Goal: Information Seeking & Learning: Learn about a topic

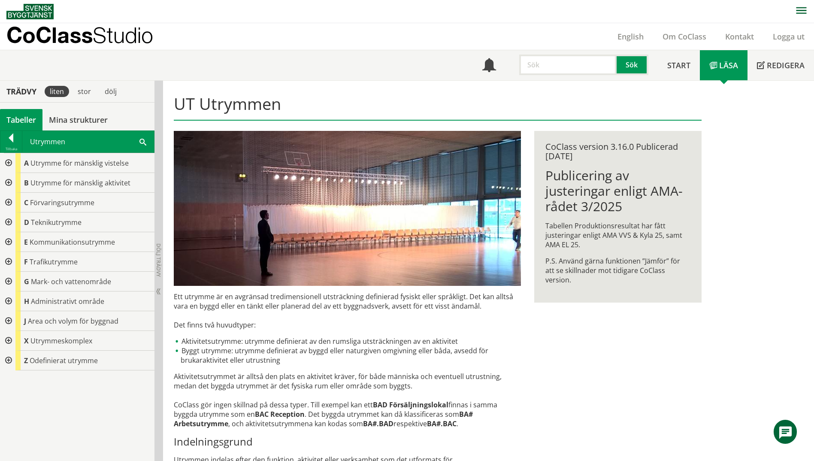
click at [144, 141] on span at bounding box center [142, 141] width 7 height 9
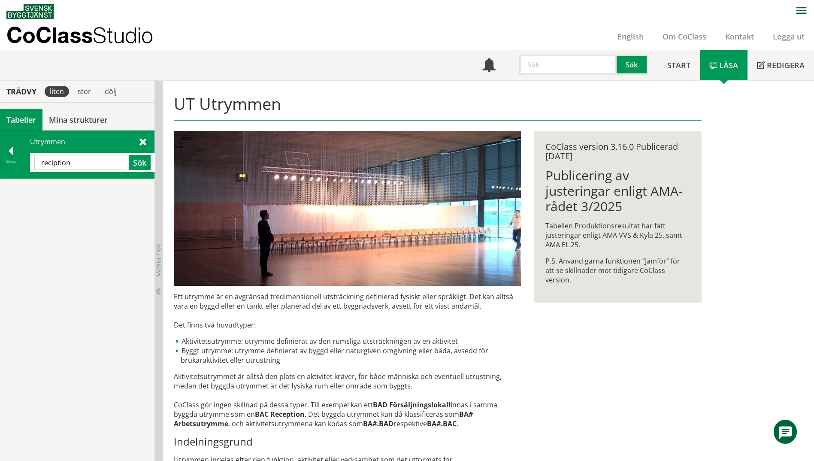
click at [53, 163] on input "reciption" at bounding box center [80, 162] width 92 height 15
type input "reception"
click at [148, 166] on button "Sök" at bounding box center [140, 162] width 22 height 15
click at [39, 191] on div "BAC Reception" at bounding box center [84, 189] width 139 height 20
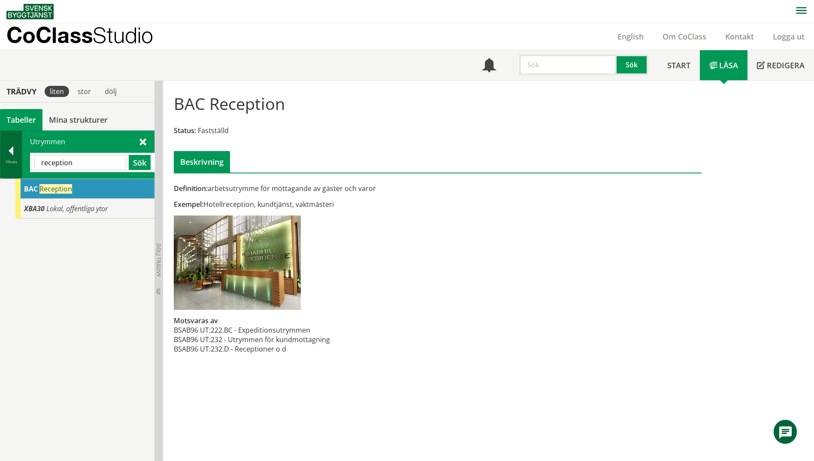
click at [8, 151] on div at bounding box center [10, 152] width 21 height 12
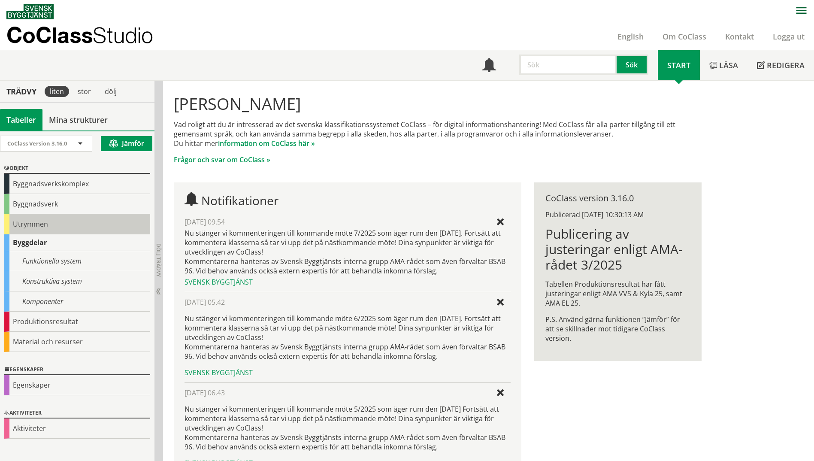
click at [17, 226] on div "Utrymmen" at bounding box center [77, 224] width 146 height 20
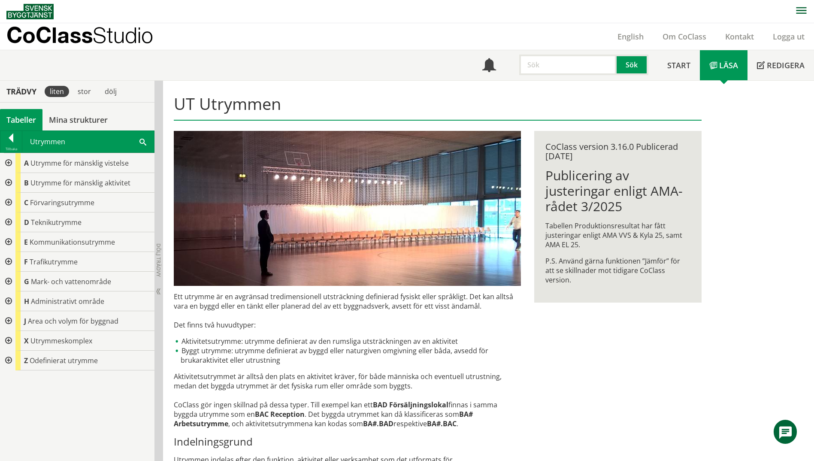
click at [9, 183] on div at bounding box center [7, 183] width 15 height 20
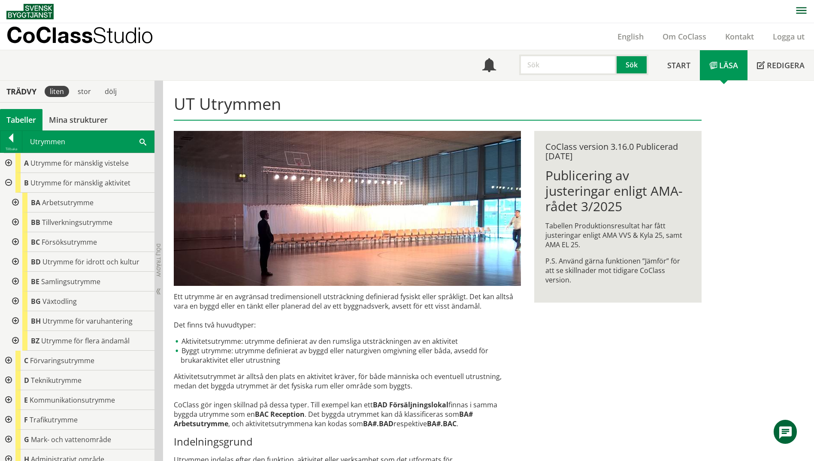
click at [17, 205] on div at bounding box center [14, 203] width 15 height 20
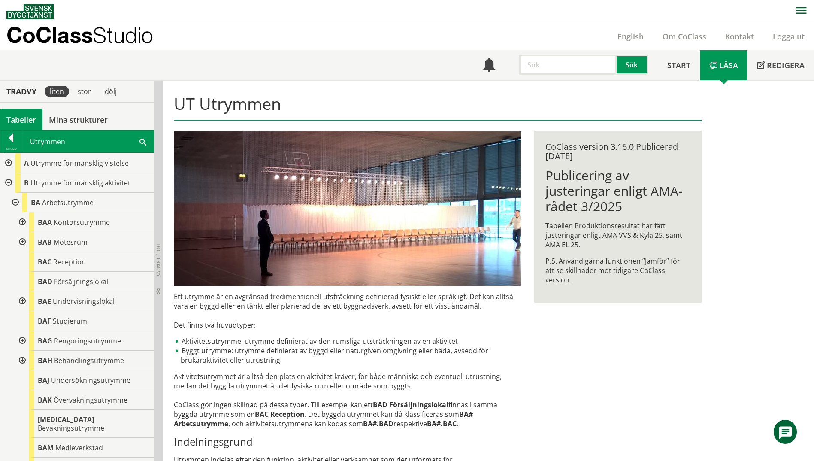
click at [23, 339] on div at bounding box center [21, 341] width 15 height 20
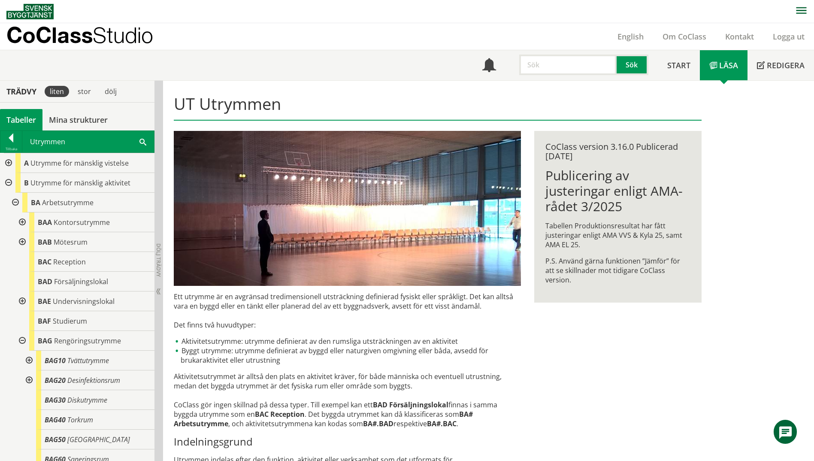
click at [23, 339] on div at bounding box center [21, 341] width 15 height 20
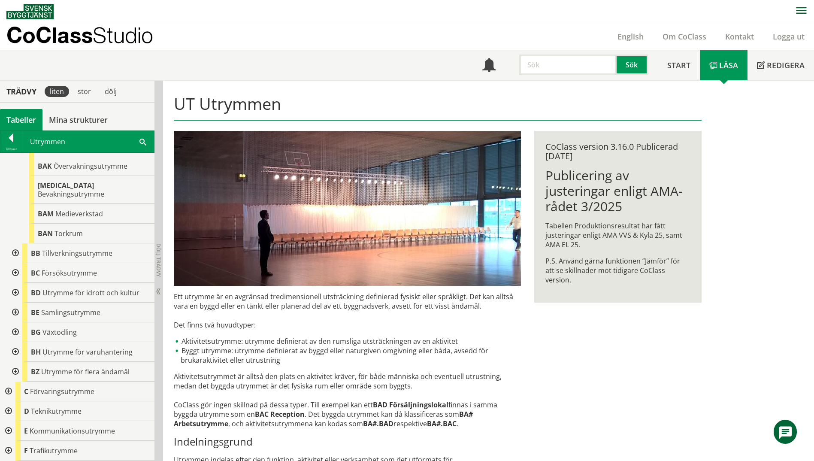
scroll to position [257, 0]
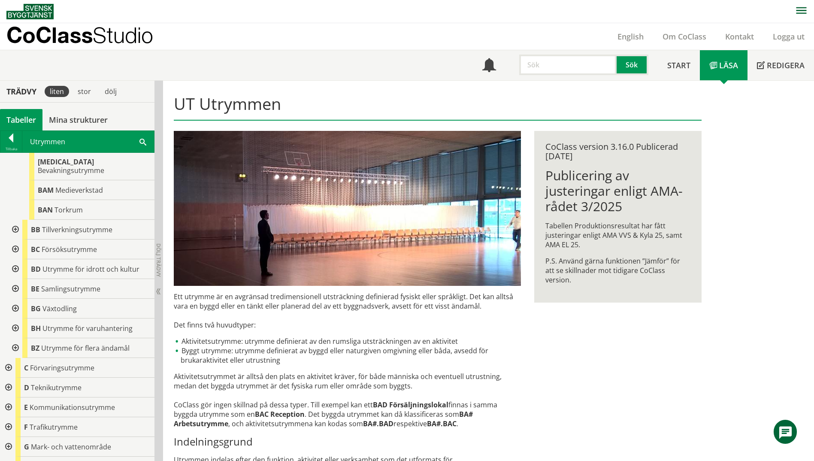
click at [17, 321] on div at bounding box center [14, 328] width 15 height 20
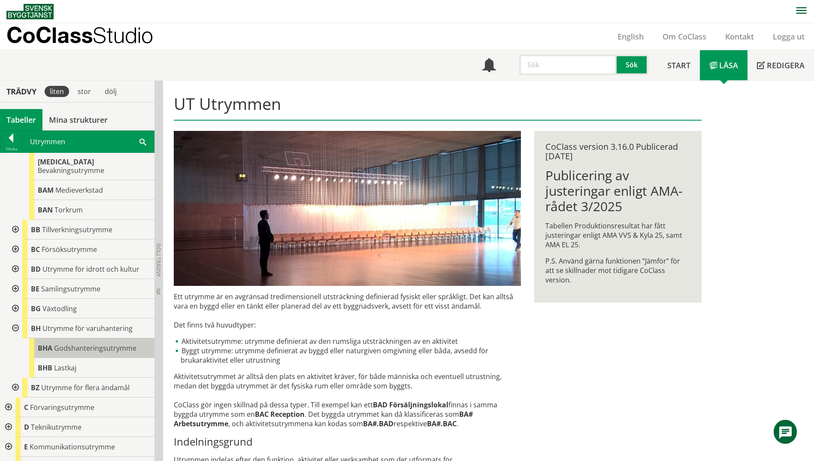
click at [64, 343] on span "Godshanteringsutrymme" at bounding box center [95, 347] width 82 height 9
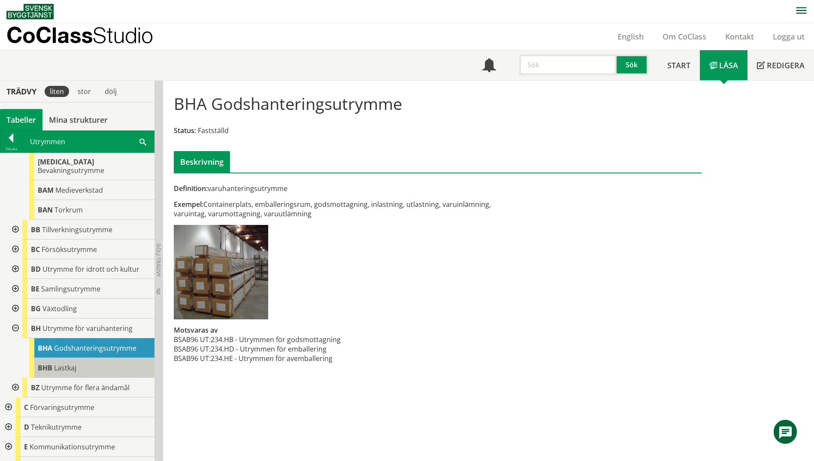
click at [64, 363] on span "Lastkaj" at bounding box center [65, 367] width 22 height 9
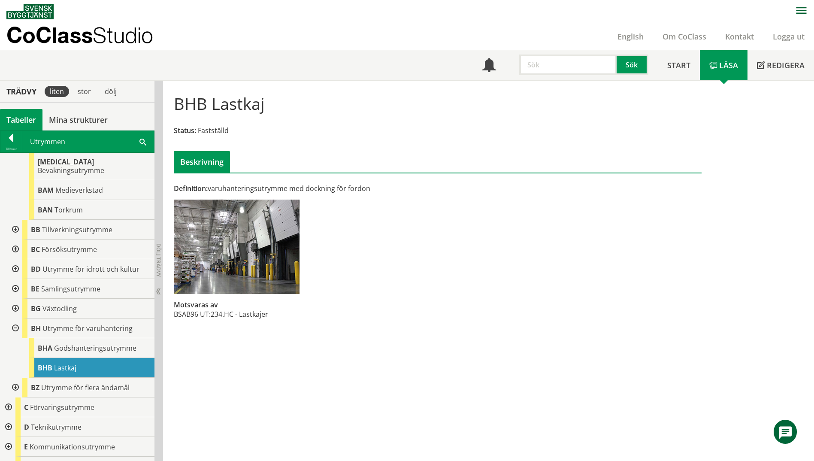
click at [19, 318] on div at bounding box center [14, 328] width 15 height 20
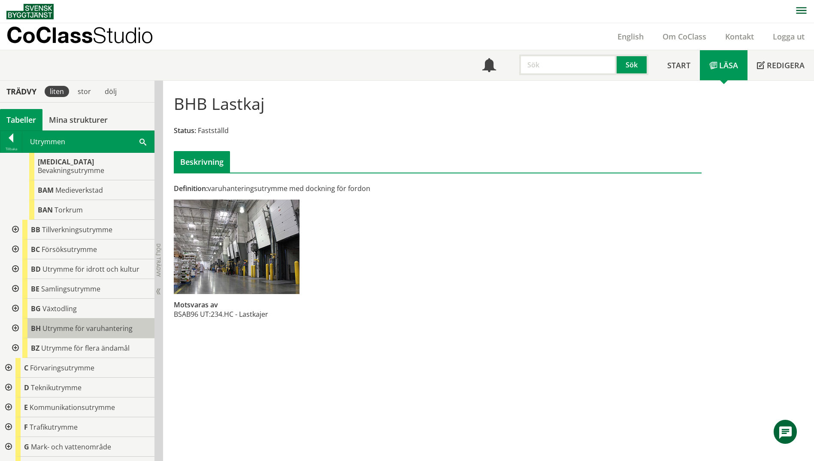
click at [45, 325] on div "BH Utrymme för varuhantering" at bounding box center [88, 328] width 132 height 20
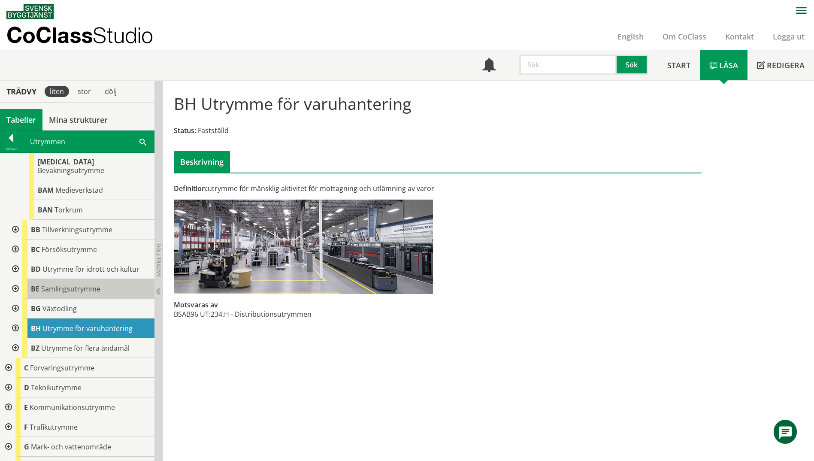
click at [63, 284] on span "Samlingsutrymme" at bounding box center [70, 288] width 59 height 9
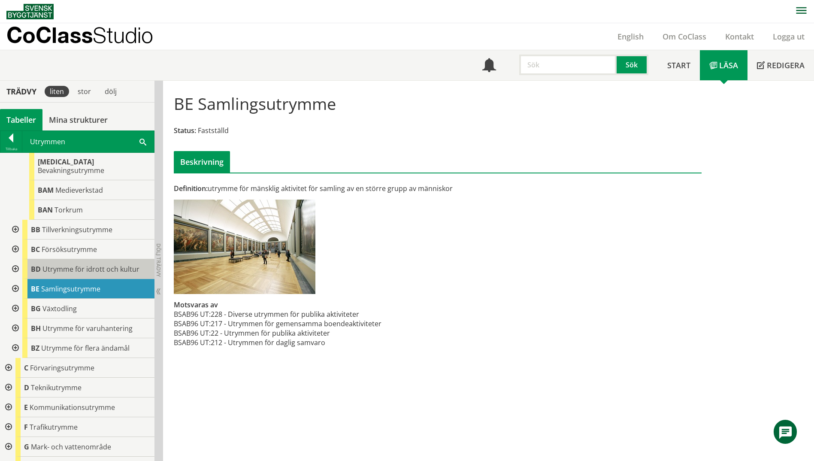
click at [77, 264] on span "Utrymme för idrott och kultur" at bounding box center [90, 268] width 97 height 9
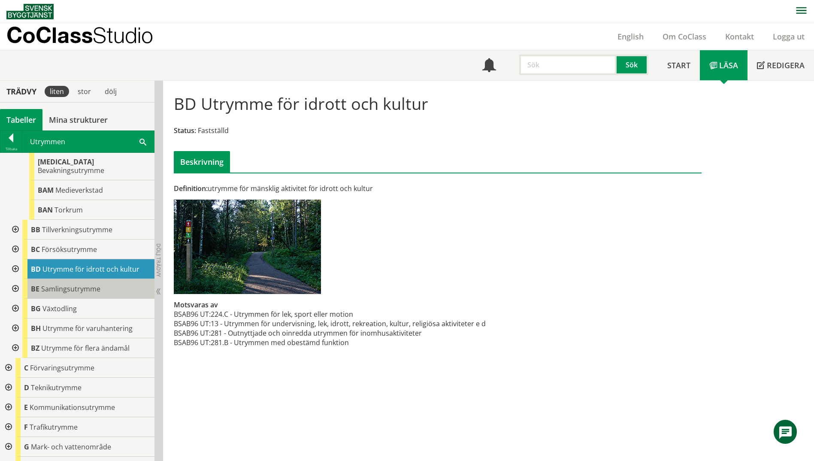
click at [68, 284] on span "Samlingsutrymme" at bounding box center [70, 288] width 59 height 9
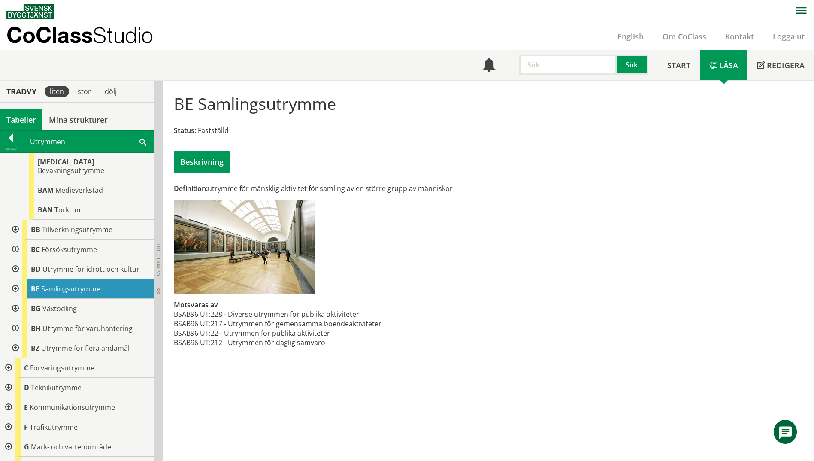
click at [15, 279] on div at bounding box center [14, 289] width 15 height 20
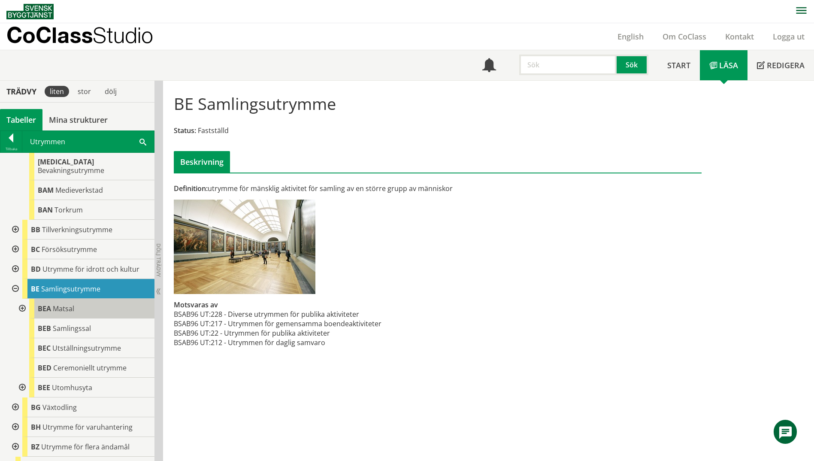
click at [49, 304] on span "BEA" at bounding box center [44, 308] width 13 height 9
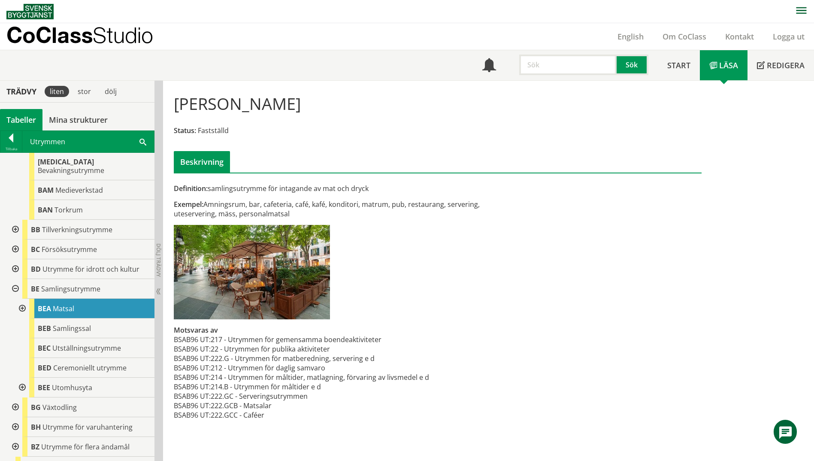
click at [27, 300] on div at bounding box center [21, 308] width 15 height 20
click at [93, 298] on div "[PERSON_NAME]" at bounding box center [91, 308] width 125 height 20
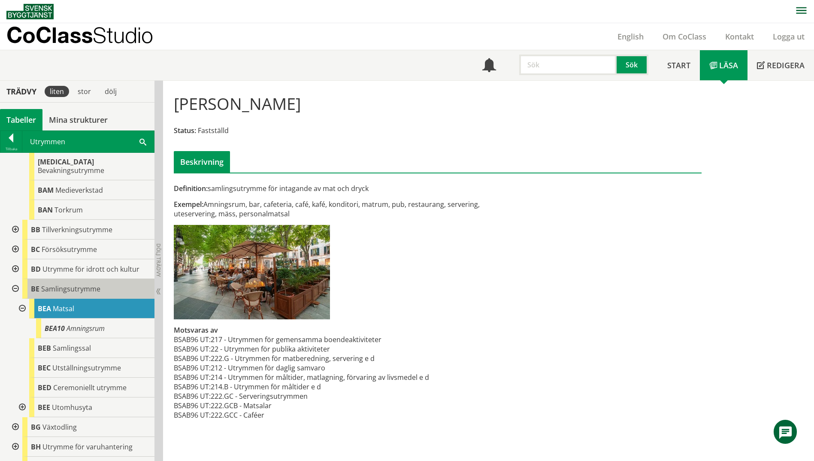
click at [93, 284] on span "Samlingsutrymme" at bounding box center [70, 288] width 59 height 9
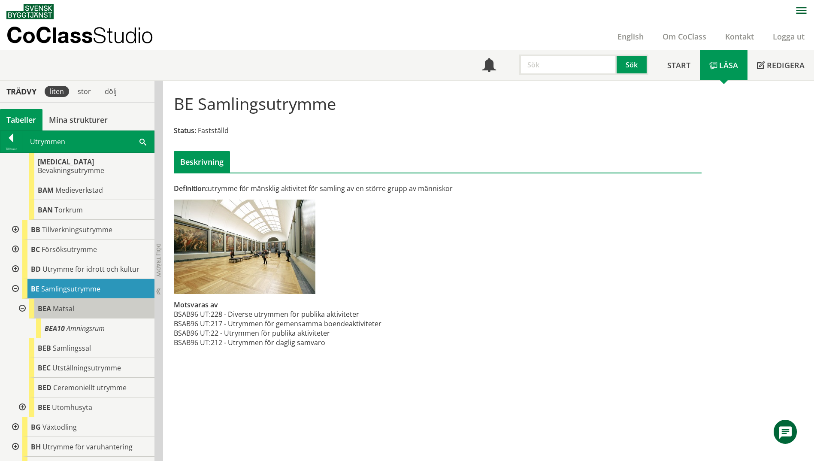
click at [88, 298] on div "[PERSON_NAME]" at bounding box center [91, 308] width 125 height 20
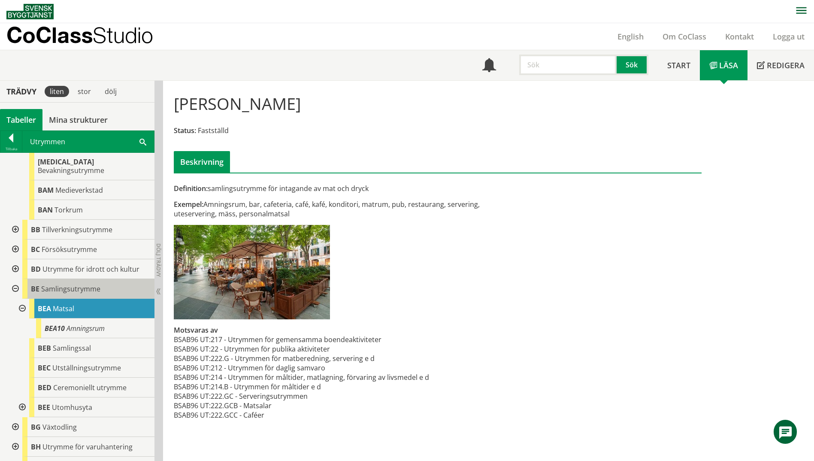
click at [91, 286] on div "BE Samlingsutrymme" at bounding box center [88, 289] width 132 height 20
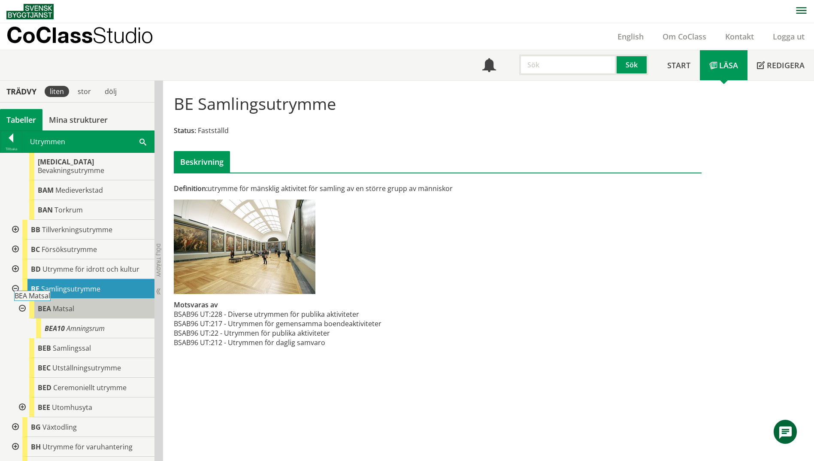
click at [91, 298] on div "[PERSON_NAME]" at bounding box center [91, 308] width 125 height 20
click at [91, 299] on div "[PERSON_NAME]" at bounding box center [91, 308] width 125 height 20
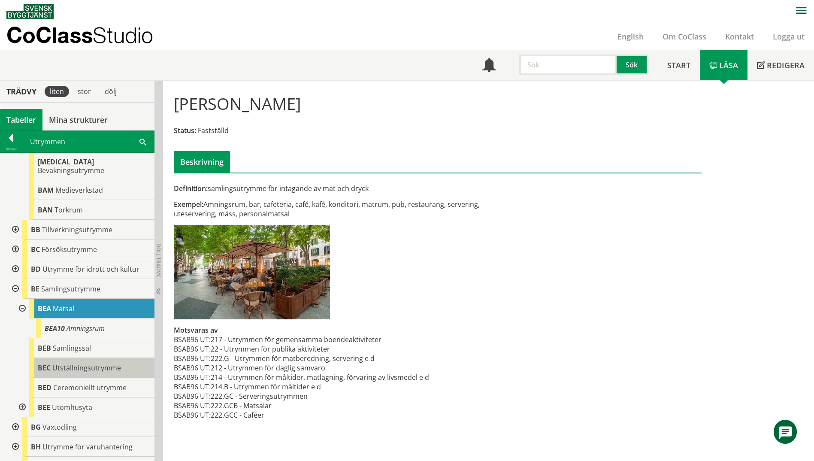
click at [72, 363] on span "Utställningsutrymme" at bounding box center [86, 367] width 69 height 9
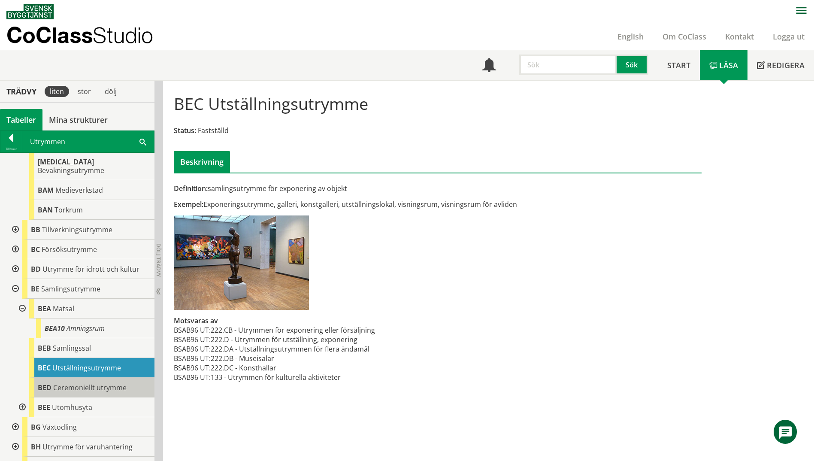
click at [55, 383] on span "Ceremoniellt utrymme" at bounding box center [89, 387] width 73 height 9
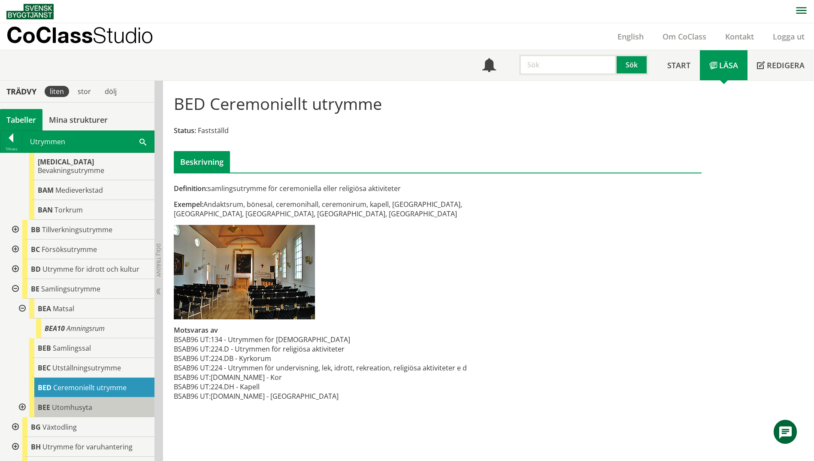
click at [56, 402] on span "Utomhusyta" at bounding box center [72, 406] width 40 height 9
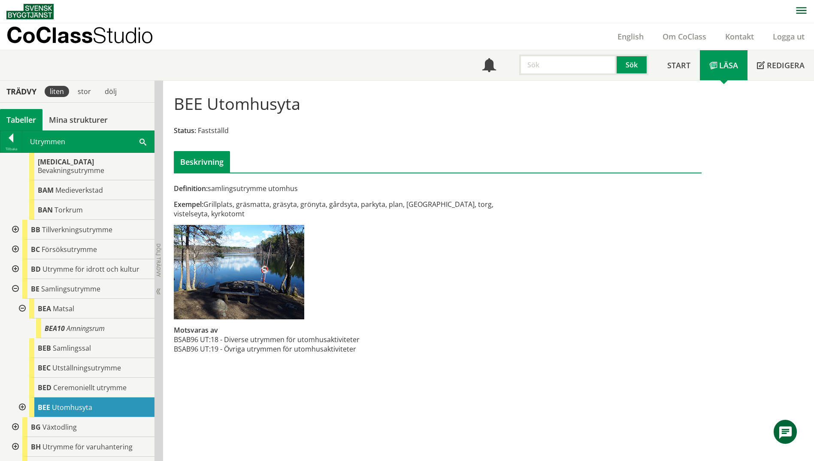
click at [139, 139] on div "Utrymmen Sök" at bounding box center [88, 141] width 132 height 21
click at [145, 141] on span at bounding box center [142, 141] width 7 height 9
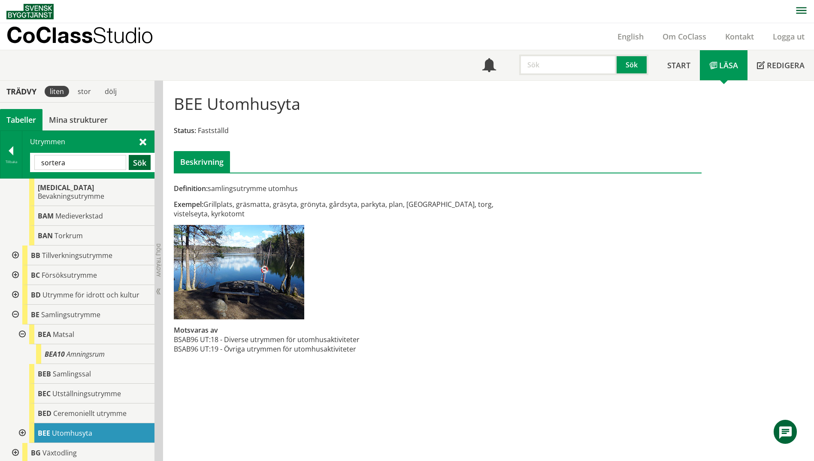
click at [145, 162] on button "Sök" at bounding box center [140, 162] width 22 height 15
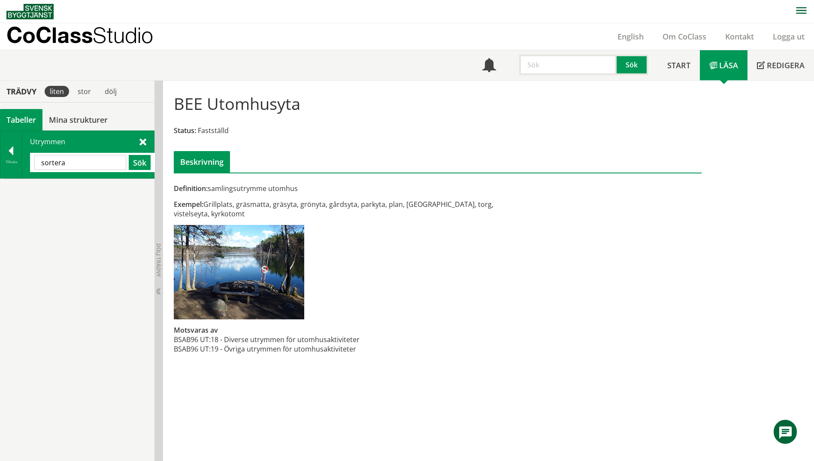
click at [96, 164] on input "sortera" at bounding box center [80, 162] width 92 height 15
type input "sort"
click at [137, 166] on button "Sök" at bounding box center [140, 162] width 22 height 15
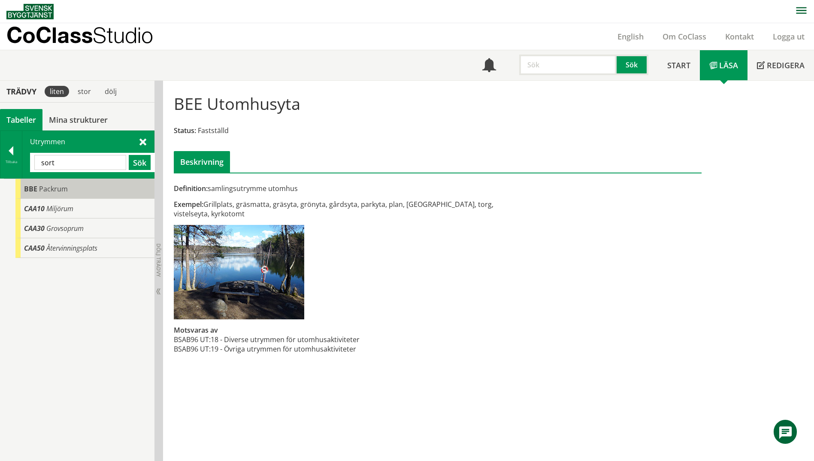
click at [110, 188] on div "BBE Packrum" at bounding box center [84, 189] width 139 height 20
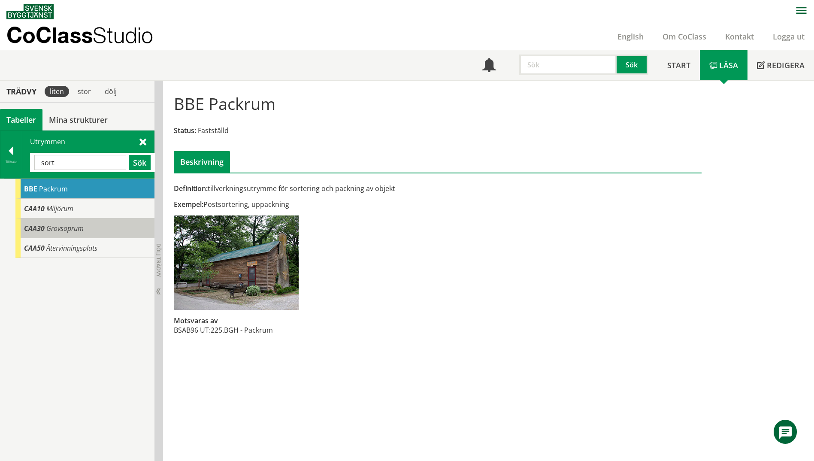
click at [109, 225] on div "CAA30 Grovsoprum" at bounding box center [84, 228] width 139 height 20
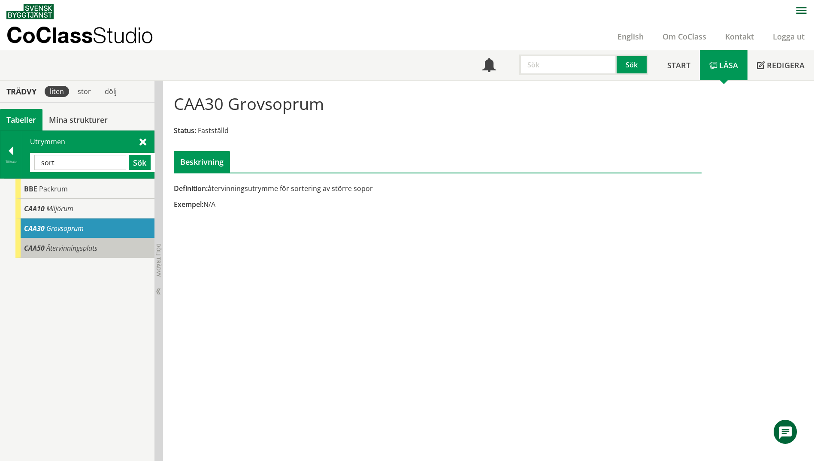
click at [115, 251] on div "CAA50 Återvinningsplats" at bounding box center [84, 248] width 139 height 20
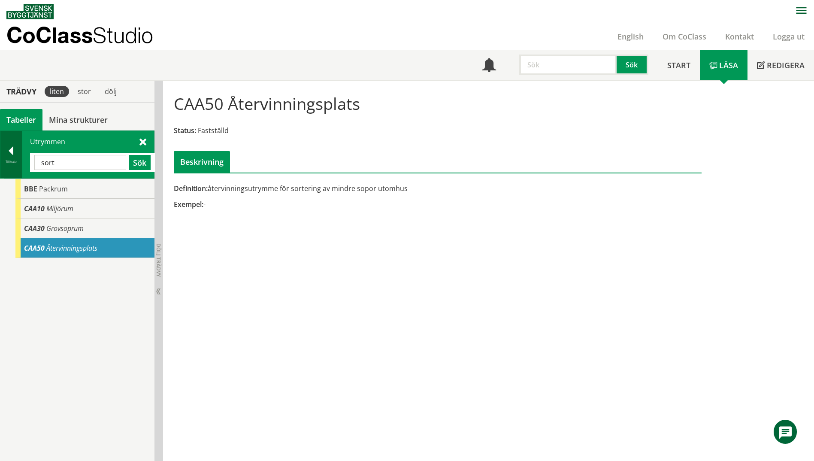
click at [10, 155] on div at bounding box center [10, 152] width 21 height 12
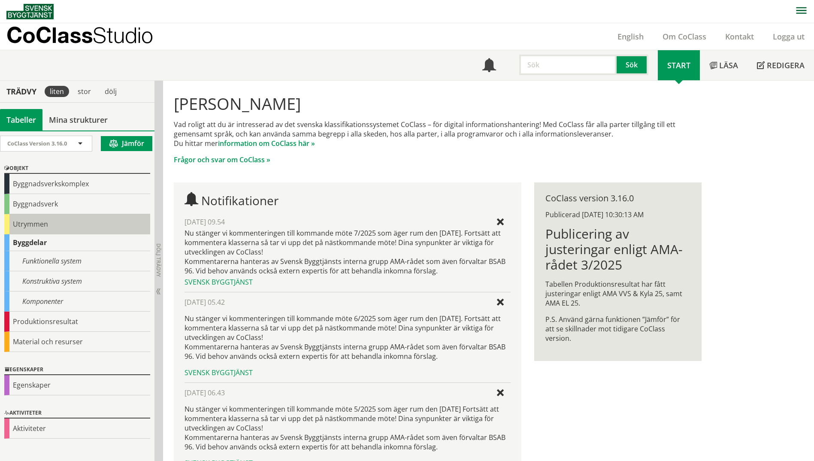
click at [26, 229] on div "Utrymmen" at bounding box center [77, 224] width 146 height 20
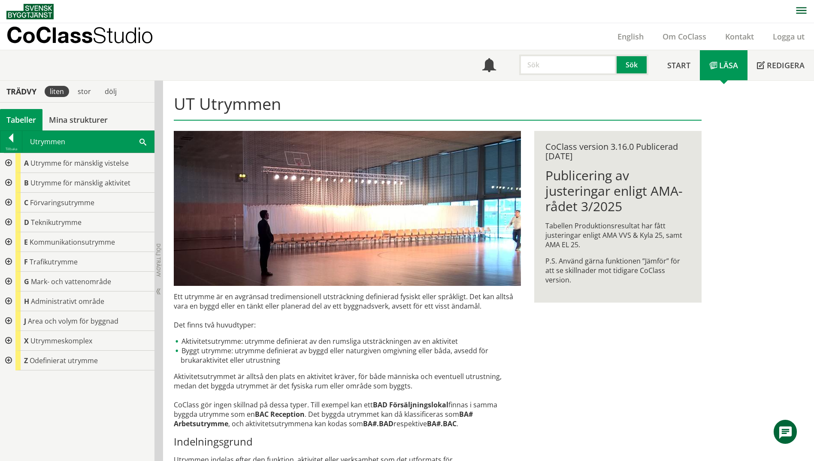
click at [5, 184] on div at bounding box center [7, 183] width 15 height 20
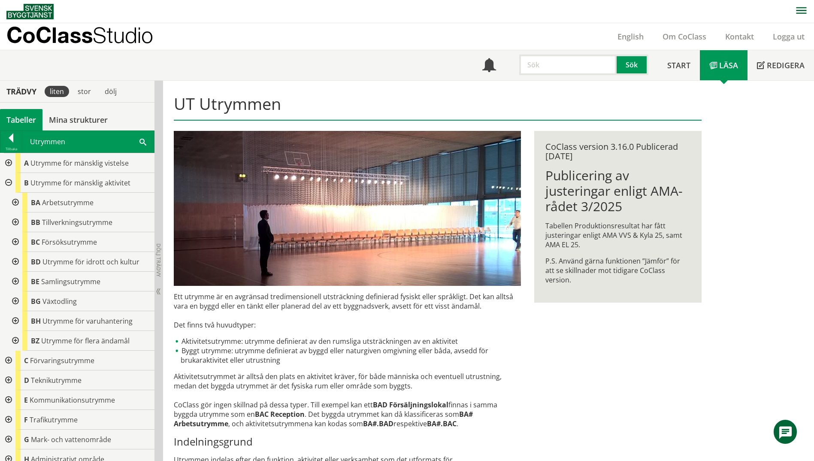
click at [18, 280] on div at bounding box center [14, 281] width 15 height 20
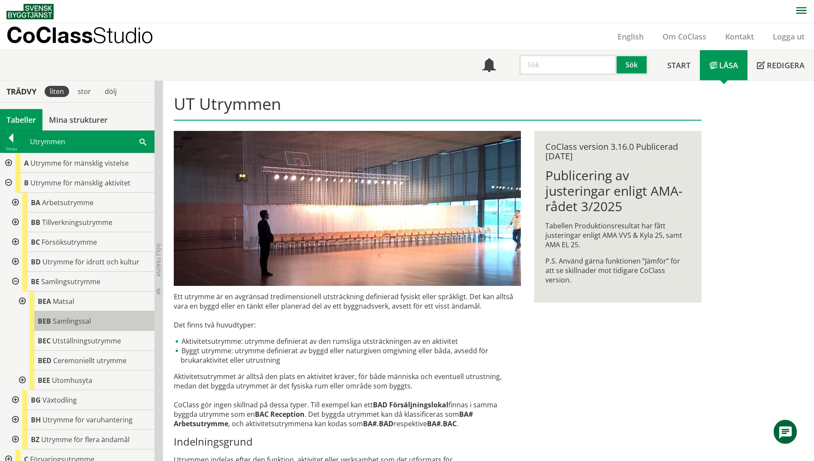
click at [96, 323] on div "BEB Samlingssal" at bounding box center [91, 321] width 125 height 20
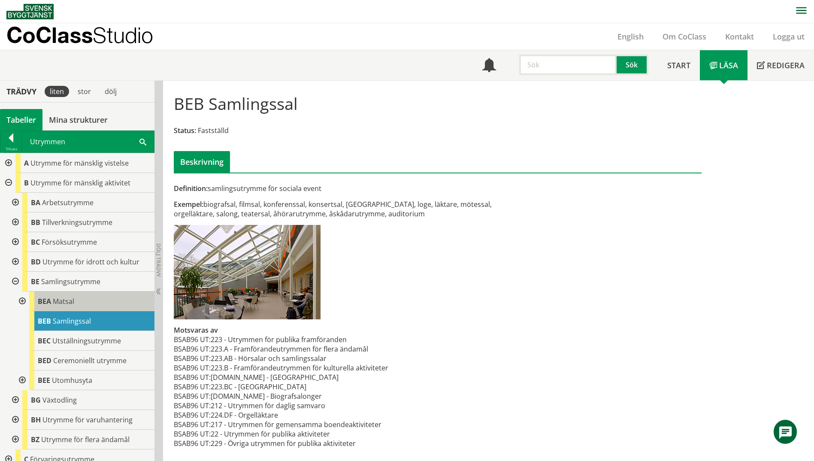
click at [91, 306] on div "[PERSON_NAME]" at bounding box center [91, 301] width 125 height 20
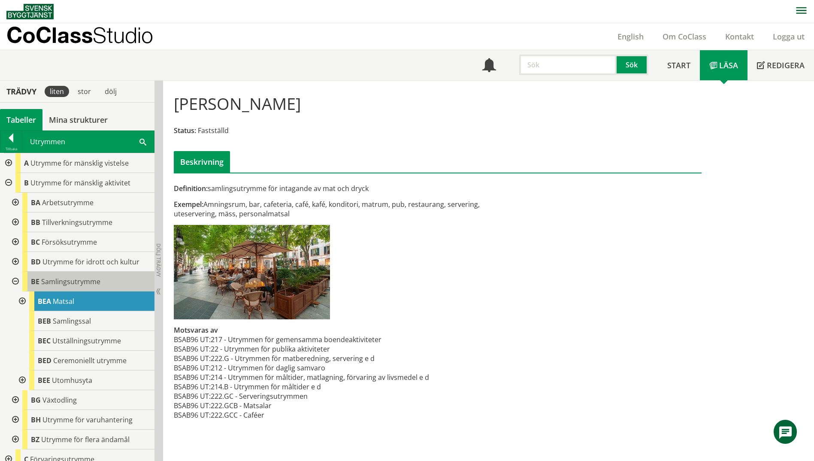
click at [34, 284] on span "BE" at bounding box center [35, 281] width 9 height 9
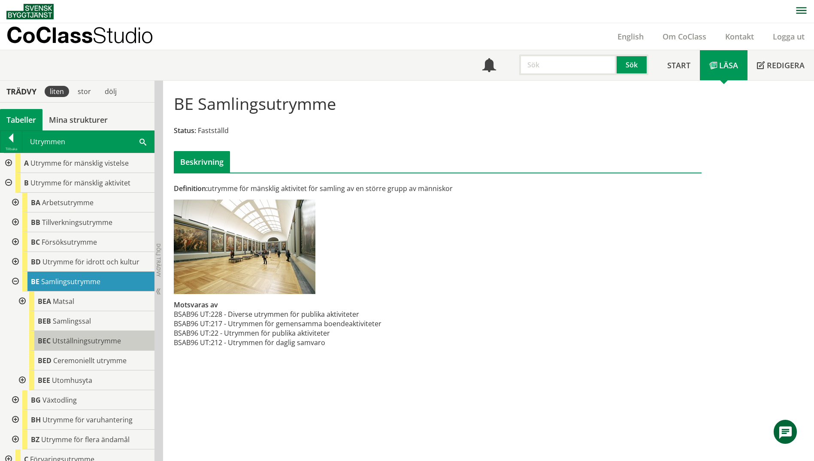
click at [84, 336] on span "Utställningsutrymme" at bounding box center [86, 340] width 69 height 9
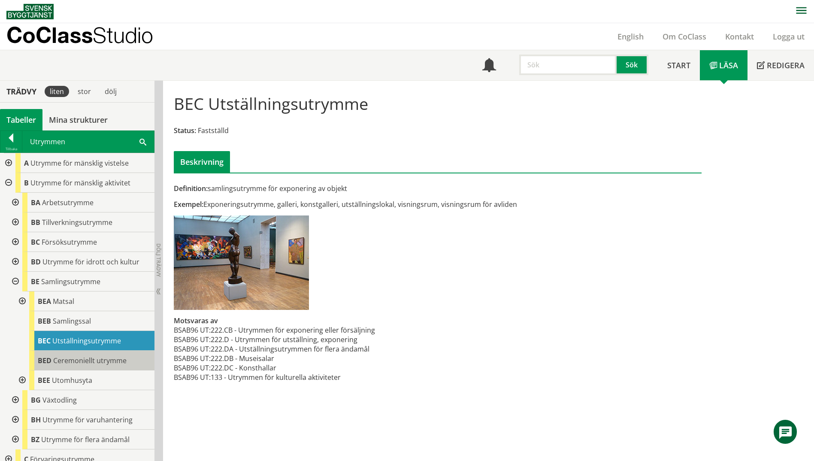
click at [81, 359] on span "Ceremoniellt utrymme" at bounding box center [89, 360] width 73 height 9
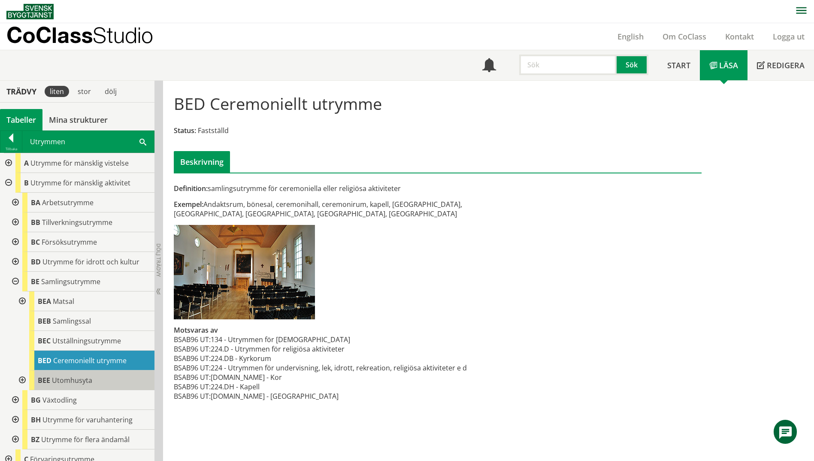
click at [73, 383] on span "Utomhusyta" at bounding box center [72, 379] width 40 height 9
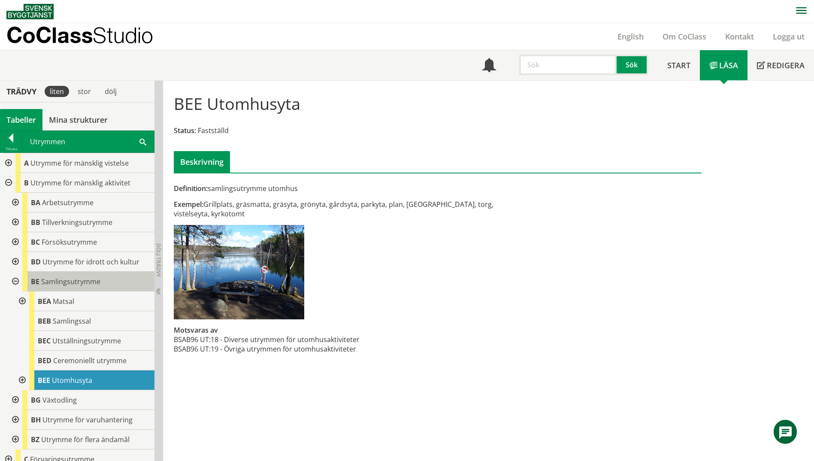
click at [53, 283] on span "Samlingsutrymme" at bounding box center [70, 281] width 59 height 9
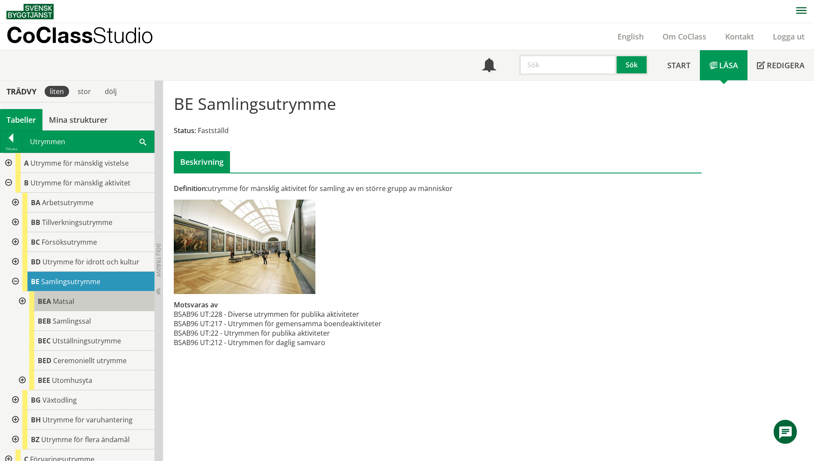
click at [57, 304] on span "Matsal" at bounding box center [63, 300] width 21 height 9
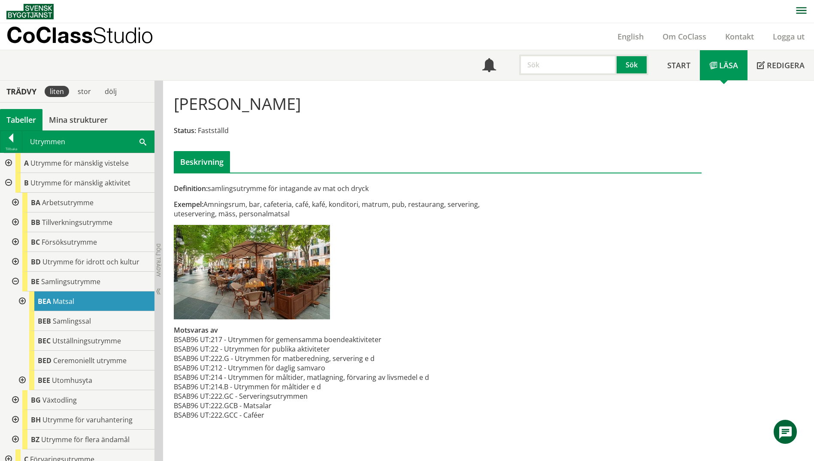
click at [21, 303] on div at bounding box center [21, 301] width 15 height 20
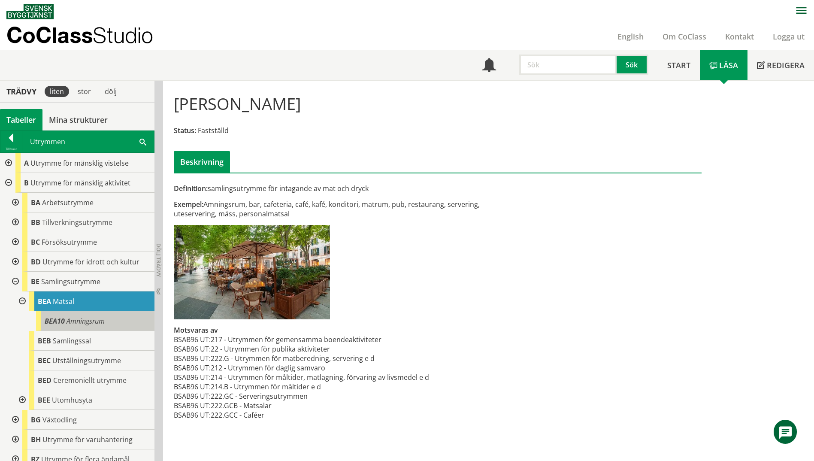
click at [98, 329] on div "BEA10 Amningsrum" at bounding box center [95, 321] width 118 height 20
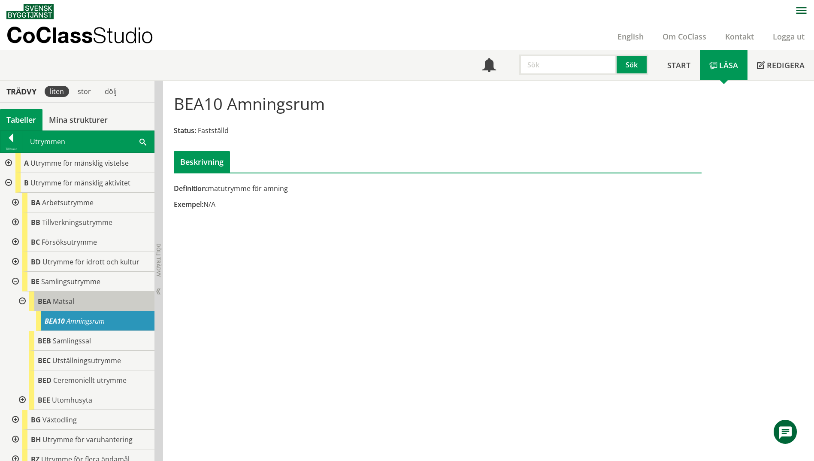
click at [101, 303] on div "[PERSON_NAME]" at bounding box center [91, 301] width 125 height 20
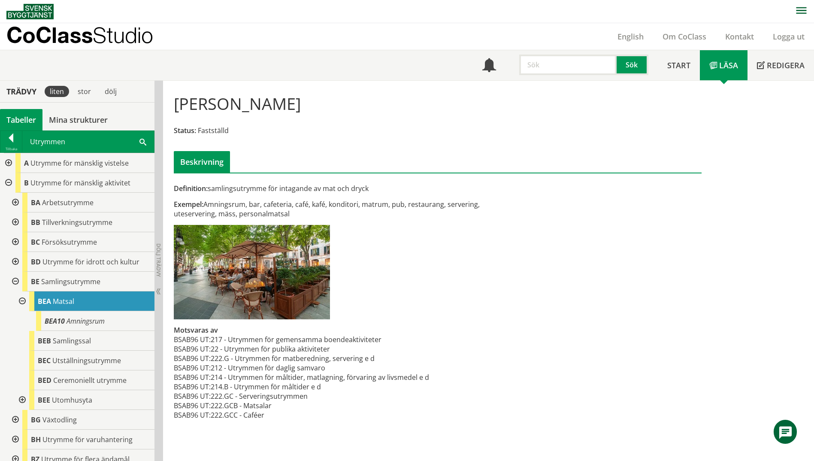
click at [24, 298] on div at bounding box center [21, 301] width 15 height 20
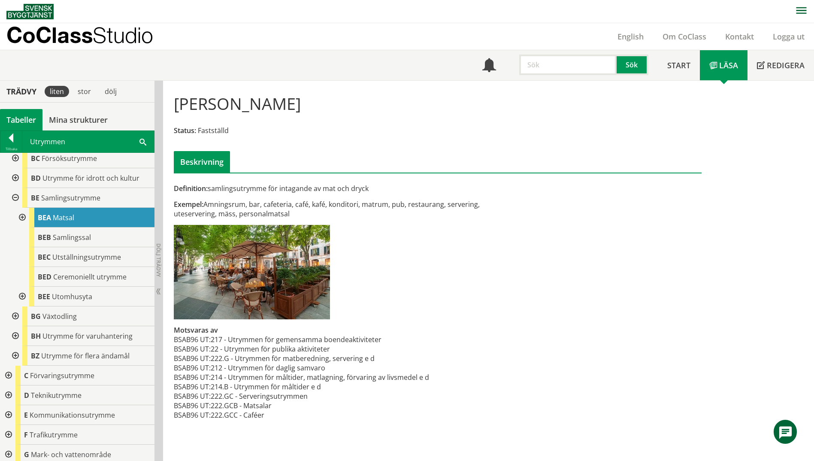
scroll to position [86, 0]
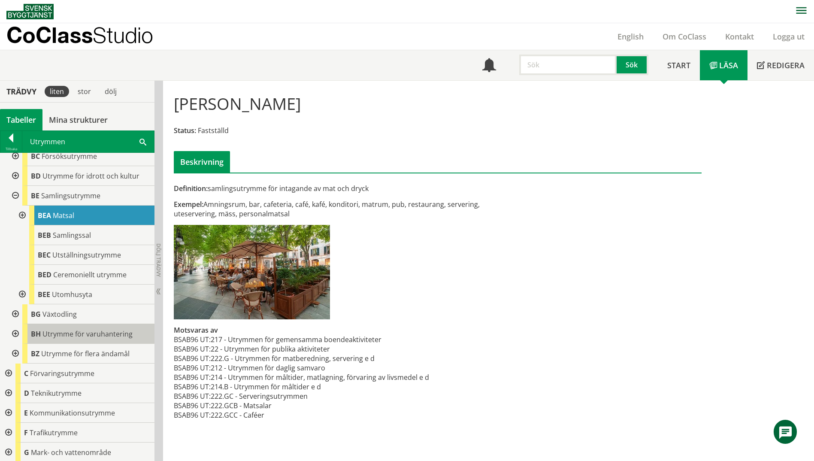
click at [48, 337] on span "Utrymme för varuhantering" at bounding box center [87, 333] width 90 height 9
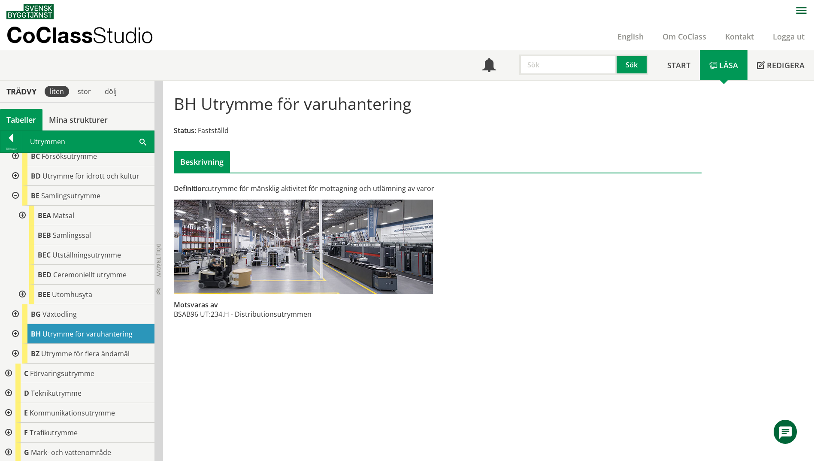
click at [17, 335] on div at bounding box center [14, 334] width 15 height 20
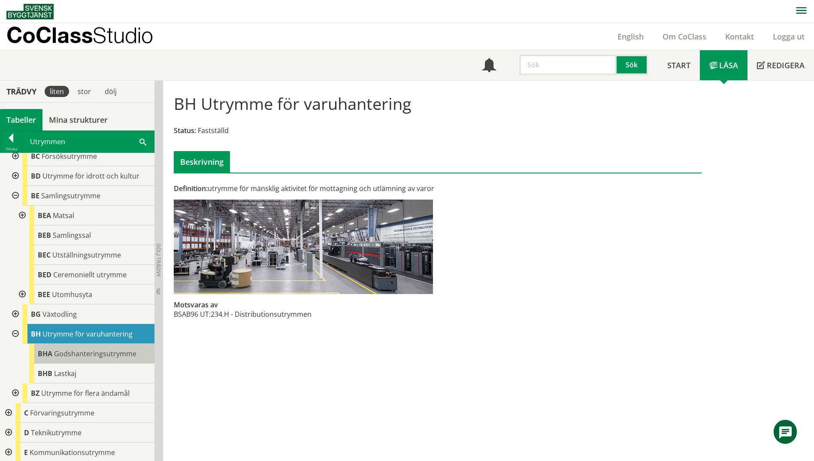
click at [77, 359] on div "BHA Godshanteringsutrymme" at bounding box center [91, 354] width 125 height 20
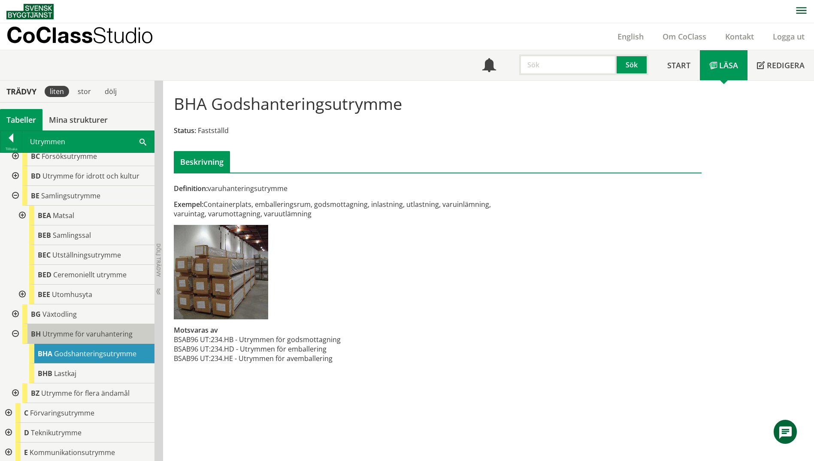
click at [92, 340] on div "BH Utrymme för varuhantering" at bounding box center [88, 334] width 132 height 20
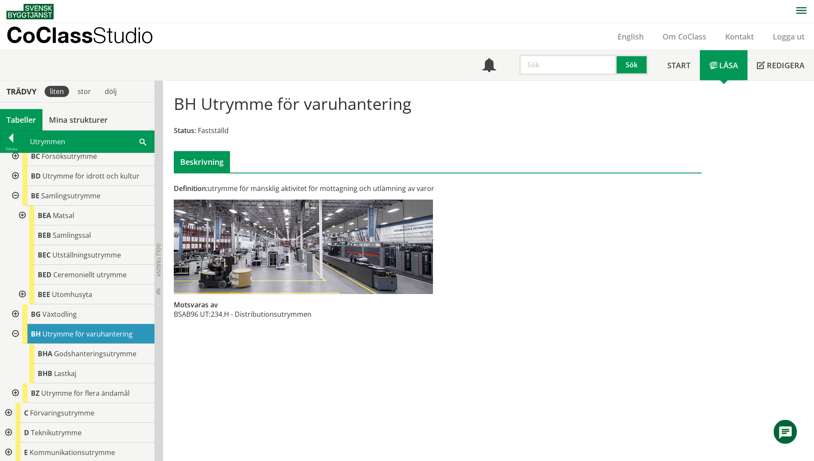
click at [92, 340] on div "BH Utrymme för varuhantering" at bounding box center [88, 334] width 132 height 20
click at [79, 348] on div "BHA Godshanteringsutrymme" at bounding box center [91, 354] width 125 height 20
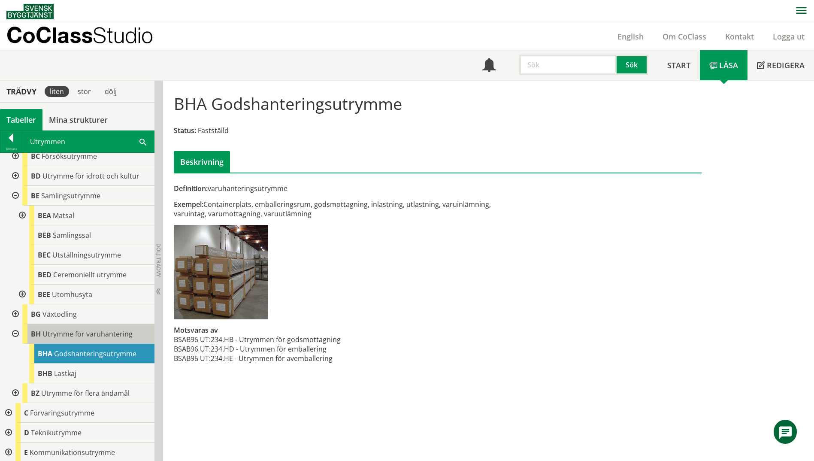
click at [84, 335] on span "Utrymme för varuhantering" at bounding box center [87, 333] width 90 height 9
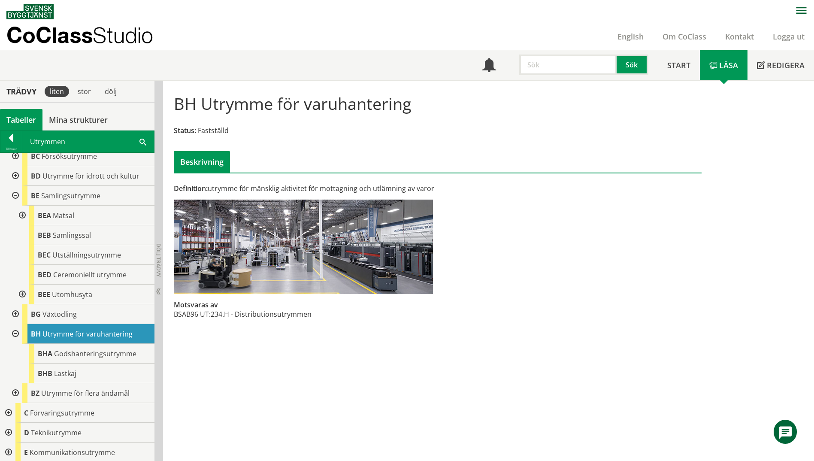
click at [139, 142] on div "Utrymmen Sök" at bounding box center [88, 141] width 132 height 21
click at [145, 140] on span at bounding box center [142, 141] width 7 height 9
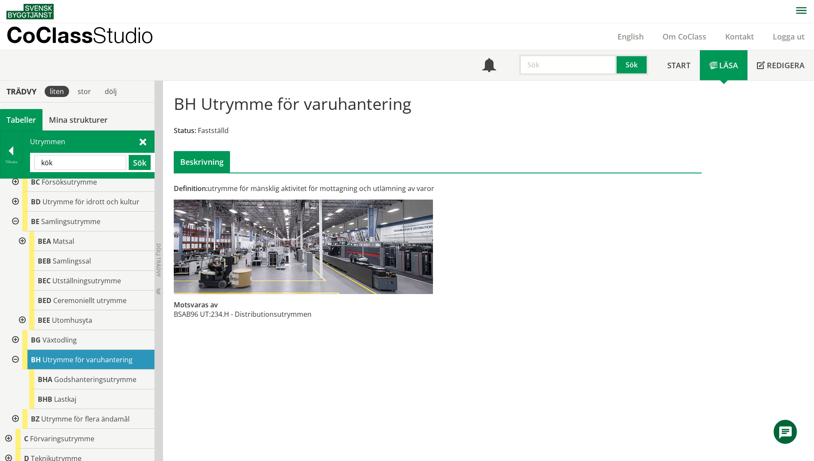
type input "kök"
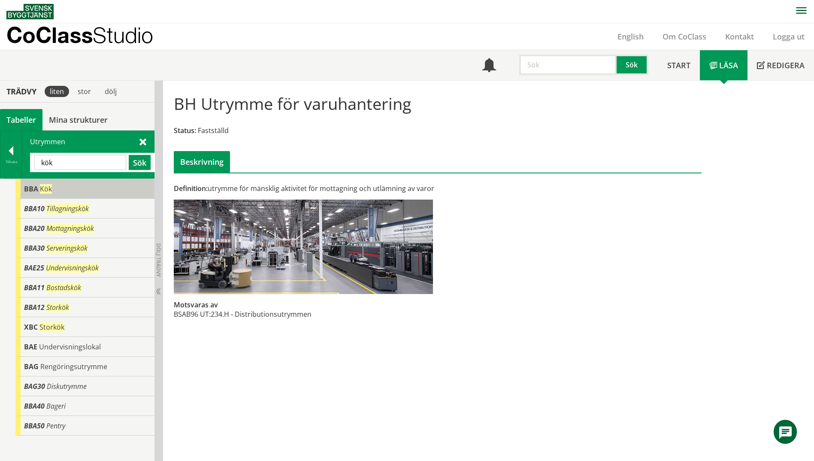
click at [29, 183] on div "BBA Kök" at bounding box center [84, 189] width 139 height 20
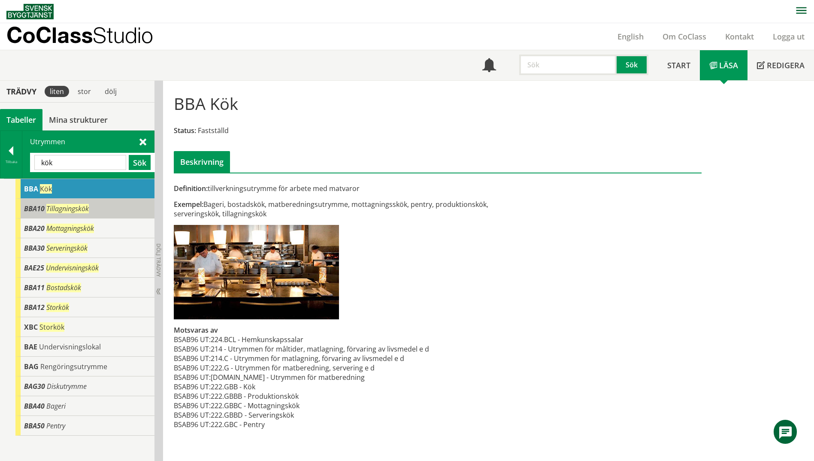
click at [76, 210] on span "Tillagningskök" at bounding box center [67, 208] width 42 height 9
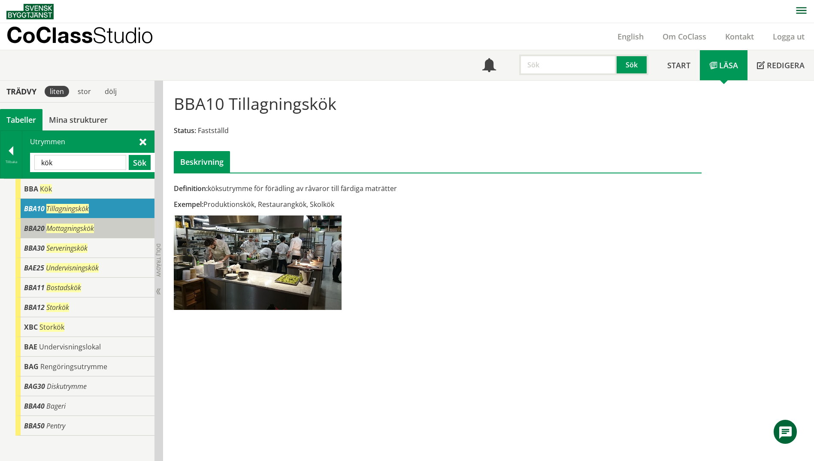
click at [84, 230] on span "Mottagningskök" at bounding box center [70, 227] width 48 height 9
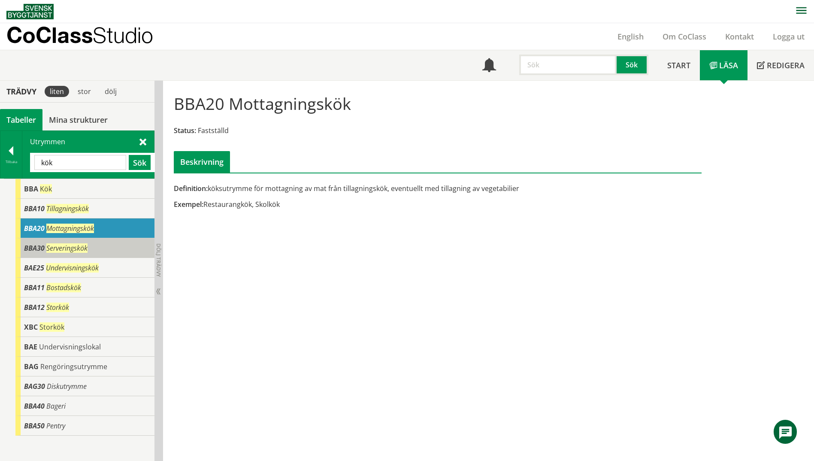
click at [91, 244] on div "BBA30 Serveringskök" at bounding box center [84, 248] width 139 height 20
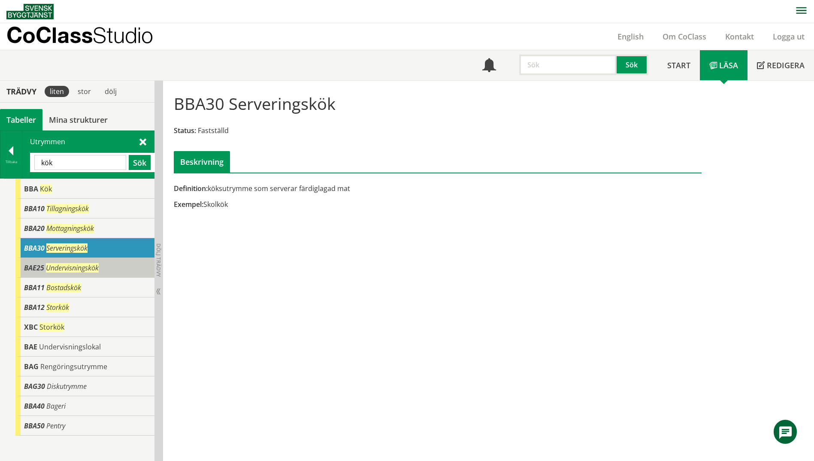
click at [94, 265] on span "Undervisningskök" at bounding box center [72, 267] width 53 height 9
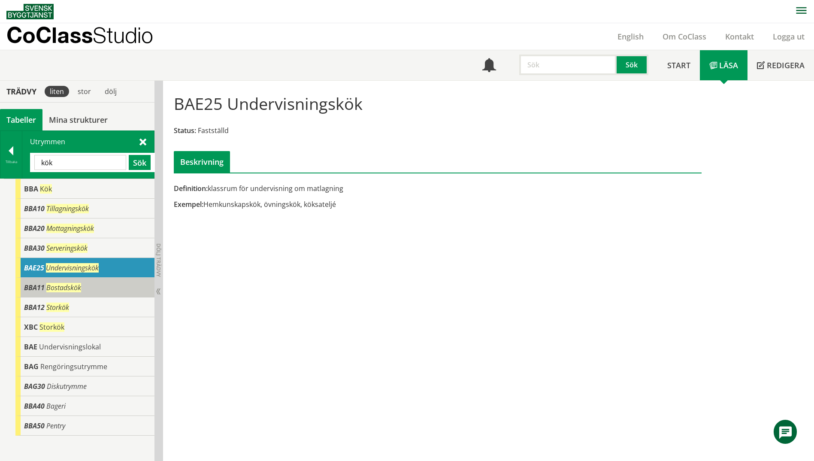
click at [114, 284] on div "BBA11 Bostadskök" at bounding box center [84, 287] width 139 height 20
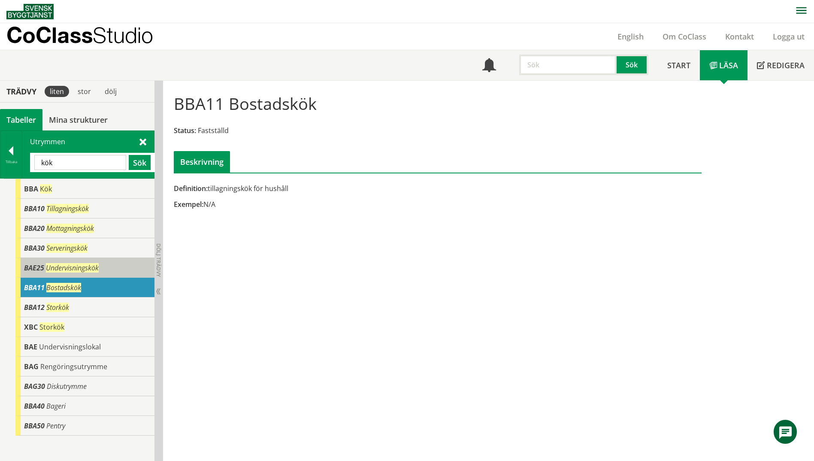
click at [111, 270] on div "BAE25 Undervisningskök" at bounding box center [84, 268] width 139 height 20
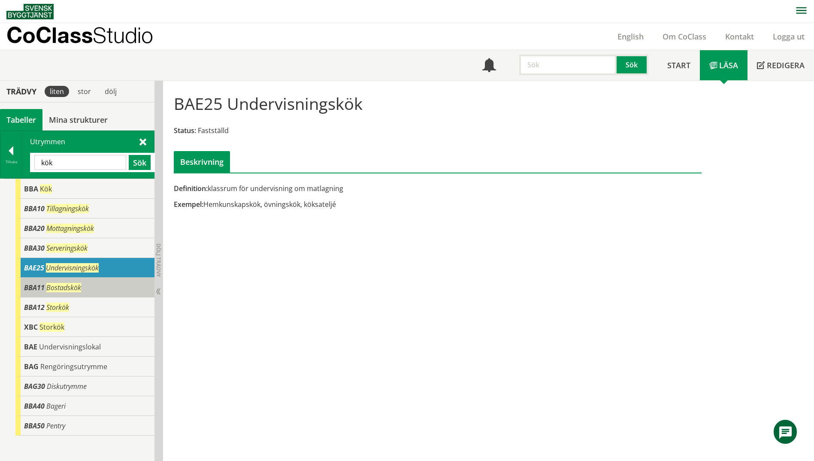
click at [112, 281] on div "BBA11 Bostadskök" at bounding box center [84, 287] width 139 height 20
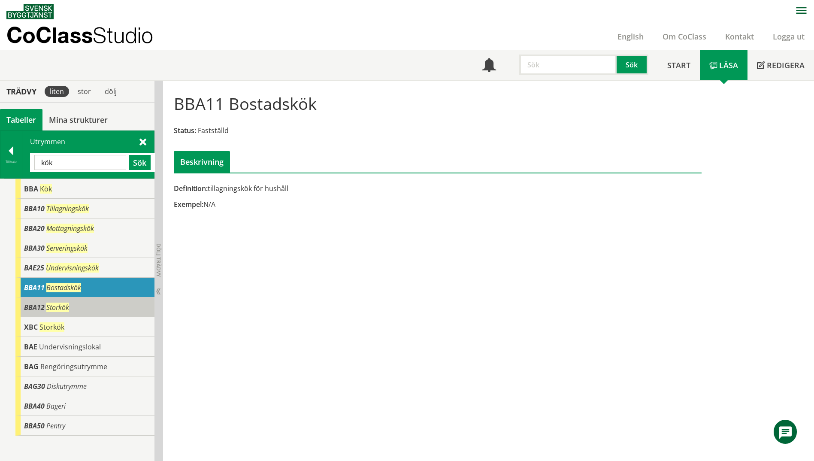
click at [111, 303] on div "BBA12 Storkök" at bounding box center [84, 307] width 139 height 20
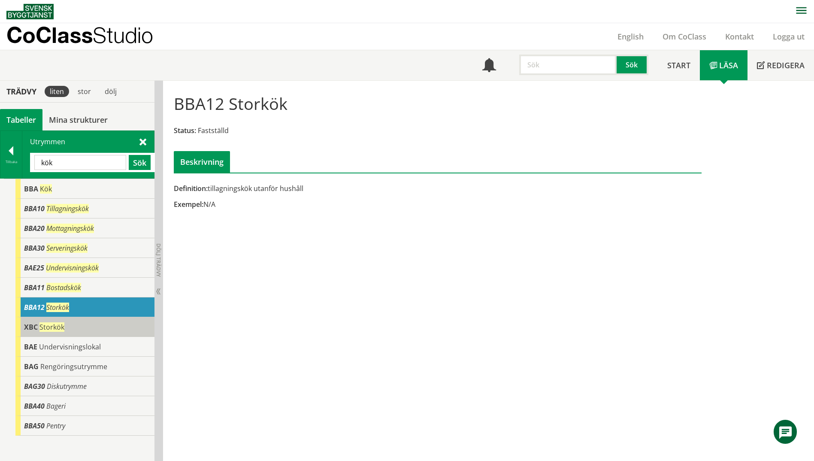
click at [110, 324] on div "XBC Storkök" at bounding box center [84, 327] width 139 height 20
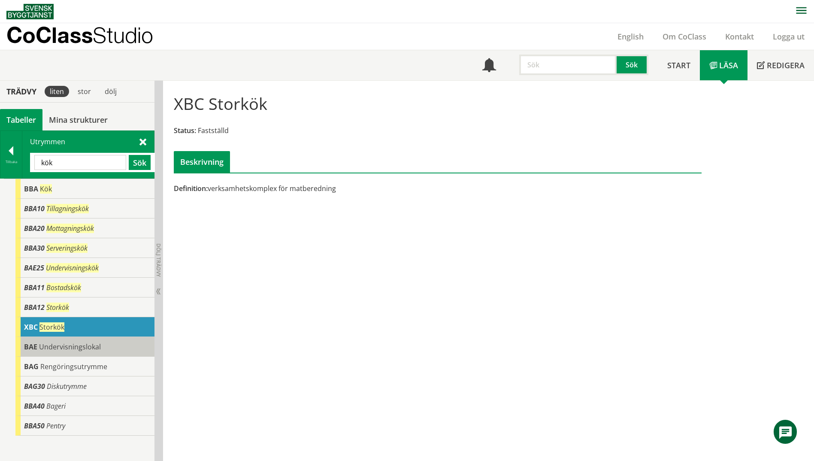
click at [105, 341] on div "BAE Undervisningslokal" at bounding box center [84, 347] width 139 height 20
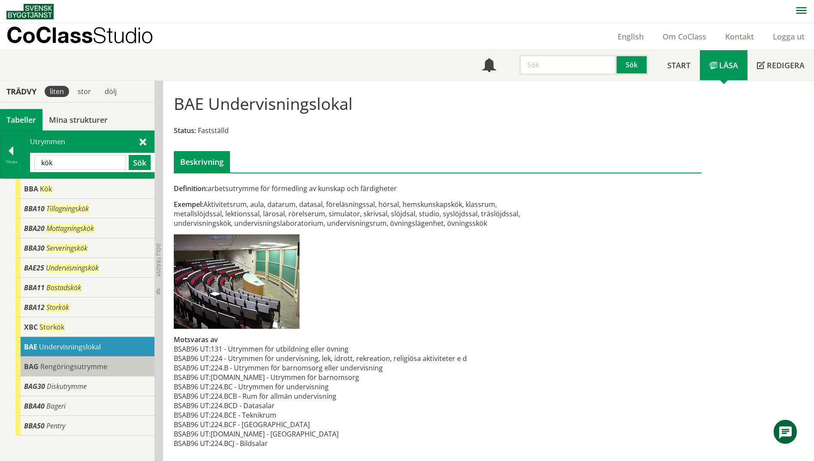
click at [110, 358] on div "BAG Rengöringsutrymme" at bounding box center [84, 366] width 139 height 20
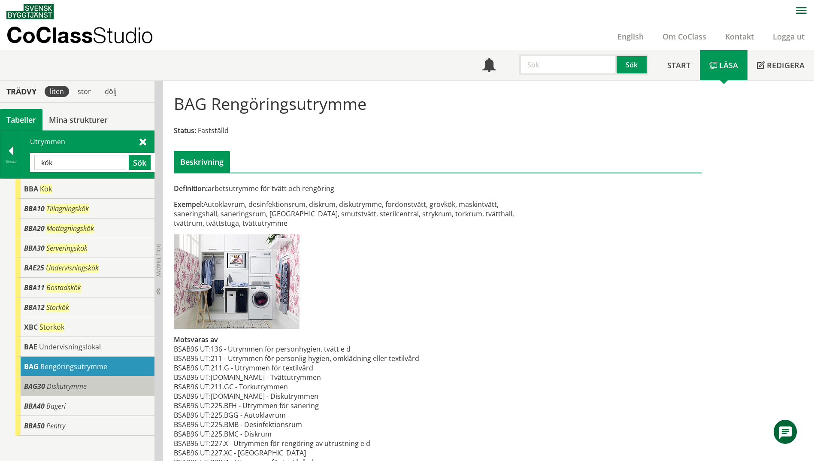
click at [108, 383] on div "BAG30 Diskutrymme" at bounding box center [84, 386] width 139 height 20
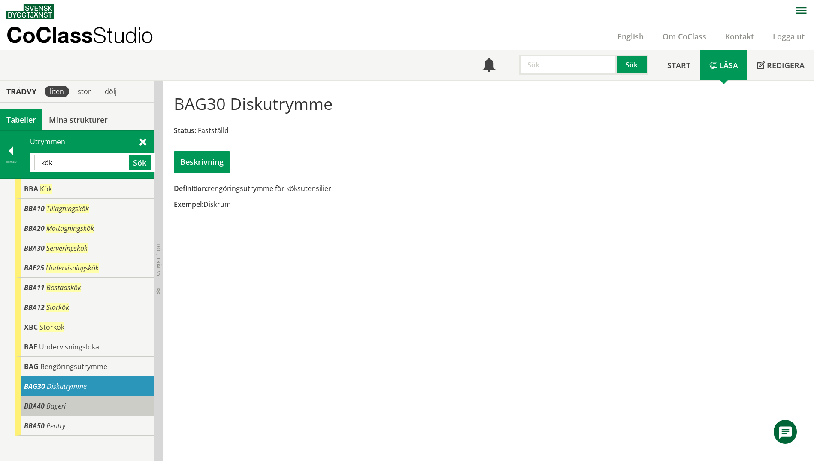
click at [108, 404] on div "BBA40 Bageri" at bounding box center [84, 406] width 139 height 20
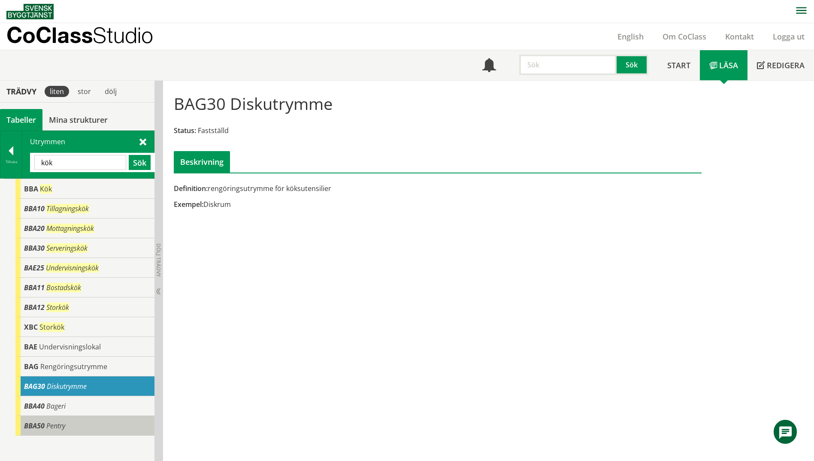
click at [109, 422] on div "BBA50 Pentry" at bounding box center [84, 426] width 139 height 20
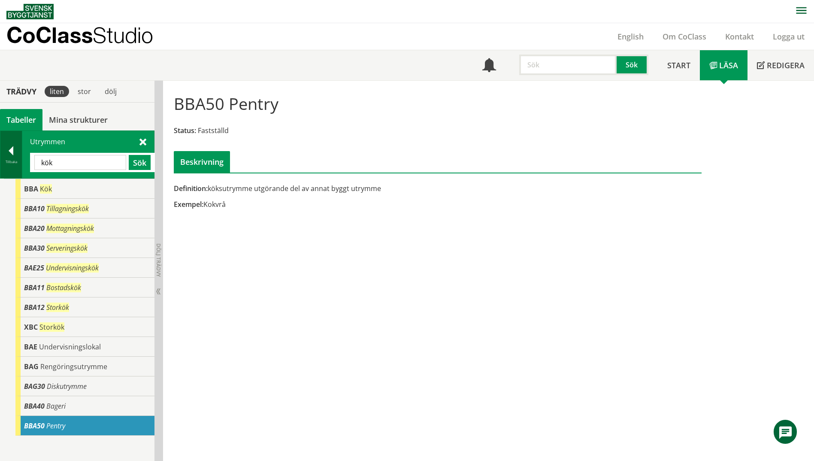
click at [8, 154] on div at bounding box center [10, 152] width 21 height 12
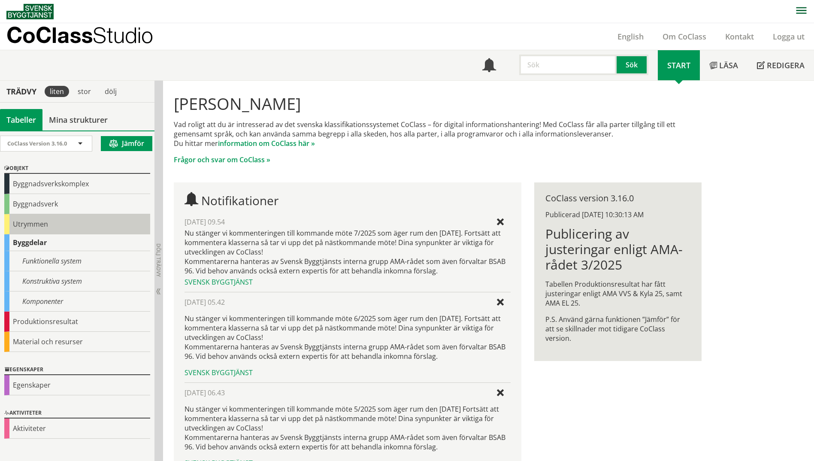
click at [33, 226] on div "Utrymmen" at bounding box center [77, 224] width 146 height 20
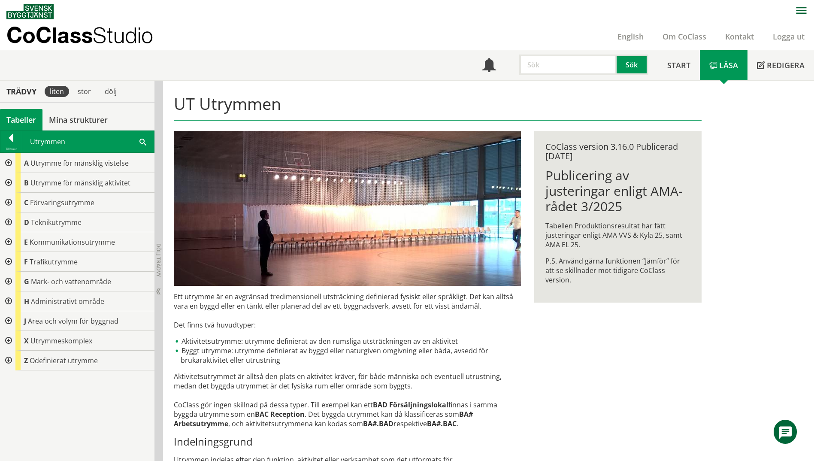
click at [137, 139] on div "Utrymmen Sök" at bounding box center [88, 141] width 132 height 21
click at [142, 139] on span at bounding box center [142, 141] width 7 height 9
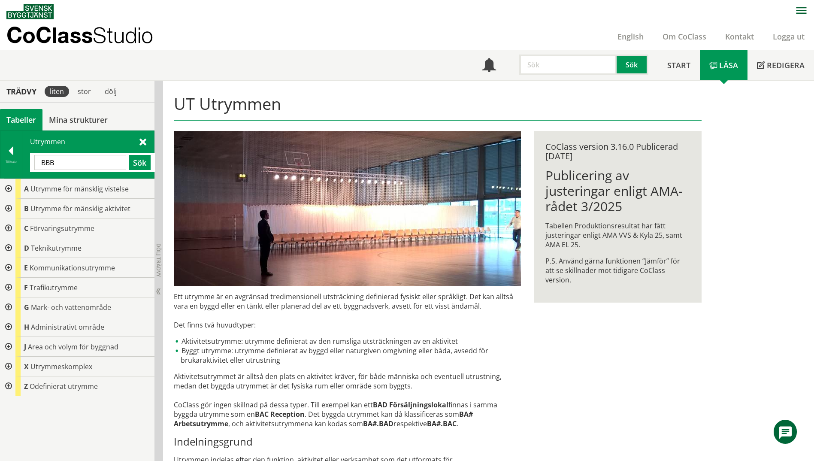
type input "BBB"
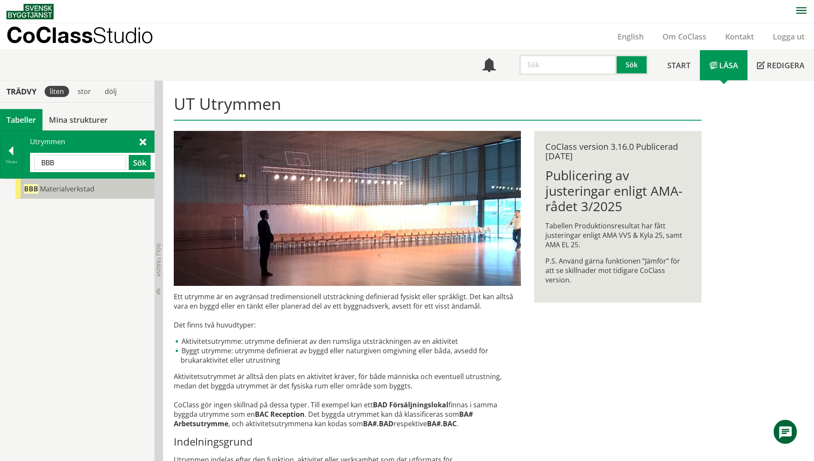
click at [75, 189] on span "Materialverkstad" at bounding box center [67, 188] width 54 height 9
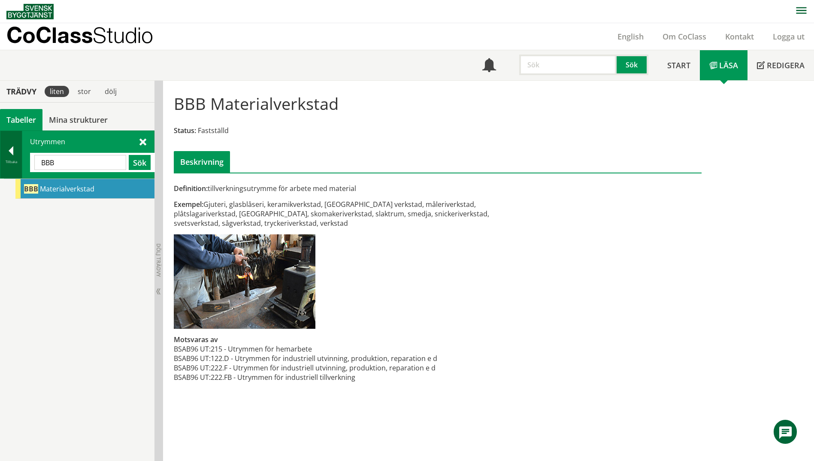
click at [19, 151] on div at bounding box center [10, 152] width 21 height 12
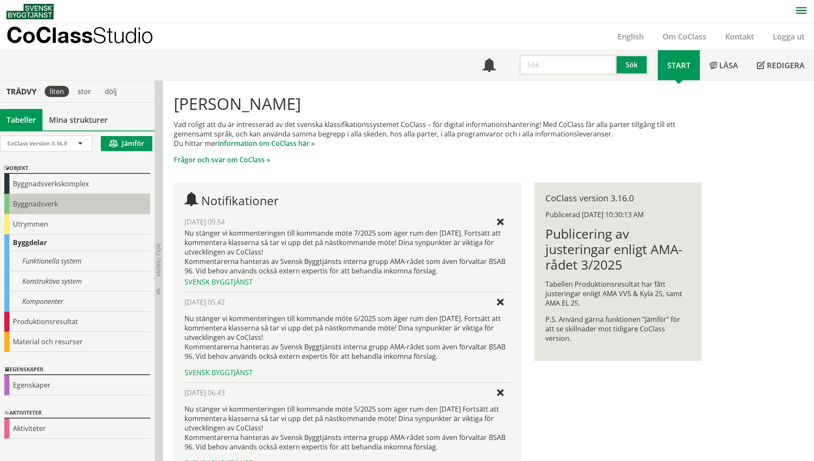
click at [14, 199] on div "Byggnadsverk" at bounding box center [77, 204] width 146 height 20
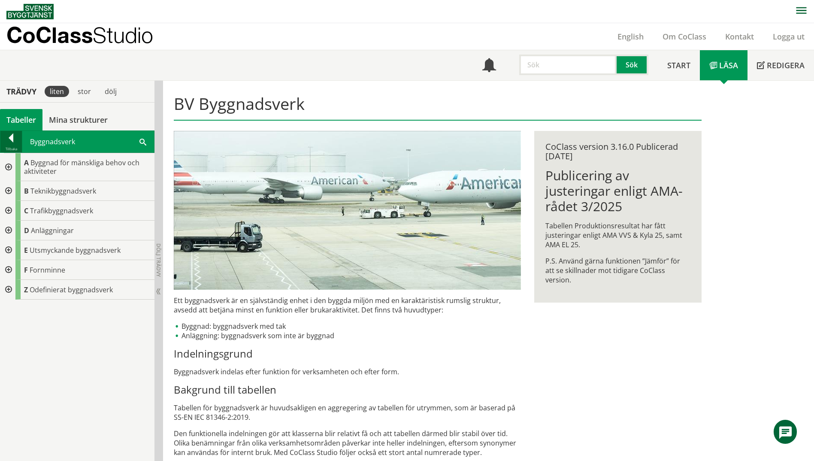
click at [12, 140] on div at bounding box center [10, 139] width 21 height 12
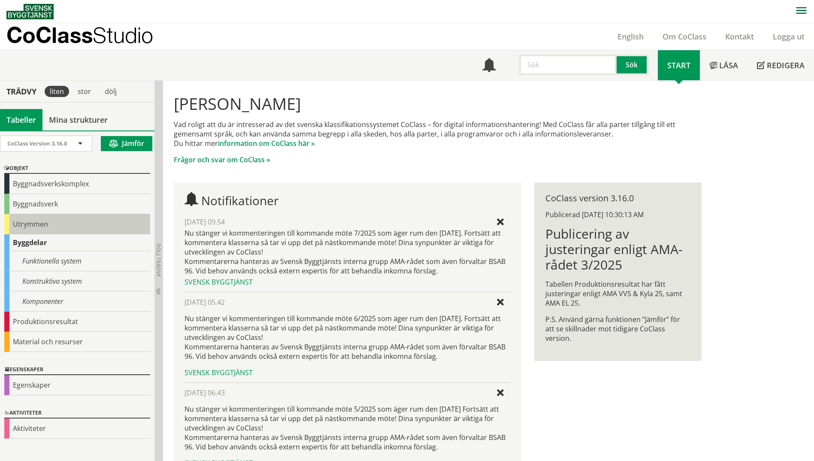
click at [14, 227] on div "Utrymmen" at bounding box center [77, 224] width 146 height 20
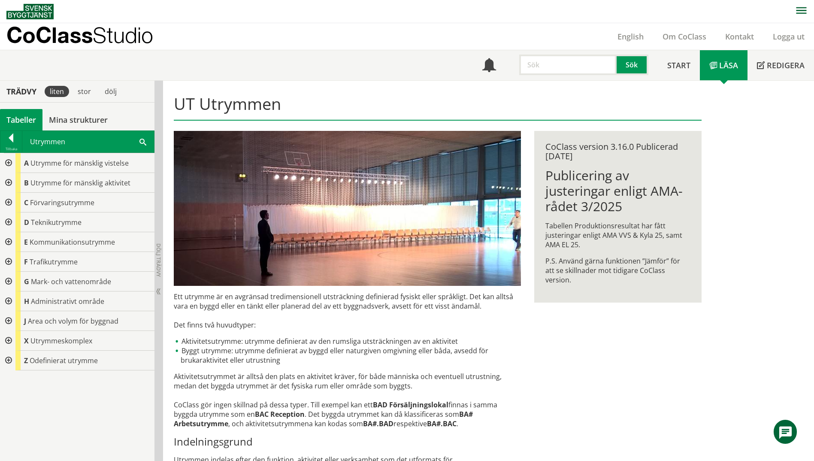
click at [8, 181] on div at bounding box center [7, 183] width 15 height 20
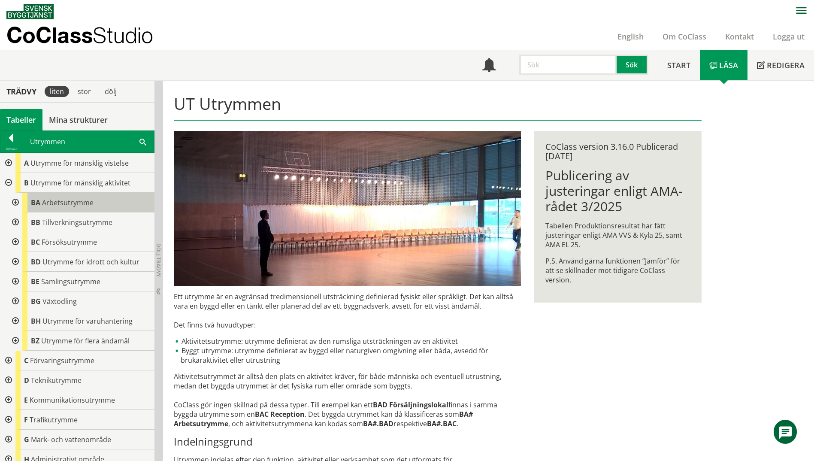
click at [64, 202] on span "Arbetsutrymme" at bounding box center [67, 202] width 51 height 9
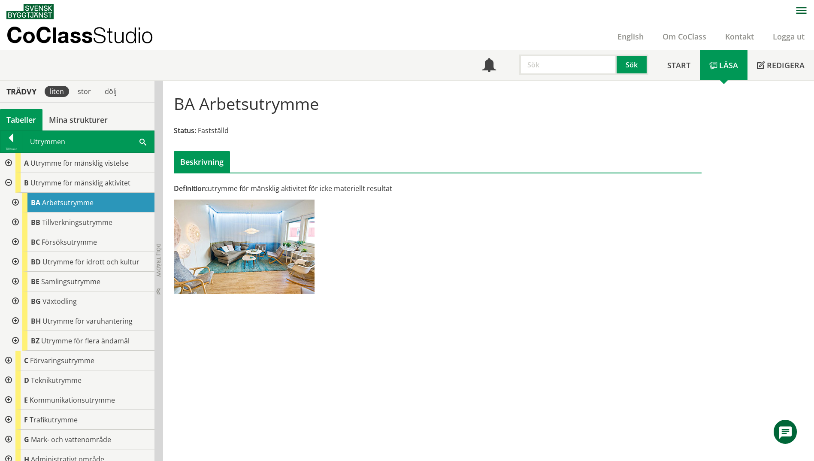
click at [18, 200] on div at bounding box center [14, 203] width 15 height 20
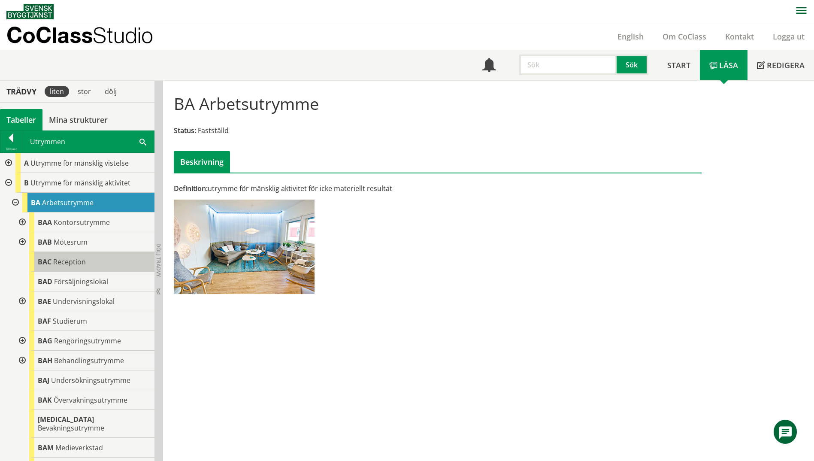
click at [83, 265] on span "Reception" at bounding box center [69, 261] width 33 height 9
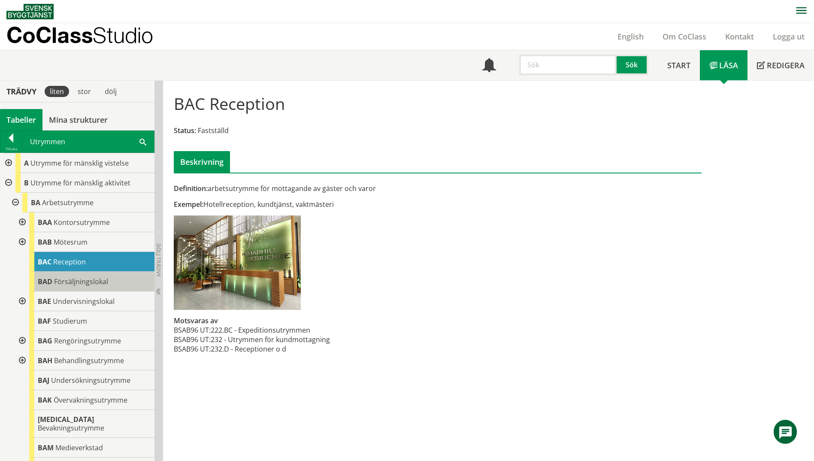
click at [87, 283] on span "Försäljningslokal" at bounding box center [81, 281] width 54 height 9
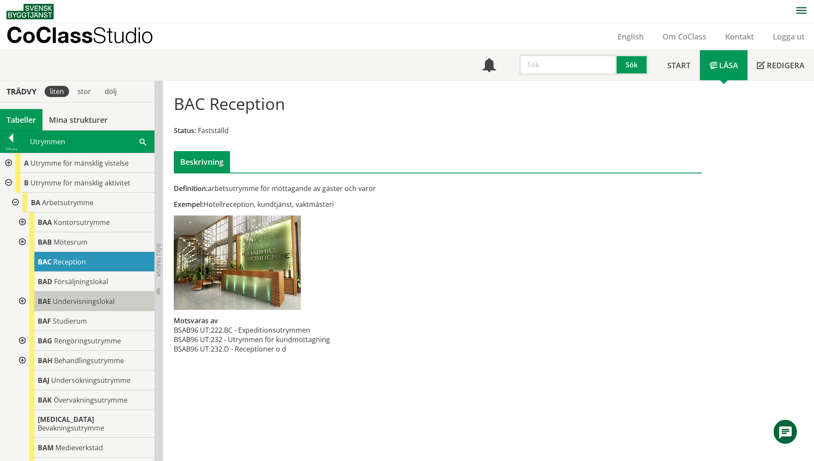
click at [88, 301] on span "Undervisningslokal" at bounding box center [84, 300] width 62 height 9
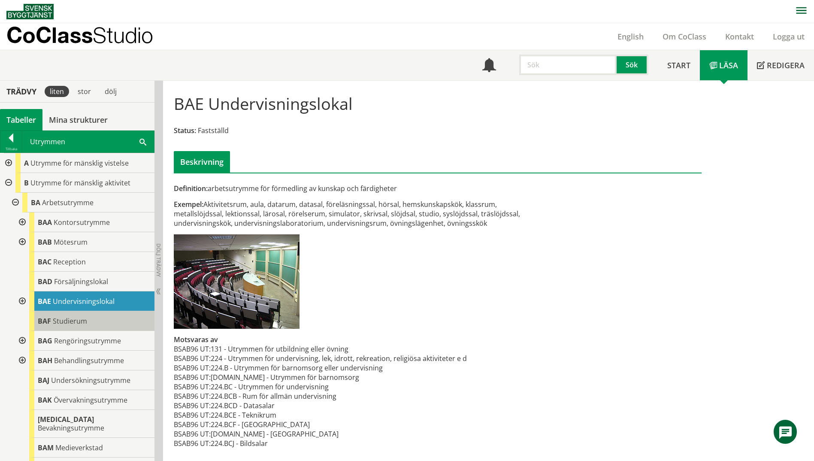
click at [87, 319] on div "BAF Studierum" at bounding box center [91, 321] width 125 height 20
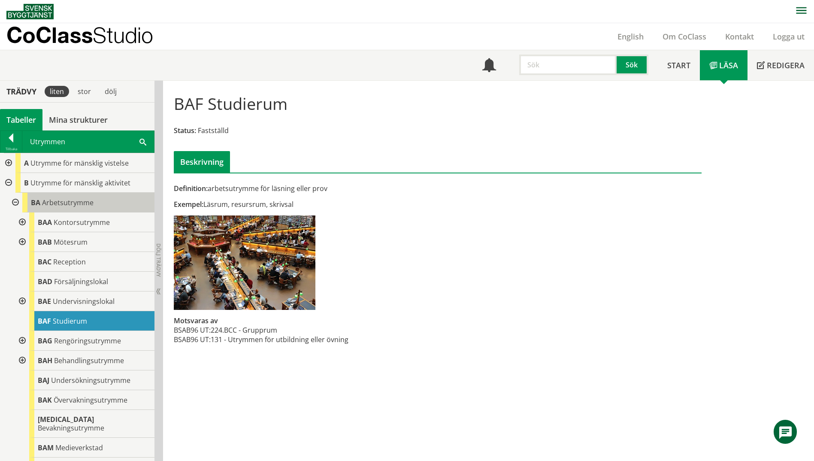
click at [75, 198] on span "Arbetsutrymme" at bounding box center [67, 202] width 51 height 9
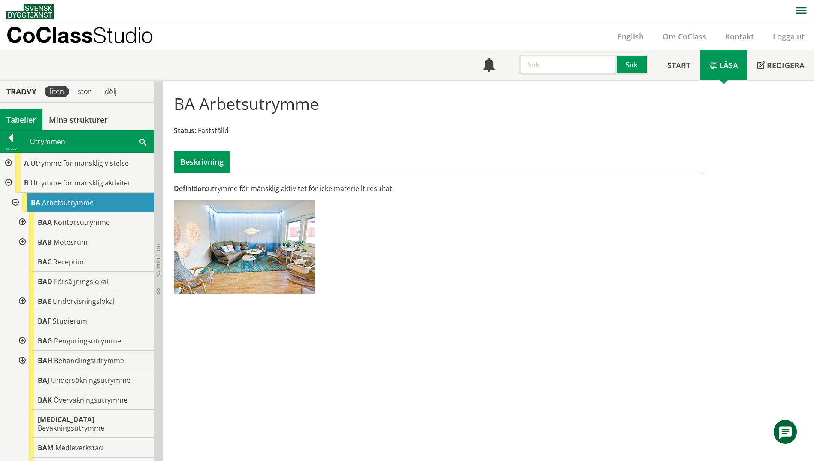
click at [142, 139] on span at bounding box center [142, 141] width 7 height 9
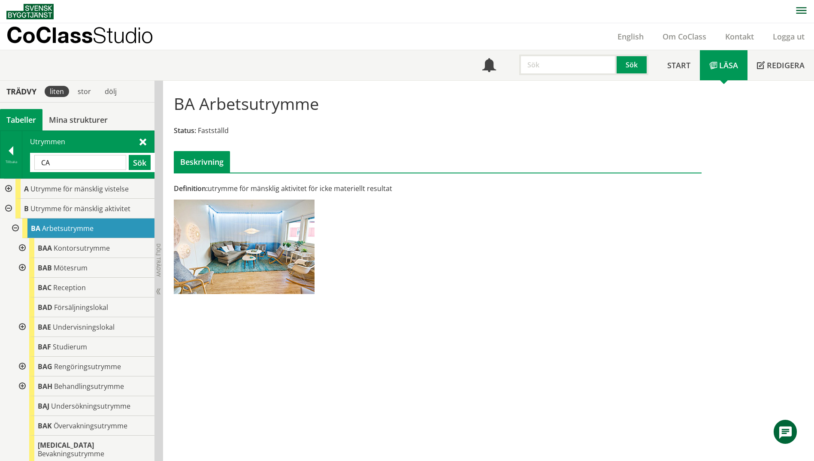
type input "CA"
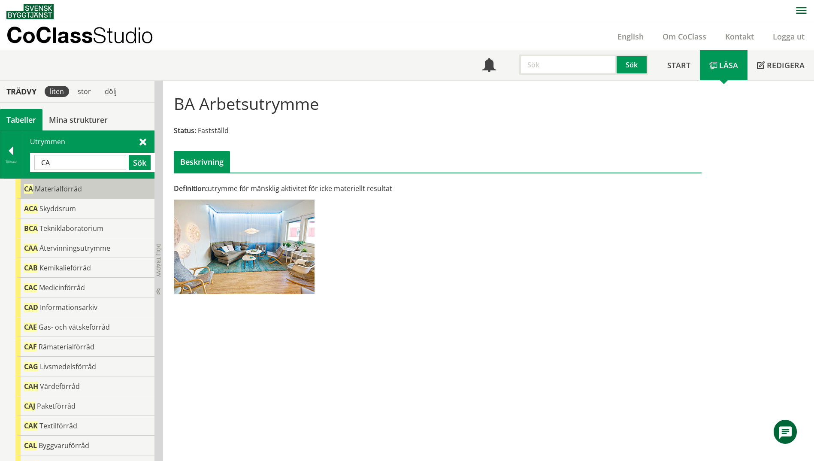
click at [84, 190] on div "CA Materialförråd" at bounding box center [84, 189] width 139 height 20
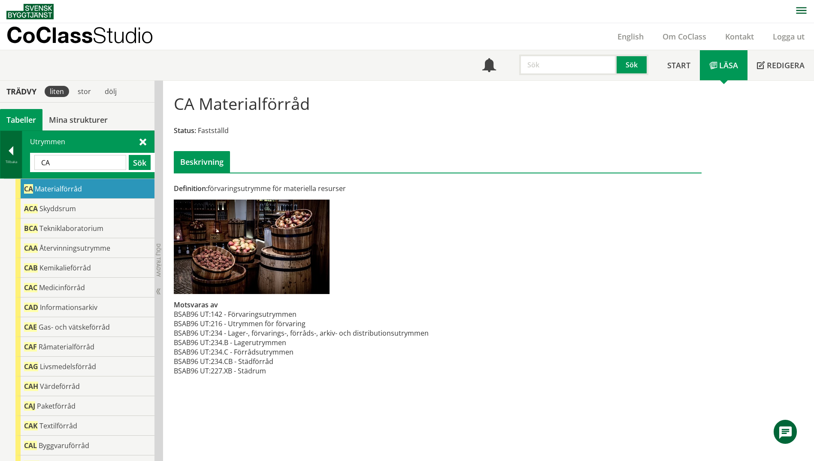
click at [15, 155] on div at bounding box center [10, 152] width 21 height 12
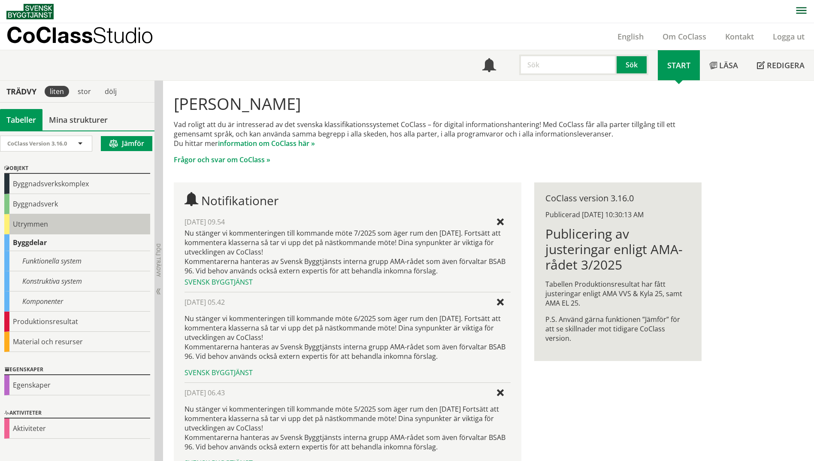
click at [28, 225] on div "Utrymmen" at bounding box center [77, 224] width 146 height 20
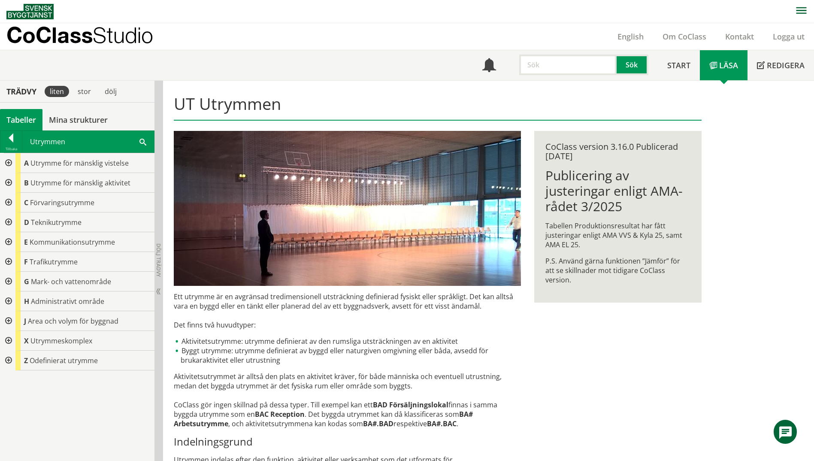
click at [141, 140] on span at bounding box center [142, 141] width 7 height 9
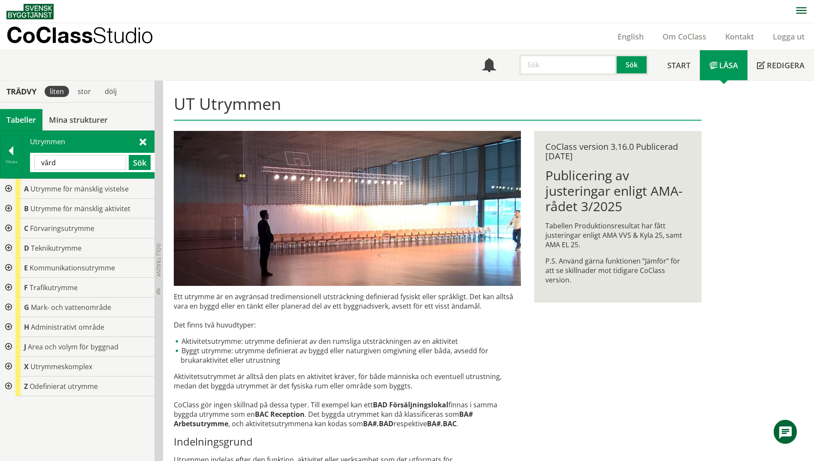
type input "vård"
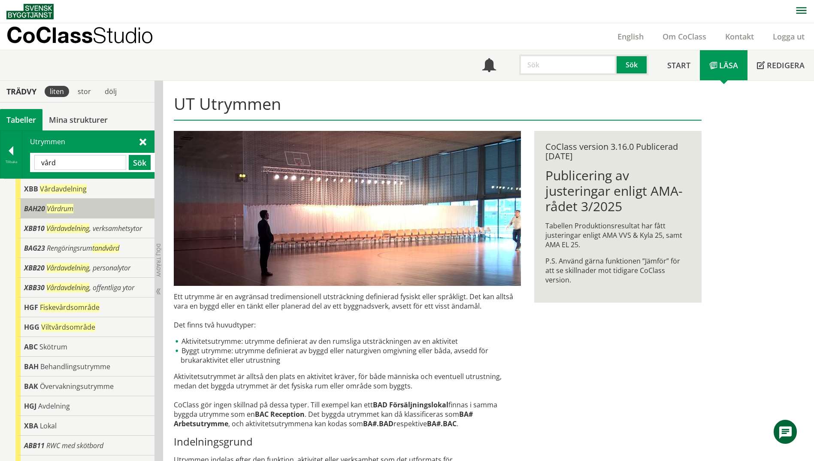
click at [25, 205] on span "BAH20" at bounding box center [34, 208] width 21 height 9
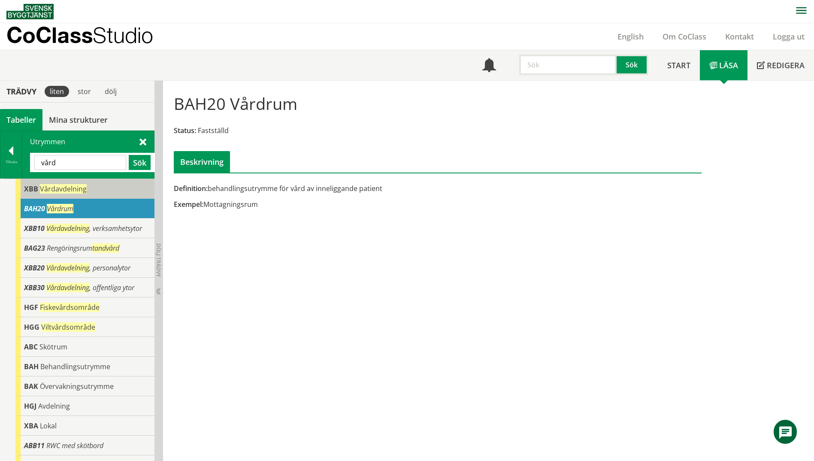
click at [48, 197] on div "XBB Vårdavdelning" at bounding box center [84, 189] width 139 height 20
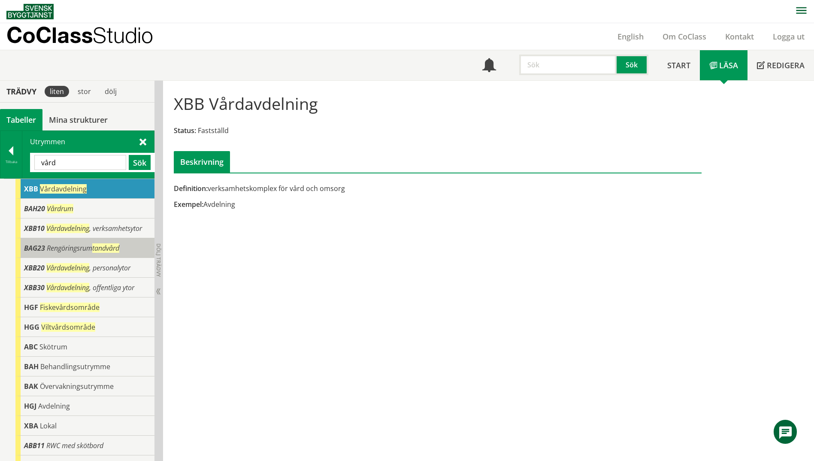
click at [53, 251] on span "Rengöringsrum tandvård" at bounding box center [83, 247] width 72 height 9
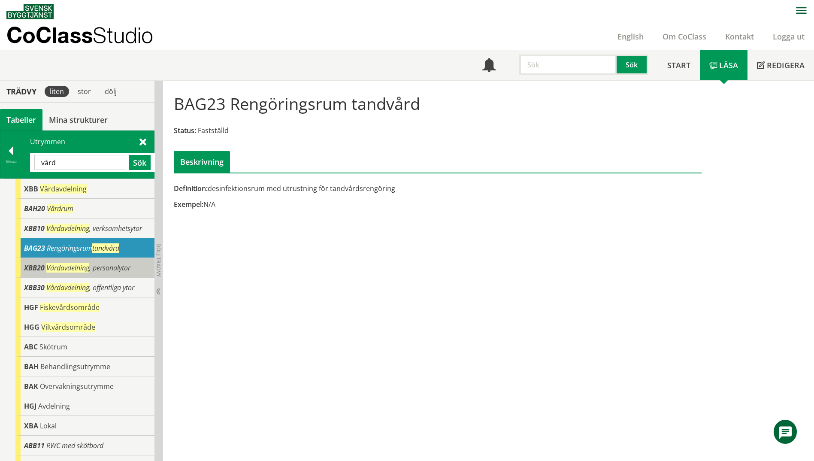
click at [54, 271] on span "Vårdavdelning" at bounding box center [67, 267] width 43 height 9
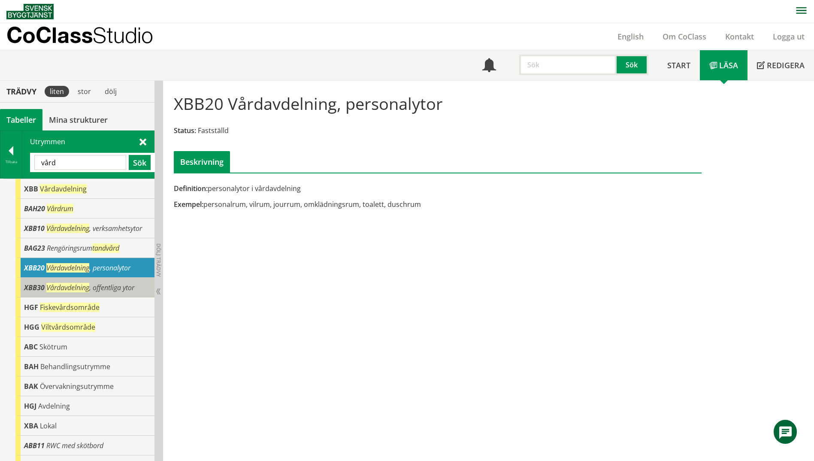
click at [59, 288] on span "Vårdavdelning" at bounding box center [67, 287] width 43 height 9
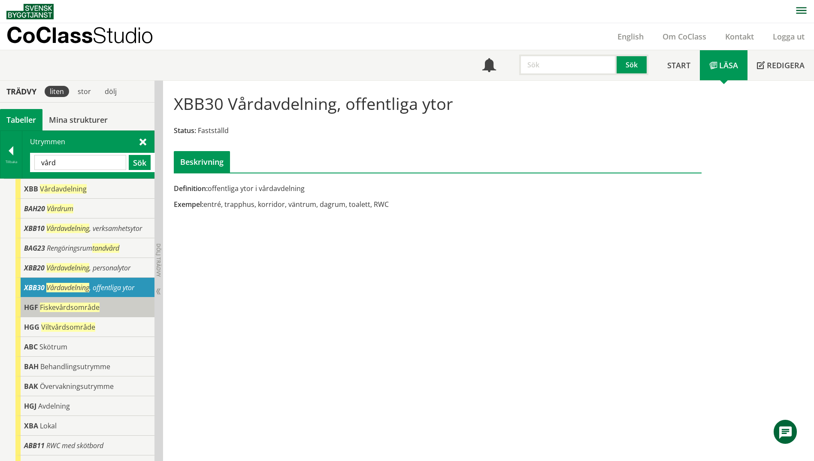
click at [75, 310] on span "Fiskevårdsområde" at bounding box center [70, 306] width 60 height 9
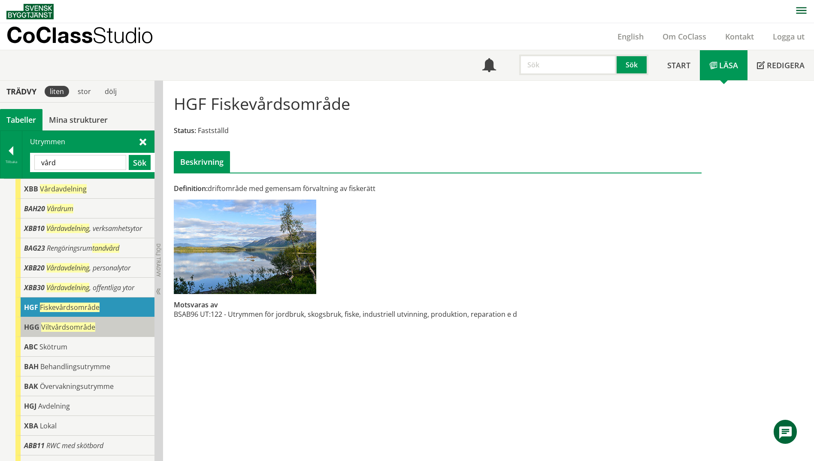
click at [78, 333] on div "HGG Viltvårdsområde" at bounding box center [84, 327] width 139 height 20
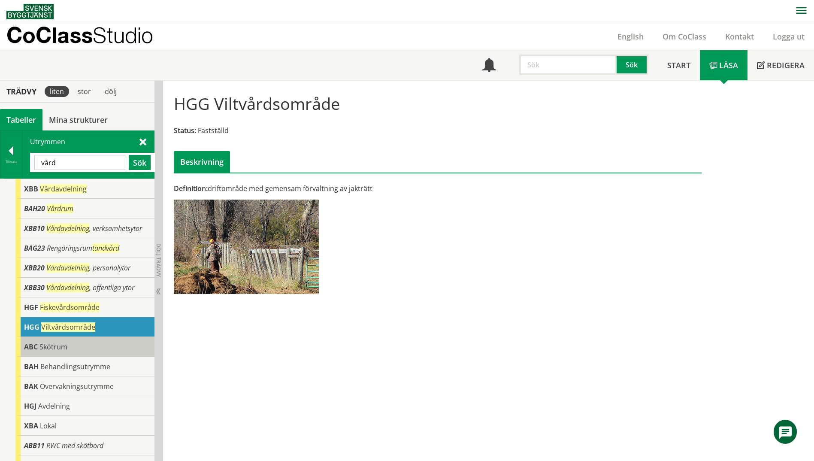
click at [79, 348] on div "ABC Skötrum" at bounding box center [84, 347] width 139 height 20
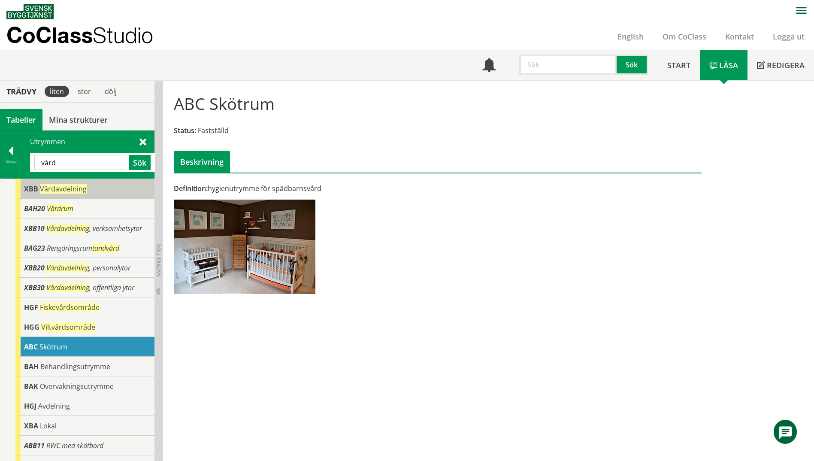
click at [62, 185] on span "Vårdavdelning" at bounding box center [63, 188] width 47 height 9
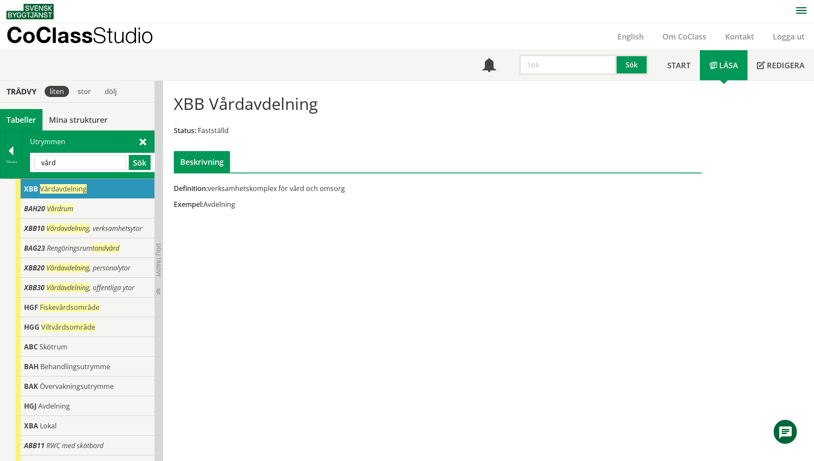
click at [62, 185] on span "Vårdavdelning" at bounding box center [63, 188] width 47 height 9
click at [12, 154] on div at bounding box center [10, 152] width 21 height 12
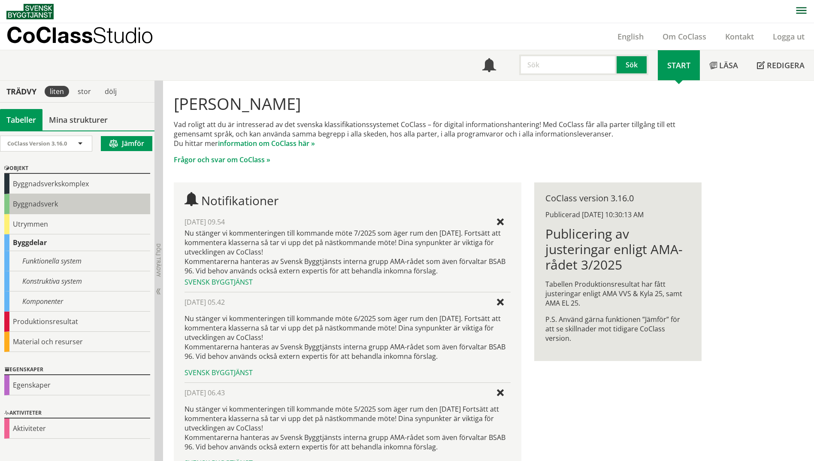
click at [29, 207] on div "Byggnadsverk" at bounding box center [77, 204] width 146 height 20
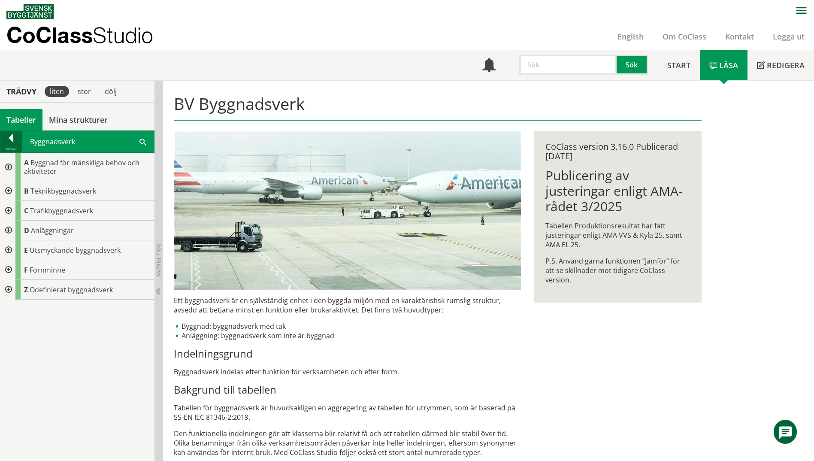
click at [15, 141] on div at bounding box center [10, 139] width 21 height 12
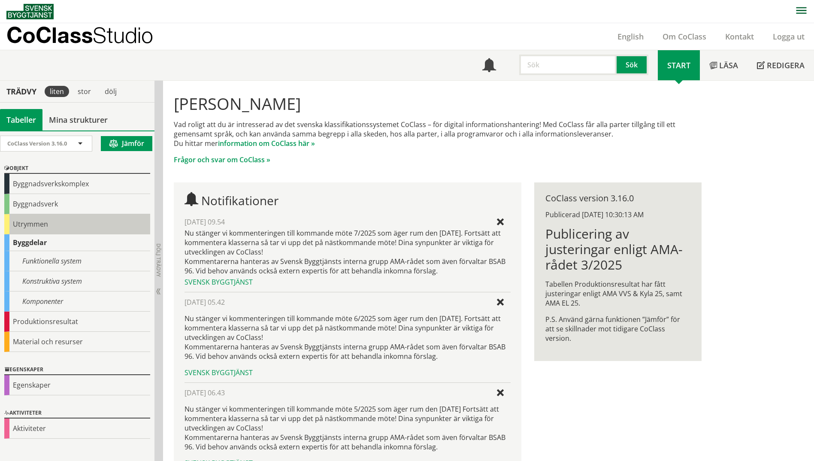
click at [38, 230] on div "Utrymmen" at bounding box center [77, 224] width 146 height 20
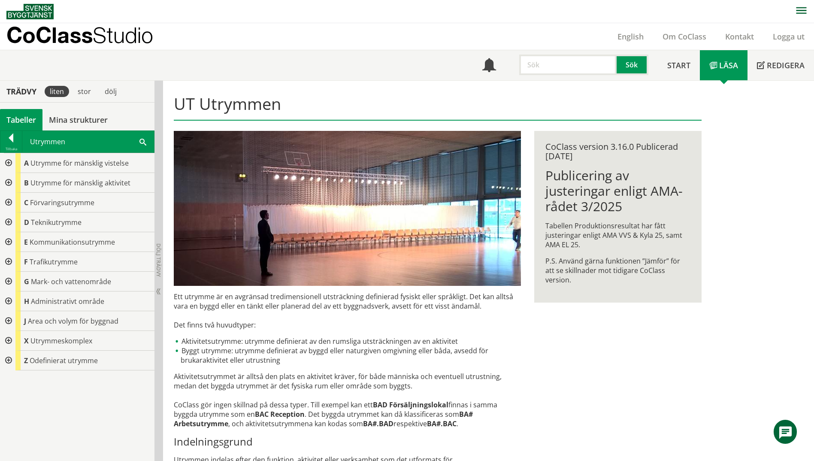
click at [7, 163] on div at bounding box center [7, 163] width 15 height 20
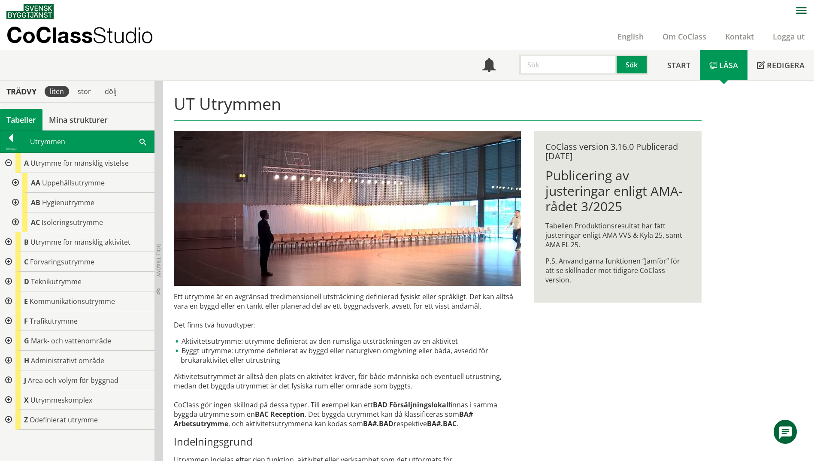
click at [17, 183] on div at bounding box center [14, 183] width 15 height 20
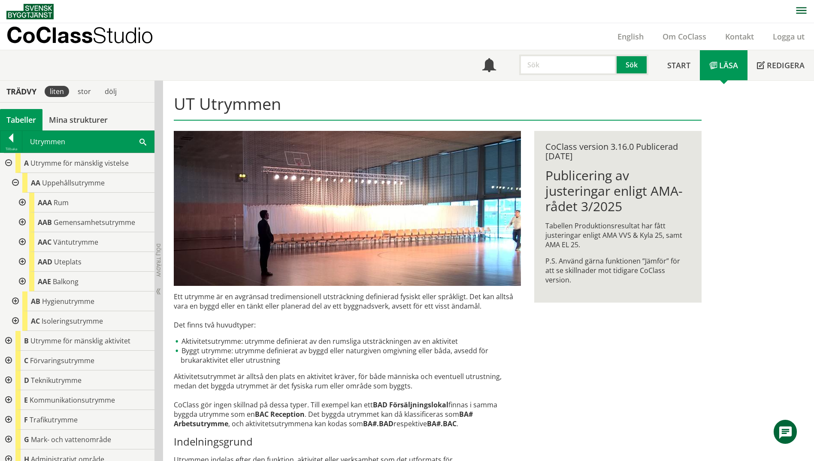
click at [21, 202] on div at bounding box center [21, 203] width 15 height 20
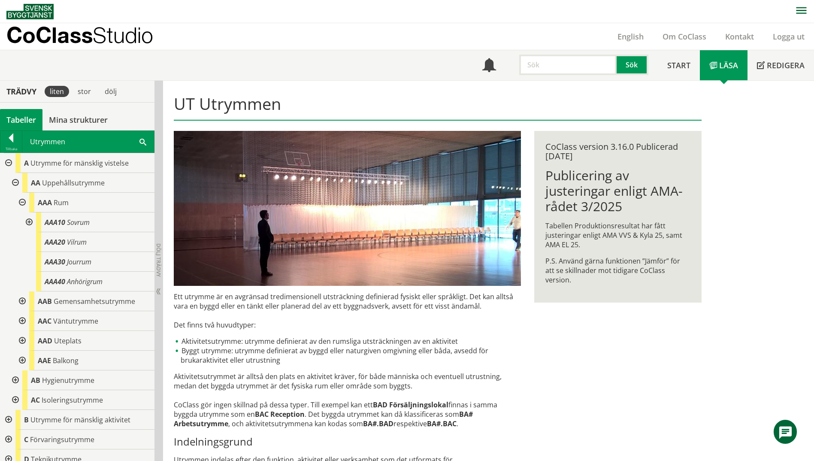
click at [21, 202] on div at bounding box center [21, 203] width 15 height 20
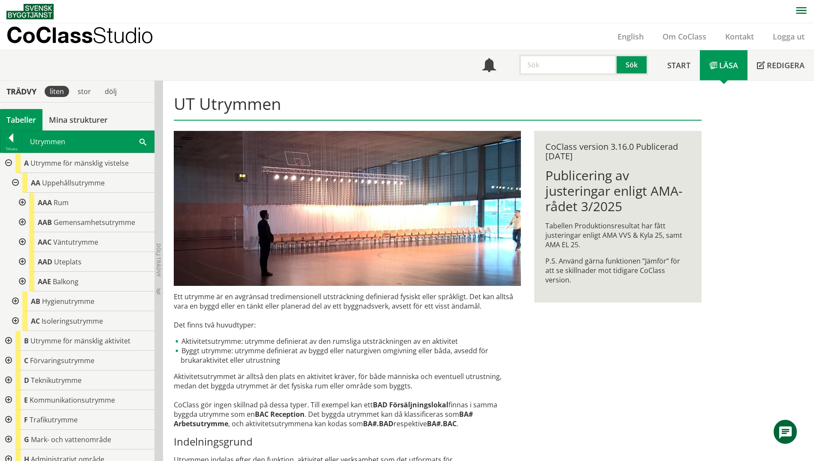
click at [21, 202] on div at bounding box center [21, 203] width 15 height 20
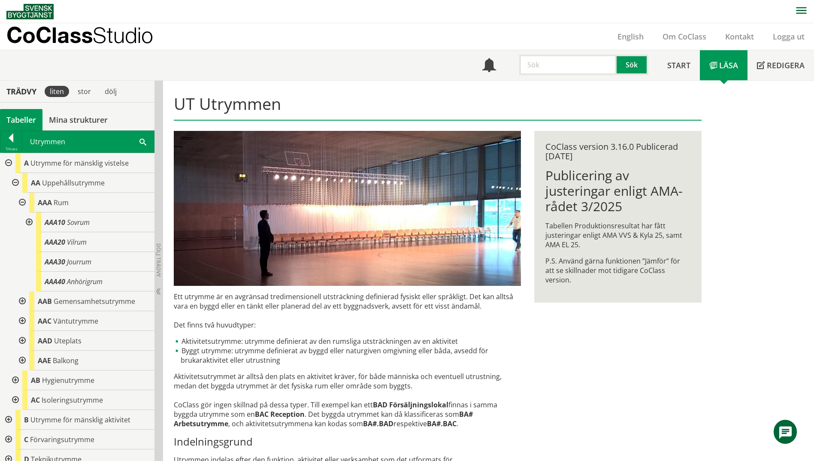
click at [27, 222] on div at bounding box center [28, 222] width 15 height 20
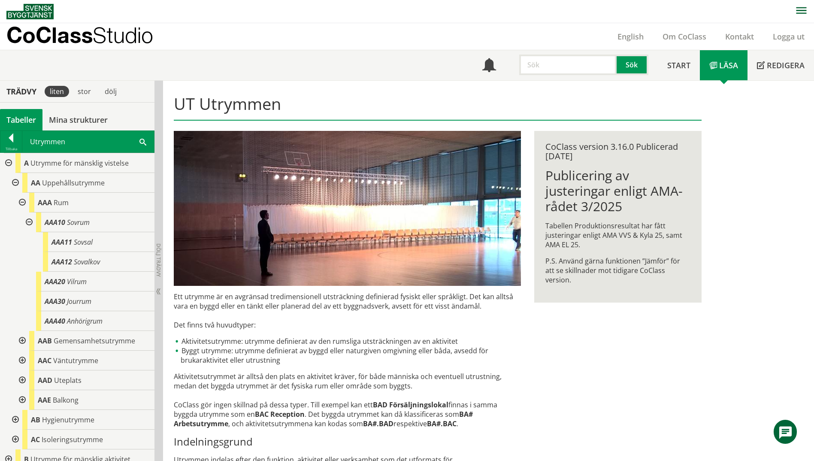
click at [27, 220] on div at bounding box center [28, 222] width 15 height 20
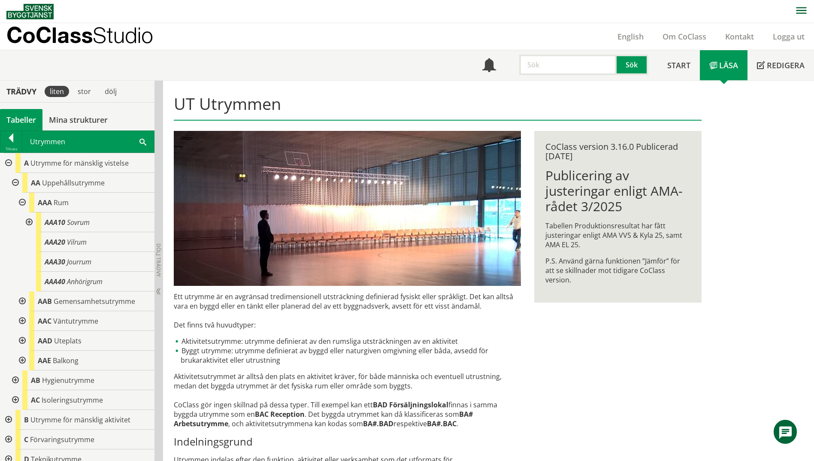
click at [24, 203] on div at bounding box center [21, 203] width 15 height 20
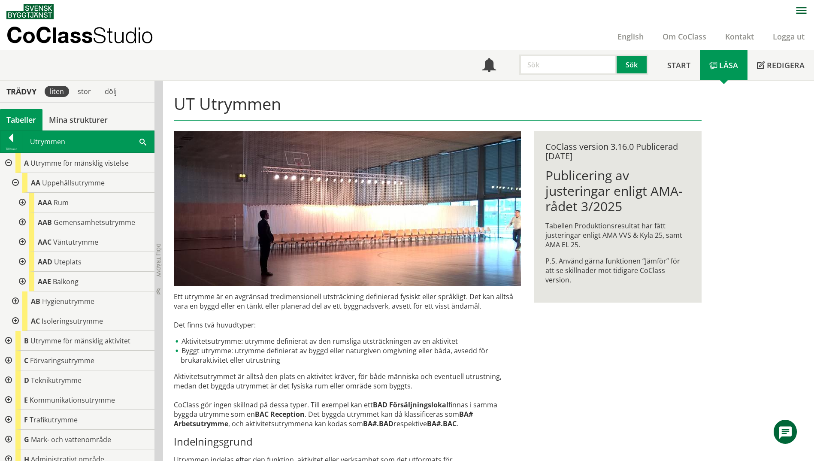
click at [22, 221] on div at bounding box center [21, 222] width 15 height 20
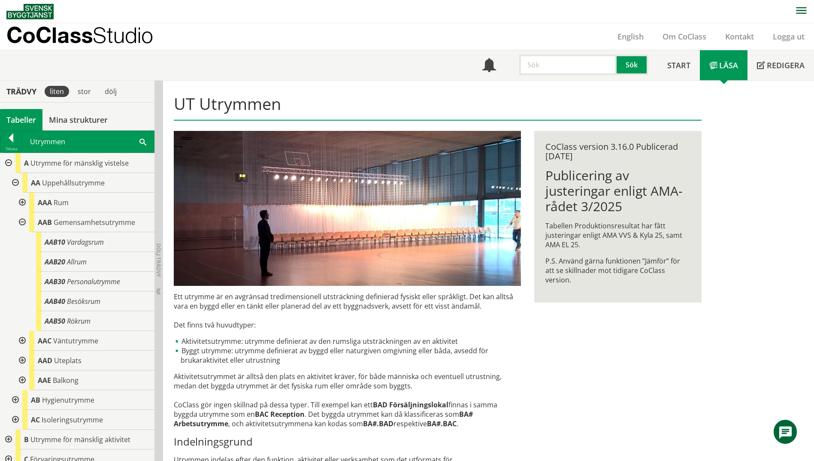
click at [22, 221] on div at bounding box center [21, 222] width 15 height 20
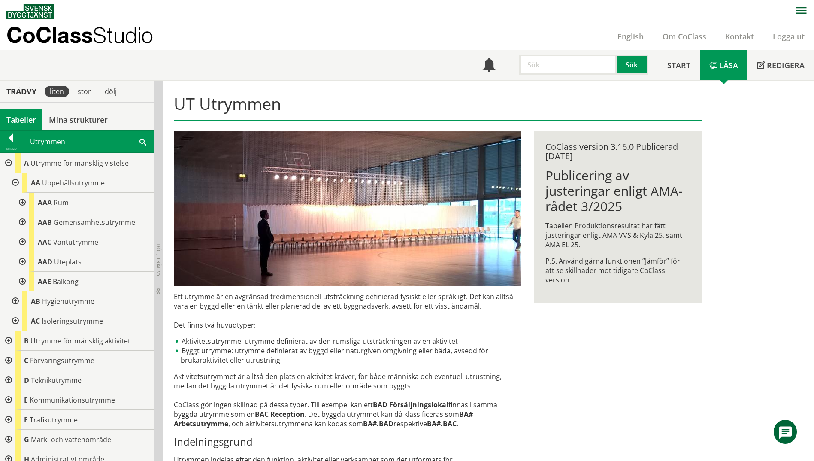
click at [20, 245] on div at bounding box center [21, 242] width 15 height 20
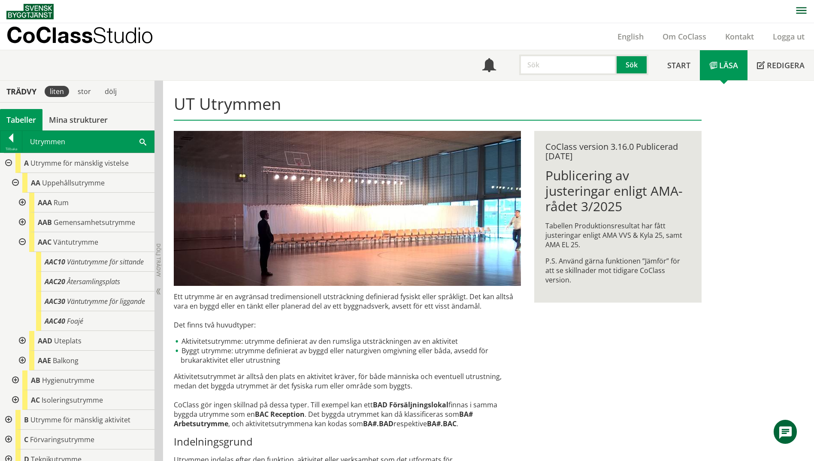
click at [20, 244] on div at bounding box center [21, 242] width 15 height 20
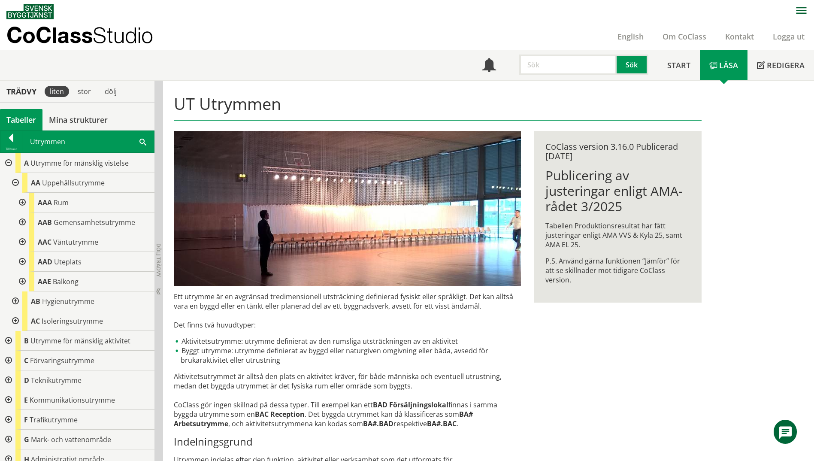
click at [24, 260] on div at bounding box center [21, 262] width 15 height 20
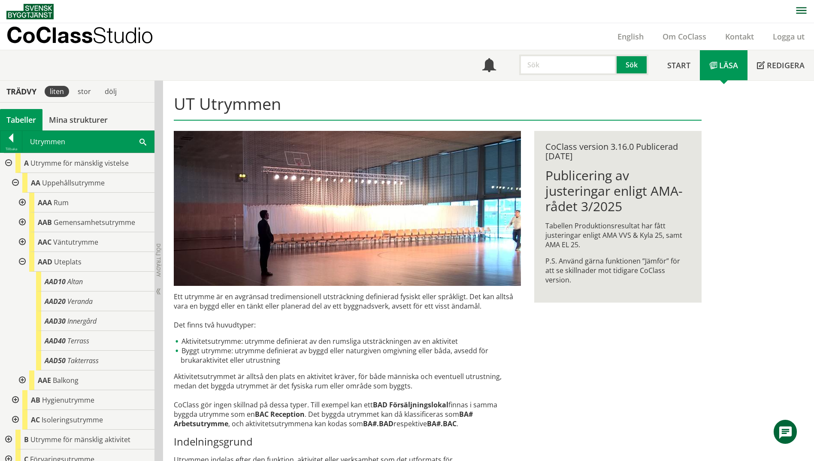
scroll to position [43, 0]
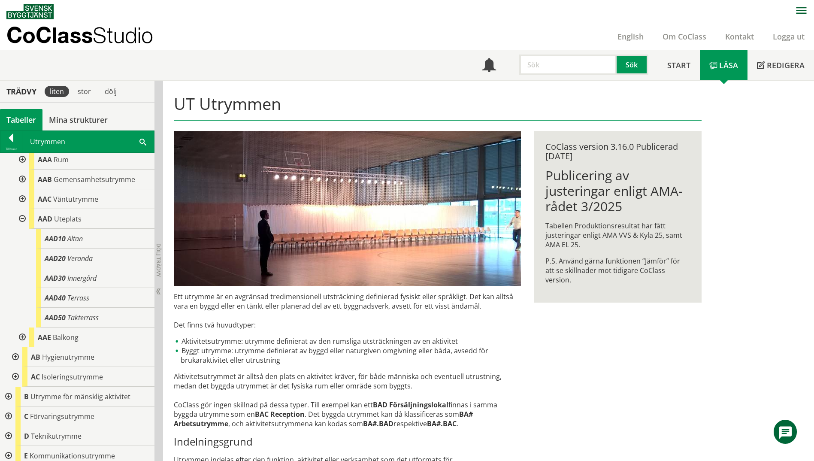
click at [23, 218] on div at bounding box center [21, 219] width 15 height 20
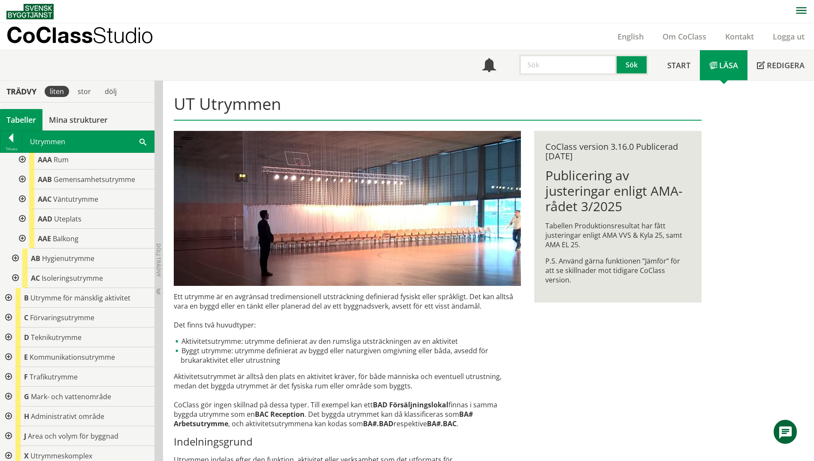
click at [24, 238] on div at bounding box center [21, 239] width 15 height 20
click at [13, 258] on div at bounding box center [14, 258] width 15 height 20
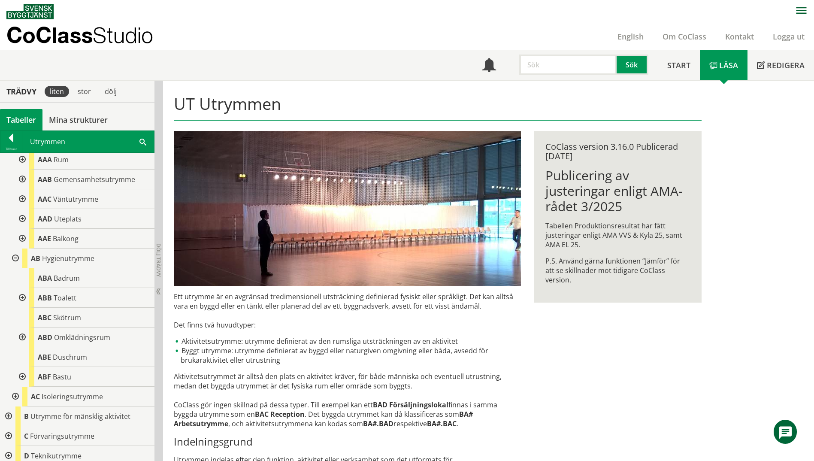
click at [13, 258] on div at bounding box center [14, 258] width 15 height 20
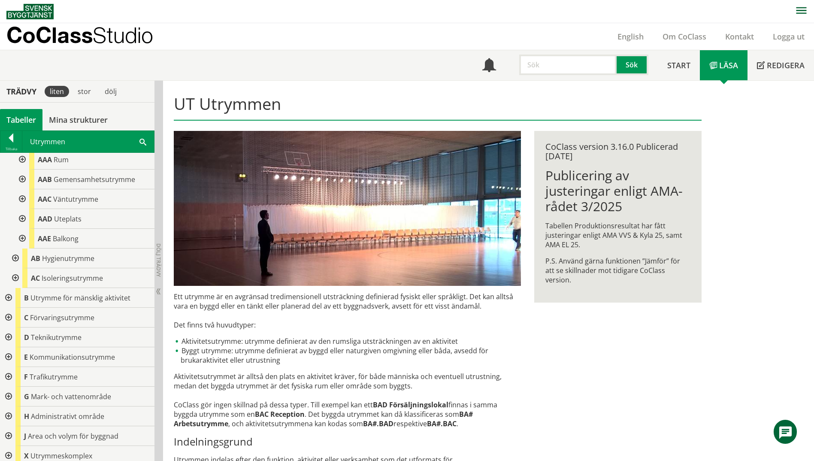
click at [18, 278] on div at bounding box center [14, 278] width 15 height 20
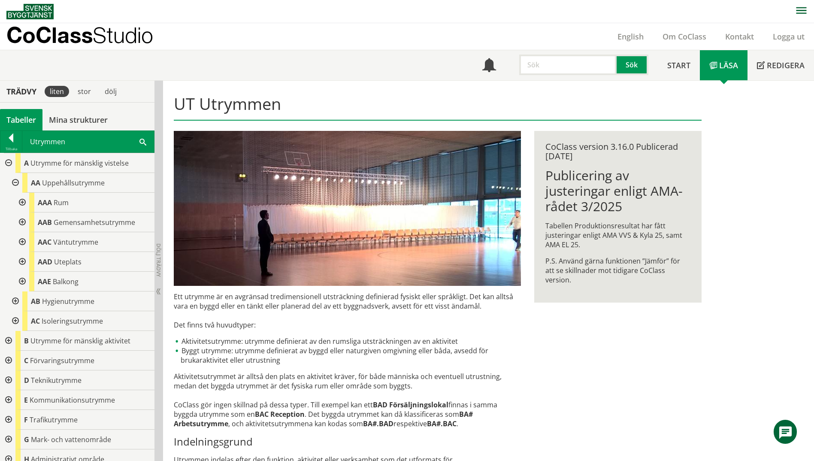
click at [15, 184] on div at bounding box center [14, 183] width 15 height 20
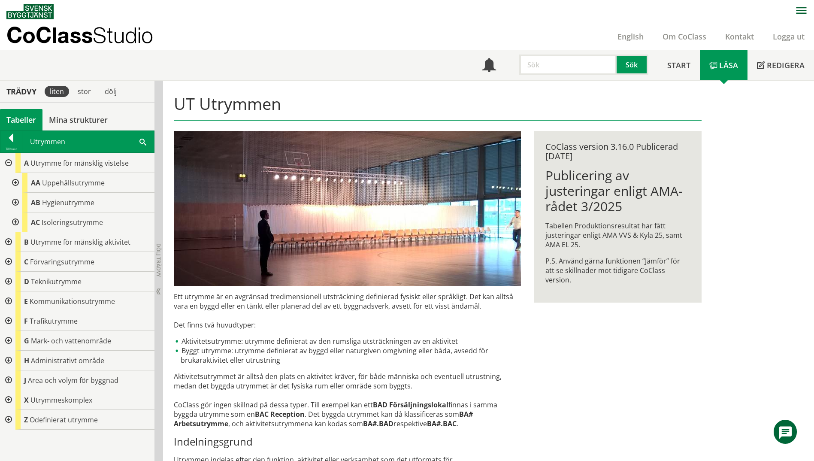
click at [10, 241] on div at bounding box center [7, 242] width 15 height 20
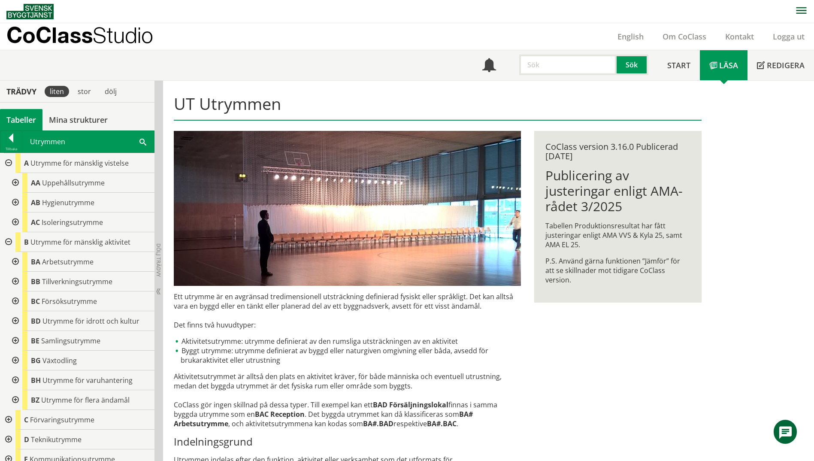
click at [14, 260] on div at bounding box center [14, 262] width 15 height 20
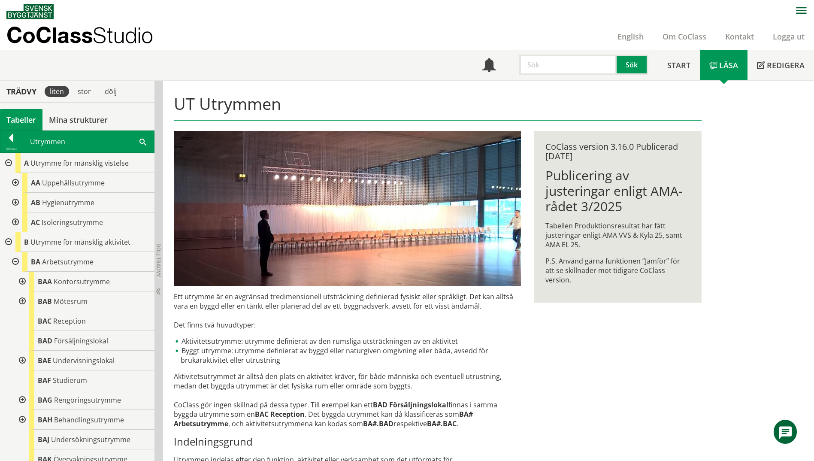
click at [23, 281] on div at bounding box center [21, 281] width 15 height 20
click at [21, 299] on div at bounding box center [21, 301] width 15 height 20
click at [20, 298] on div at bounding box center [21, 301] width 15 height 20
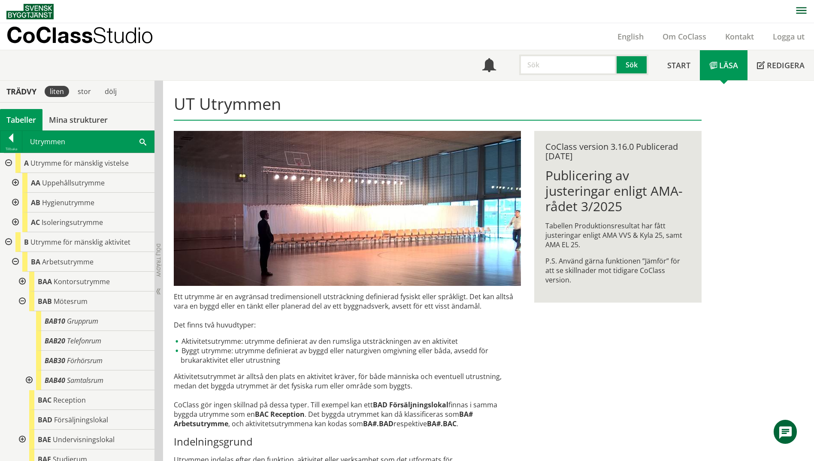
click at [20, 298] on div at bounding box center [21, 301] width 15 height 20
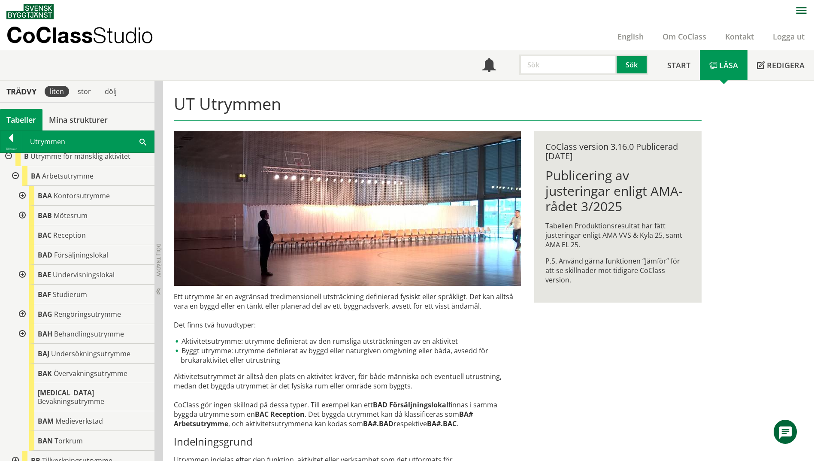
click at [21, 334] on div at bounding box center [21, 334] width 15 height 20
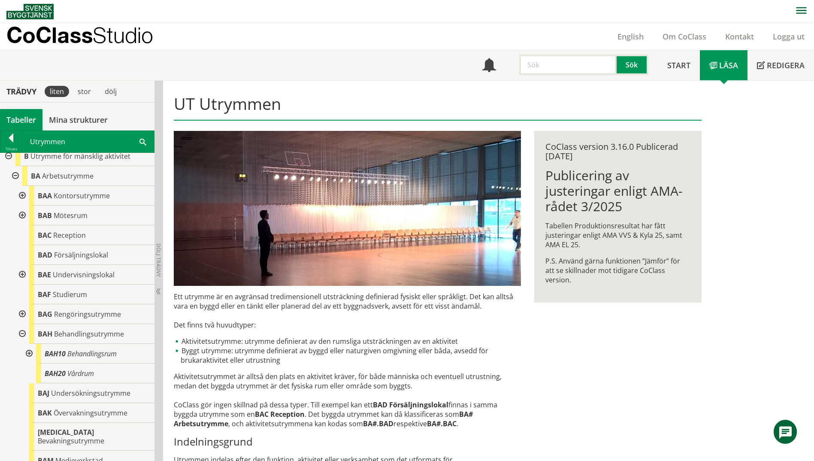
click at [32, 356] on div at bounding box center [28, 354] width 15 height 20
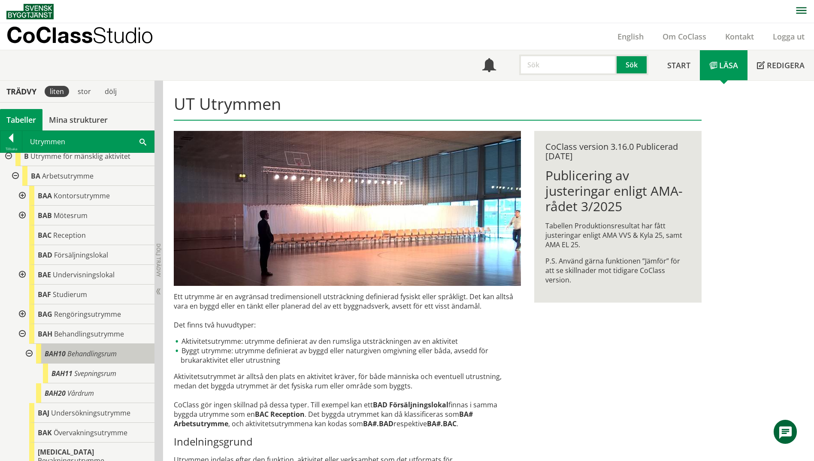
click at [95, 353] on span "Behandlingsrum" at bounding box center [91, 353] width 49 height 9
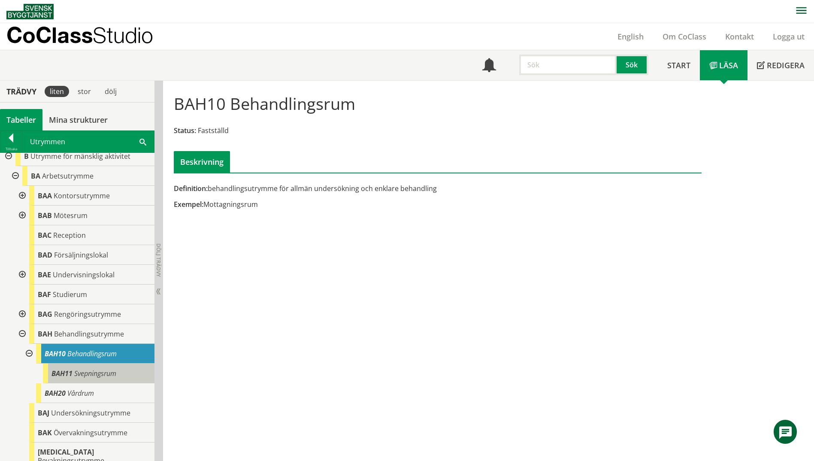
click at [90, 372] on span "Svepningsrum" at bounding box center [95, 372] width 42 height 9
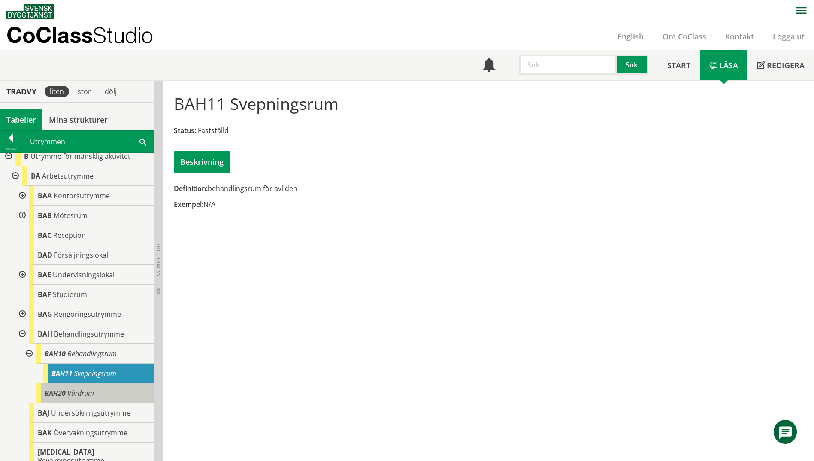
click at [91, 395] on span "Vårdrum" at bounding box center [80, 392] width 27 height 9
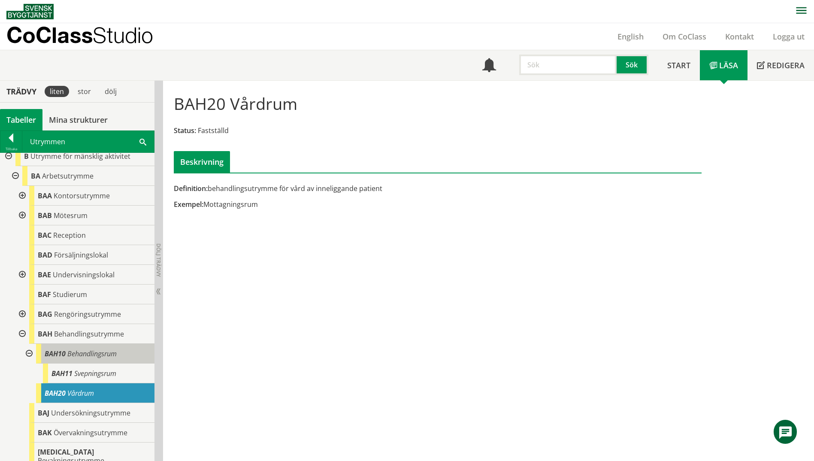
click at [89, 349] on span "Behandlingsrum" at bounding box center [91, 353] width 49 height 9
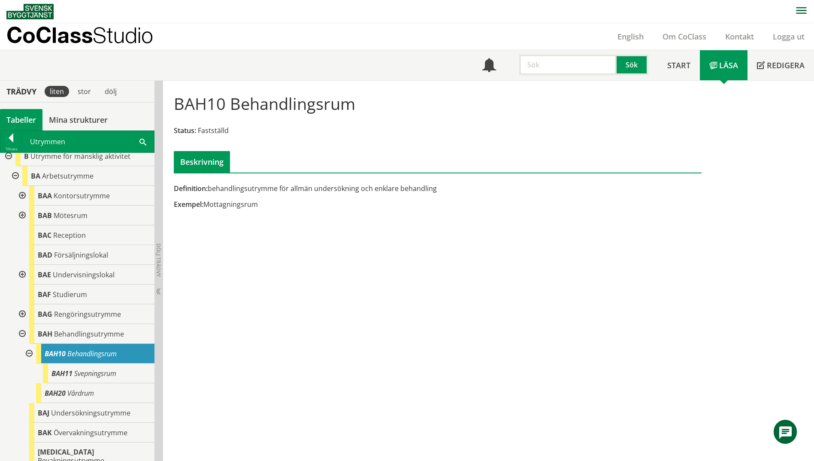
click at [28, 353] on div at bounding box center [28, 354] width 15 height 20
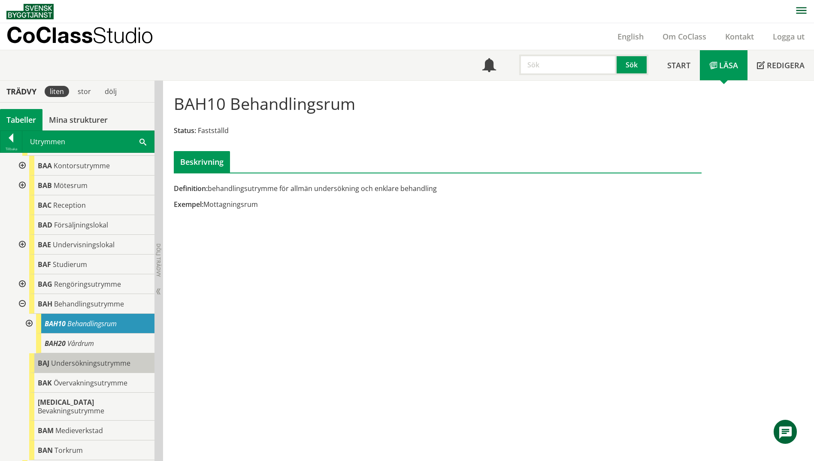
scroll to position [129, 0]
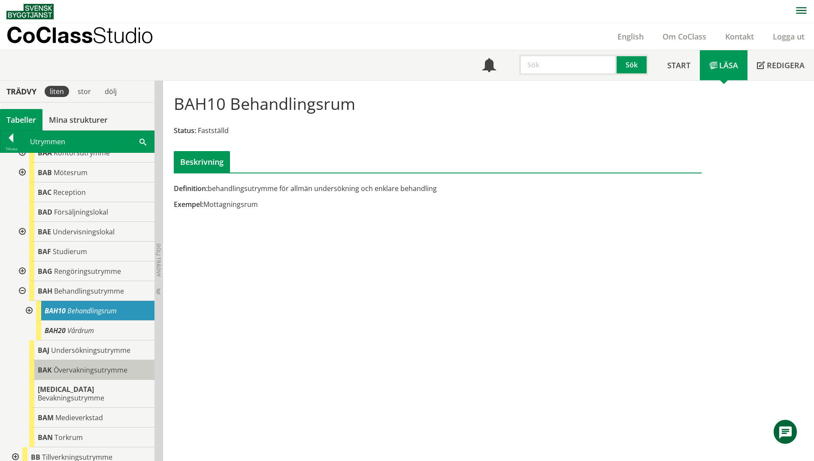
click at [69, 374] on span "Övervakningsutrymme" at bounding box center [91, 369] width 74 height 9
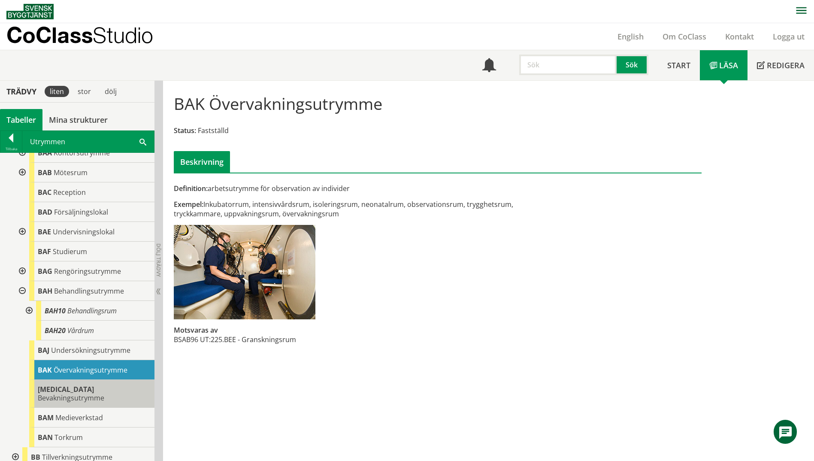
click at [81, 395] on div "[MEDICAL_DATA] Bevakningsutrymme" at bounding box center [91, 394] width 125 height 28
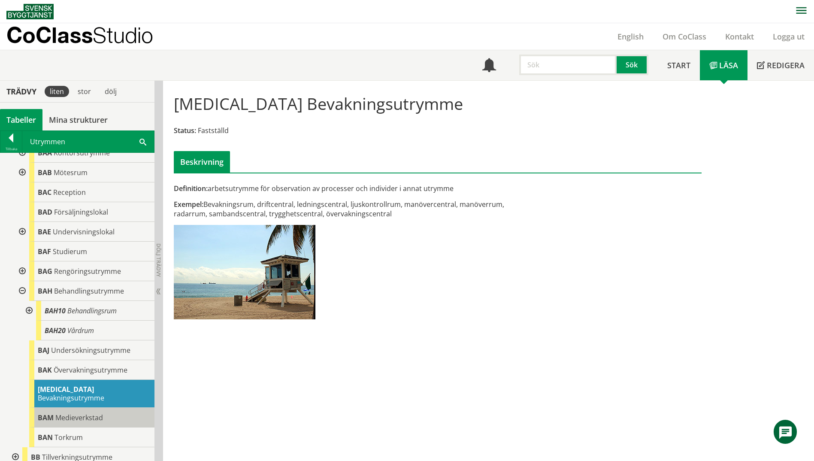
click at [72, 413] on span "Medieverkstad" at bounding box center [79, 417] width 48 height 9
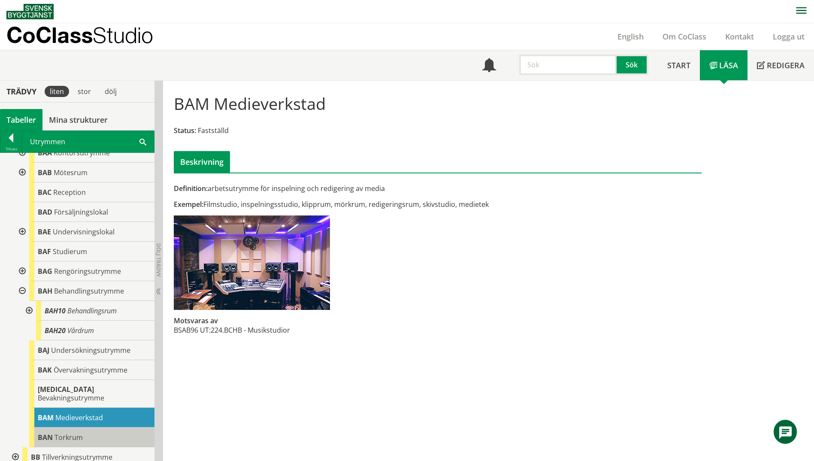
click at [85, 430] on div "BAN Torkrum" at bounding box center [91, 437] width 125 height 20
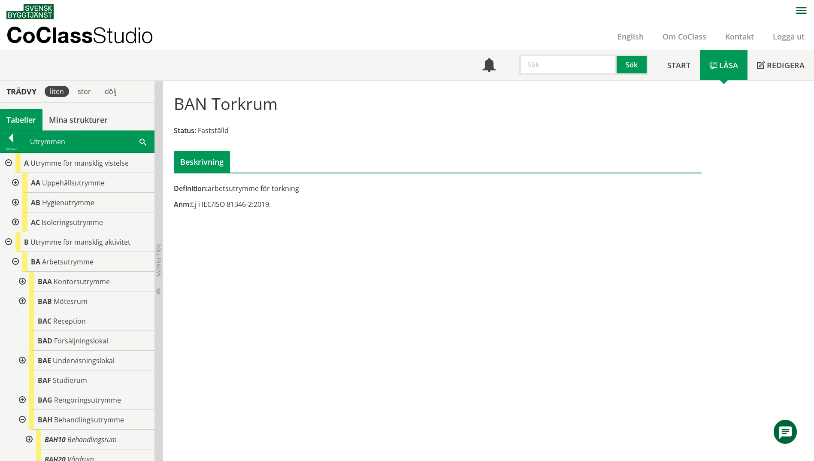
click at [7, 162] on div at bounding box center [7, 163] width 15 height 20
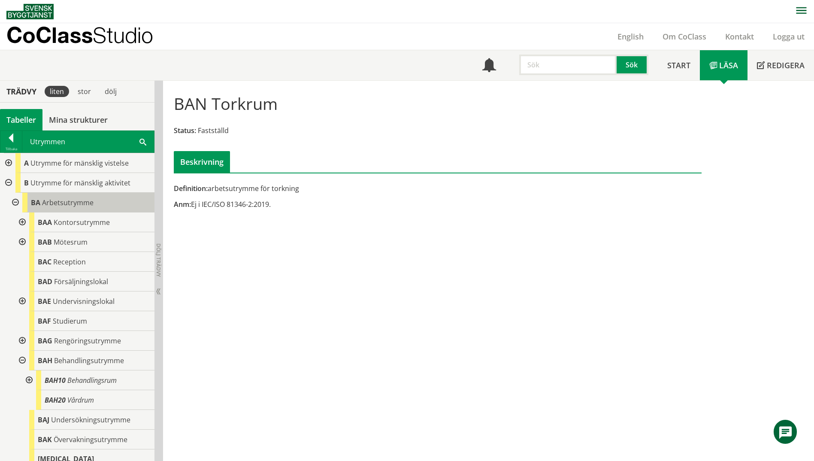
click at [55, 203] on span "Arbetsutrymme" at bounding box center [67, 202] width 51 height 9
click at [99, 205] on div "BA Arbetsutrymme" at bounding box center [88, 203] width 132 height 20
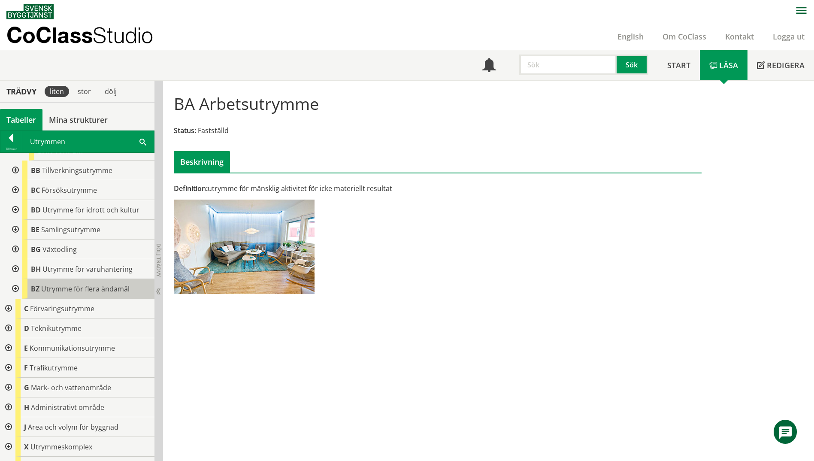
scroll to position [363, 0]
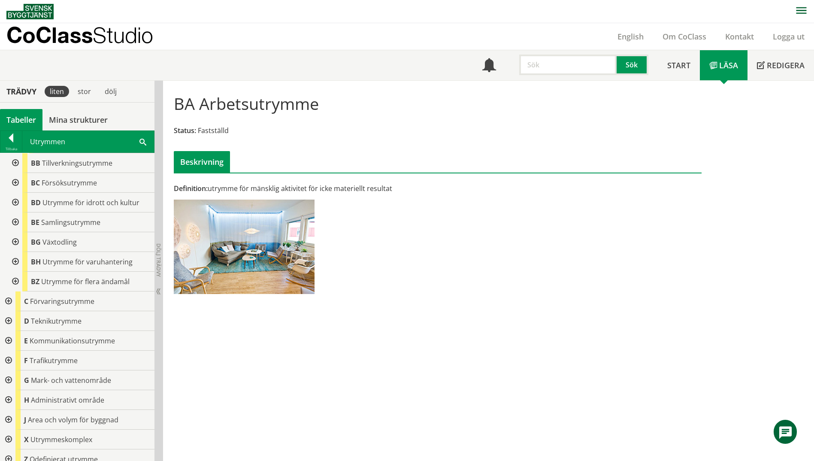
click at [6, 294] on div at bounding box center [7, 301] width 15 height 20
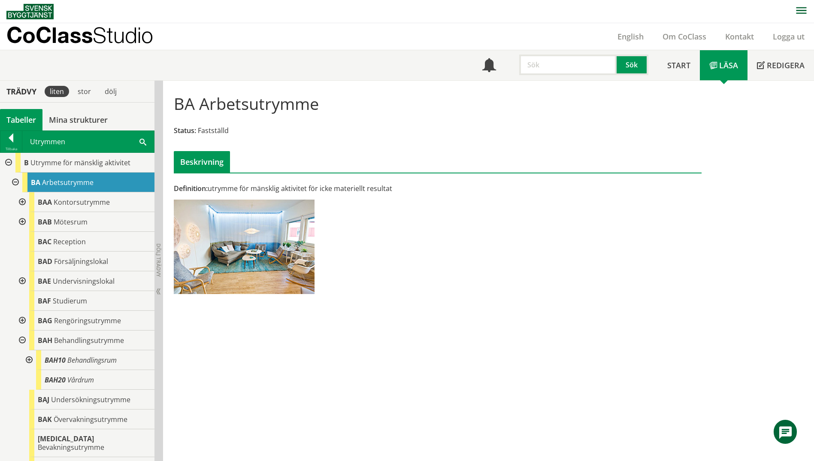
scroll to position [0, 0]
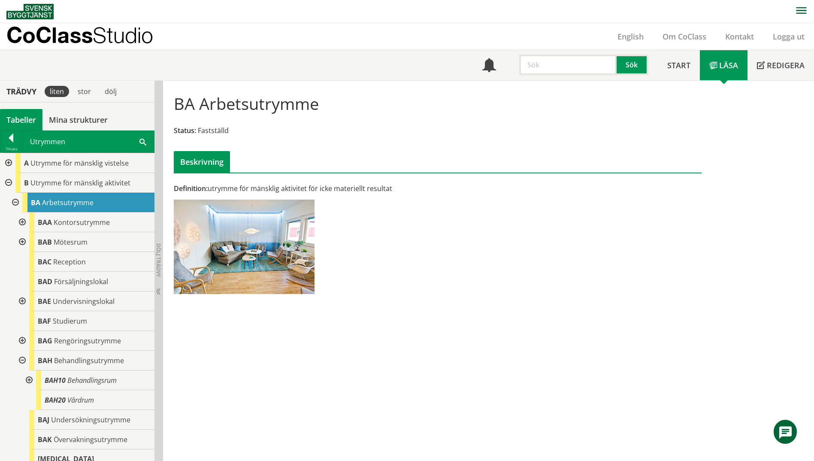
click at [7, 160] on div at bounding box center [7, 163] width 15 height 20
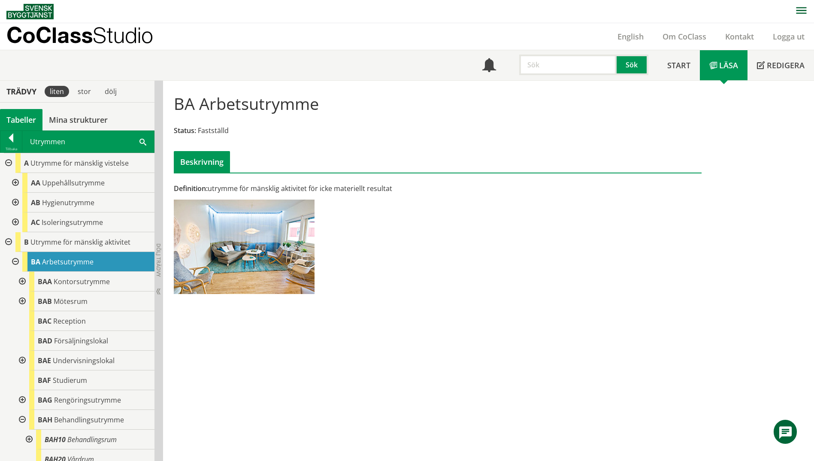
click at [11, 179] on div at bounding box center [14, 183] width 15 height 20
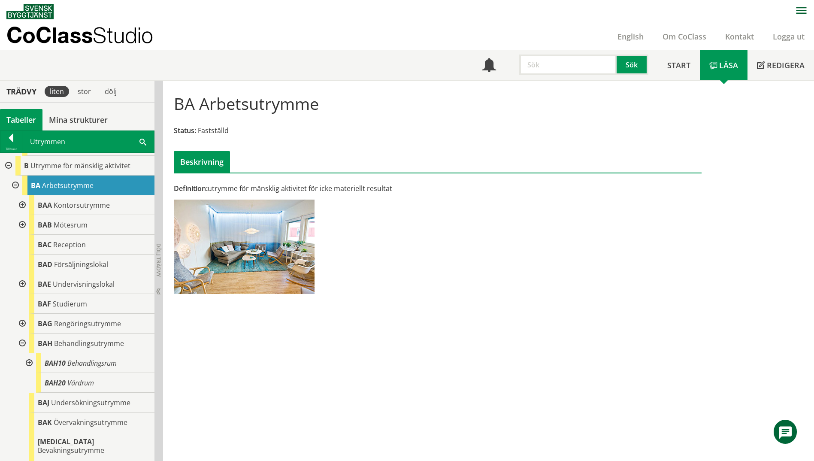
scroll to position [172, 0]
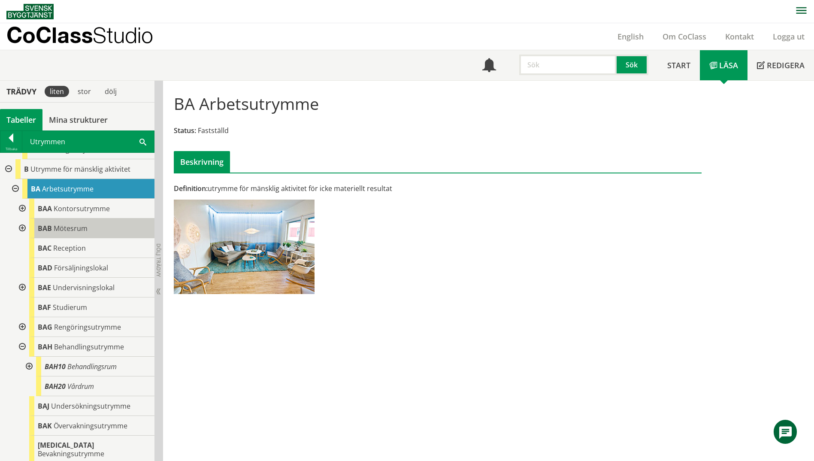
click at [30, 224] on div "BAB Mötesrum" at bounding box center [91, 228] width 125 height 20
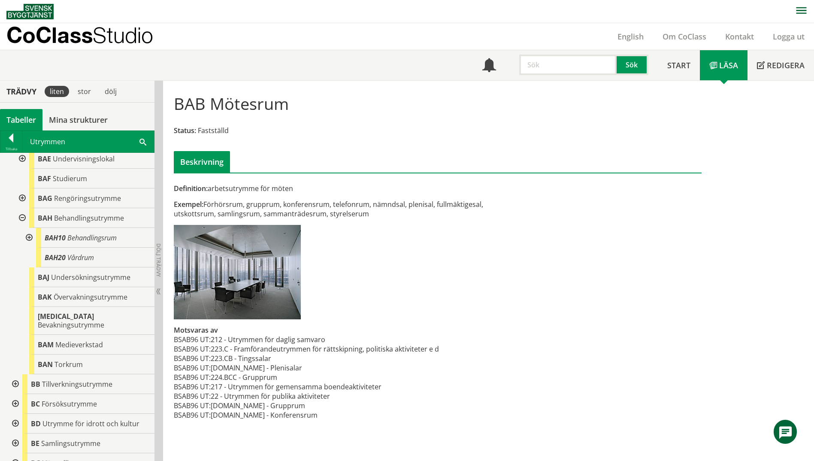
scroll to position [343, 0]
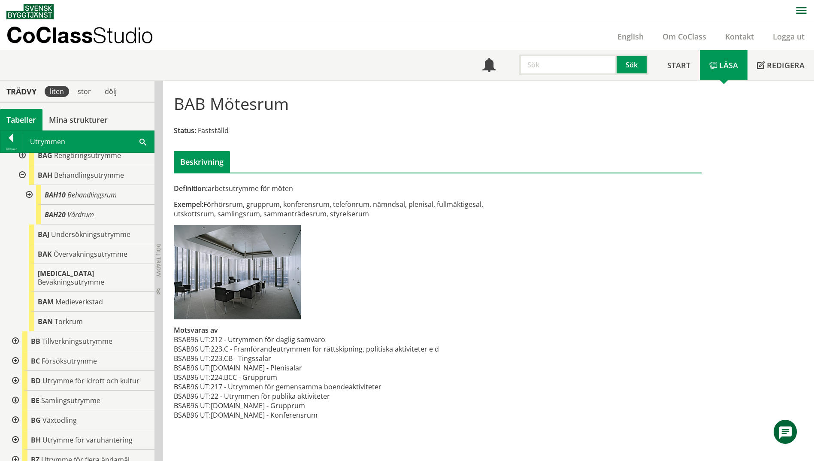
click at [15, 331] on div at bounding box center [14, 341] width 15 height 20
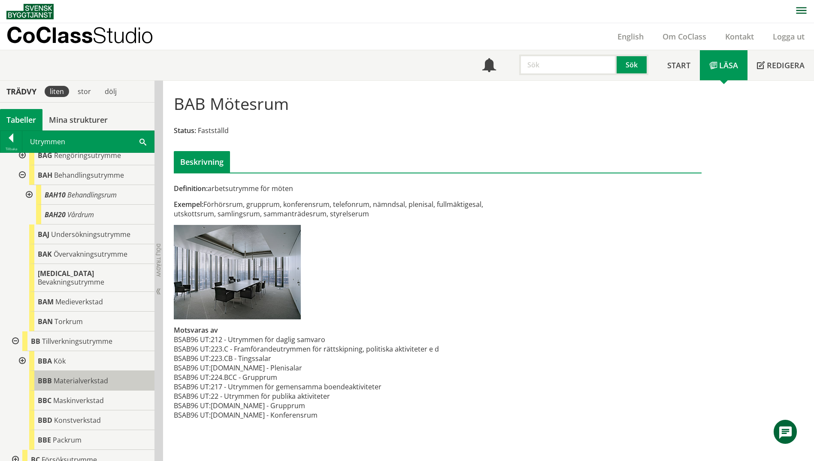
click at [132, 375] on div "BBB Materialverkstad" at bounding box center [91, 381] width 125 height 20
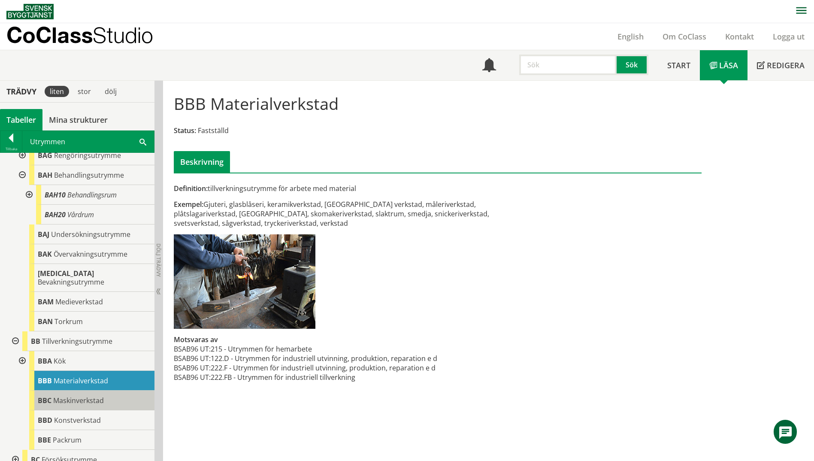
click at [130, 390] on div "BBC Maskinverkstad" at bounding box center [91, 400] width 125 height 20
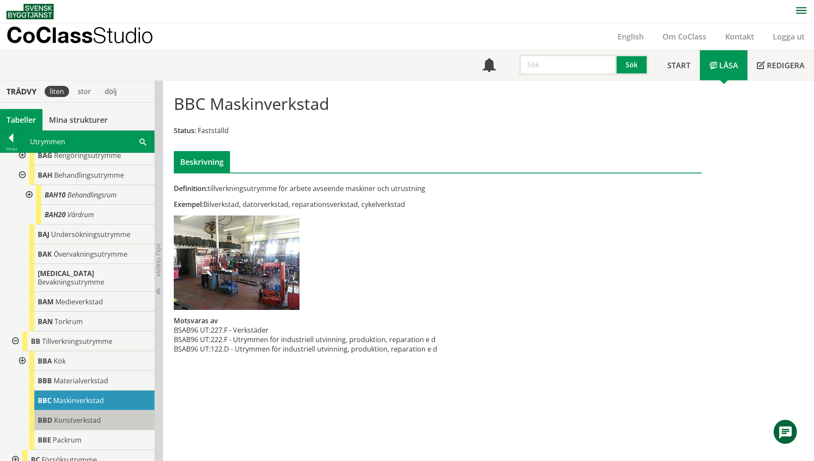
click at [127, 410] on div "BBD Konstverkstad" at bounding box center [91, 420] width 125 height 20
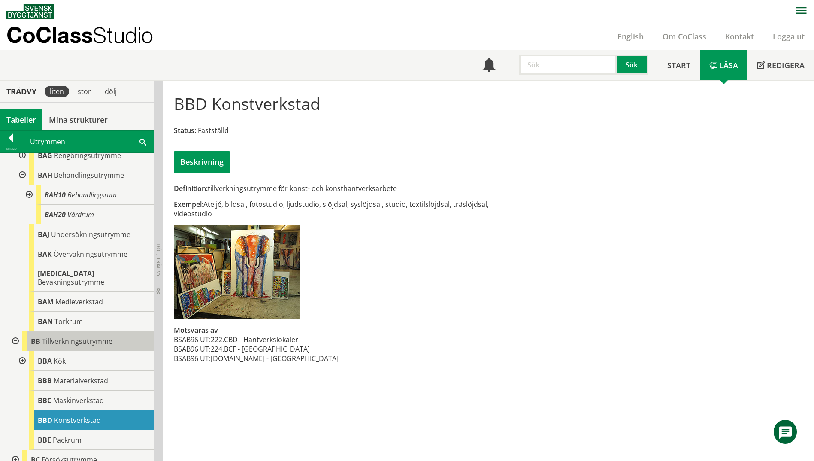
click at [97, 336] on span "Tillverkningsutrymme" at bounding box center [77, 340] width 70 height 9
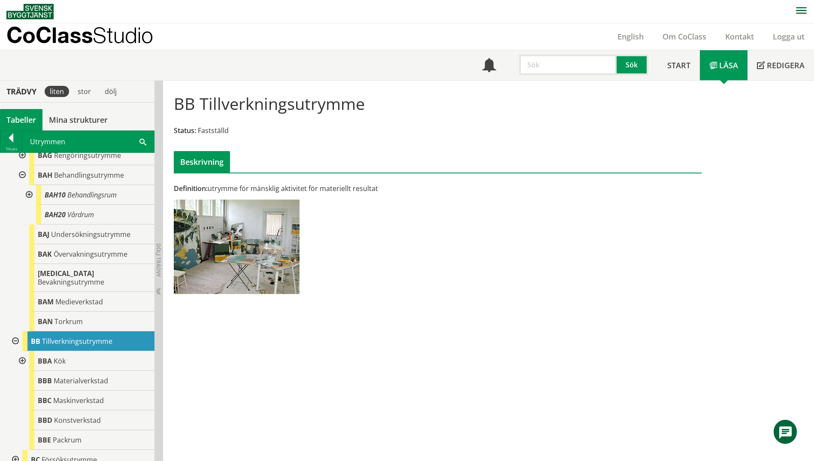
click at [25, 355] on div at bounding box center [21, 361] width 15 height 20
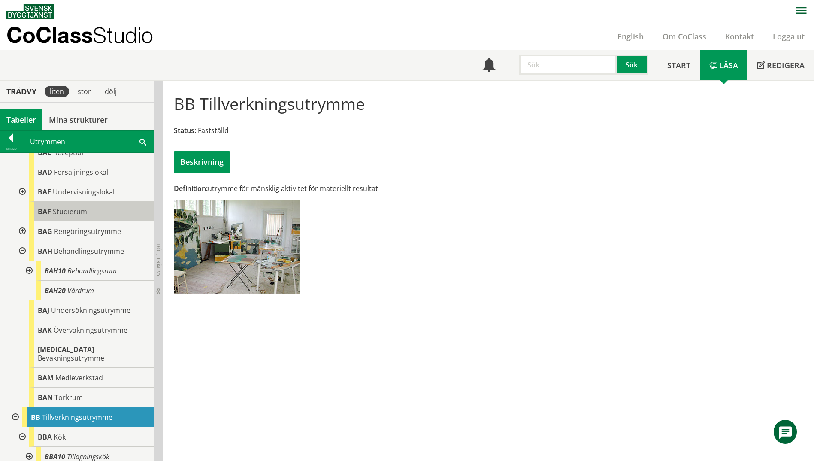
scroll to position [214, 0]
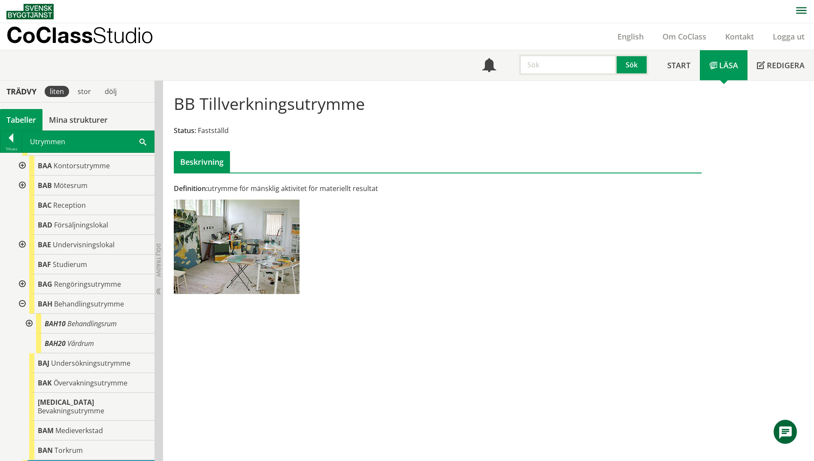
click at [142, 141] on span at bounding box center [142, 141] width 7 height 9
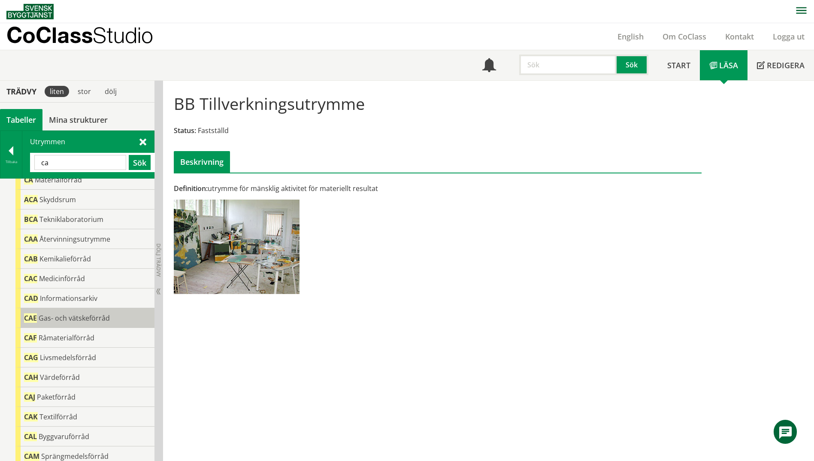
scroll to position [0, 0]
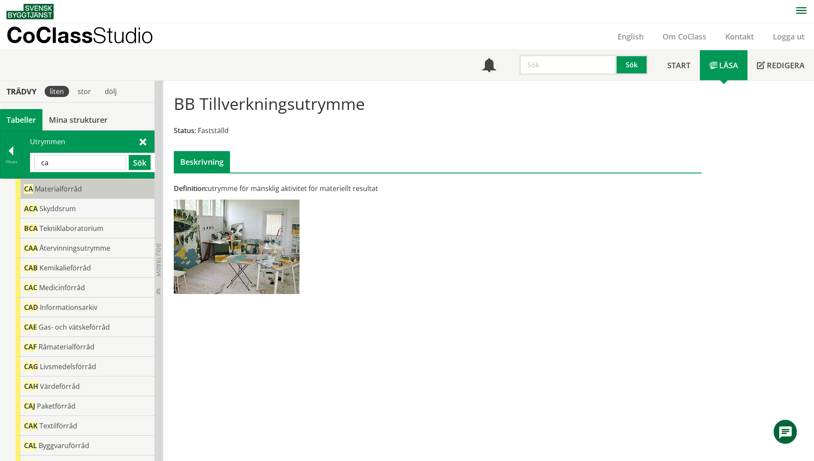
click at [87, 190] on div "CA Materialförråd" at bounding box center [84, 189] width 139 height 20
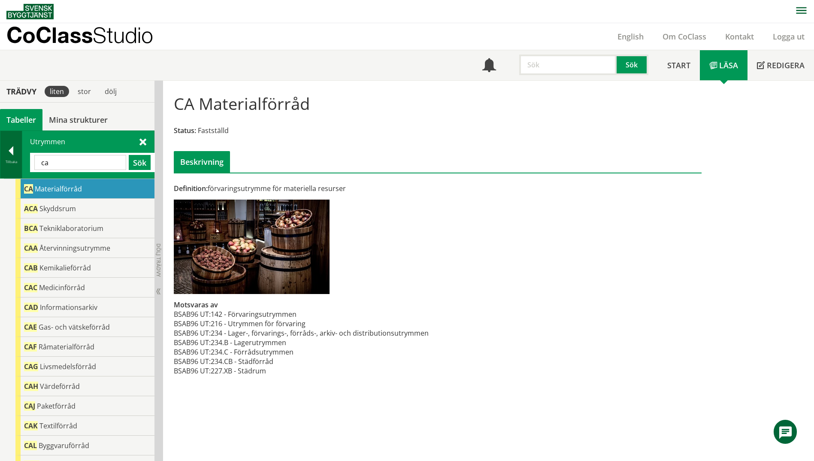
drag, startPoint x: 67, startPoint y: 160, endPoint x: 5, endPoint y: 157, distance: 62.3
click at [5, 157] on div "Tillbaka Utrymmen ca Sök" at bounding box center [77, 154] width 154 height 48
type input "fritids"
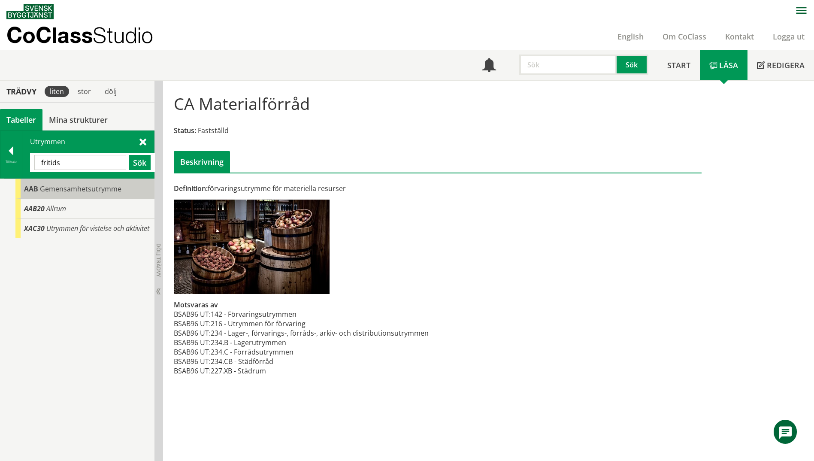
click at [21, 190] on div "AAB Gemensamhetsutrymme" at bounding box center [84, 189] width 139 height 20
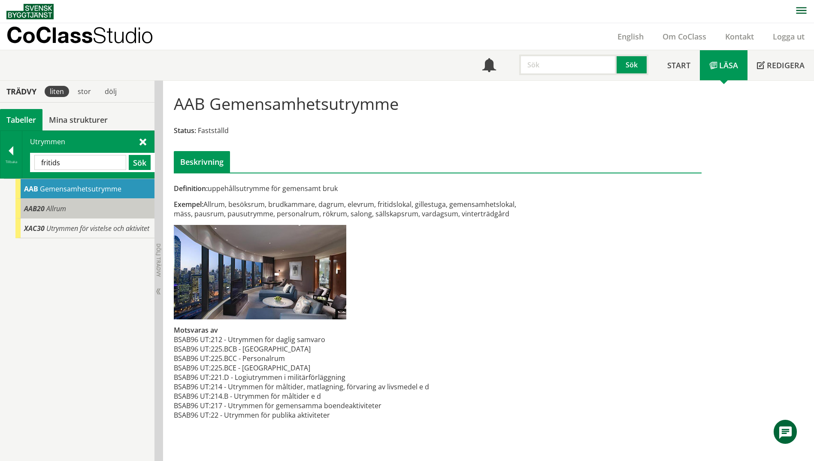
click at [63, 211] on span "Allrum" at bounding box center [56, 208] width 20 height 9
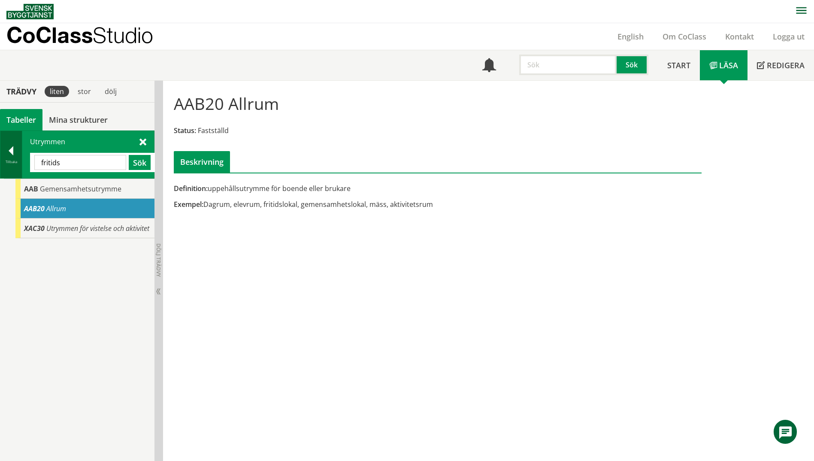
click at [11, 148] on div at bounding box center [10, 152] width 21 height 12
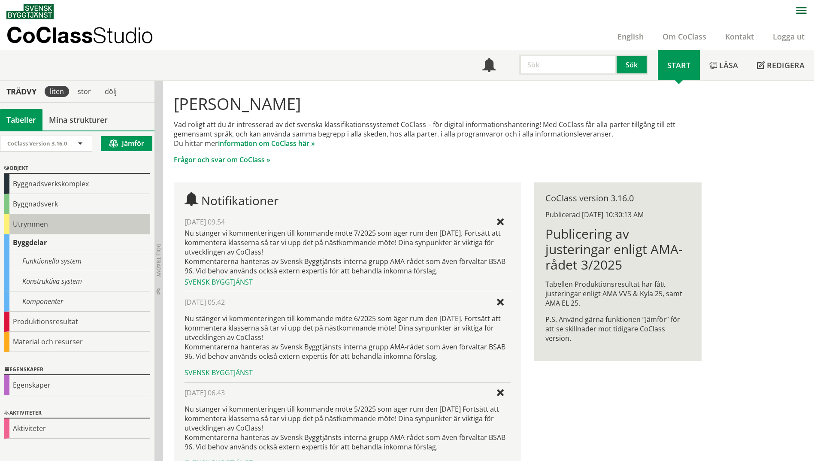
click at [22, 224] on div "Utrymmen" at bounding box center [77, 224] width 146 height 20
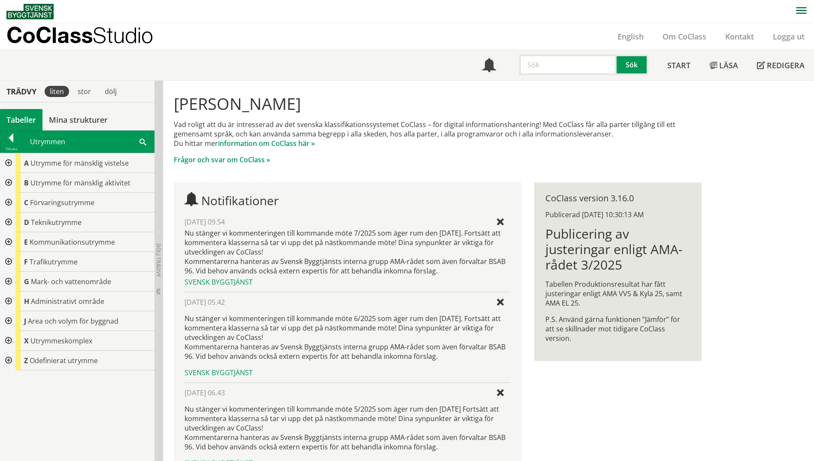
click at [24, 227] on div "CoClass Version 3.16.0 CoClass Version 3.16.0 CoClass Version 3.15.0 CoClass Ve…" at bounding box center [77, 295] width 154 height 330
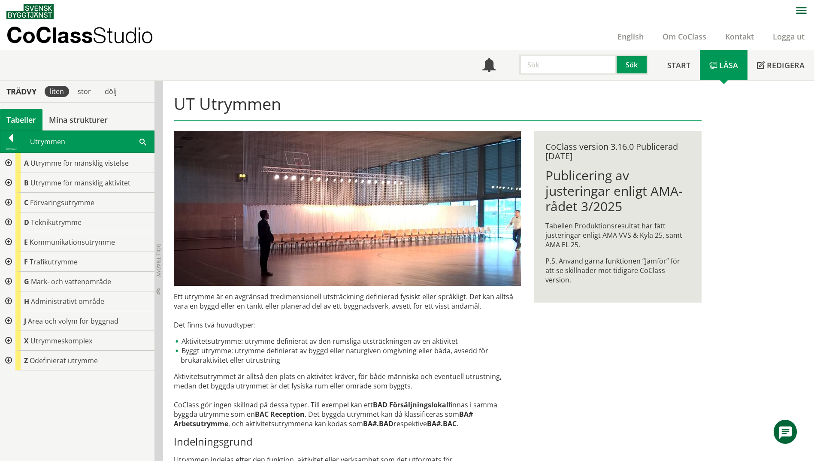
click at [6, 162] on div at bounding box center [7, 163] width 15 height 20
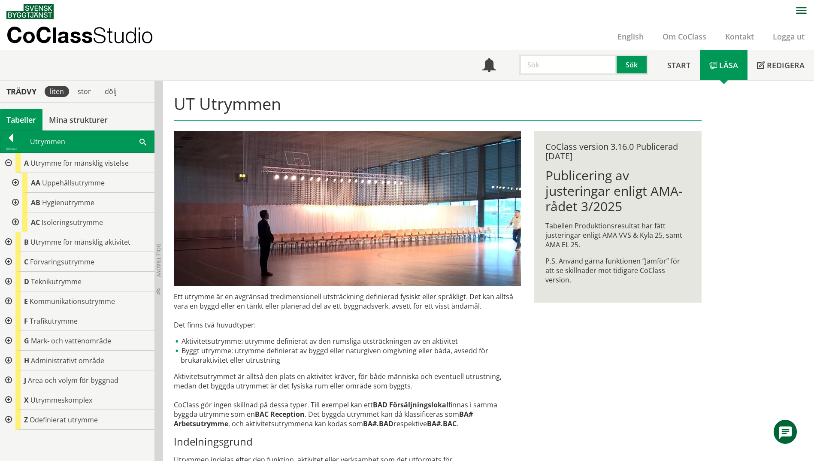
click at [12, 203] on div at bounding box center [14, 203] width 15 height 20
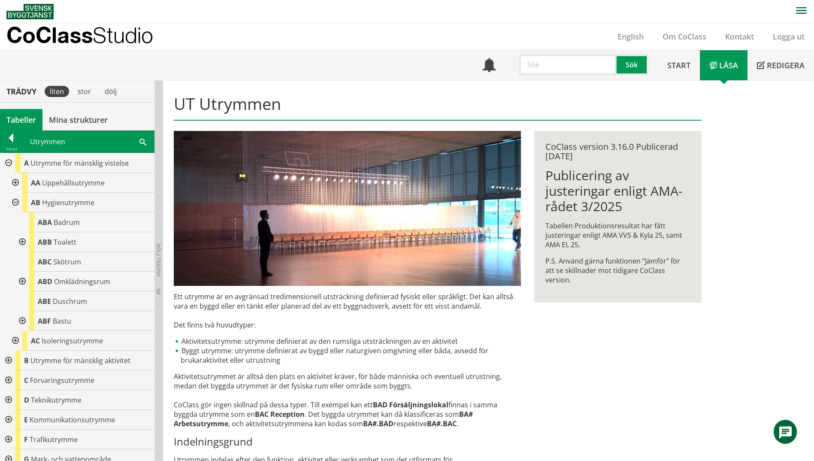
click at [22, 243] on div at bounding box center [21, 242] width 15 height 20
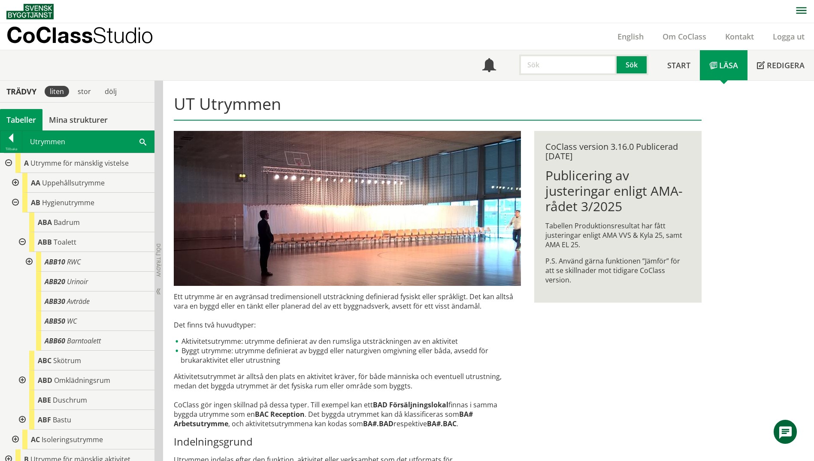
click at [22, 243] on div at bounding box center [21, 242] width 15 height 20
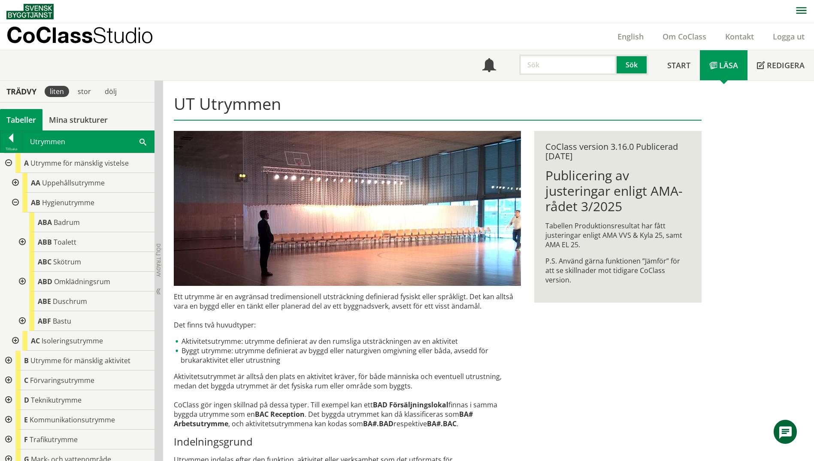
click at [12, 202] on div at bounding box center [14, 203] width 15 height 20
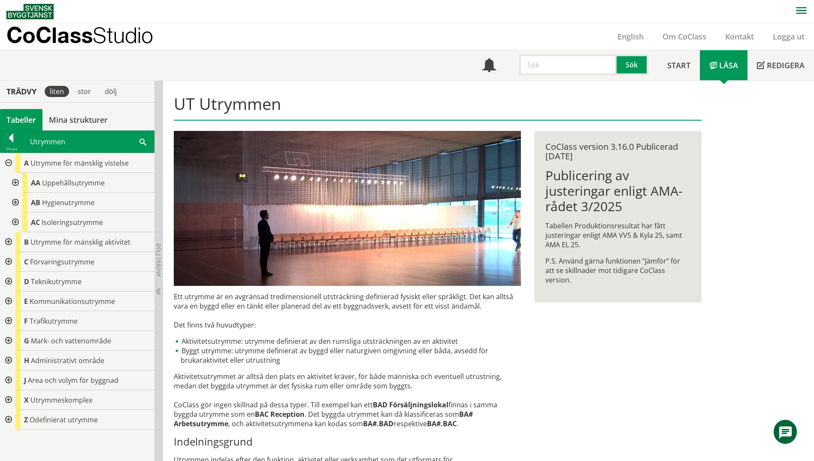
click at [10, 163] on div at bounding box center [7, 163] width 15 height 20
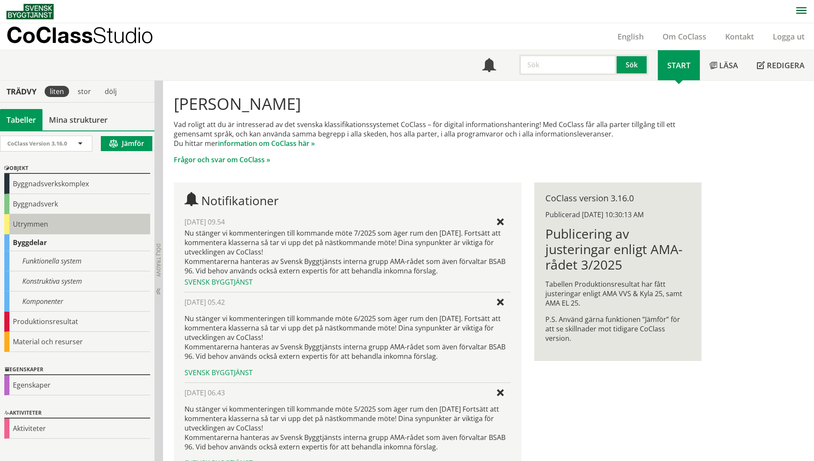
click at [38, 228] on div "Utrymmen" at bounding box center [77, 224] width 146 height 20
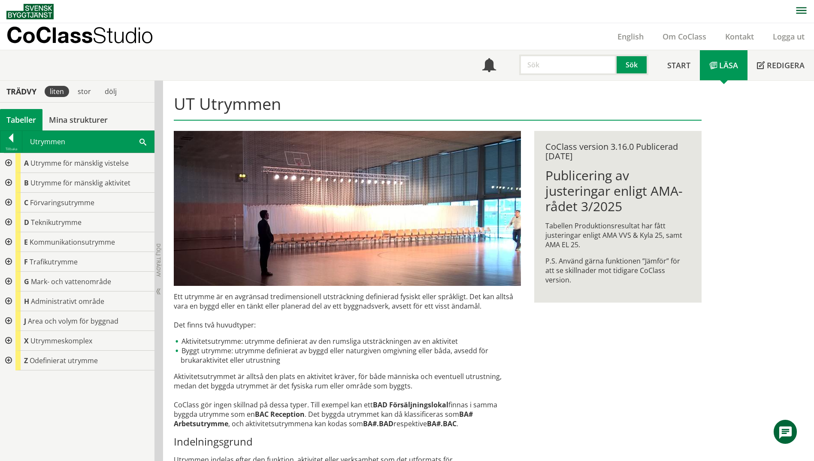
click at [137, 142] on div "Utrymmen Sök" at bounding box center [88, 141] width 132 height 21
click at [145, 141] on span at bounding box center [142, 141] width 7 height 9
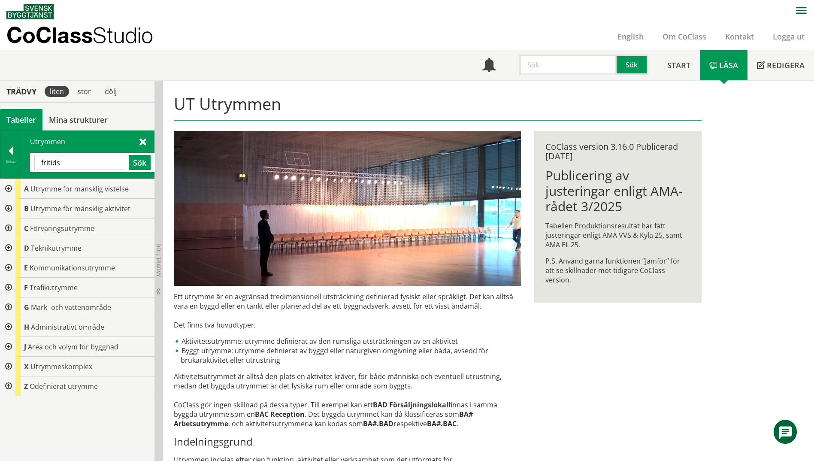
type input "fritids"
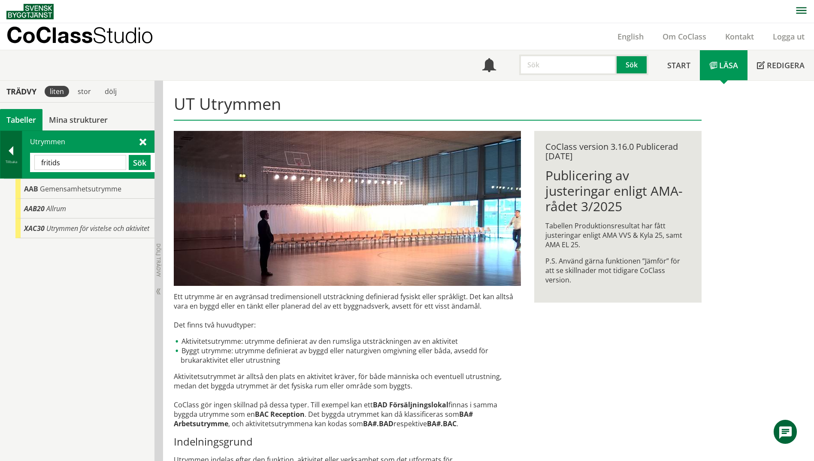
click at [6, 156] on div at bounding box center [10, 152] width 21 height 12
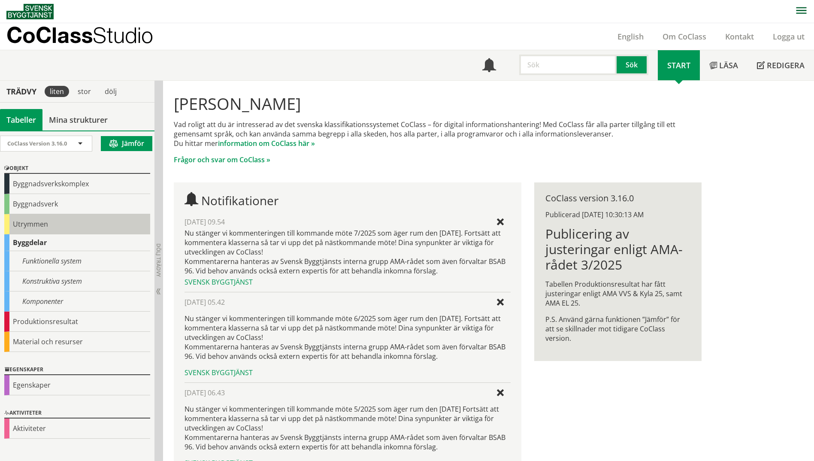
click at [17, 224] on div "Utrymmen" at bounding box center [77, 224] width 146 height 20
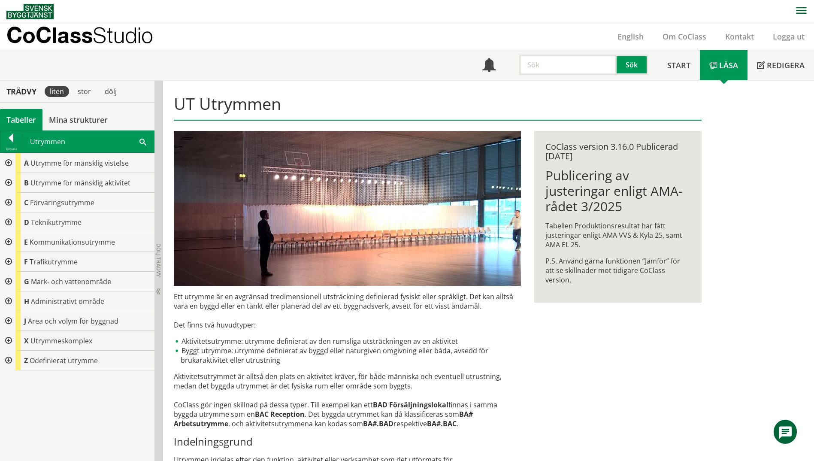
click at [4, 160] on div at bounding box center [7, 163] width 15 height 20
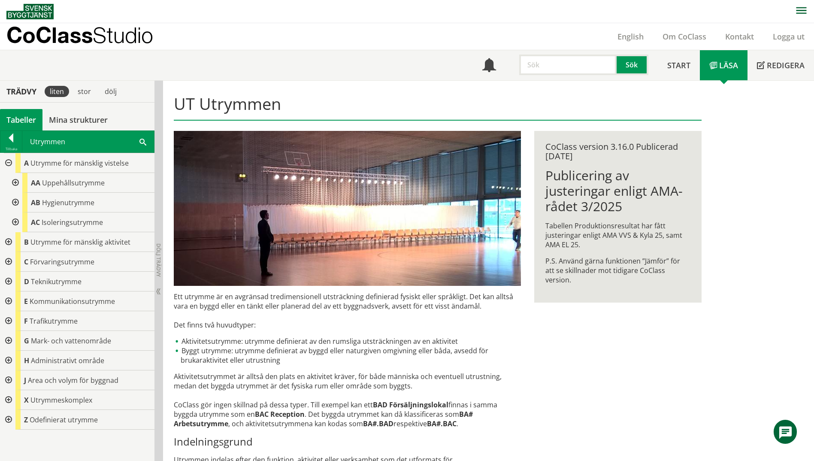
click at [13, 181] on div at bounding box center [14, 183] width 15 height 20
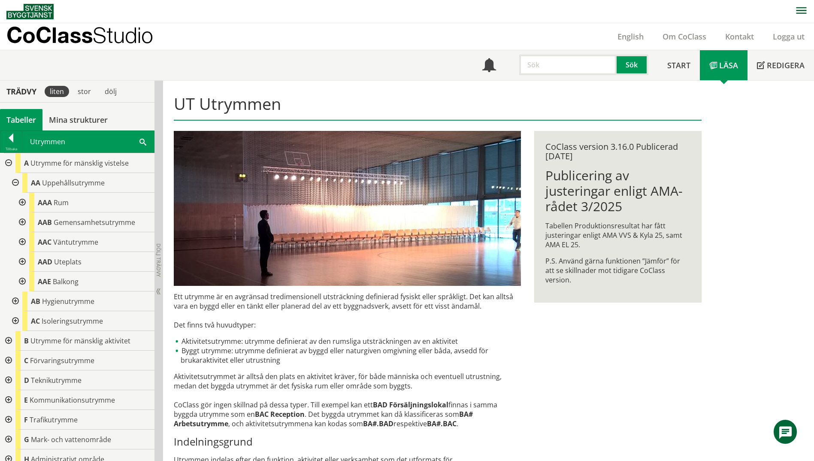
click at [22, 223] on div at bounding box center [21, 222] width 15 height 20
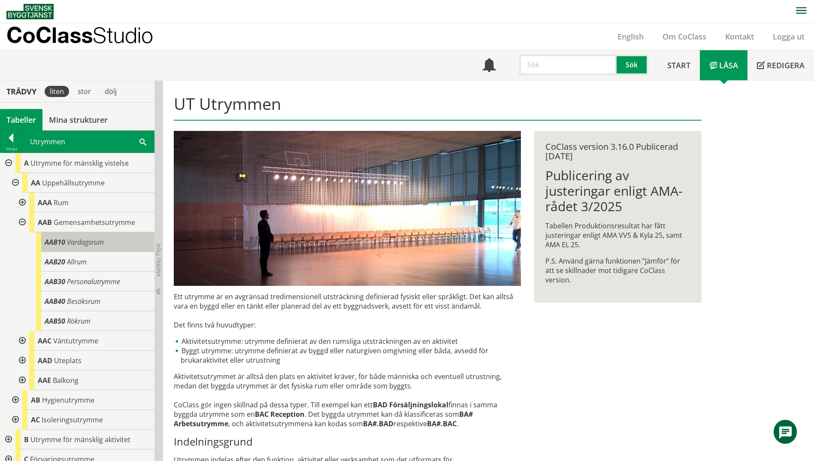
click at [78, 240] on span "Vardagsrum" at bounding box center [85, 241] width 37 height 9
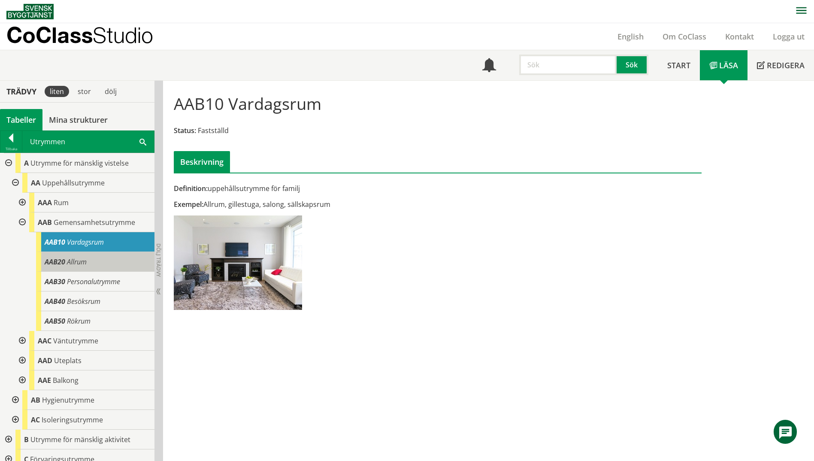
click at [84, 264] on span "Allrum" at bounding box center [77, 261] width 20 height 9
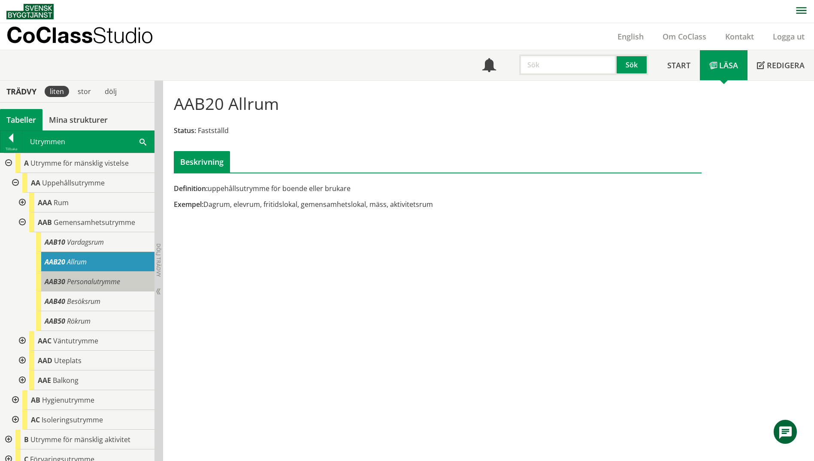
click at [102, 285] on span "Personalutrymme" at bounding box center [93, 281] width 53 height 9
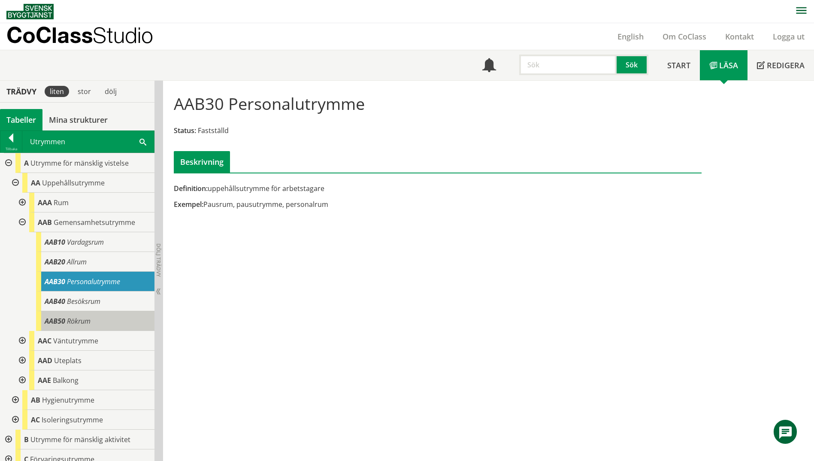
click at [93, 317] on div "AAB50 Rökrum" at bounding box center [95, 321] width 118 height 20
click at [75, 317] on span "Rökrum" at bounding box center [79, 320] width 24 height 9
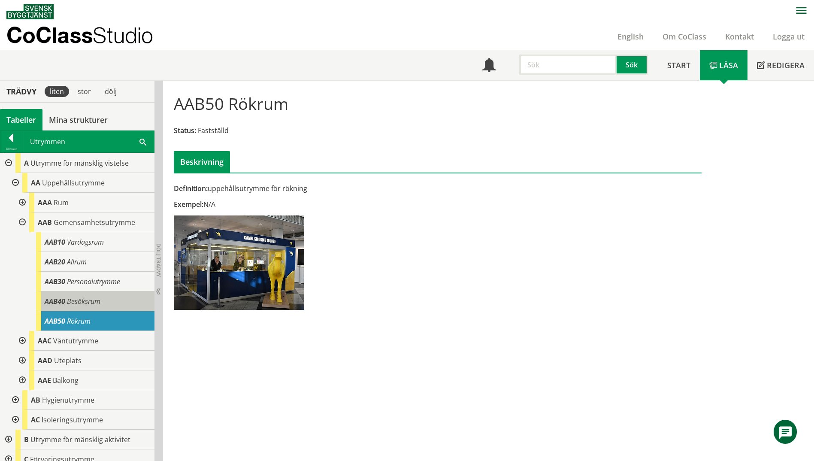
click at [81, 306] on div "AAB40 Besöksrum" at bounding box center [95, 301] width 118 height 20
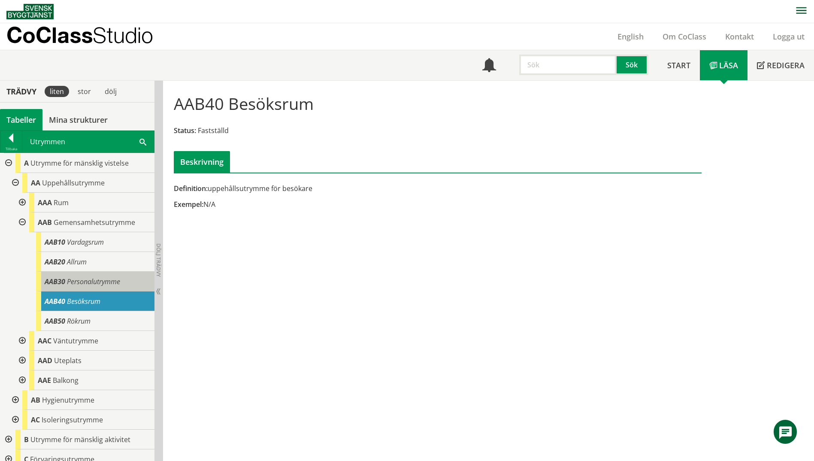
click at [89, 287] on div "AAB30 Personalutrymme" at bounding box center [95, 281] width 118 height 20
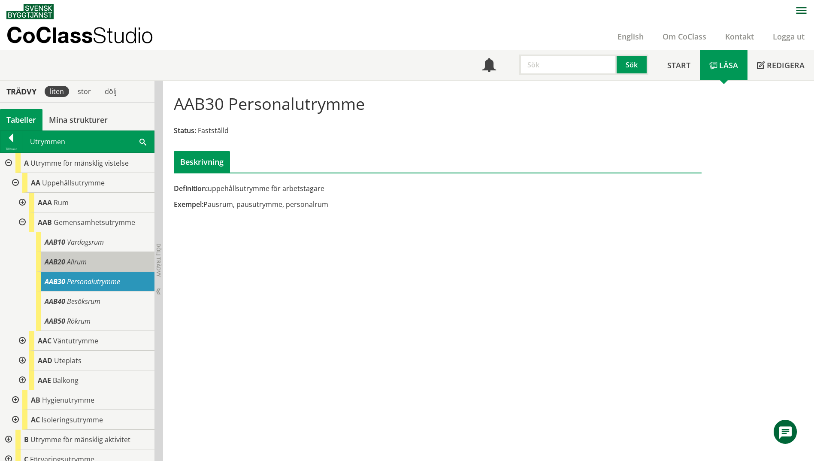
click at [98, 265] on div "AAB20 Allrum" at bounding box center [95, 262] width 118 height 20
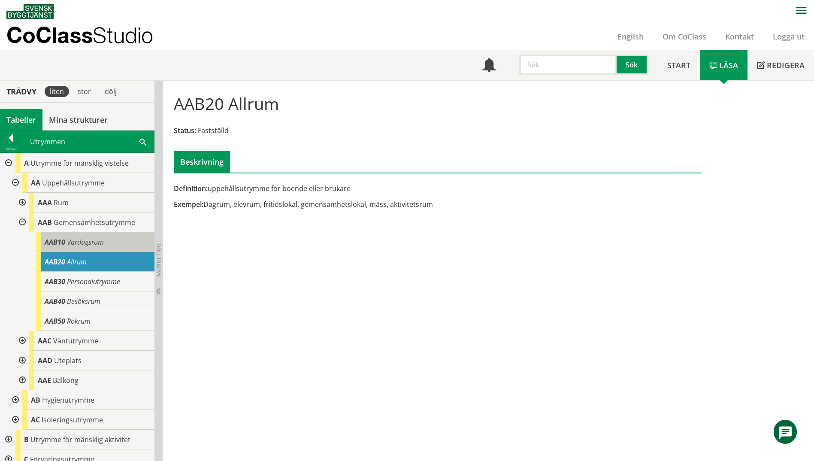
click at [109, 246] on div "AAB10 Vardagsrum" at bounding box center [95, 242] width 118 height 20
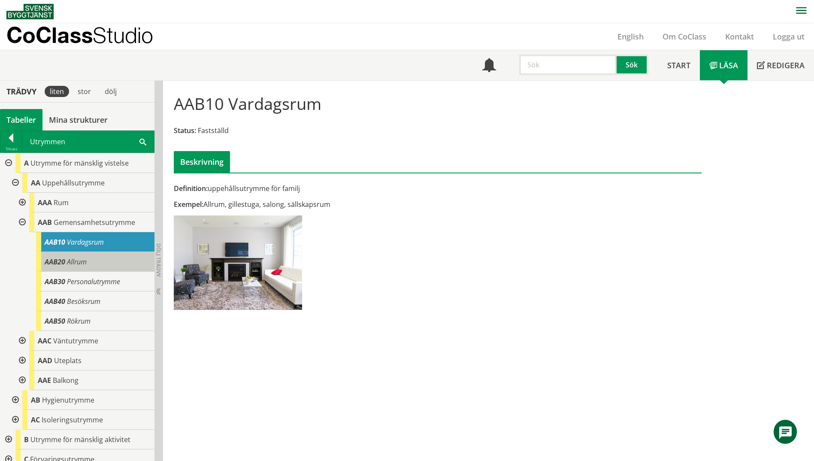
click at [108, 263] on div "AAB20 Allrum" at bounding box center [95, 262] width 118 height 20
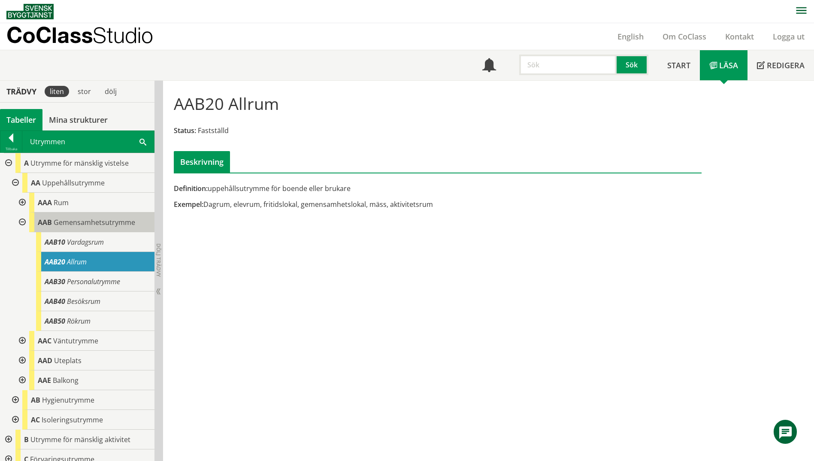
click at [112, 221] on span "Gemensamhetsutrymme" at bounding box center [94, 221] width 81 height 9
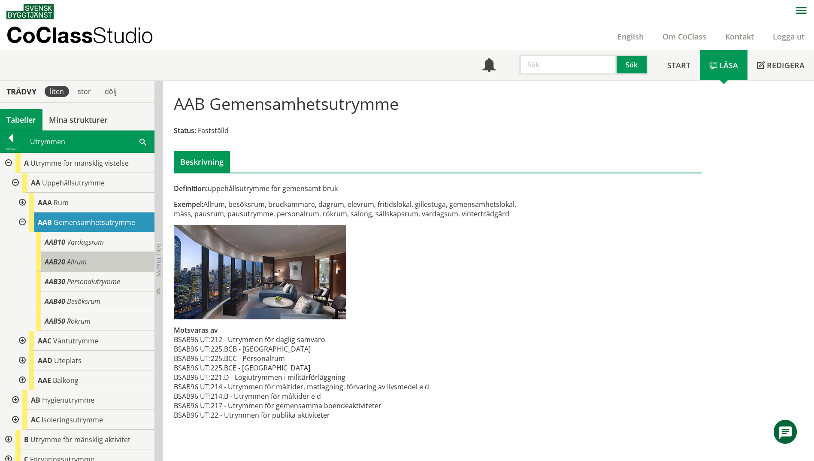
click at [66, 259] on div "AAB20 Allrum" at bounding box center [95, 262] width 118 height 20
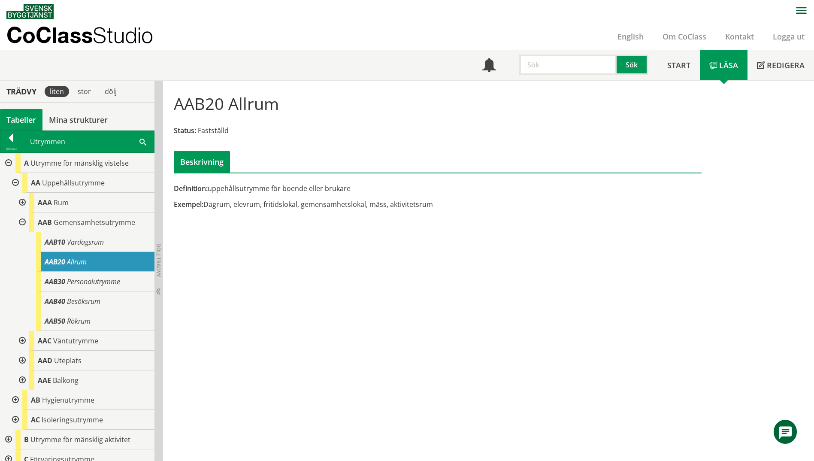
click at [141, 141] on span at bounding box center [142, 141] width 7 height 9
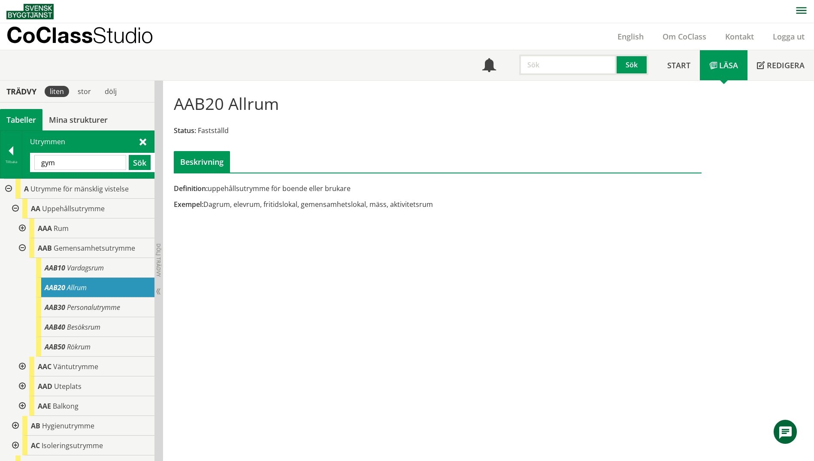
type input "gym"
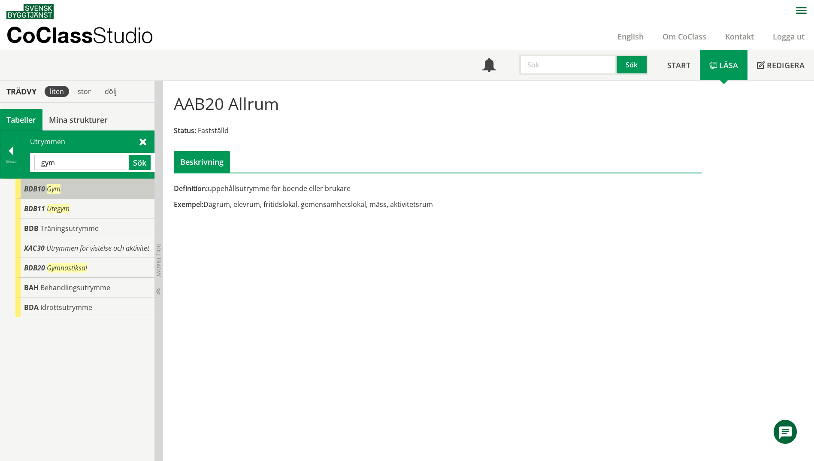
click at [82, 191] on div "BDB10 Gym" at bounding box center [84, 189] width 139 height 20
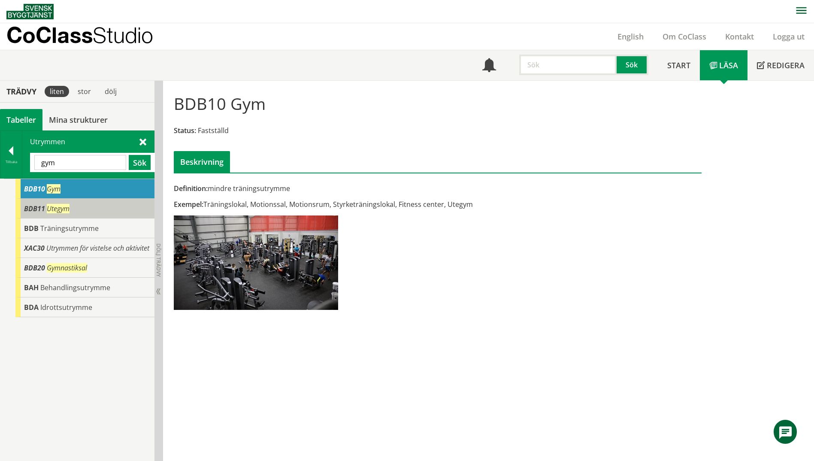
click at [57, 215] on div "BDB11 Utegym" at bounding box center [84, 209] width 139 height 20
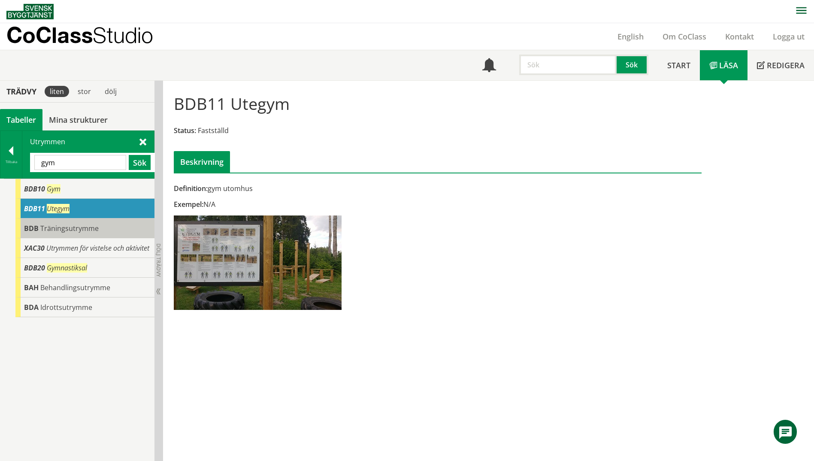
click at [57, 231] on span "Träningsutrymme" at bounding box center [69, 227] width 58 height 9
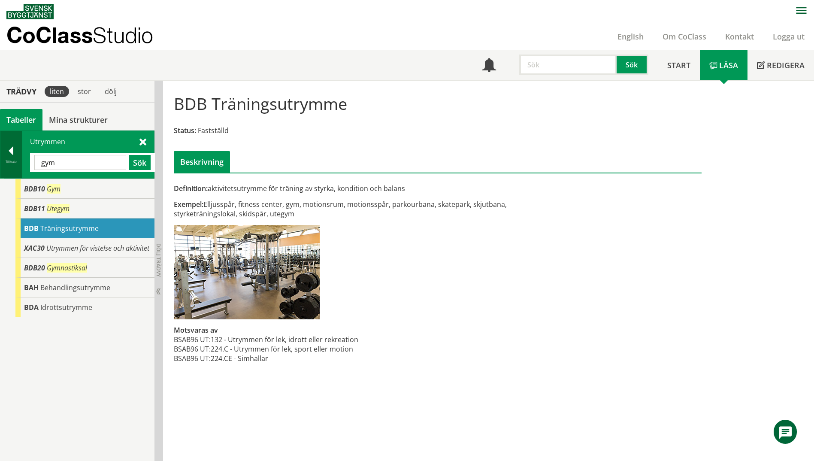
drag, startPoint x: 103, startPoint y: 161, endPoint x: 1, endPoint y: 154, distance: 101.9
click at [1, 154] on div "Tillbaka Utrymmen gym Sök" at bounding box center [77, 154] width 154 height 48
click at [111, 273] on div "BDB20 Gymnastiksal" at bounding box center [84, 268] width 139 height 20
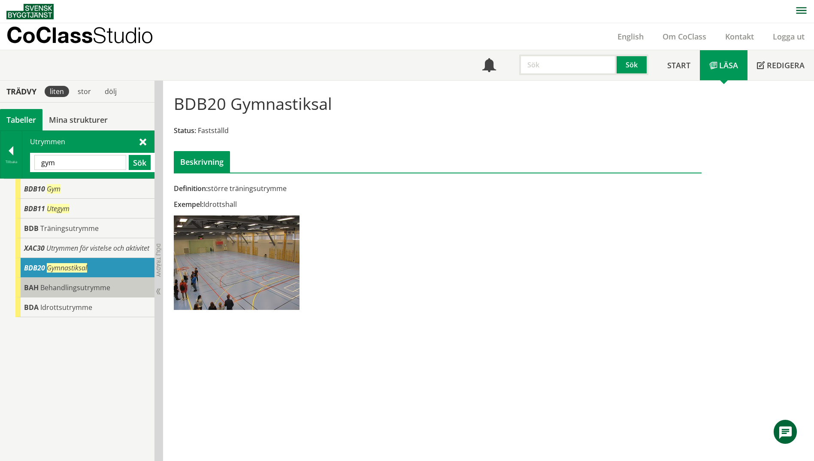
click at [110, 287] on div "BAH Behandlingsutrymme" at bounding box center [84, 287] width 139 height 20
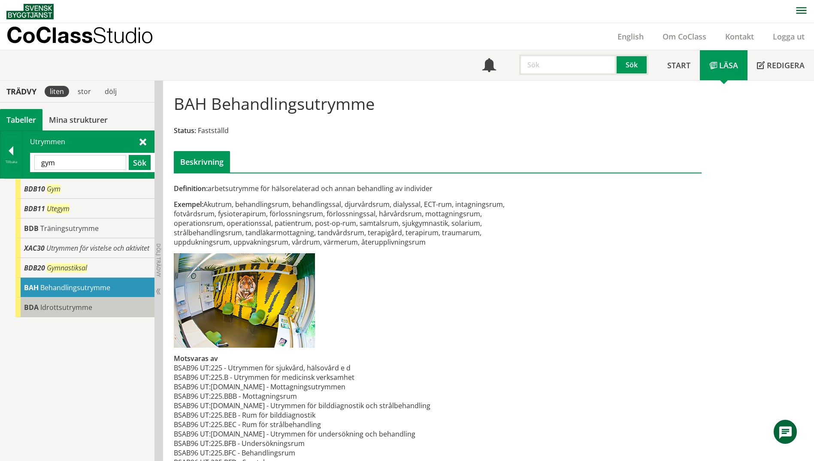
click at [106, 307] on div "BDA Idrottsutrymme" at bounding box center [84, 307] width 139 height 20
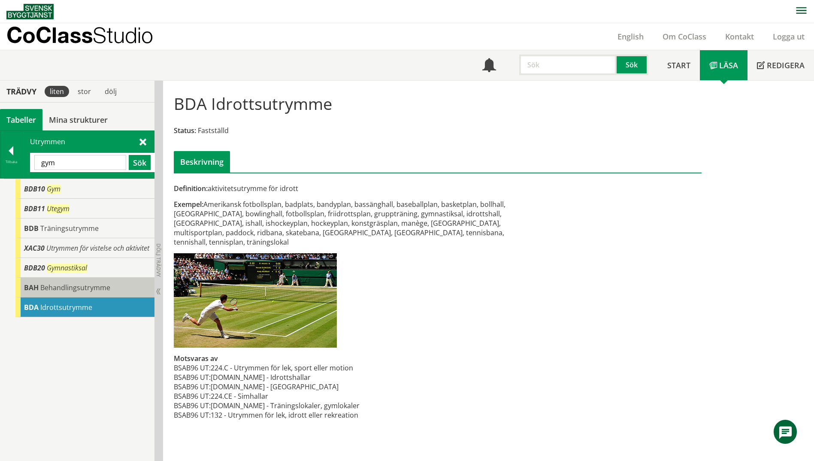
click at [109, 292] on div "BAH Behandlingsutrymme" at bounding box center [84, 287] width 139 height 20
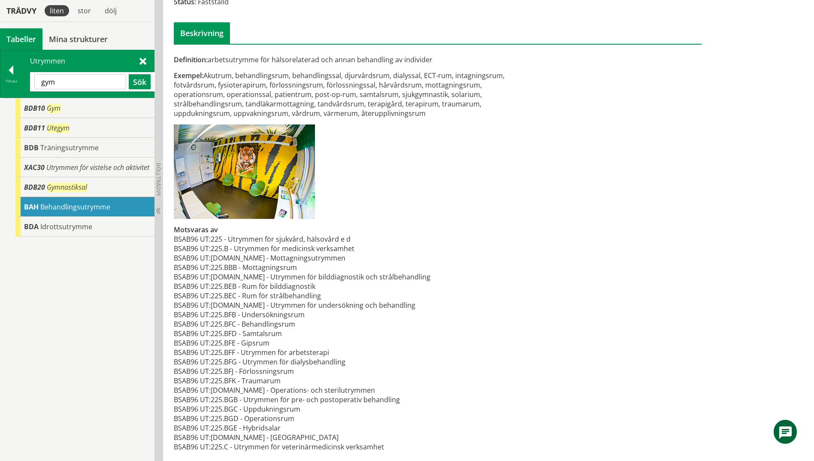
scroll to position [133, 0]
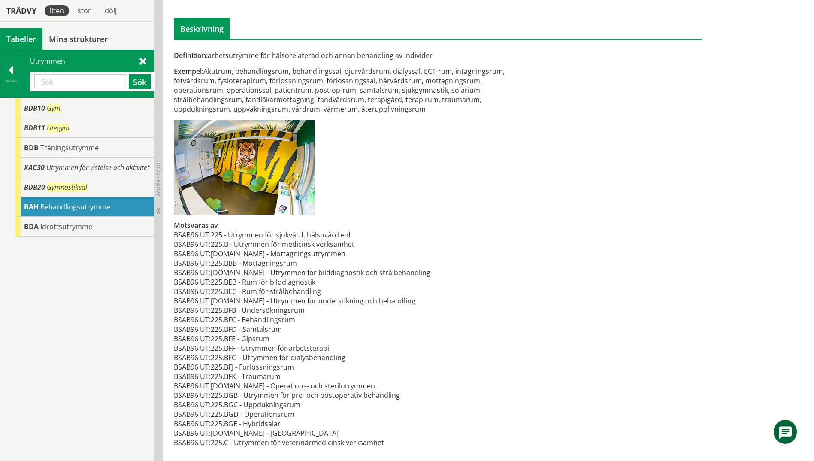
click at [143, 60] on span at bounding box center [142, 60] width 7 height 9
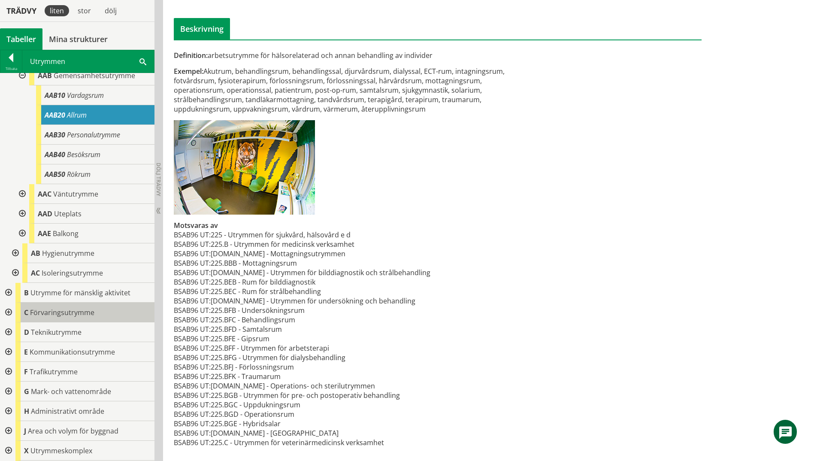
scroll to position [85, 0]
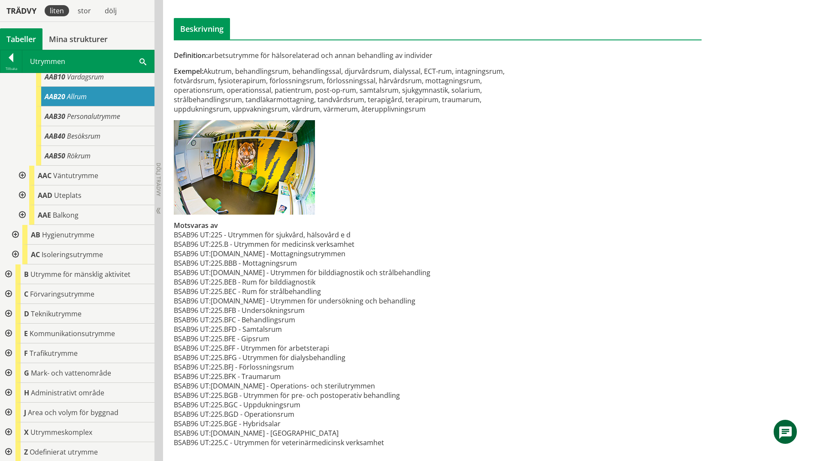
click at [9, 274] on div at bounding box center [7, 274] width 15 height 20
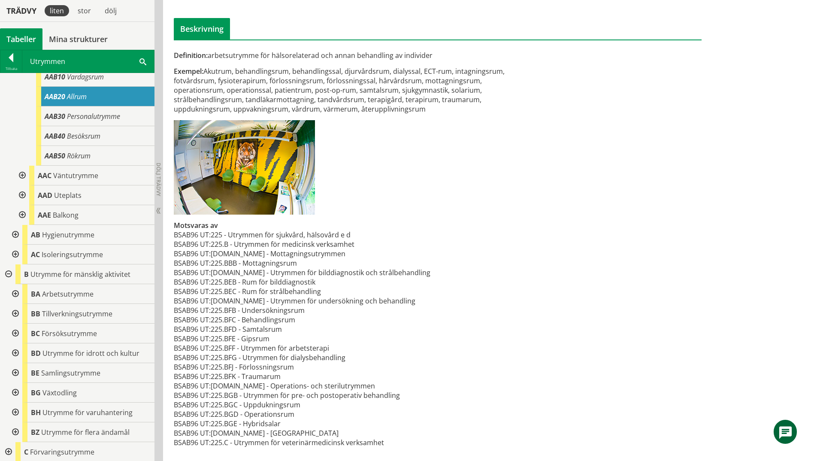
click at [14, 292] on div at bounding box center [14, 294] width 15 height 20
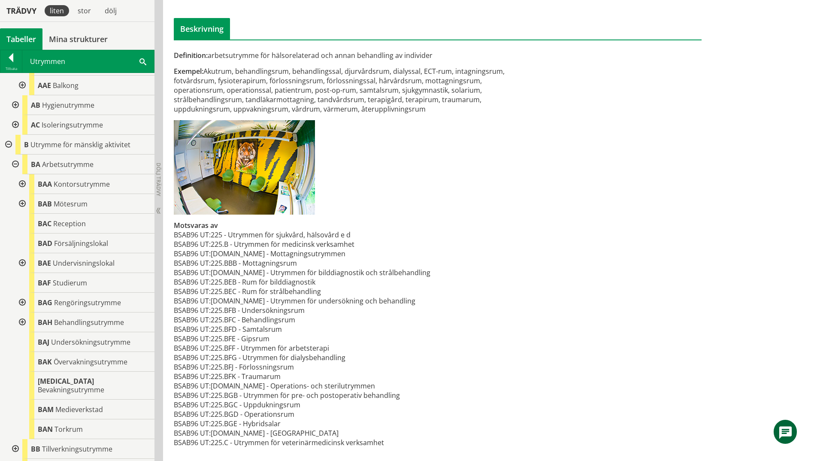
scroll to position [214, 0]
click at [74, 270] on div "BAE Undervisningslokal" at bounding box center [91, 264] width 125 height 20
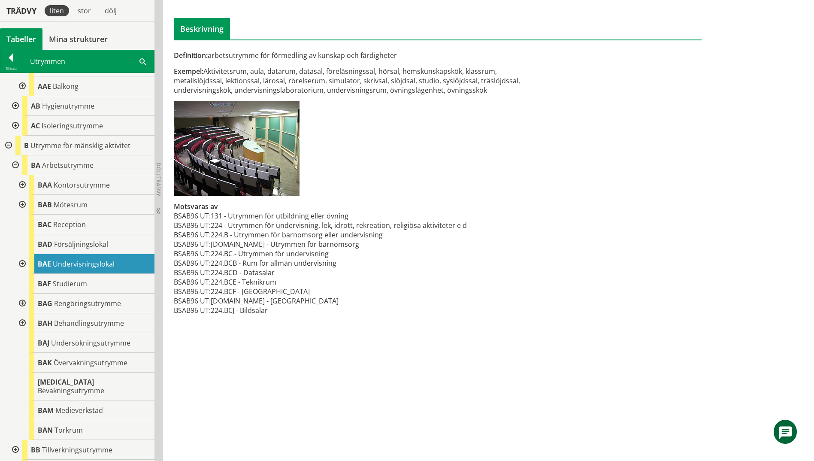
click at [20, 265] on div at bounding box center [21, 264] width 15 height 20
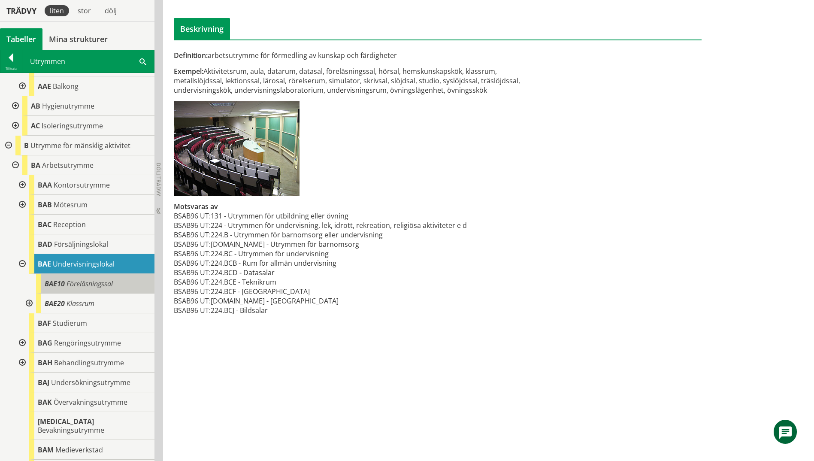
click at [84, 286] on span "Föreläsningssal" at bounding box center [89, 283] width 46 height 9
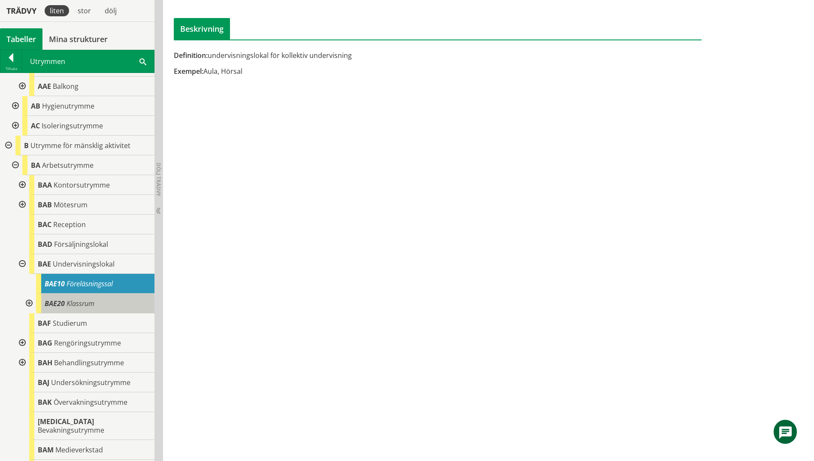
click at [81, 307] on span "Klassrum" at bounding box center [80, 302] width 28 height 9
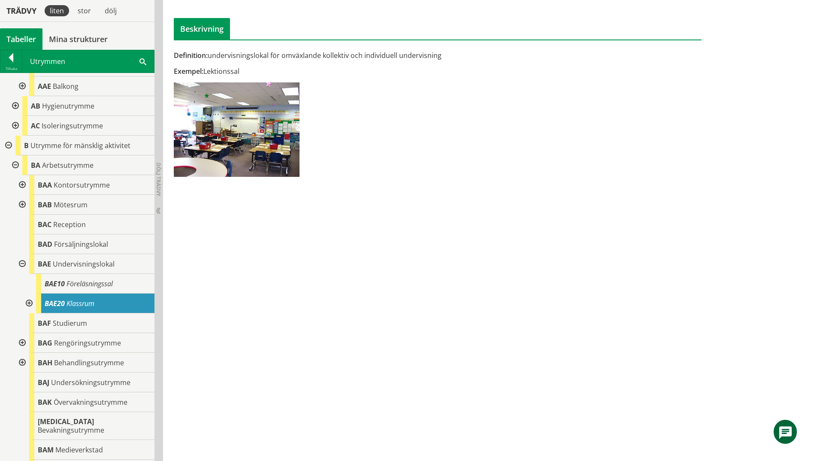
click at [28, 302] on div at bounding box center [28, 303] width 15 height 20
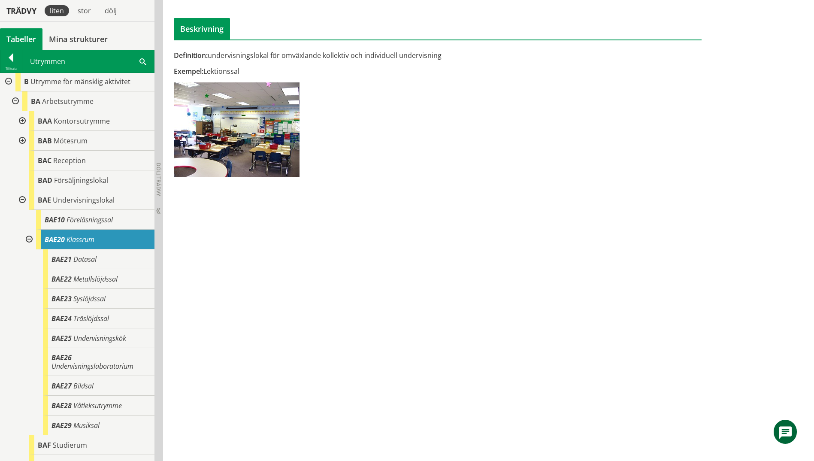
scroll to position [300, 0]
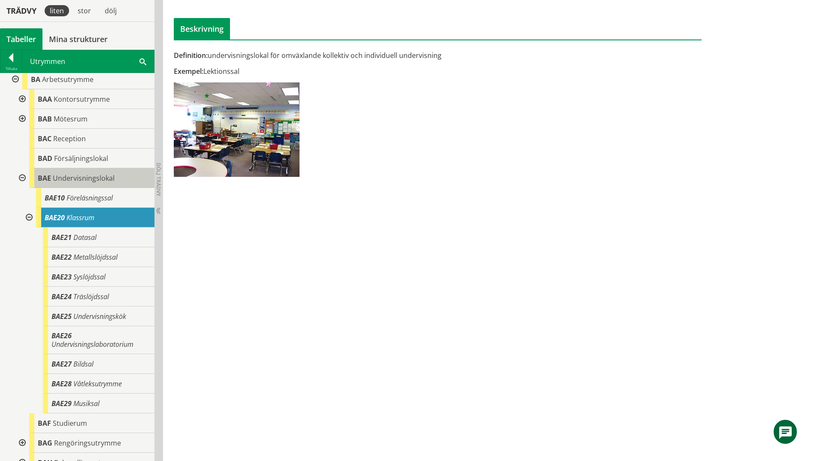
click at [84, 178] on span "Undervisningslokal" at bounding box center [84, 177] width 62 height 9
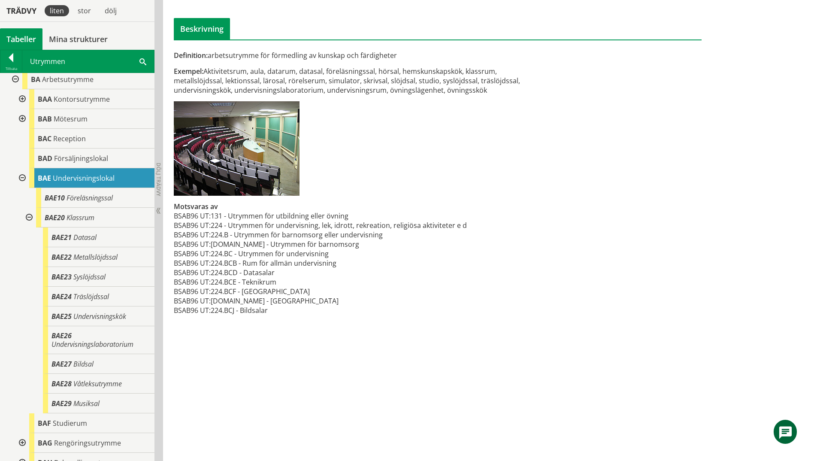
click at [21, 179] on div at bounding box center [21, 178] width 15 height 20
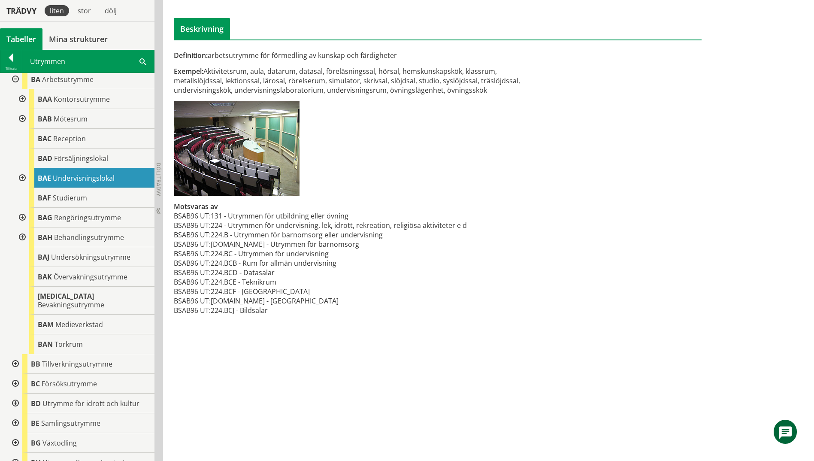
click at [21, 118] on div at bounding box center [21, 119] width 15 height 20
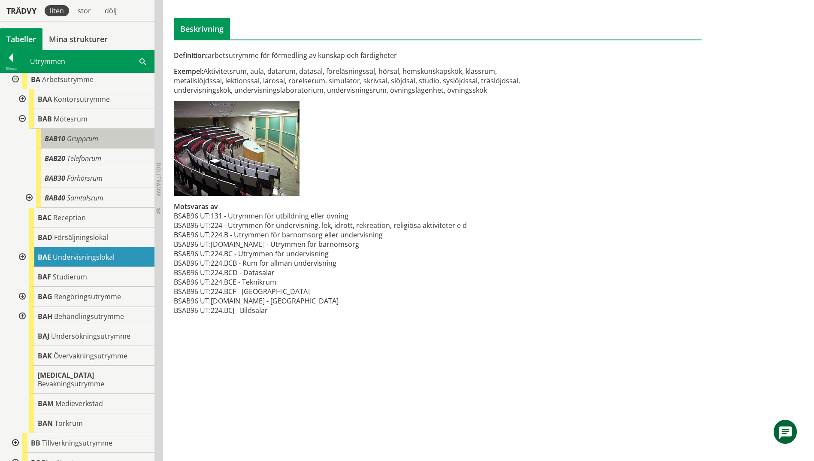
click at [96, 145] on div "BAB10 Grupprum" at bounding box center [95, 139] width 118 height 20
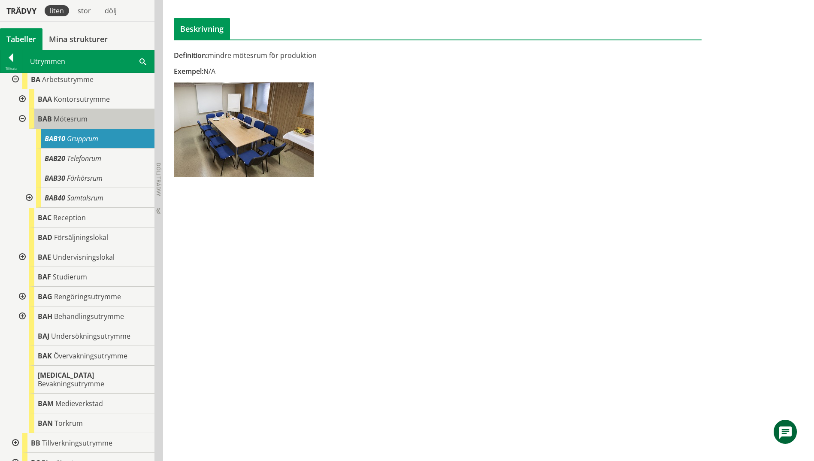
click at [99, 121] on div "BAB Mötesrum" at bounding box center [91, 119] width 125 height 20
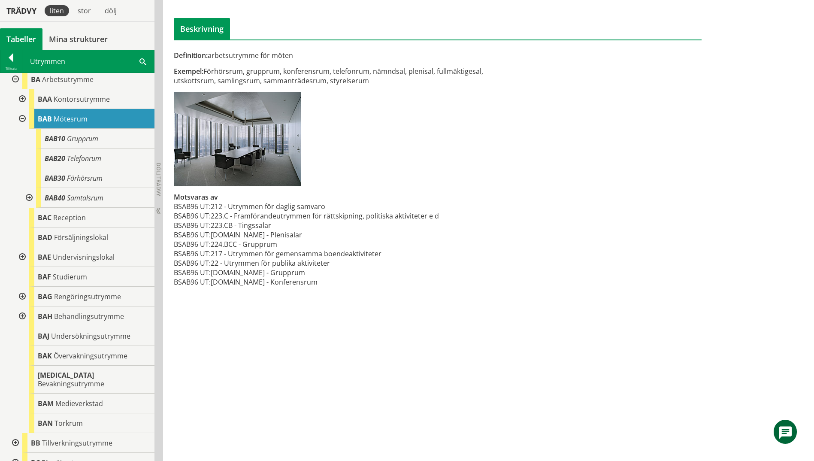
click at [22, 254] on div at bounding box center [21, 257] width 15 height 20
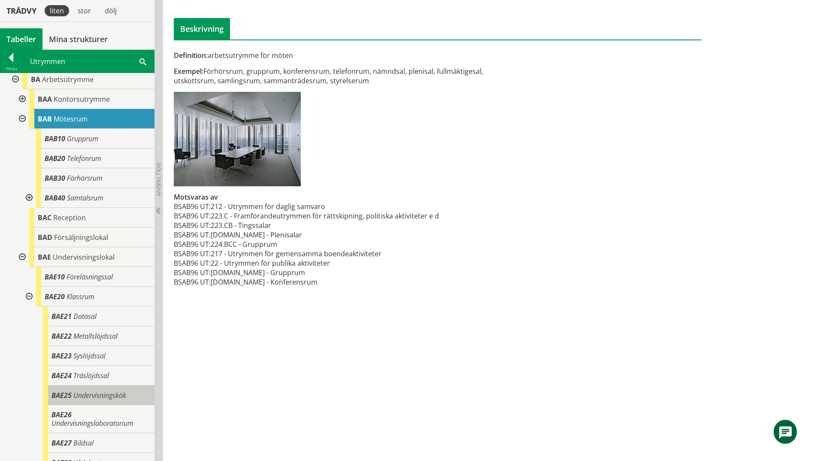
scroll to position [343, 0]
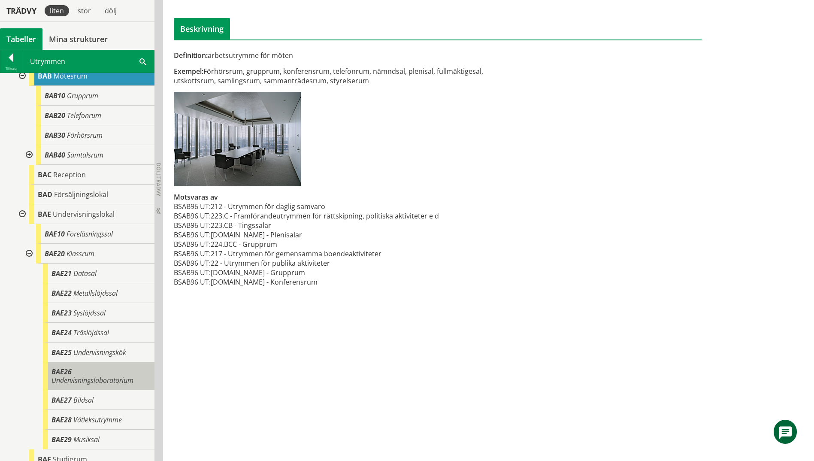
click at [82, 382] on span "Undervisningslaboratorium" at bounding box center [92, 379] width 82 height 9
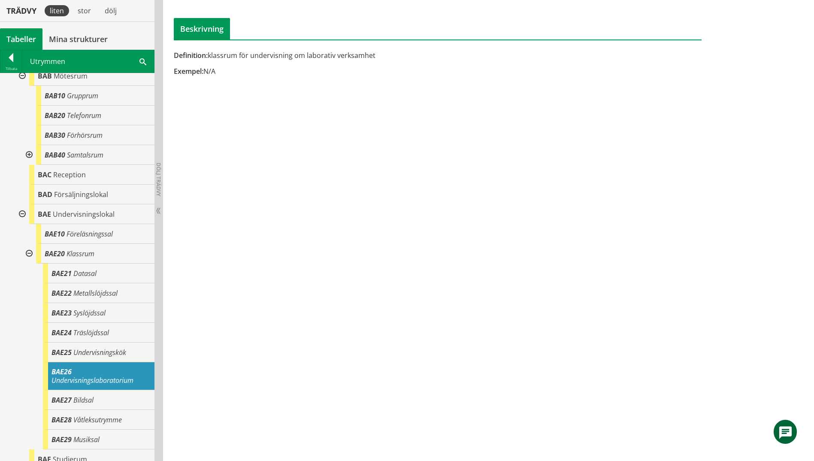
click at [142, 65] on span at bounding box center [142, 61] width 7 height 9
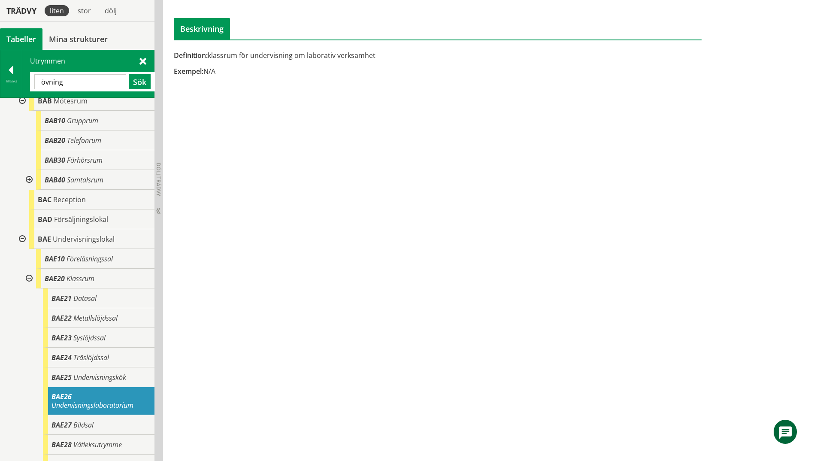
type input "övning"
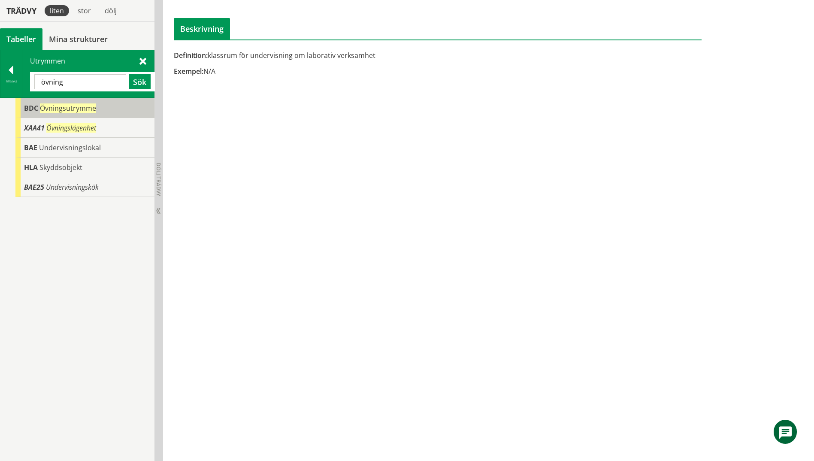
click at [63, 104] on span "Övningsutrymme" at bounding box center [68, 107] width 56 height 9
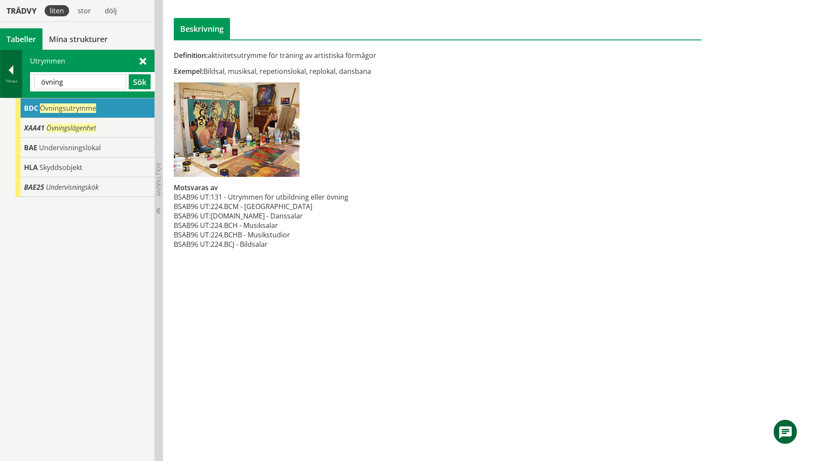
click at [7, 72] on div at bounding box center [10, 72] width 21 height 12
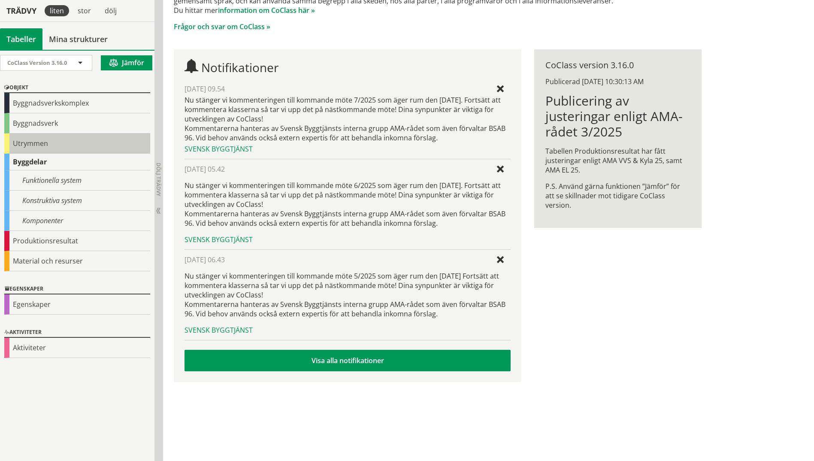
click at [5, 146] on div "Utrymmen" at bounding box center [77, 143] width 146 height 20
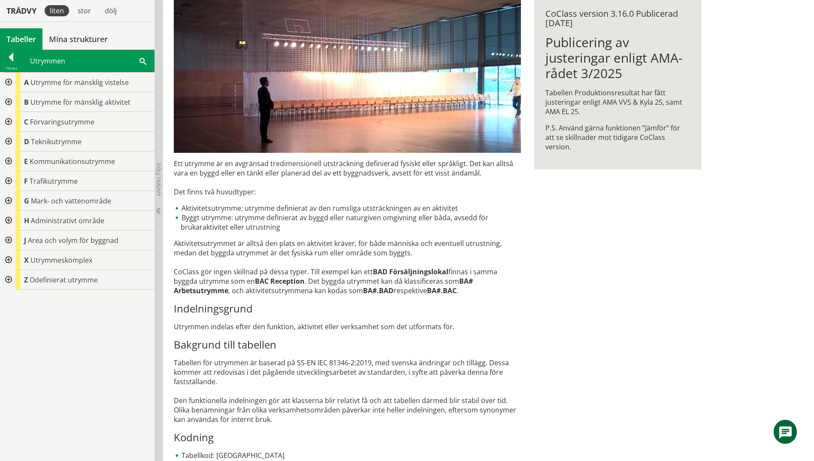
click at [11, 101] on div at bounding box center [7, 102] width 15 height 20
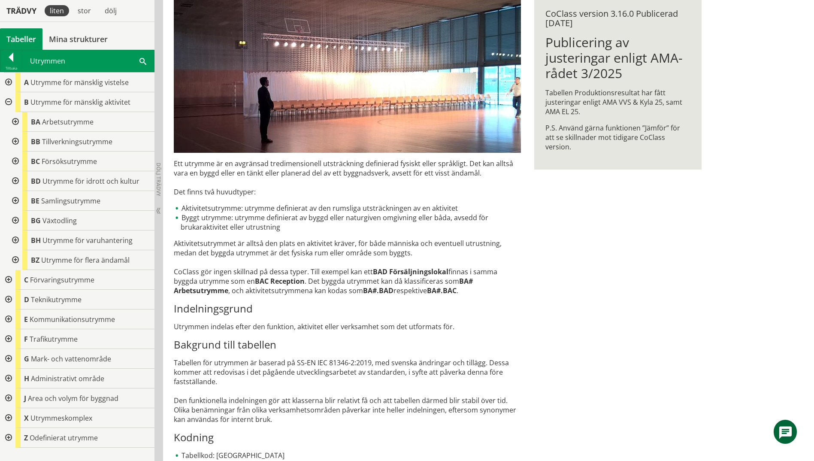
click at [14, 121] on div at bounding box center [14, 122] width 15 height 20
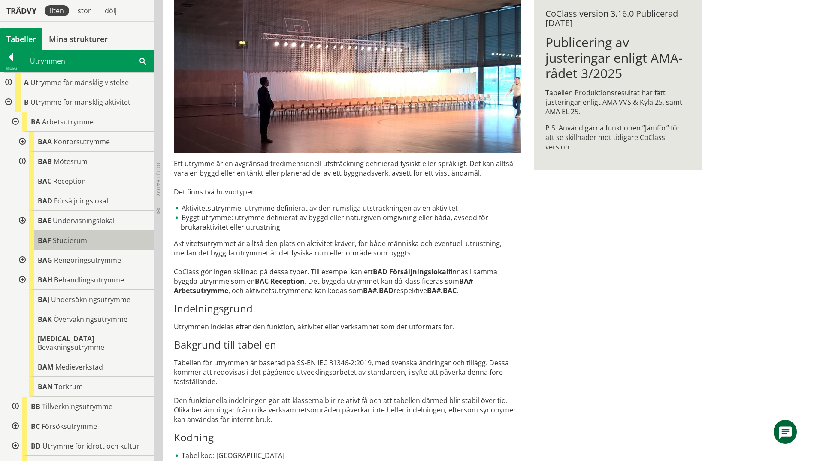
click at [104, 247] on div "BAF Studierum" at bounding box center [91, 240] width 125 height 20
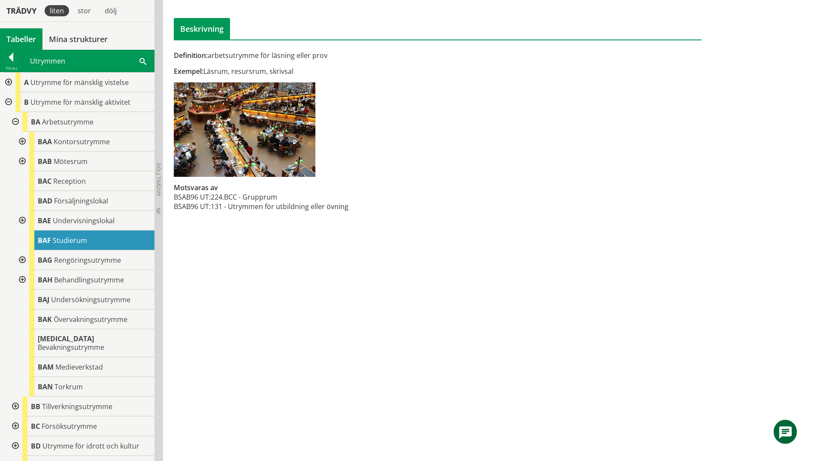
click at [9, 100] on div at bounding box center [7, 102] width 15 height 20
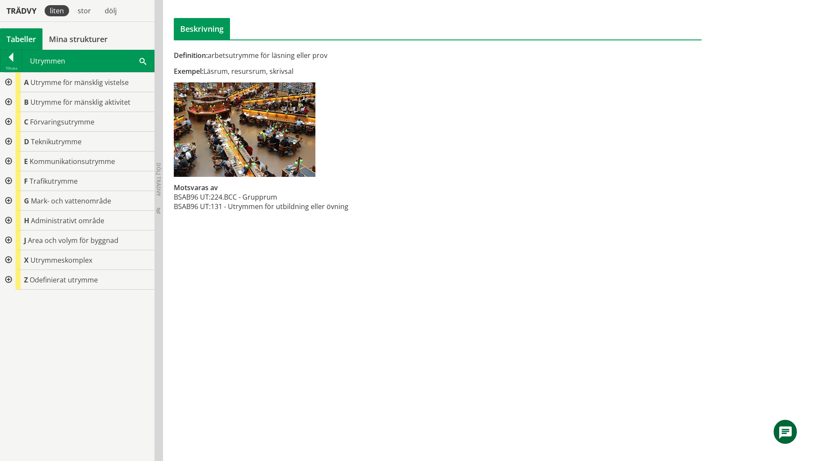
click at [9, 99] on div at bounding box center [7, 102] width 15 height 20
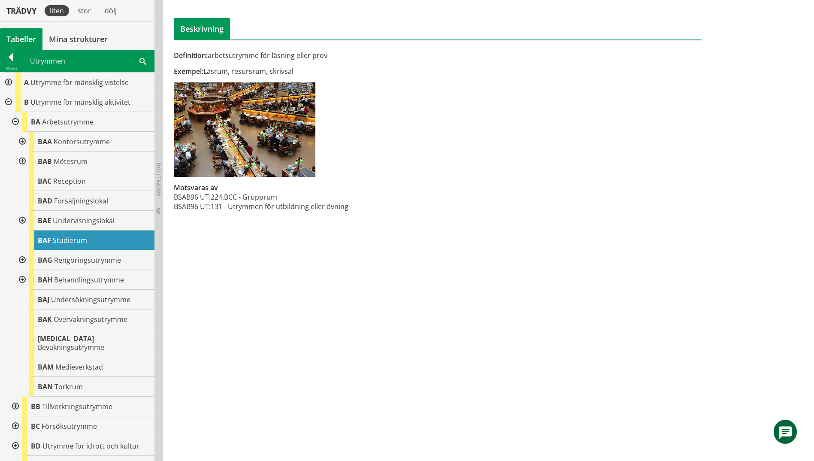
click at [17, 396] on div at bounding box center [14, 406] width 15 height 20
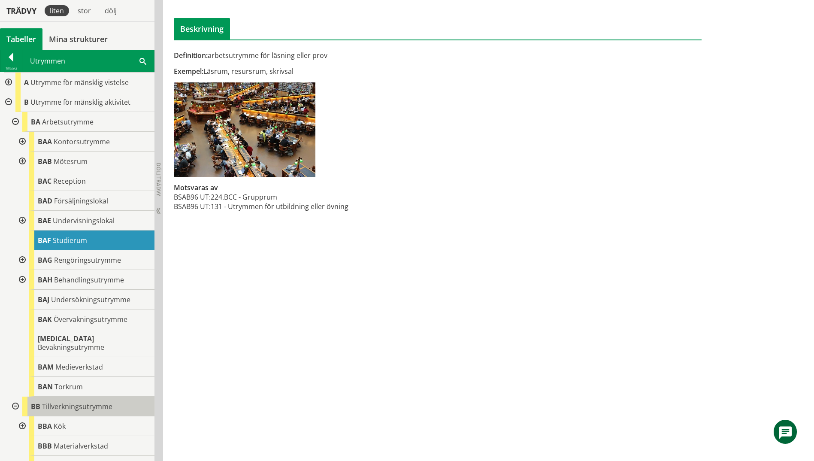
click at [78, 403] on div "BB Tillverkningsutrymme" at bounding box center [88, 406] width 132 height 20
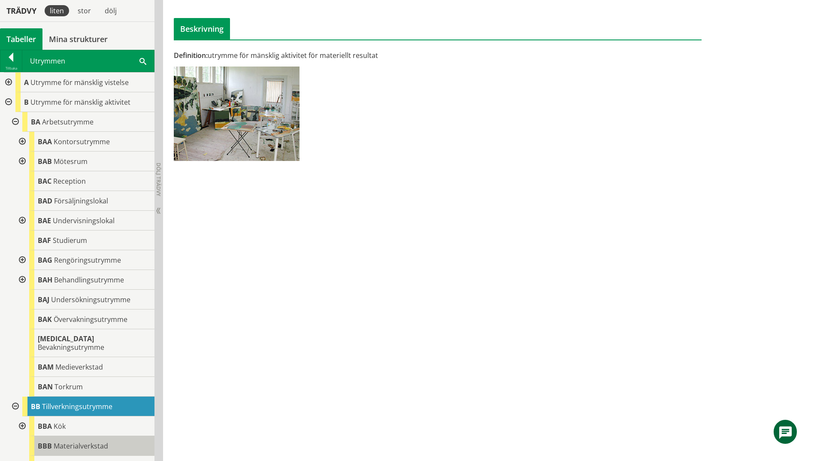
click at [92, 441] on span "Materialverkstad" at bounding box center [81, 445] width 54 height 9
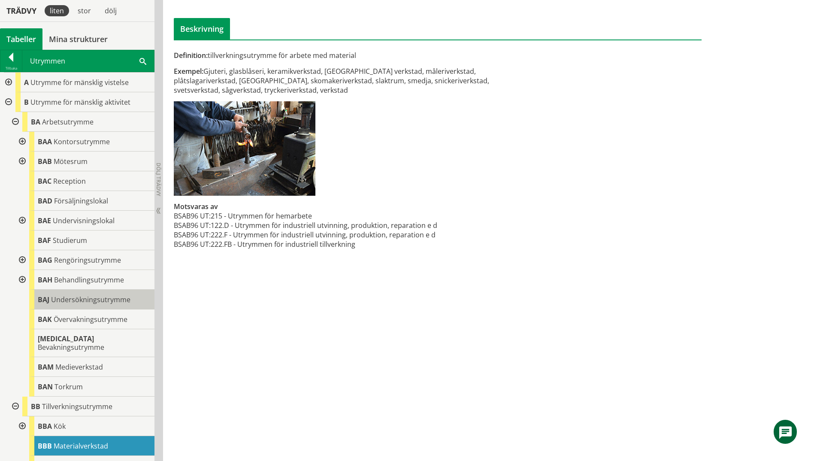
click at [70, 300] on span "Undersökningsutrymme" at bounding box center [90, 299] width 79 height 9
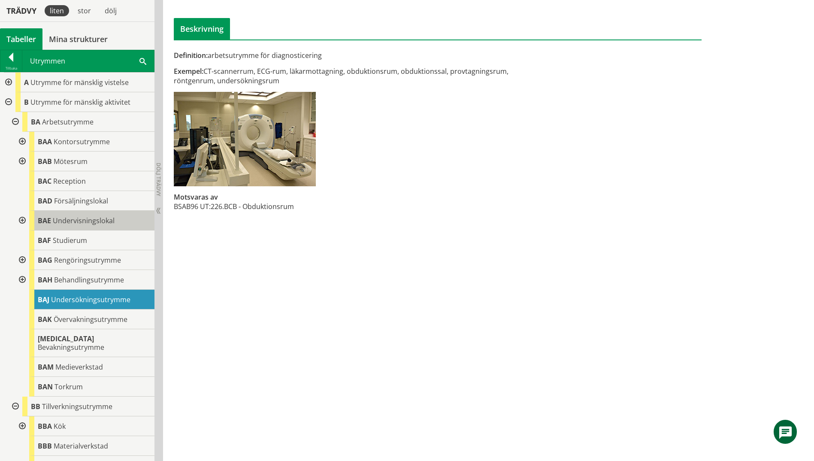
click at [63, 217] on span "Undervisningslokal" at bounding box center [84, 220] width 62 height 9
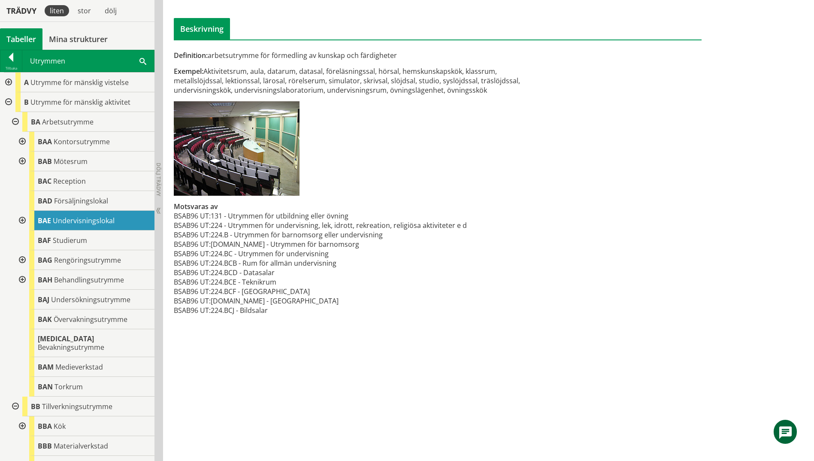
click at [19, 220] on div at bounding box center [21, 221] width 15 height 20
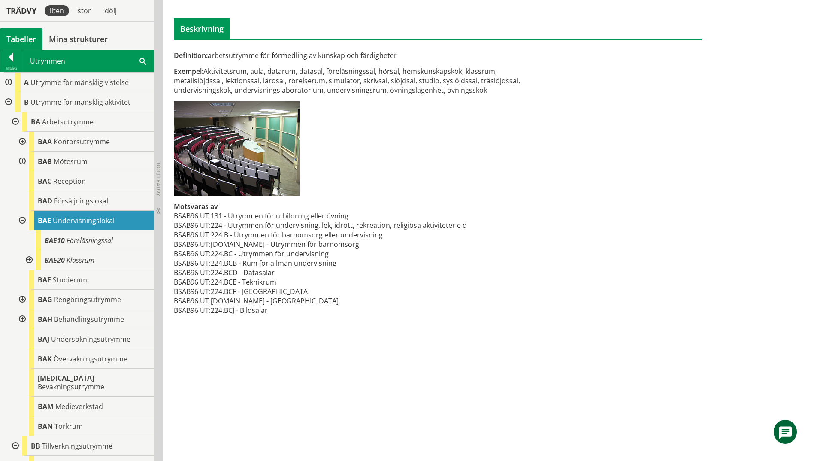
click at [28, 261] on div at bounding box center [28, 260] width 15 height 20
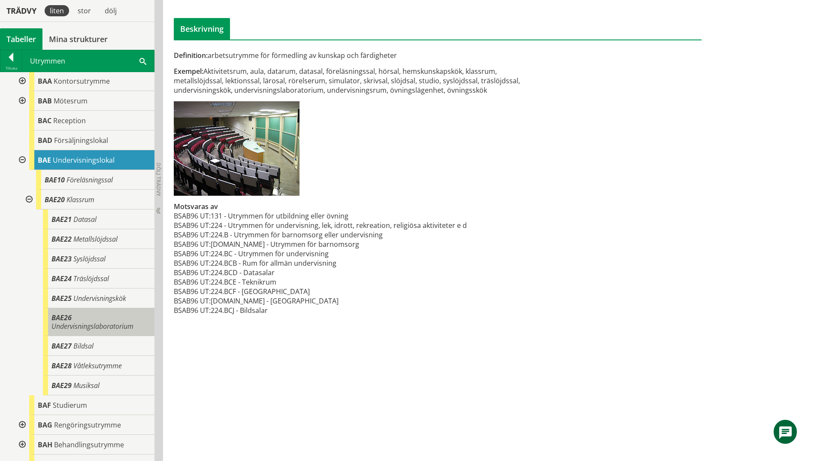
scroll to position [86, 0]
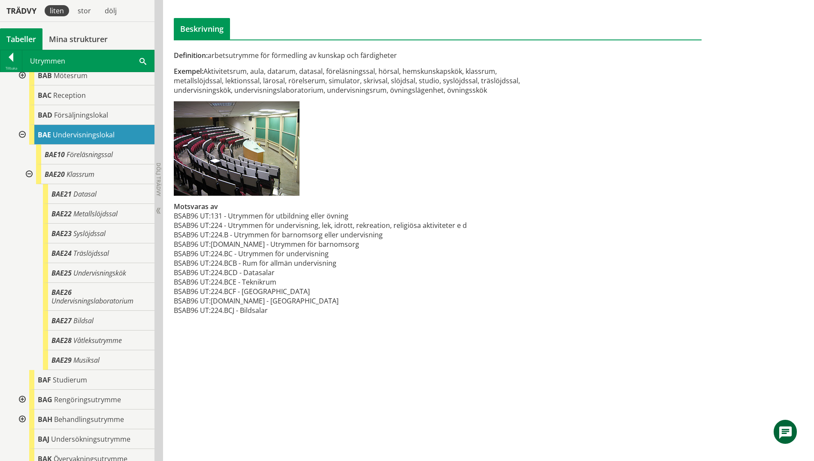
drag, startPoint x: 147, startPoint y: 55, endPoint x: 141, endPoint y: 61, distance: 8.5
click at [144, 59] on div "Utrymmen Sök" at bounding box center [88, 60] width 132 height 21
click at [141, 61] on span at bounding box center [142, 60] width 7 height 9
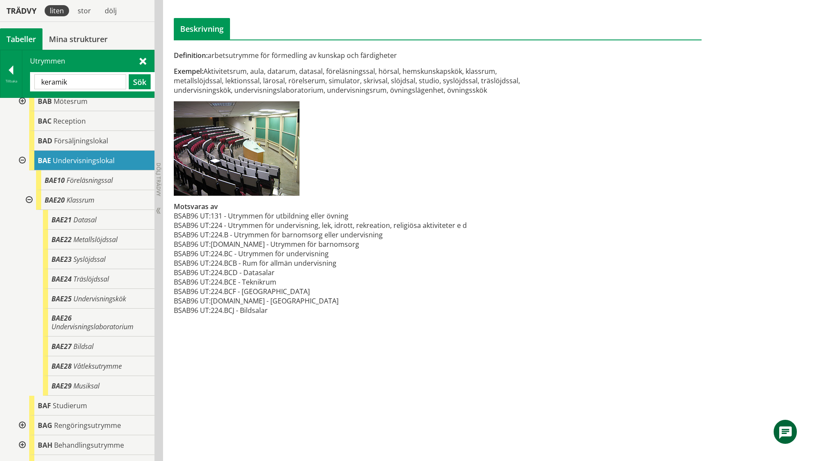
type input "keramik"
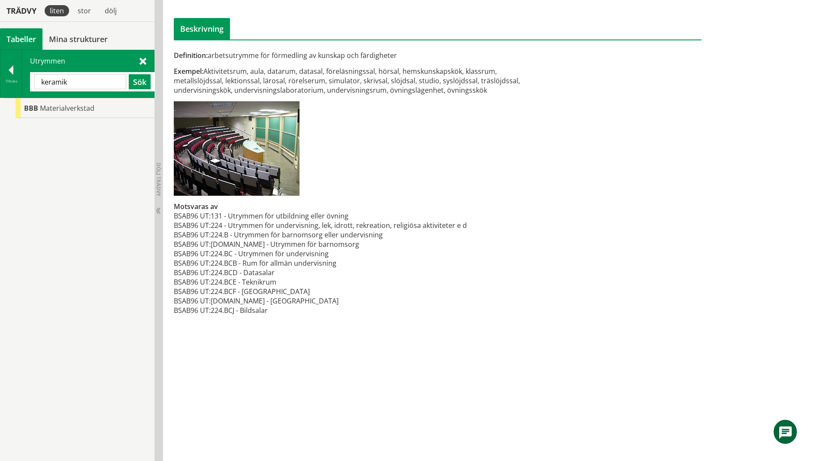
scroll to position [0, 0]
click at [81, 109] on span "Materialverkstad" at bounding box center [67, 107] width 54 height 9
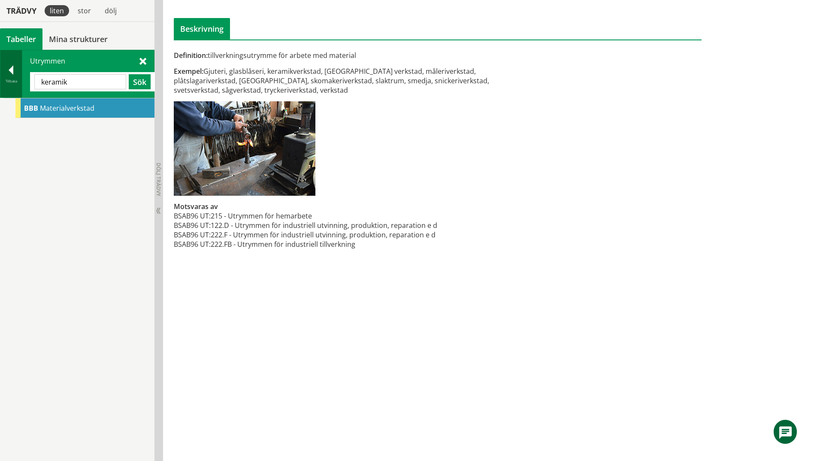
click at [10, 68] on div at bounding box center [10, 72] width 21 height 12
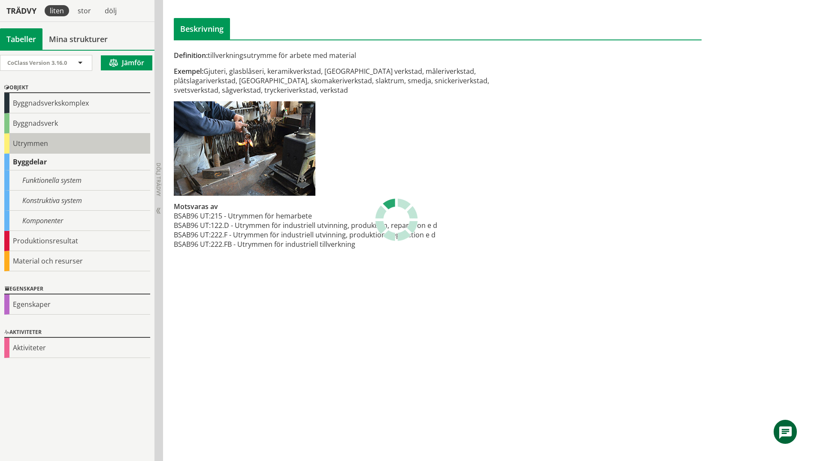
click at [26, 149] on div "Utrymmen" at bounding box center [77, 143] width 146 height 20
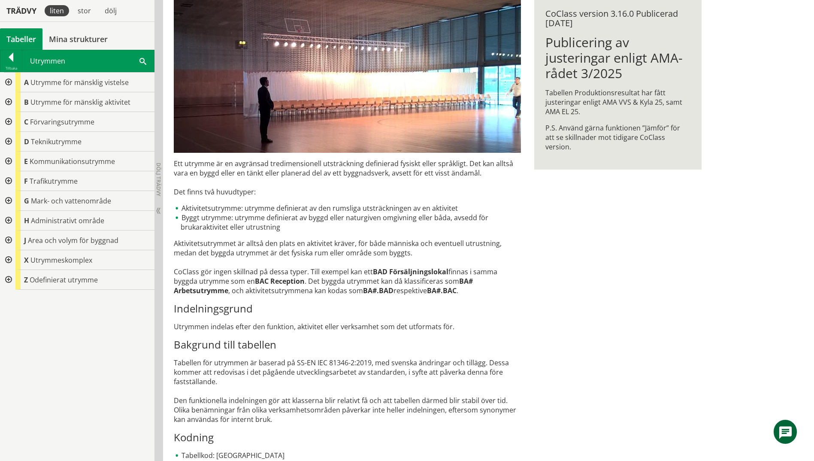
click at [9, 99] on div at bounding box center [7, 102] width 15 height 20
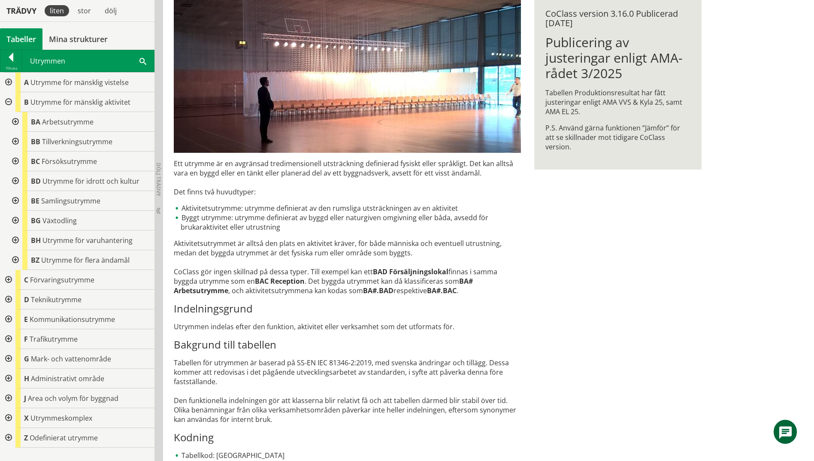
click at [15, 122] on div at bounding box center [14, 122] width 15 height 20
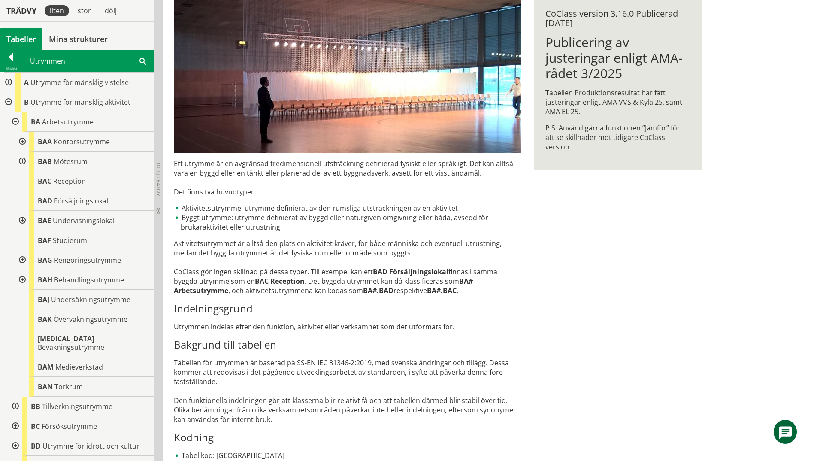
click at [22, 219] on div at bounding box center [21, 221] width 15 height 20
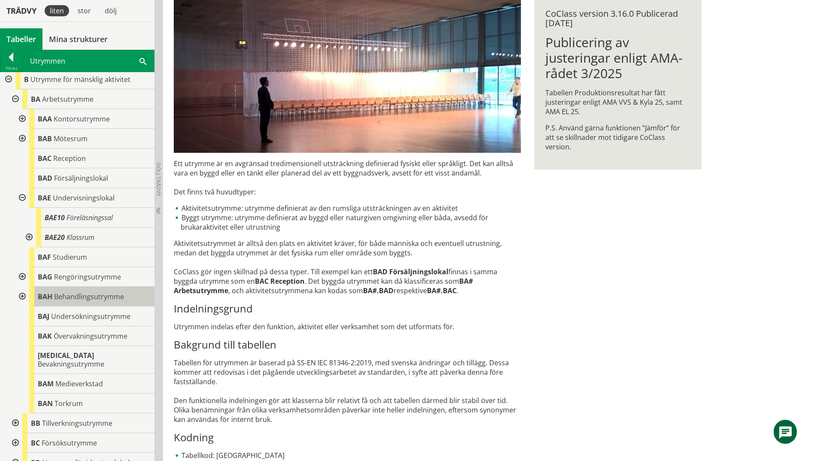
scroll to position [43, 0]
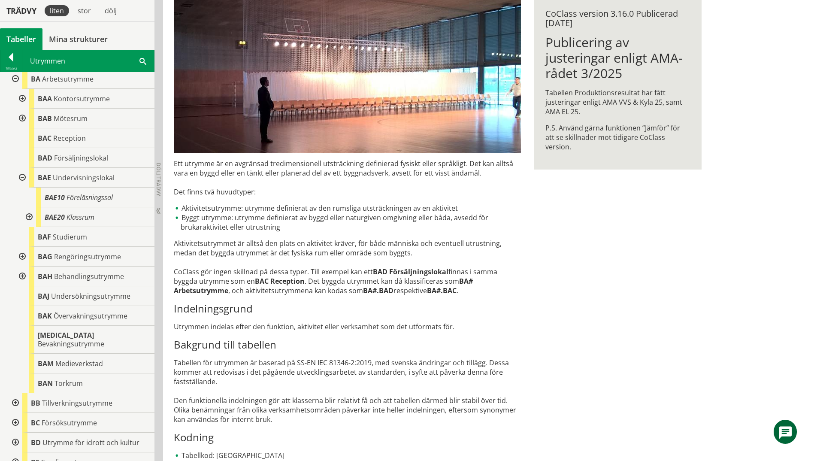
click at [27, 215] on div at bounding box center [28, 217] width 15 height 20
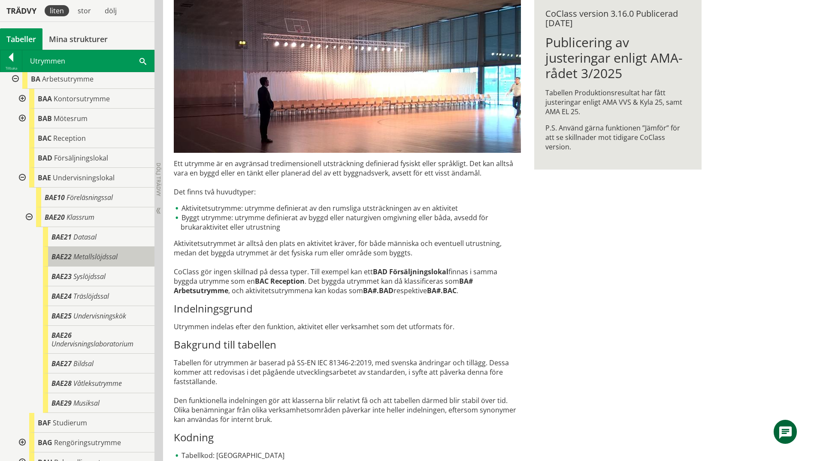
click at [122, 253] on div "BAE22 Metallslöjdssal" at bounding box center [99, 257] width 112 height 20
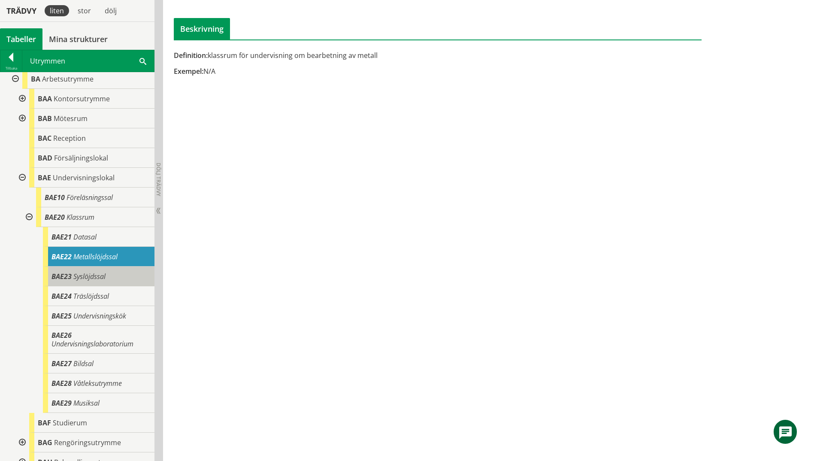
click at [118, 274] on div "BAE23 Syslöjdssal" at bounding box center [99, 276] width 112 height 20
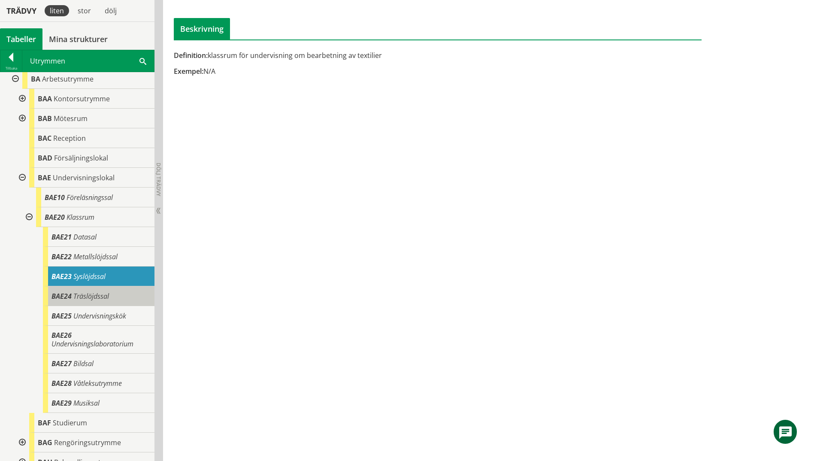
click at [115, 290] on div "BAE24 Träslöjdssal" at bounding box center [99, 296] width 112 height 20
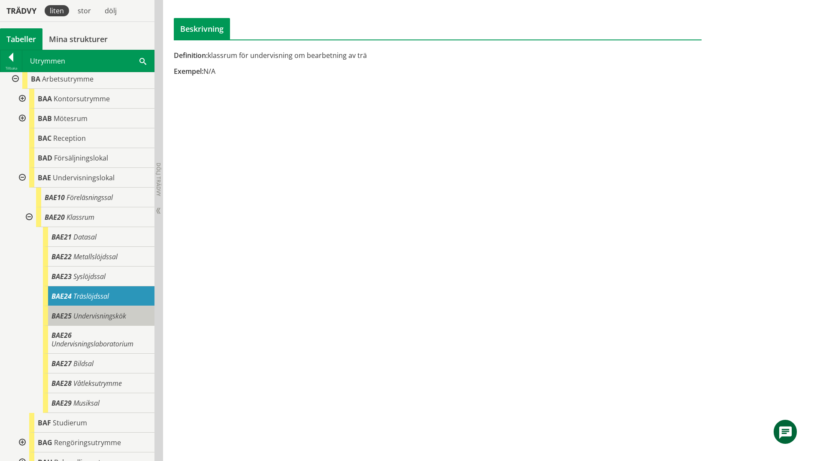
click at [114, 313] on span "Undervisningskök" at bounding box center [99, 315] width 53 height 9
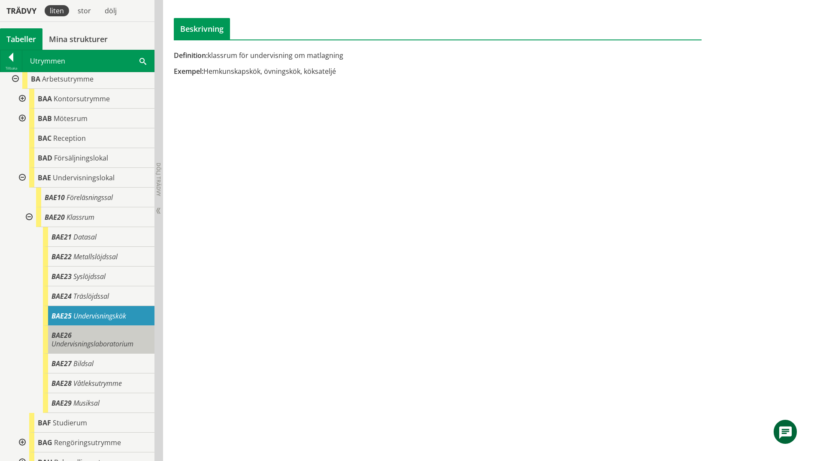
click at [115, 329] on div "BAE26 Undervisningslaboratorium" at bounding box center [99, 339] width 112 height 28
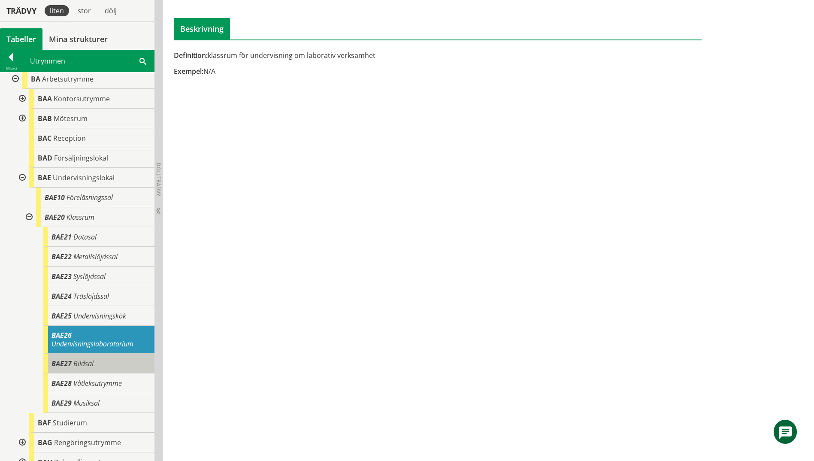
click at [104, 360] on div "BAE27 Bildsal" at bounding box center [99, 363] width 112 height 20
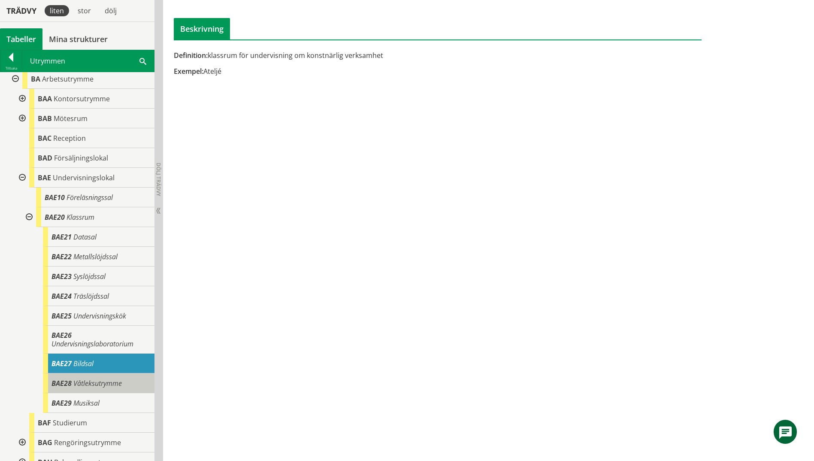
click at [106, 381] on span "Våtleksutrymme" at bounding box center [97, 382] width 48 height 9
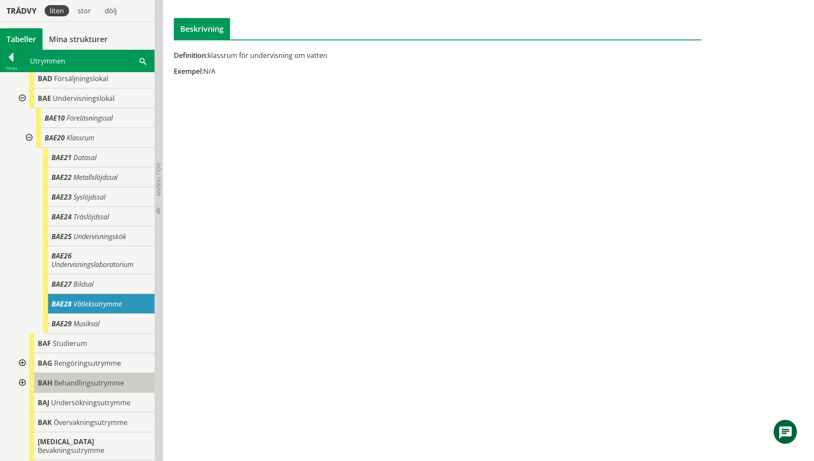
scroll to position [129, 0]
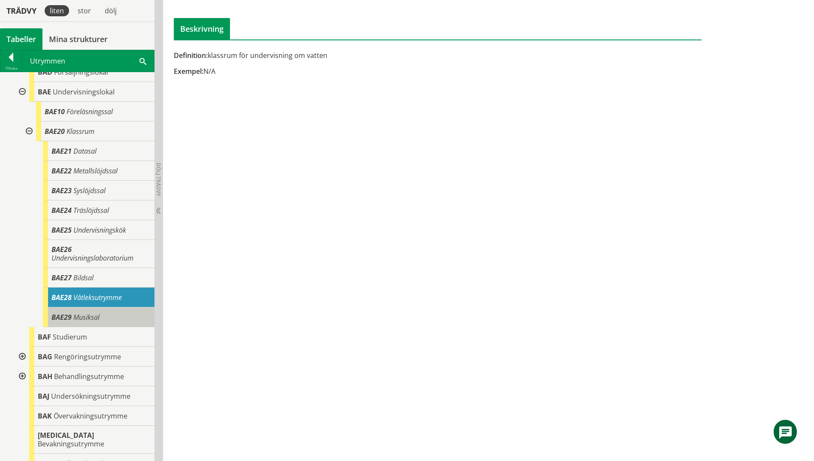
click at [106, 319] on div "BAE29 Musiksal" at bounding box center [99, 317] width 112 height 20
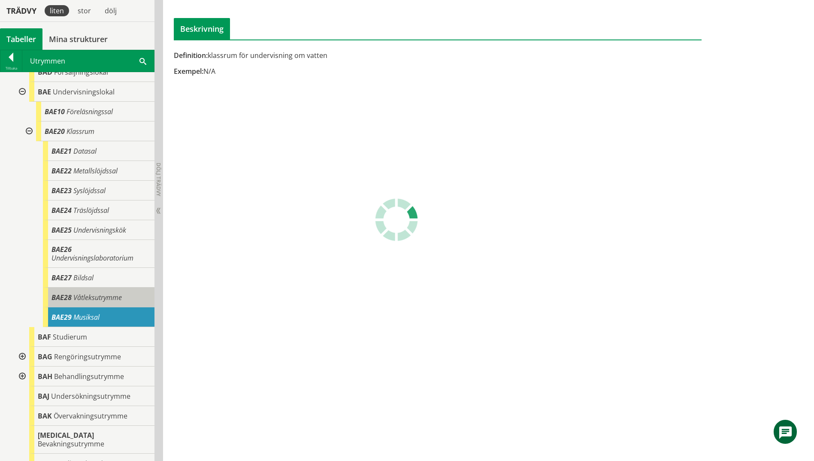
scroll to position [4, 0]
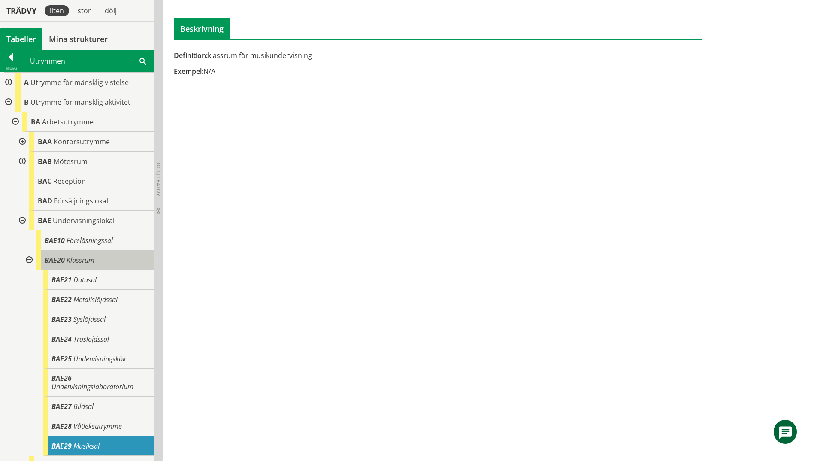
click at [91, 262] on span "Klassrum" at bounding box center [80, 259] width 28 height 9
click at [95, 263] on div "BAE20 Klassrum" at bounding box center [95, 260] width 118 height 20
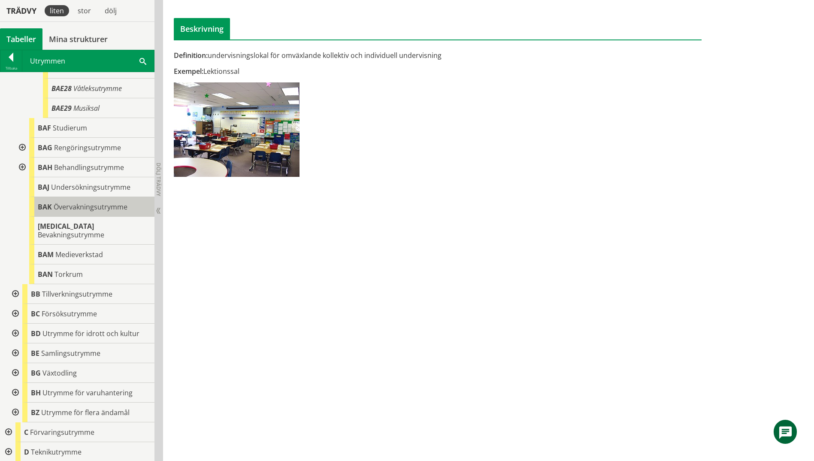
scroll to position [343, 0]
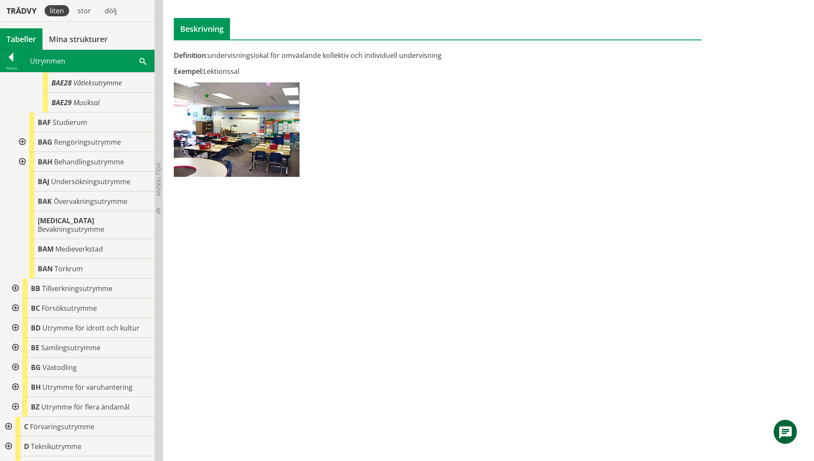
click at [16, 279] on div at bounding box center [14, 288] width 15 height 20
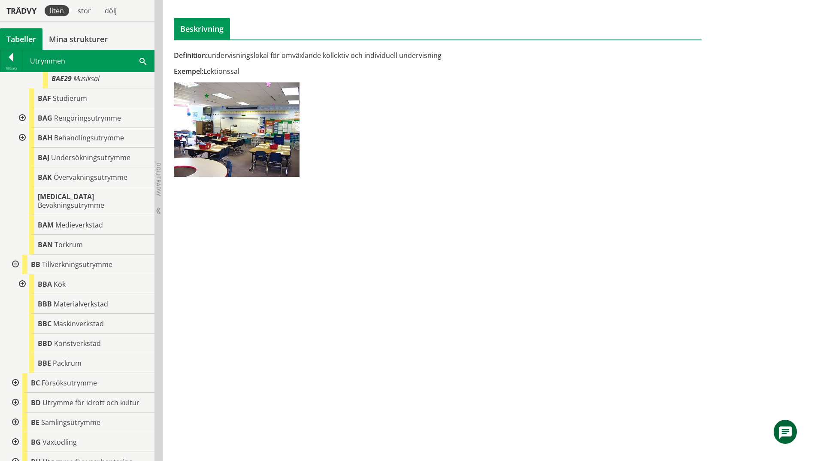
scroll to position [386, 0]
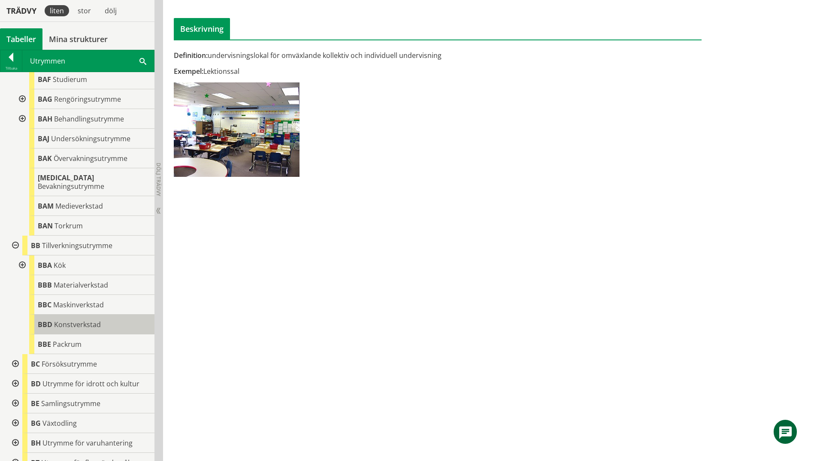
click at [70, 319] on span "Konstverkstad" at bounding box center [77, 323] width 47 height 9
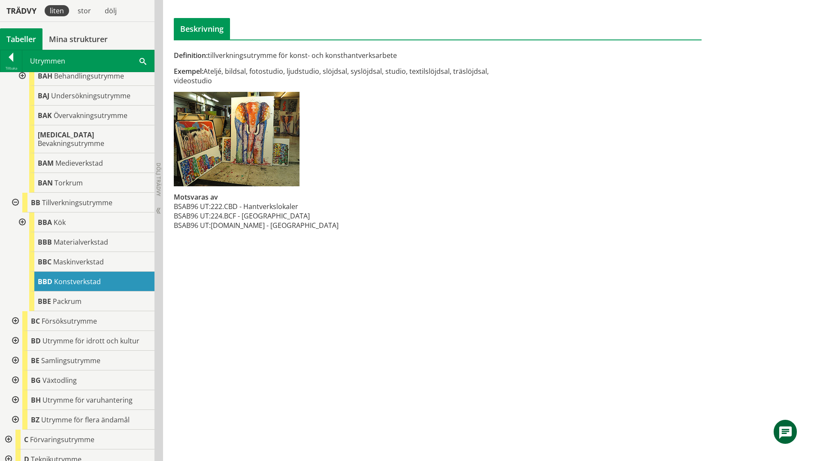
scroll to position [472, 0]
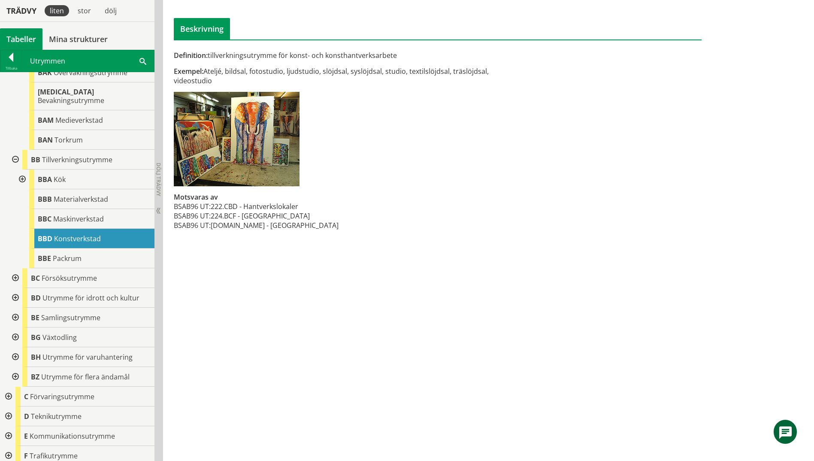
click at [14, 307] on div at bounding box center [14, 317] width 15 height 20
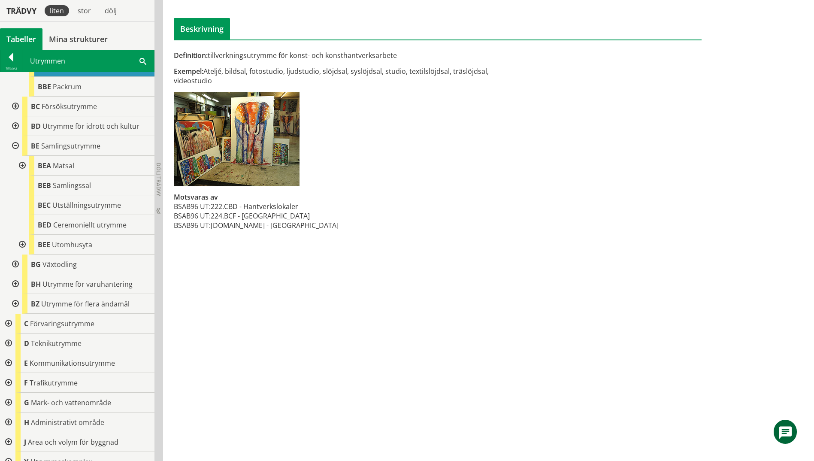
scroll to position [666, 0]
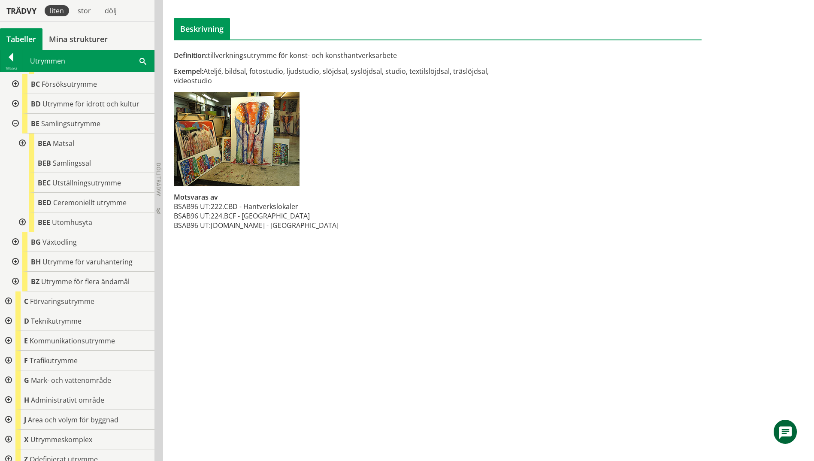
click at [7, 311] on div at bounding box center [7, 321] width 15 height 20
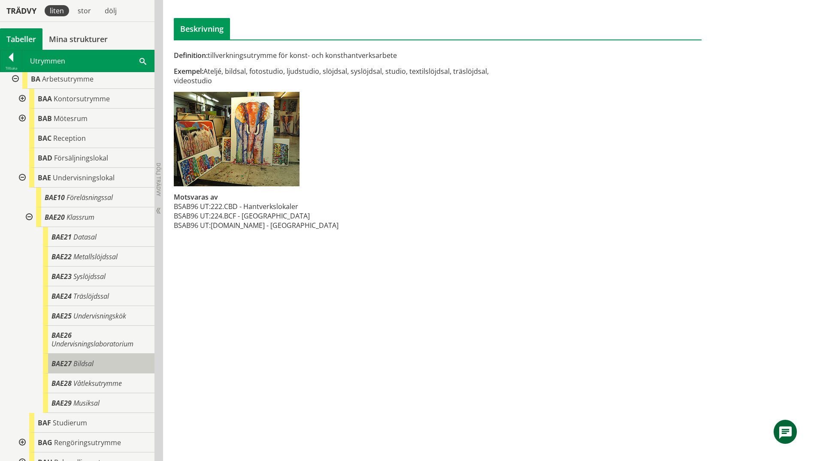
scroll to position [0, 0]
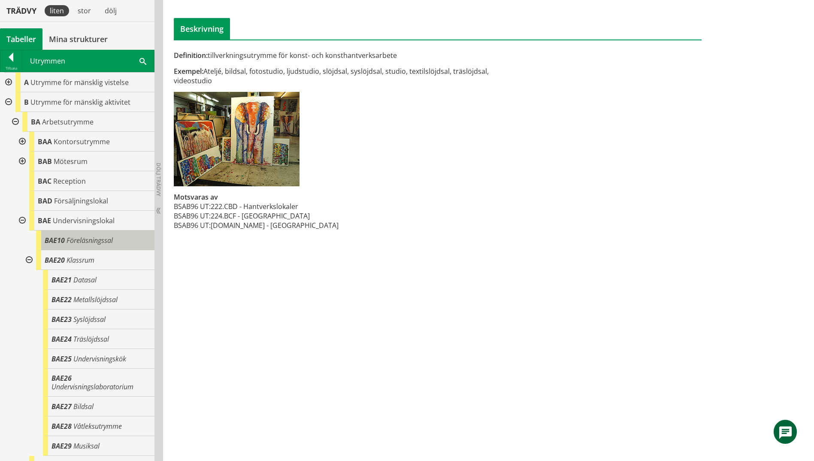
click at [113, 241] on div "BAE10 Föreläsningssal" at bounding box center [95, 240] width 118 height 20
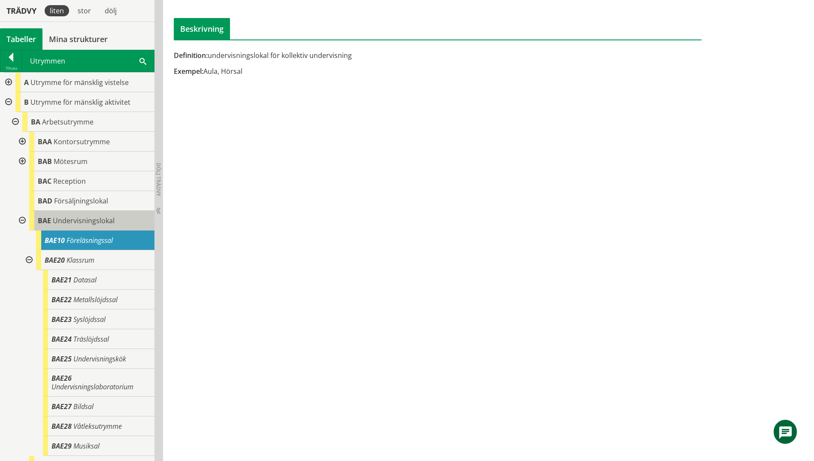
click at [110, 220] on span "Undervisningslokal" at bounding box center [84, 220] width 62 height 9
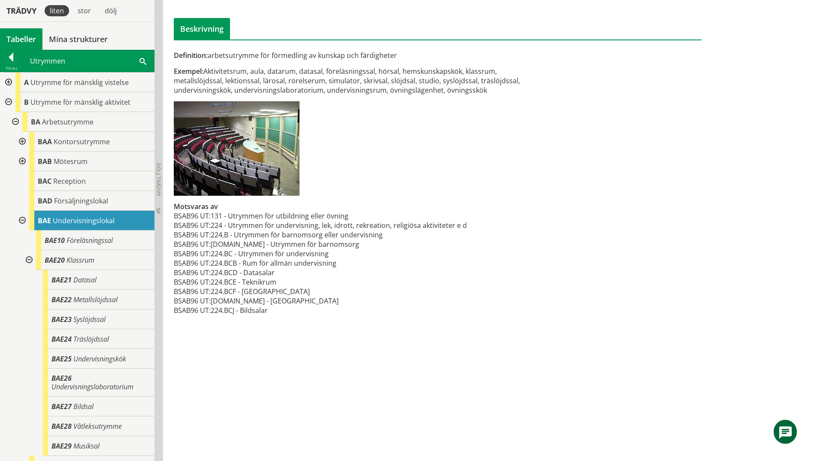
click at [16, 160] on div at bounding box center [21, 161] width 15 height 20
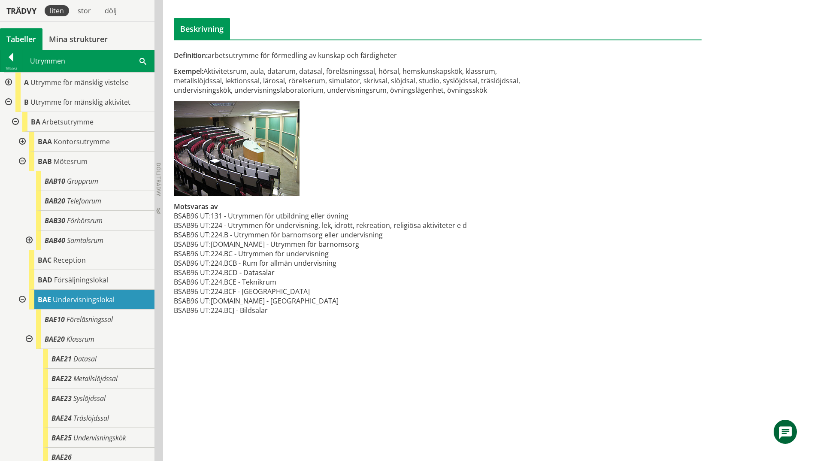
click at [16, 160] on div at bounding box center [21, 161] width 15 height 20
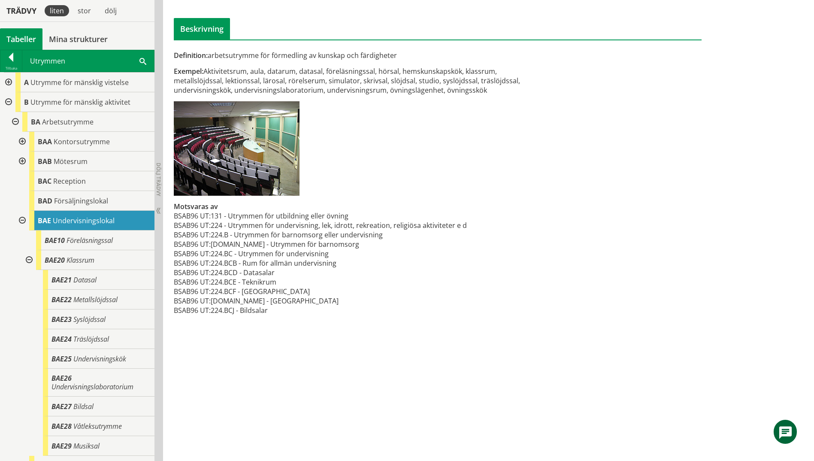
click at [10, 83] on div at bounding box center [7, 82] width 15 height 20
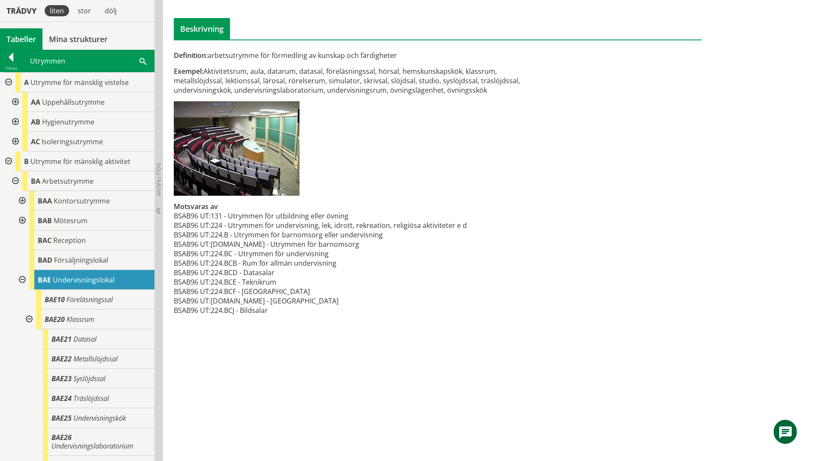
click at [16, 102] on div at bounding box center [14, 102] width 15 height 20
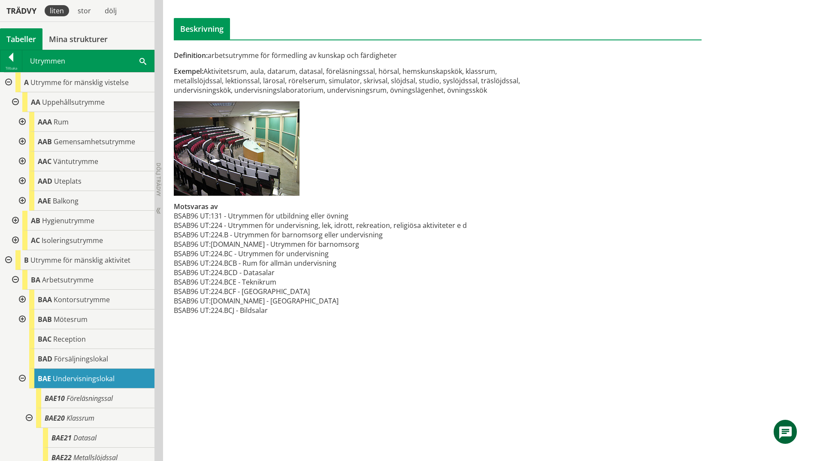
click at [22, 141] on div at bounding box center [21, 142] width 15 height 20
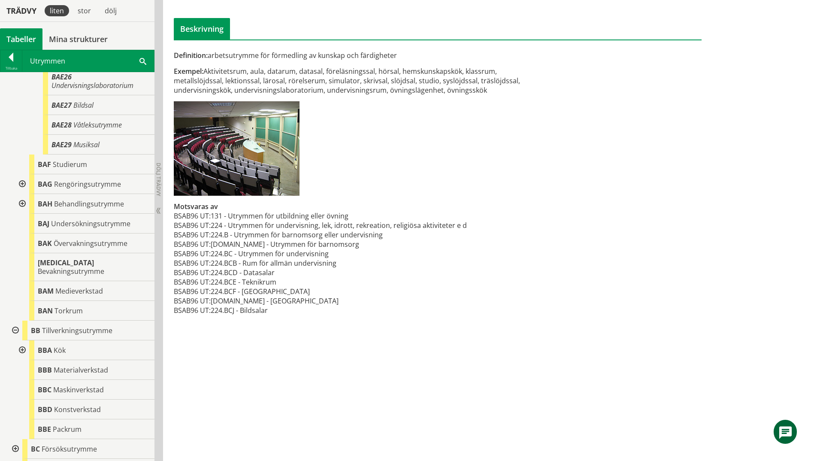
scroll to position [600, 0]
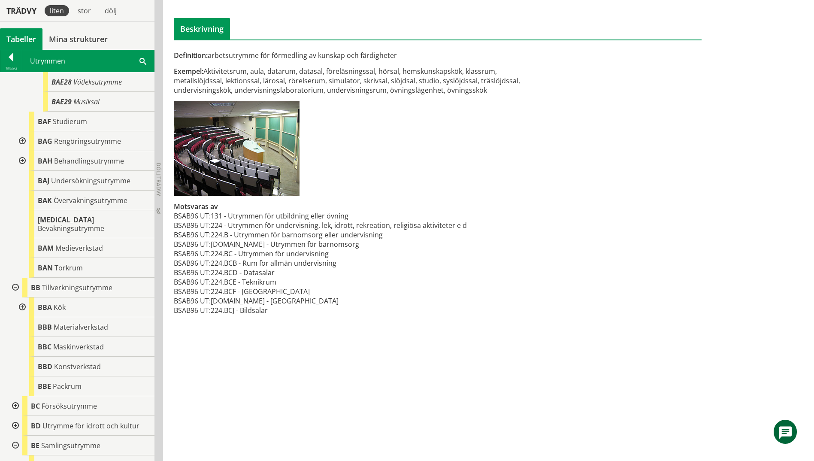
click at [21, 160] on div at bounding box center [21, 161] width 15 height 20
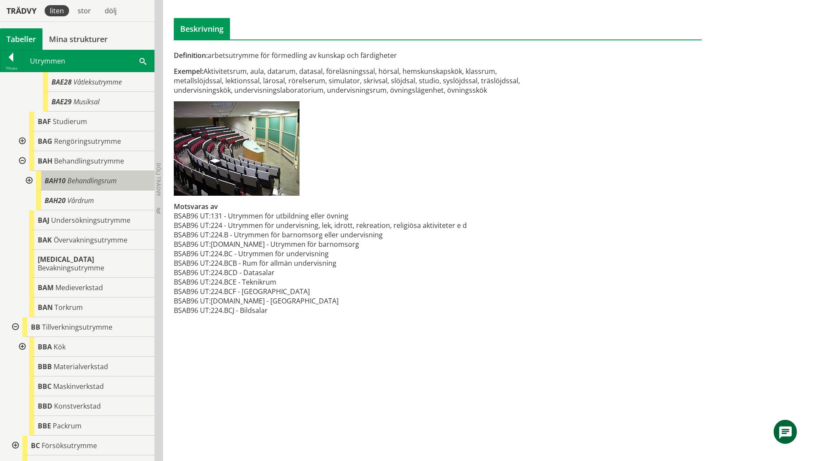
click at [60, 184] on span "BAH10" at bounding box center [55, 180] width 21 height 9
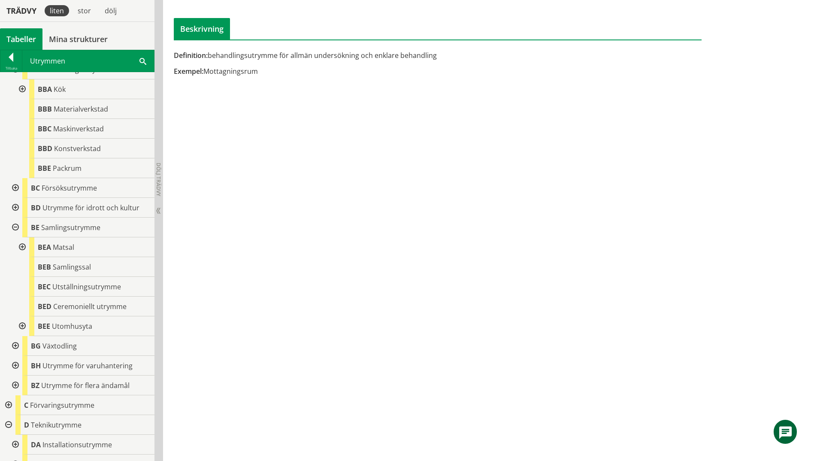
scroll to position [901, 0]
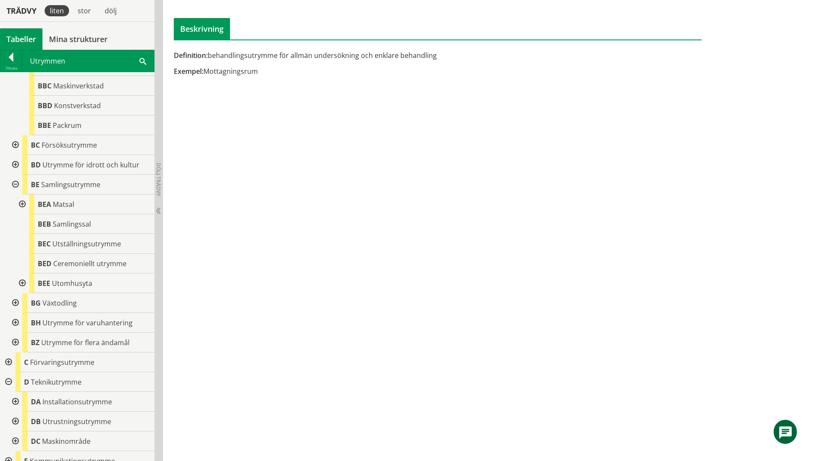
click at [14, 137] on div at bounding box center [14, 145] width 15 height 20
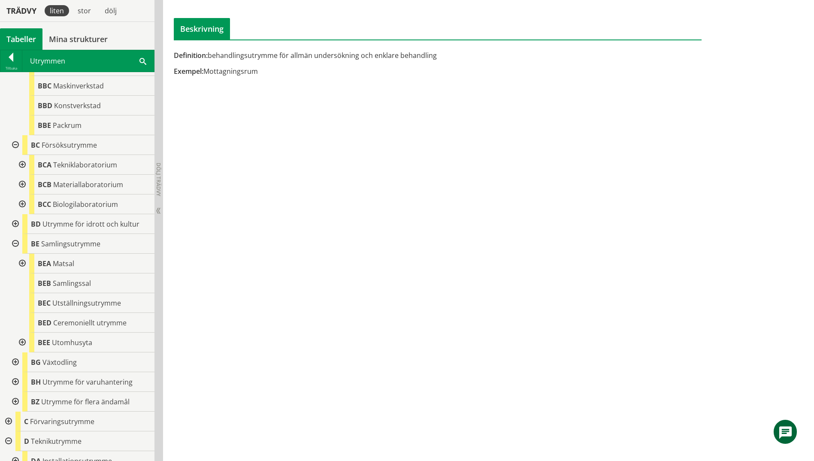
click at [13, 137] on div at bounding box center [14, 145] width 15 height 20
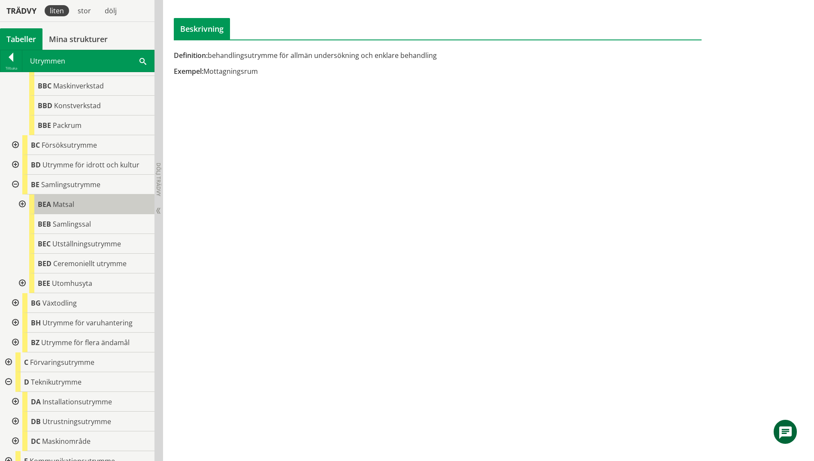
click at [88, 202] on div "[PERSON_NAME]" at bounding box center [91, 204] width 125 height 20
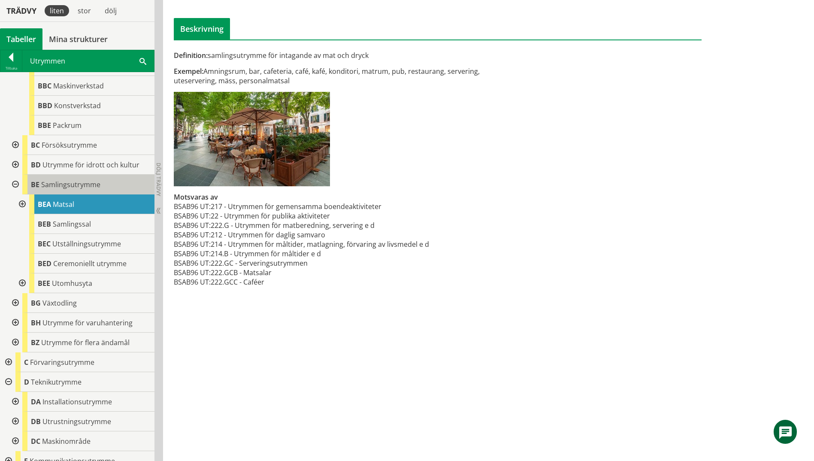
click at [80, 183] on div "BE Samlingsutrymme" at bounding box center [88, 185] width 132 height 20
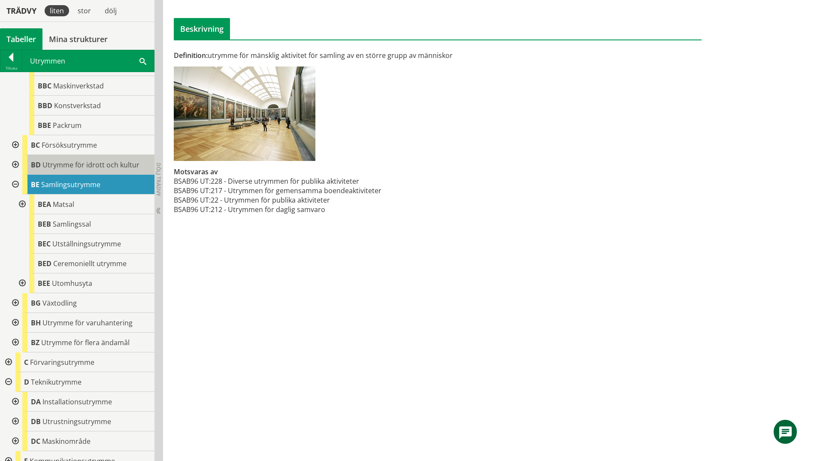
click at [97, 160] on span "Utrymme för idrott och kultur" at bounding box center [90, 164] width 97 height 9
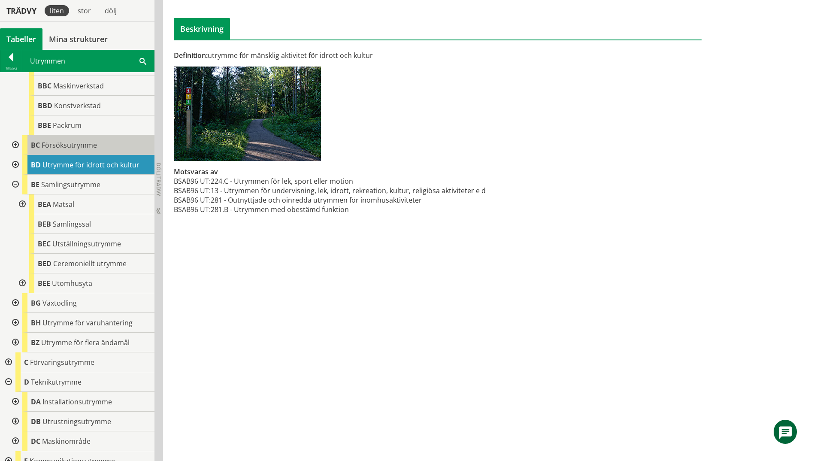
click at [76, 140] on span "Försöksutrymme" at bounding box center [69, 144] width 55 height 9
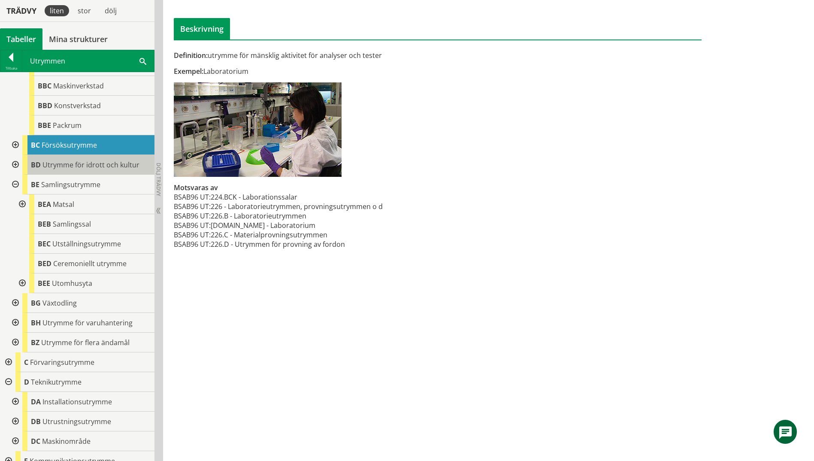
click at [87, 160] on span "Utrymme för idrott och kultur" at bounding box center [90, 164] width 97 height 9
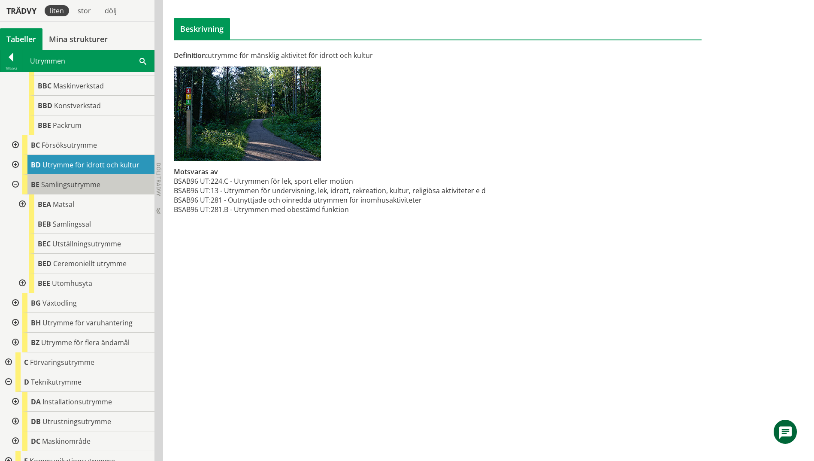
click at [98, 180] on span "Samlingsutrymme" at bounding box center [70, 184] width 59 height 9
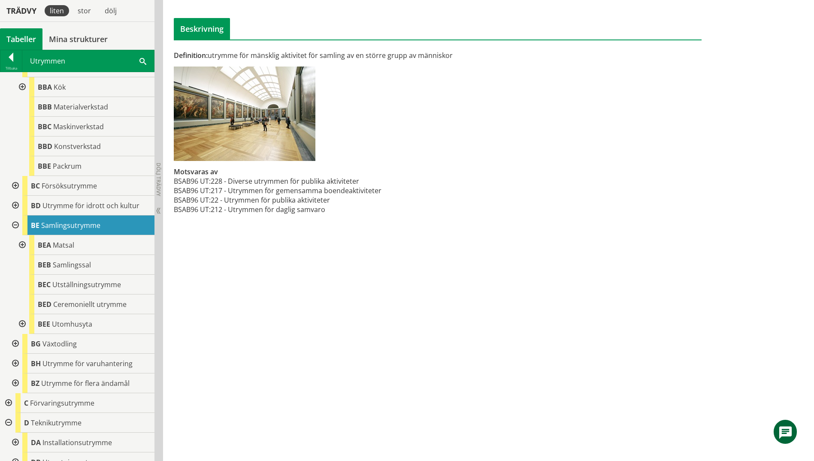
scroll to position [858, 0]
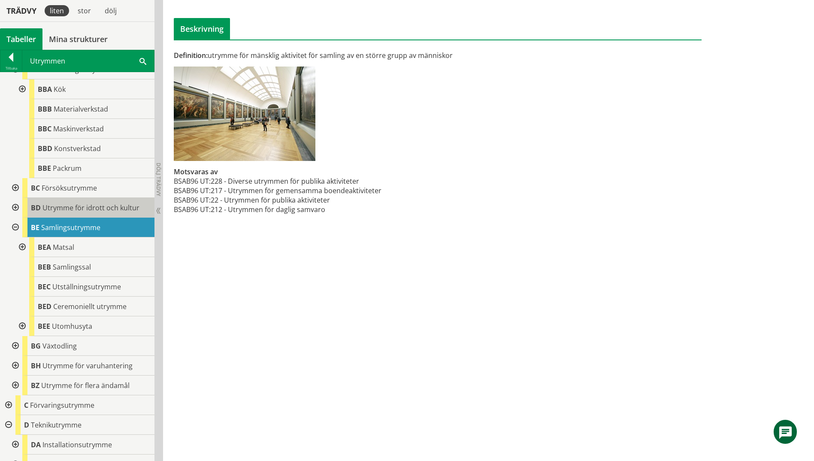
click at [105, 198] on div "BD Utrymme för idrott och kultur" at bounding box center [88, 208] width 132 height 20
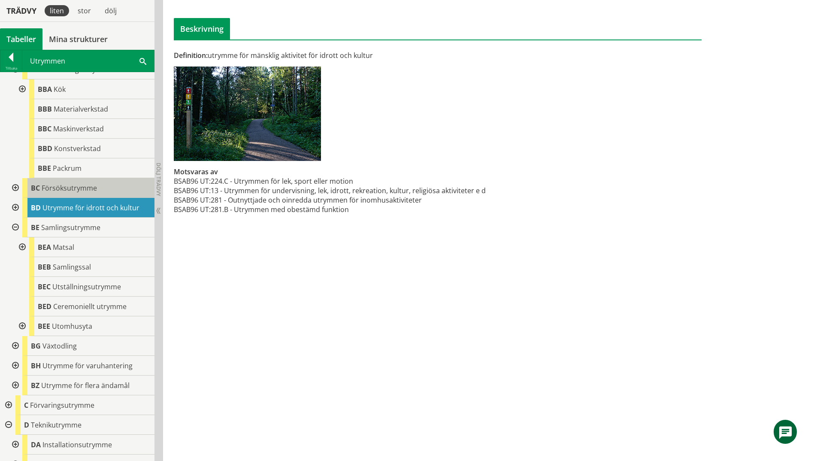
click at [99, 180] on div "BC Försöksutrymme" at bounding box center [88, 188] width 132 height 20
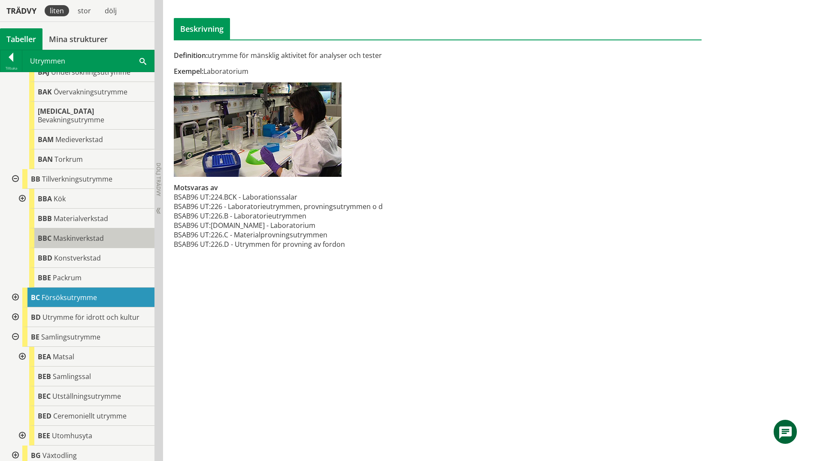
scroll to position [729, 0]
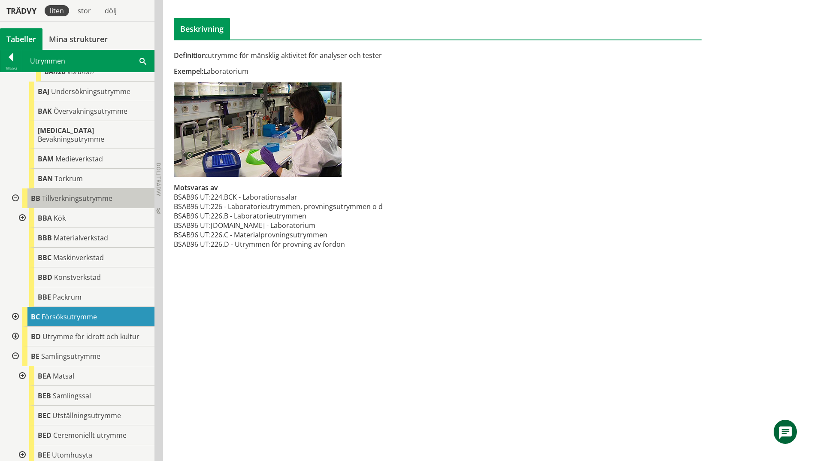
click at [108, 193] on span "Tillverkningsutrymme" at bounding box center [77, 197] width 70 height 9
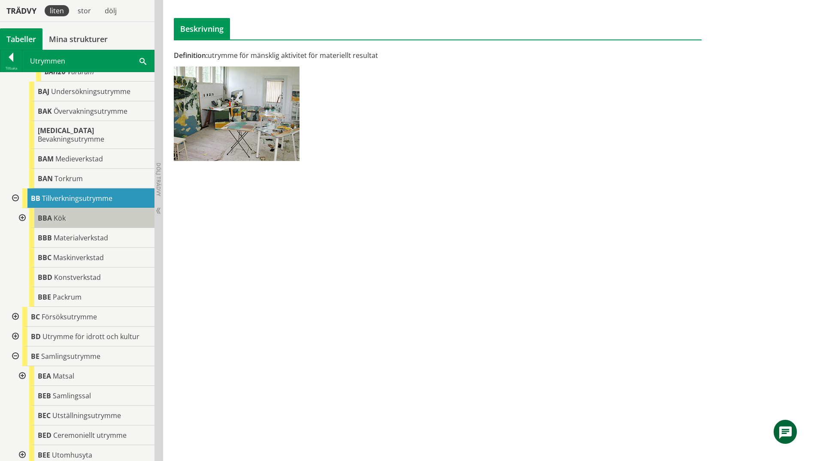
click at [98, 213] on div "BBA Kök" at bounding box center [91, 218] width 125 height 20
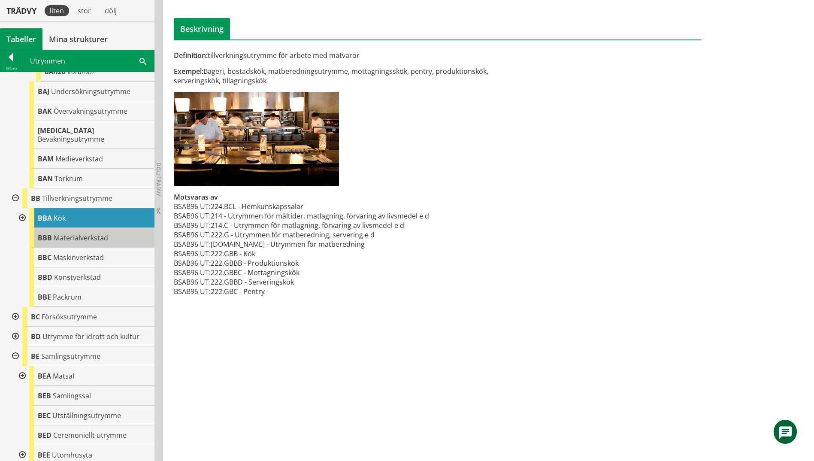
click at [102, 236] on div "BBB Materialverkstad" at bounding box center [91, 238] width 125 height 20
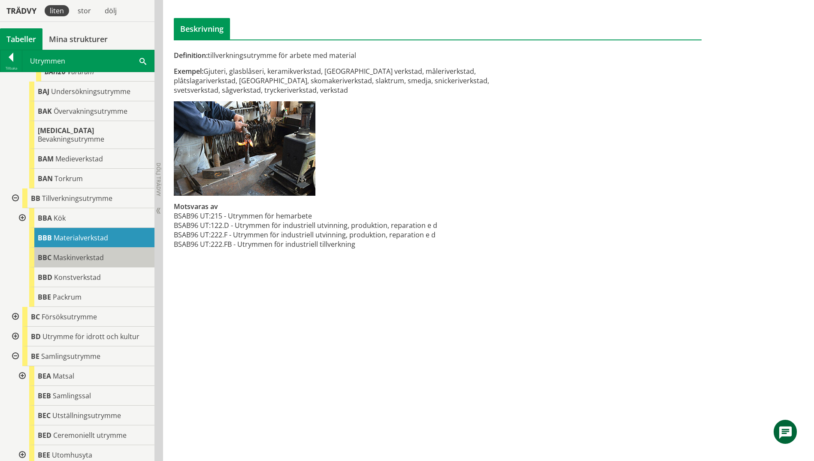
click at [101, 253] on span "Maskinverkstad" at bounding box center [78, 257] width 51 height 9
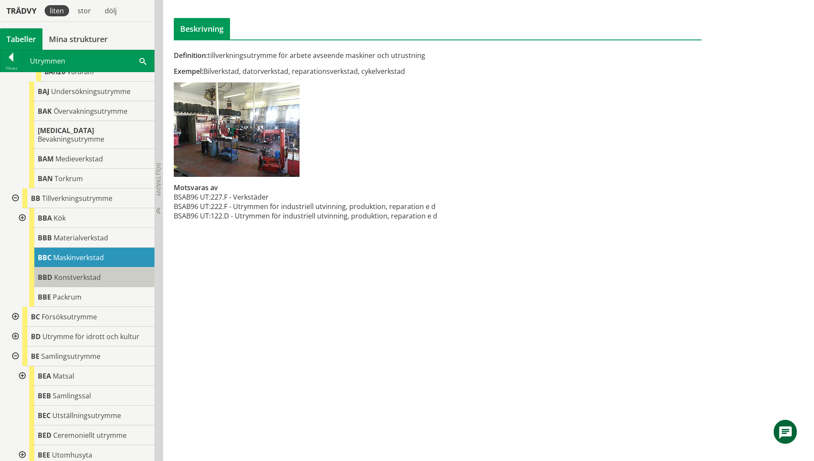
click at [105, 269] on div "BBD Konstverkstad" at bounding box center [91, 277] width 125 height 20
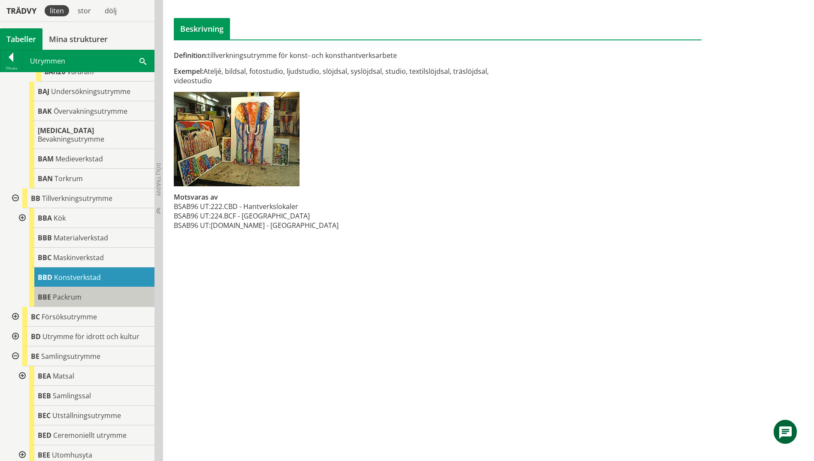
click at [106, 289] on div "BBE Packrum" at bounding box center [91, 297] width 125 height 20
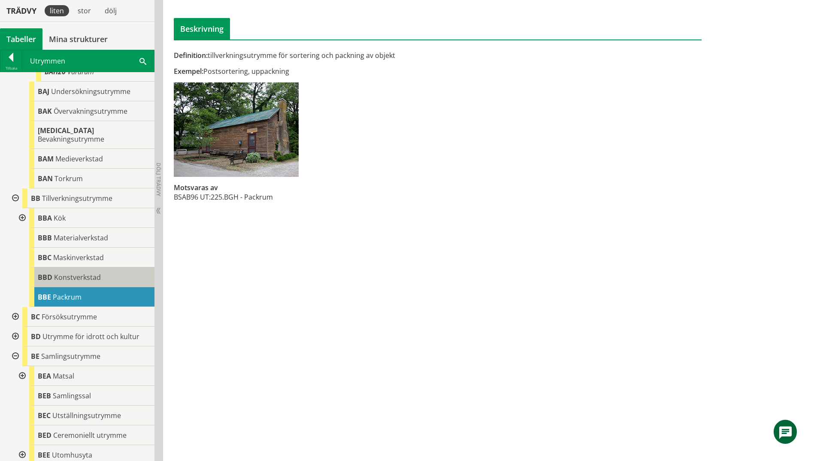
click at [111, 268] on div "BBD Konstverkstad" at bounding box center [91, 277] width 125 height 20
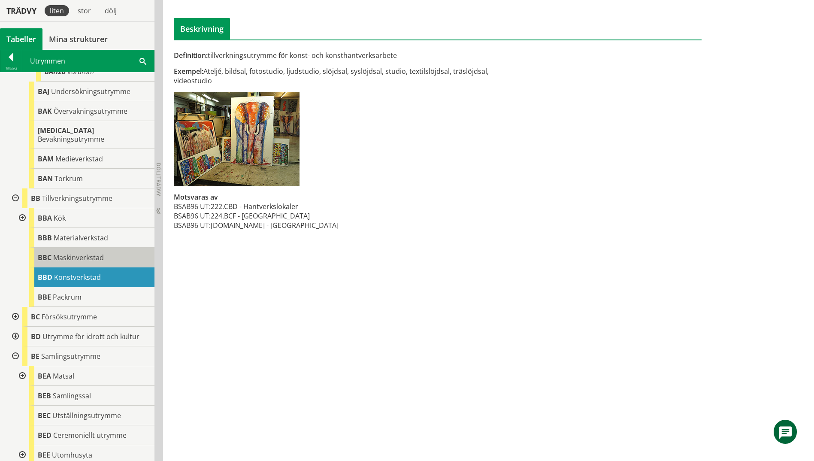
click at [111, 251] on div "BBC Maskinverkstad" at bounding box center [91, 257] width 125 height 20
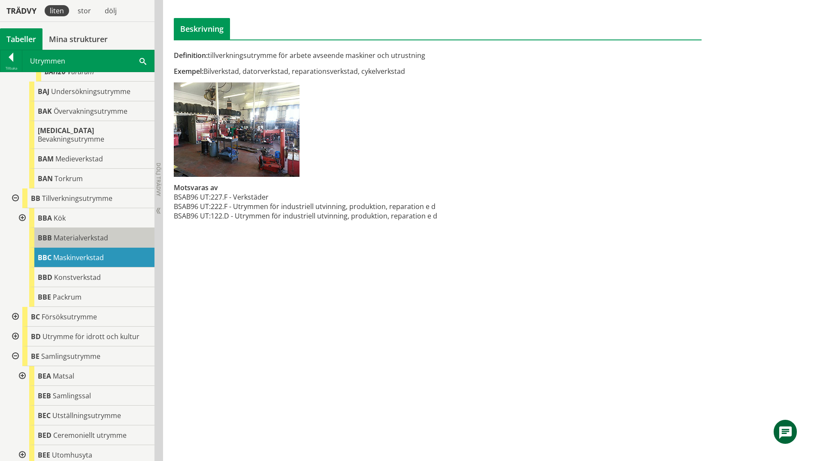
click at [107, 228] on div "BBB Materialverkstad" at bounding box center [91, 238] width 125 height 20
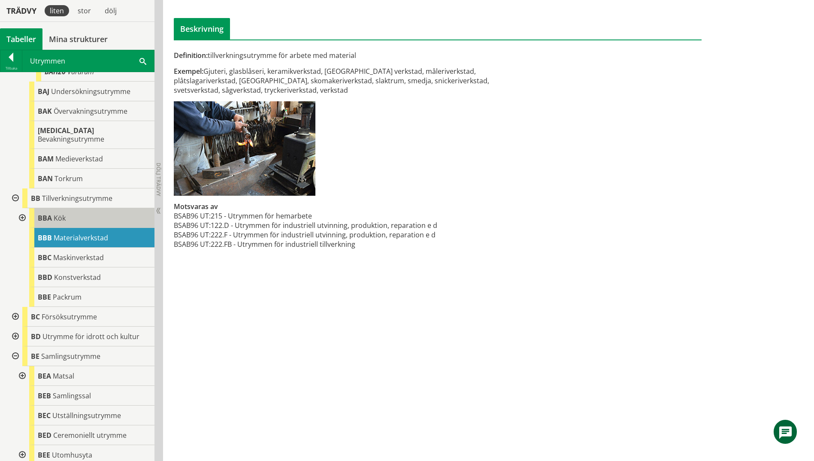
click at [109, 208] on div "BBA Kök" at bounding box center [91, 218] width 125 height 20
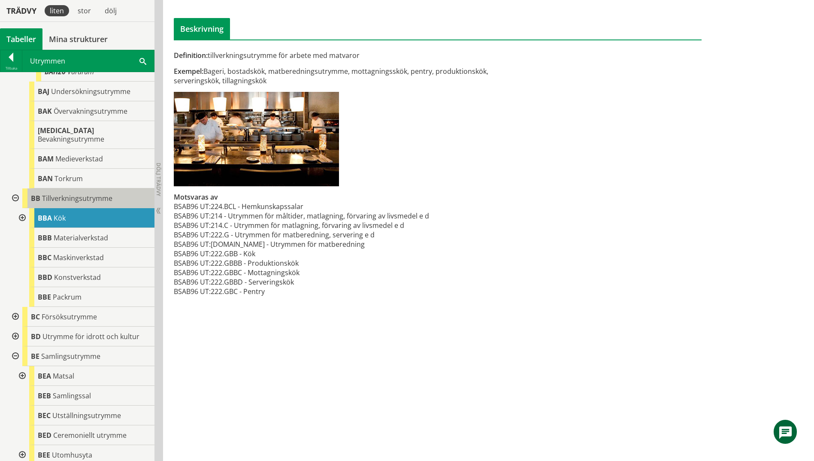
click at [108, 193] on span "Tillverkningsutrymme" at bounding box center [77, 197] width 70 height 9
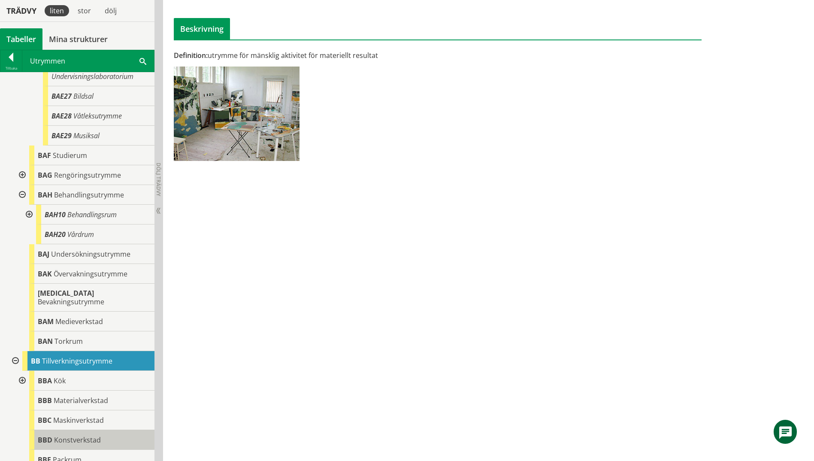
scroll to position [558, 0]
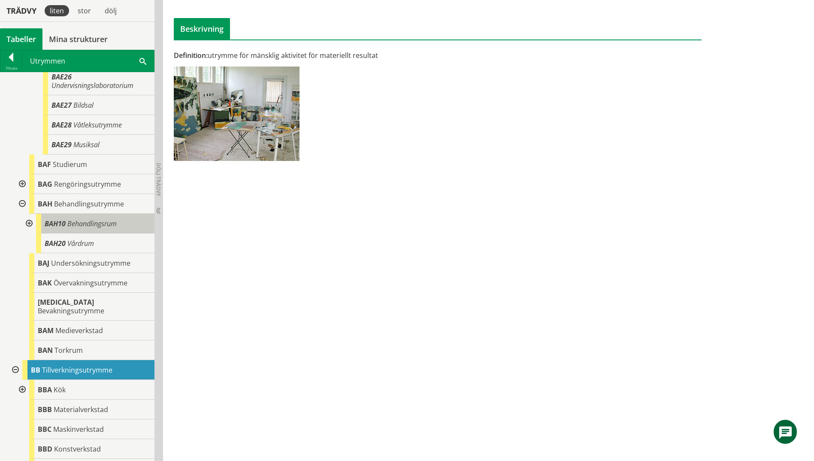
click at [107, 226] on span "Behandlingsrum" at bounding box center [91, 223] width 49 height 9
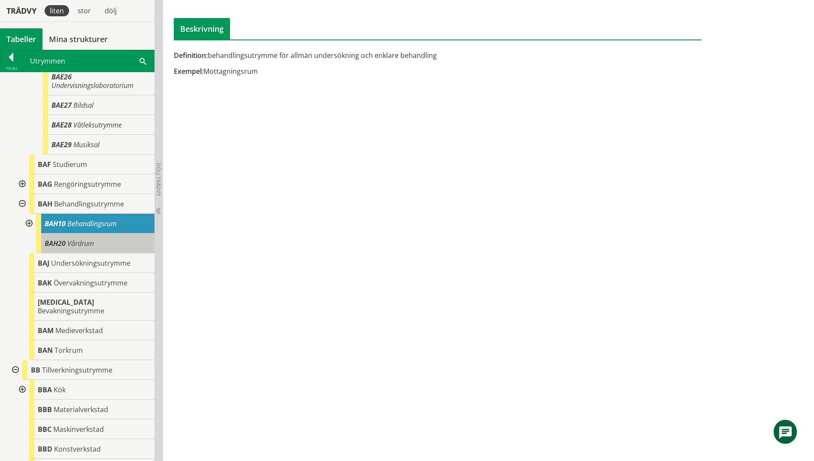
click at [103, 244] on div "BAH20 Vårdrum" at bounding box center [95, 243] width 118 height 20
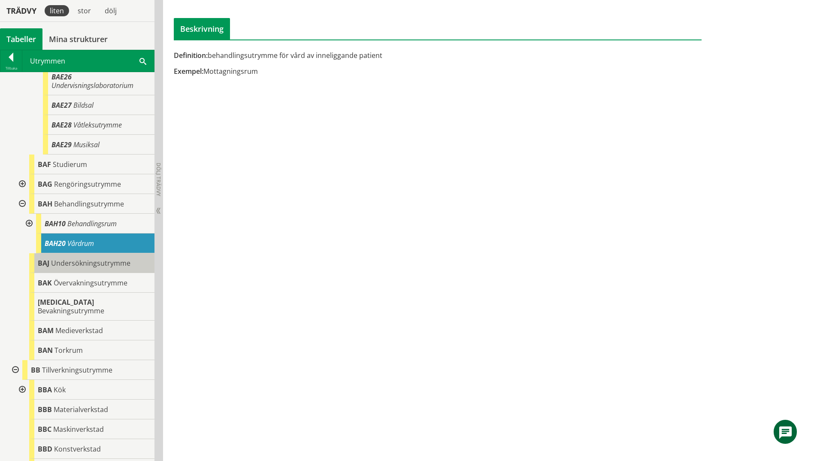
click at [97, 263] on span "Undersökningsutrymme" at bounding box center [90, 262] width 79 height 9
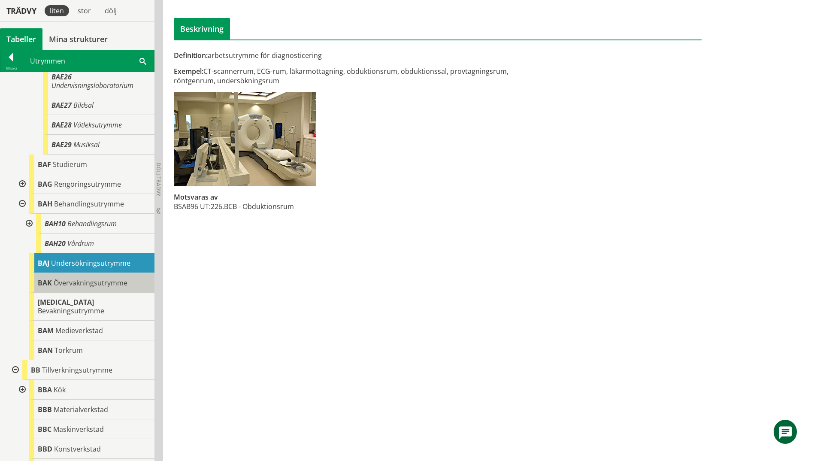
click at [98, 278] on span "Övervakningsutrymme" at bounding box center [91, 282] width 74 height 9
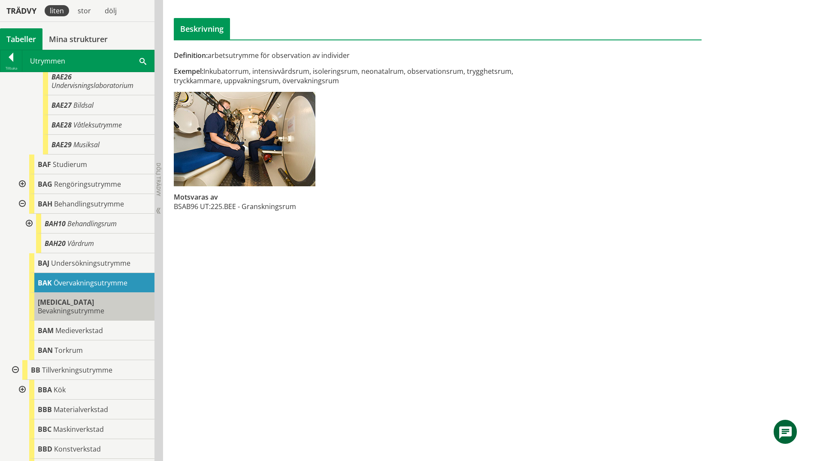
click at [103, 306] on span "Bevakningsutrymme" at bounding box center [71, 310] width 66 height 9
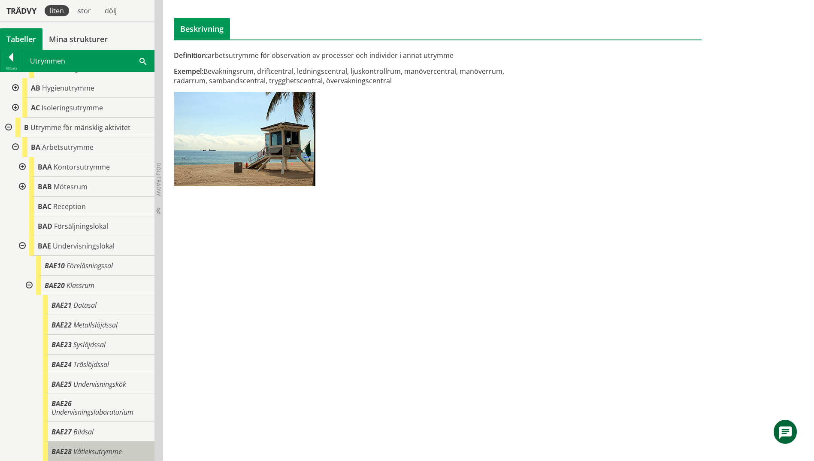
scroll to position [214, 0]
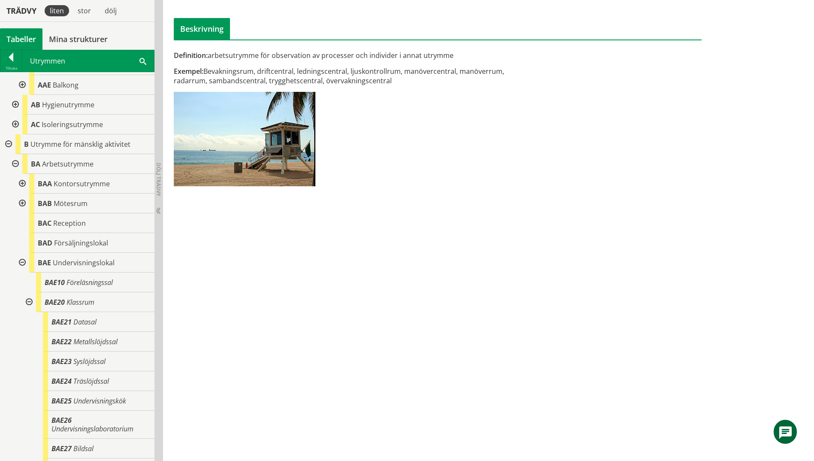
click at [145, 62] on span at bounding box center [142, 60] width 7 height 9
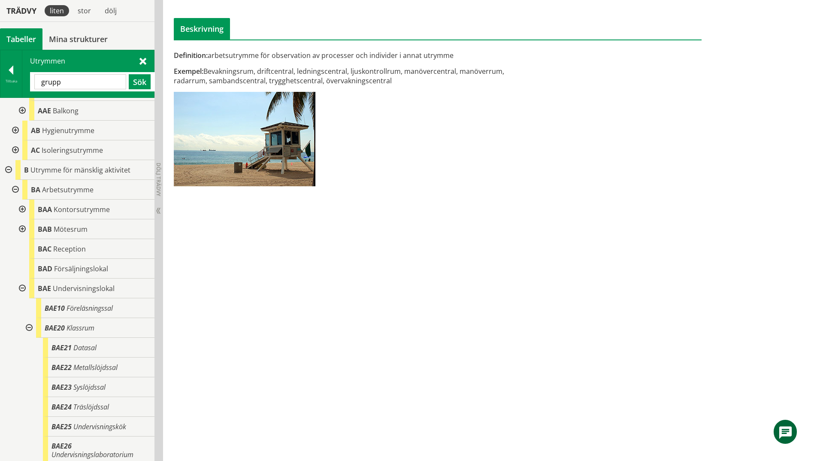
type input "grupp"
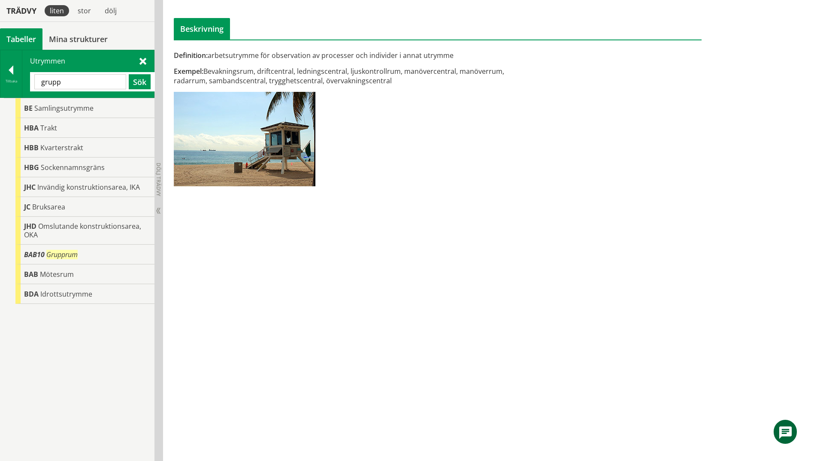
scroll to position [0, 0]
click at [72, 110] on span "Samlingsutrymme" at bounding box center [63, 107] width 59 height 9
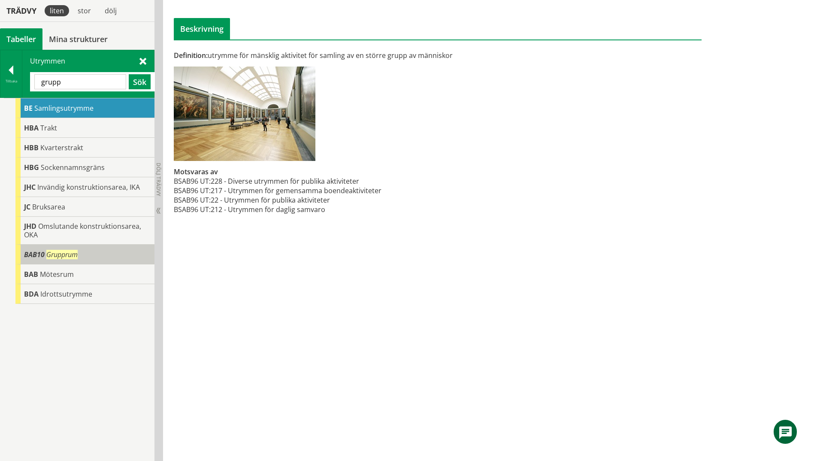
click at [33, 253] on span "BAB10" at bounding box center [34, 254] width 21 height 9
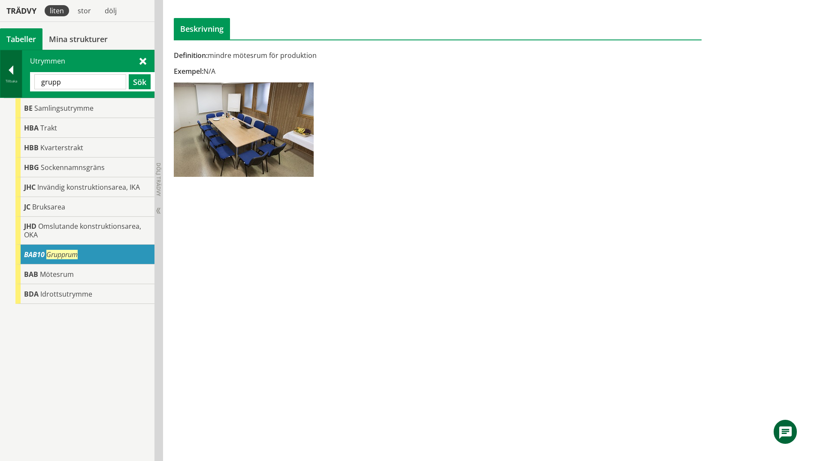
click at [9, 85] on div "Tillbaka" at bounding box center [11, 73] width 22 height 47
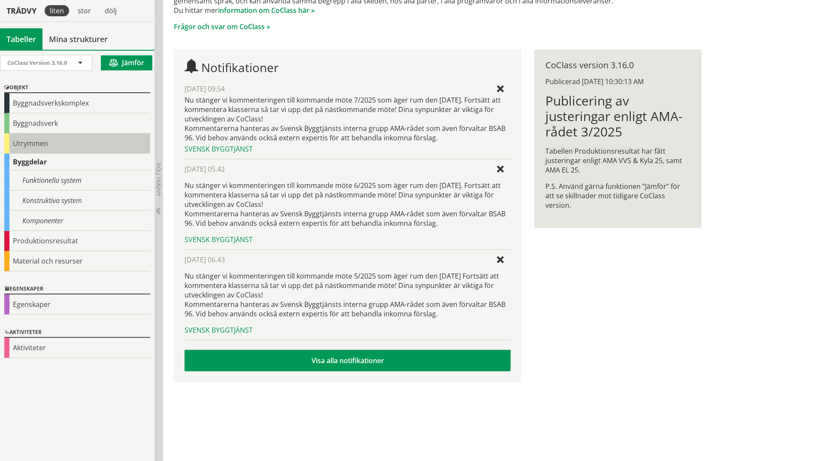
click at [50, 141] on div "Utrymmen" at bounding box center [77, 143] width 146 height 20
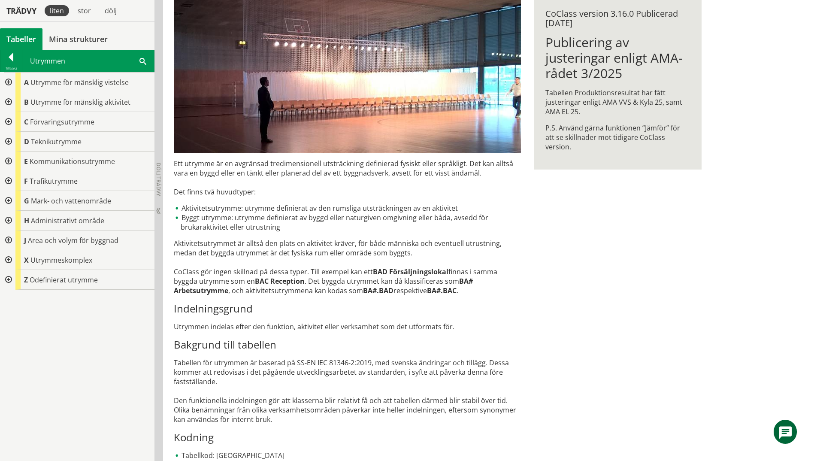
click at [6, 100] on div at bounding box center [7, 102] width 15 height 20
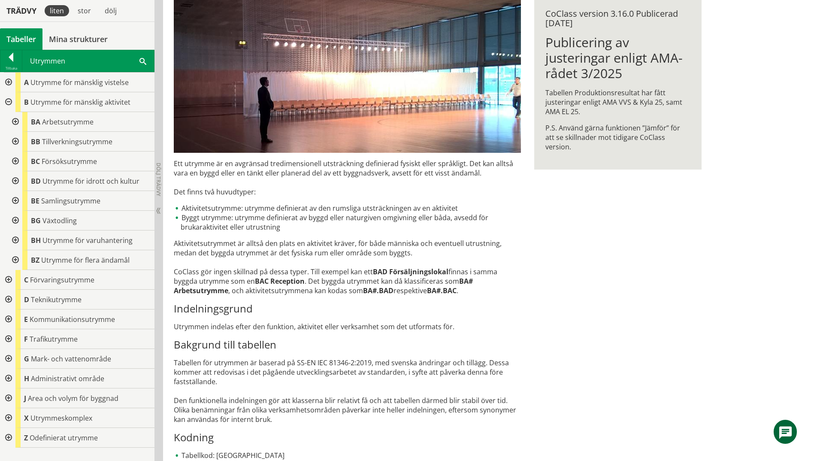
click at [14, 122] on div at bounding box center [14, 122] width 15 height 20
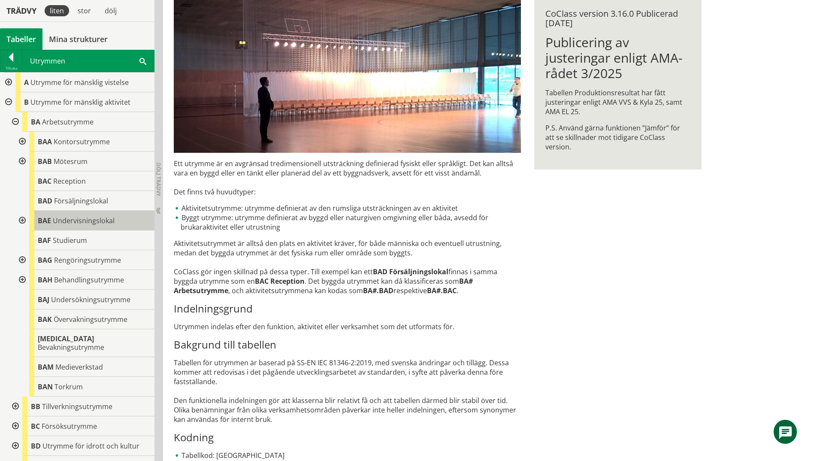
click at [93, 220] on span "Undervisningslokal" at bounding box center [84, 220] width 62 height 9
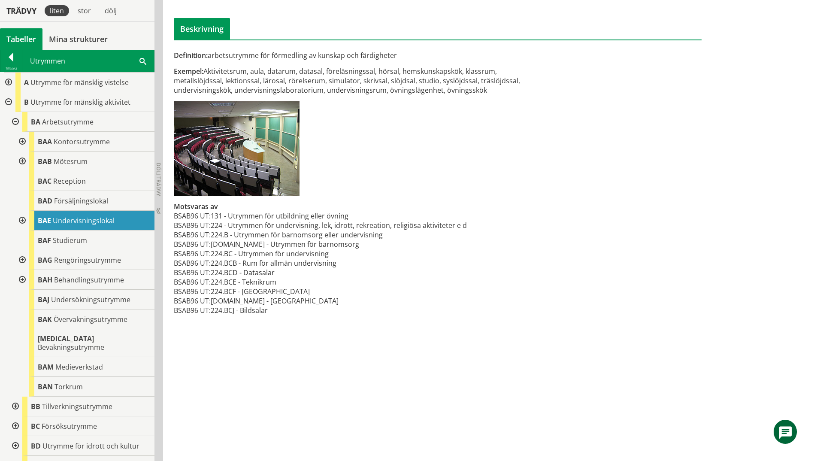
click at [146, 60] on div "Utrymmen Sök" at bounding box center [88, 60] width 132 height 21
click at [142, 60] on span at bounding box center [142, 60] width 7 height 9
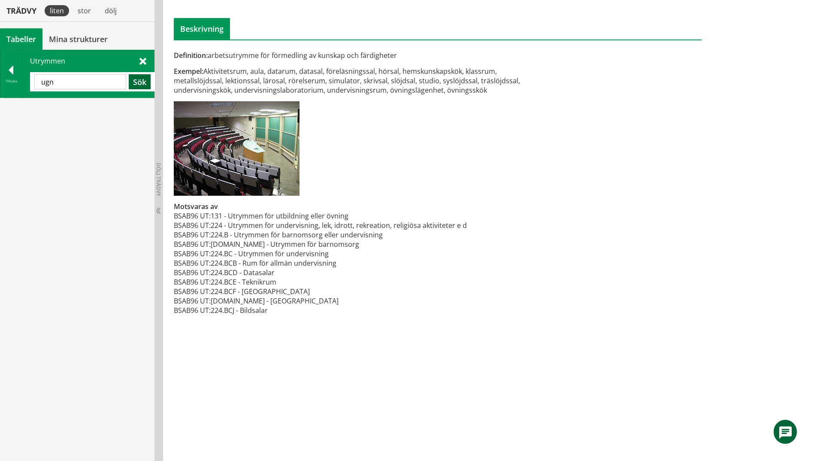
click at [137, 82] on button "Sök" at bounding box center [140, 81] width 22 height 15
click at [72, 82] on input "ugn" at bounding box center [80, 81] width 92 height 15
drag, startPoint x: 88, startPoint y: 82, endPoint x: 23, endPoint y: 84, distance: 65.6
click at [23, 84] on div "Utrymmen [GEOGRAPHIC_DATA] Sök" at bounding box center [88, 73] width 132 height 47
type input "apparatrum"
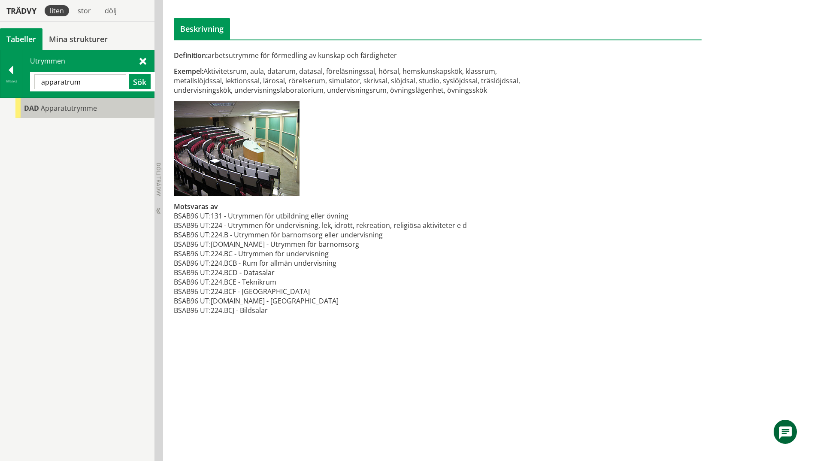
click at [85, 110] on span "Apparatutrymme" at bounding box center [69, 107] width 56 height 9
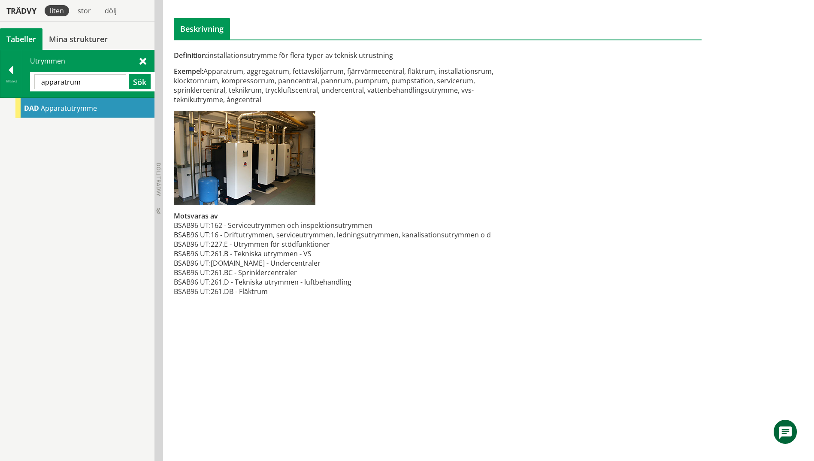
click at [102, 112] on div "DAD Apparatutrymme" at bounding box center [84, 108] width 139 height 20
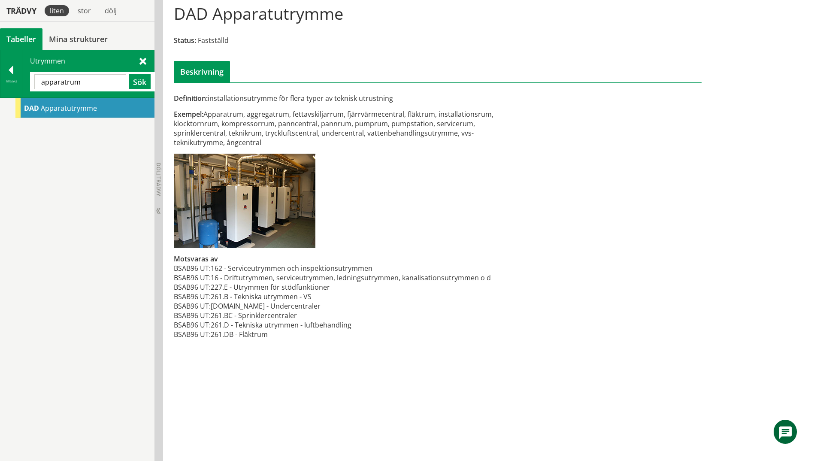
scroll to position [47, 0]
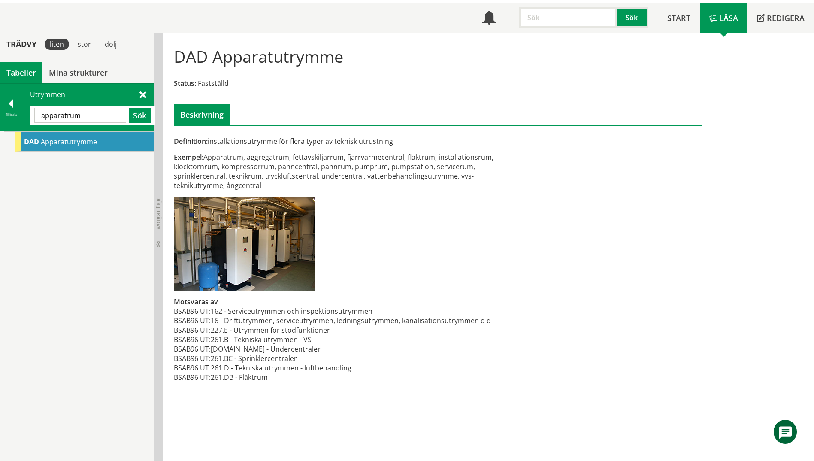
click at [33, 144] on span "DAD" at bounding box center [31, 141] width 15 height 9
drag, startPoint x: 104, startPoint y: 115, endPoint x: 13, endPoint y: 118, distance: 91.0
click at [13, 118] on div "Tillbaka Utrymmen apparatrum Sök" at bounding box center [77, 107] width 154 height 48
type input "ugn"
click at [131, 118] on button "Sök" at bounding box center [140, 115] width 22 height 15
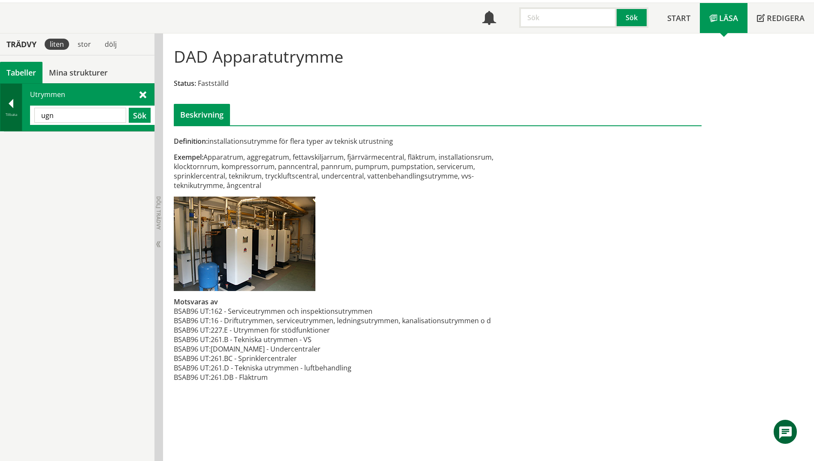
click at [4, 111] on div at bounding box center [10, 105] width 21 height 12
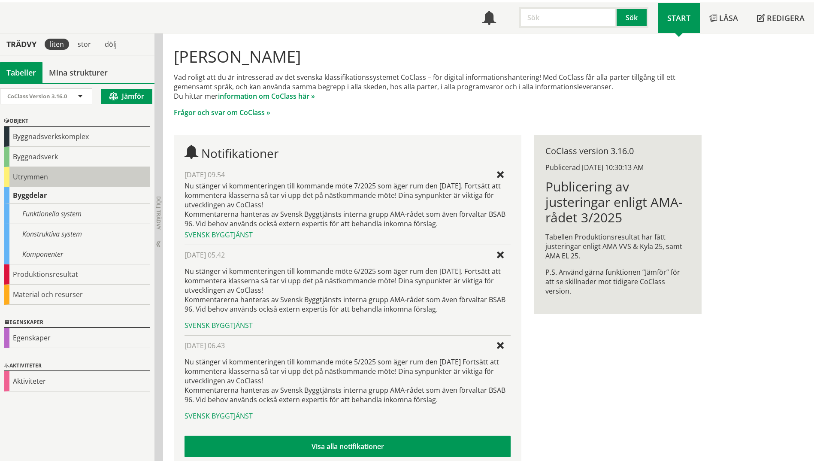
click at [28, 180] on div "Utrymmen" at bounding box center [77, 177] width 146 height 20
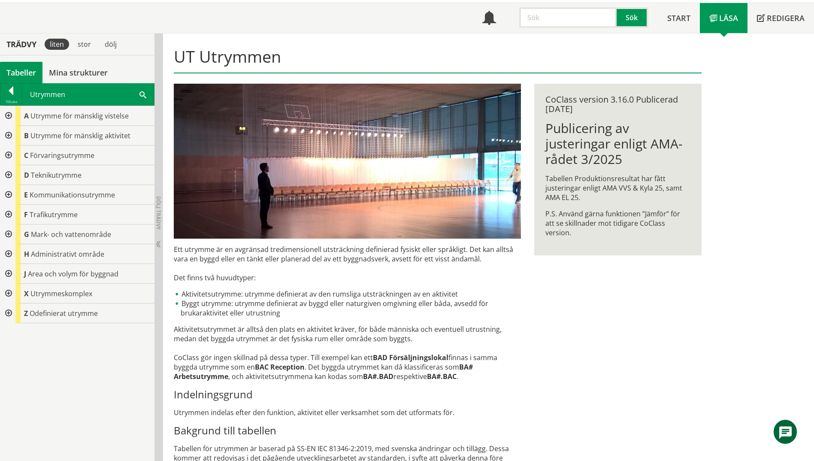
click at [11, 172] on div at bounding box center [7, 175] width 15 height 20
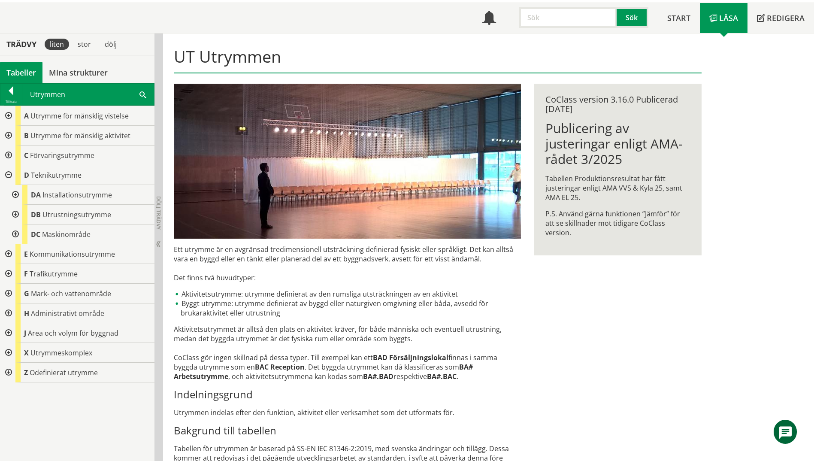
click at [18, 196] on div at bounding box center [14, 195] width 15 height 20
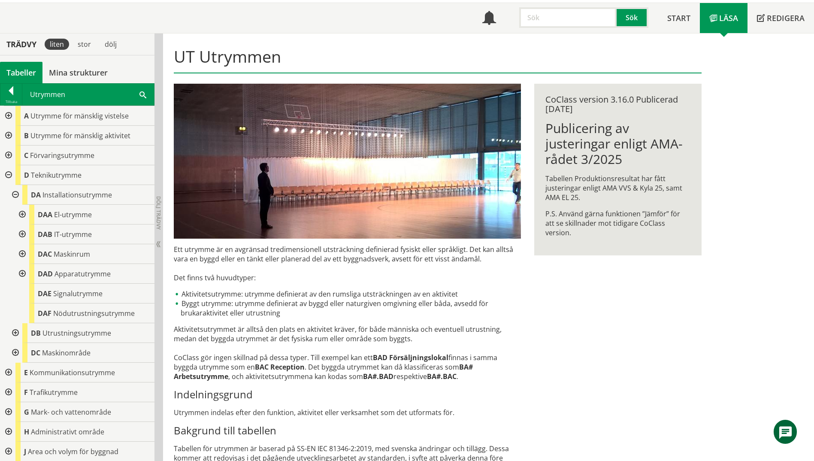
click at [18, 196] on div at bounding box center [14, 195] width 15 height 20
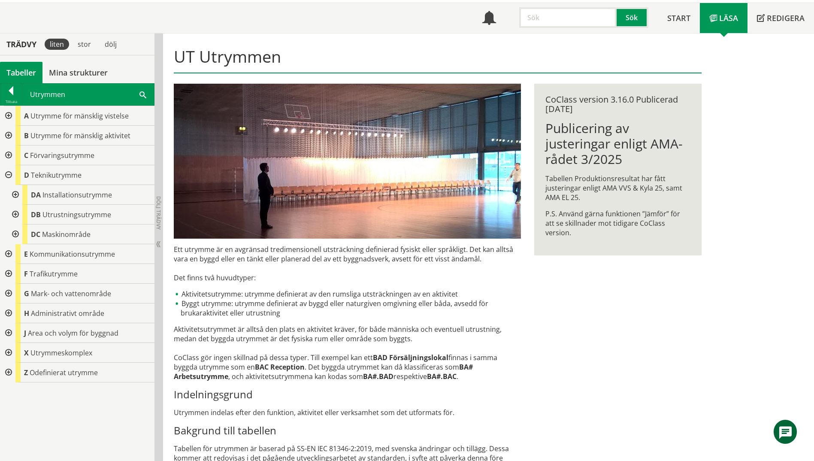
click at [18, 196] on div at bounding box center [14, 195] width 15 height 20
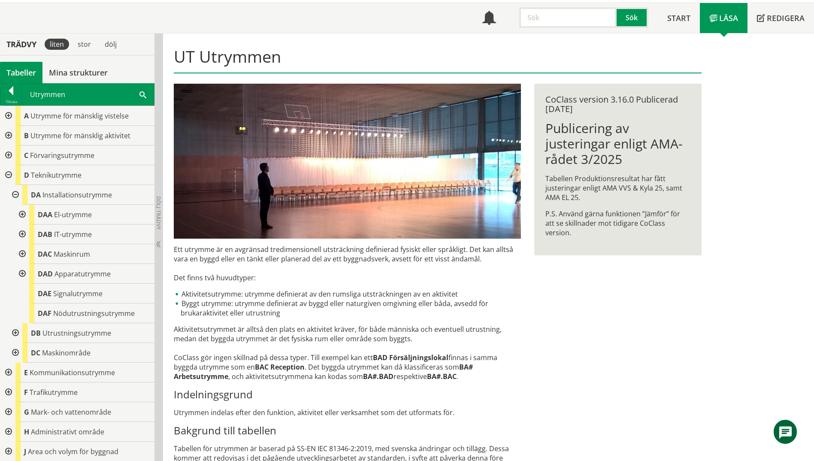
click at [18, 196] on div at bounding box center [14, 195] width 15 height 20
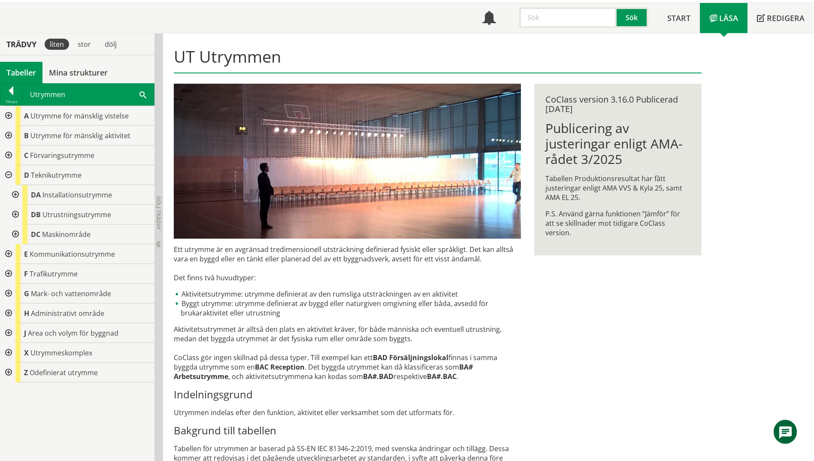
click at [13, 216] on div at bounding box center [14, 215] width 15 height 20
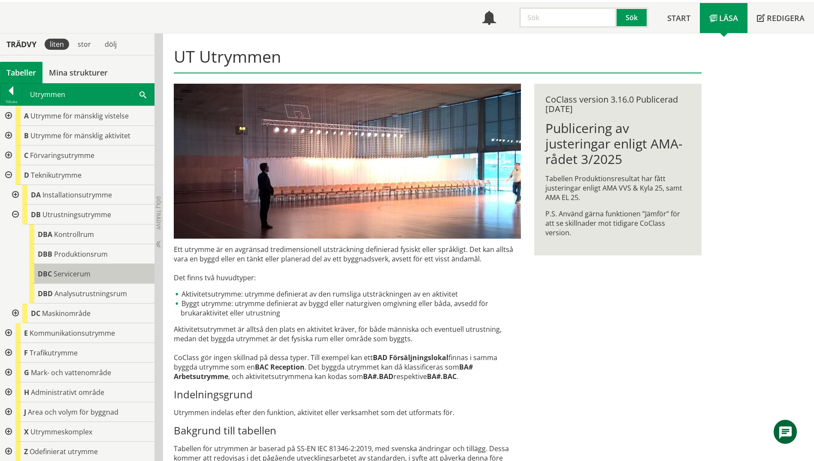
click at [81, 273] on span "Servicerum" at bounding box center [72, 273] width 37 height 9
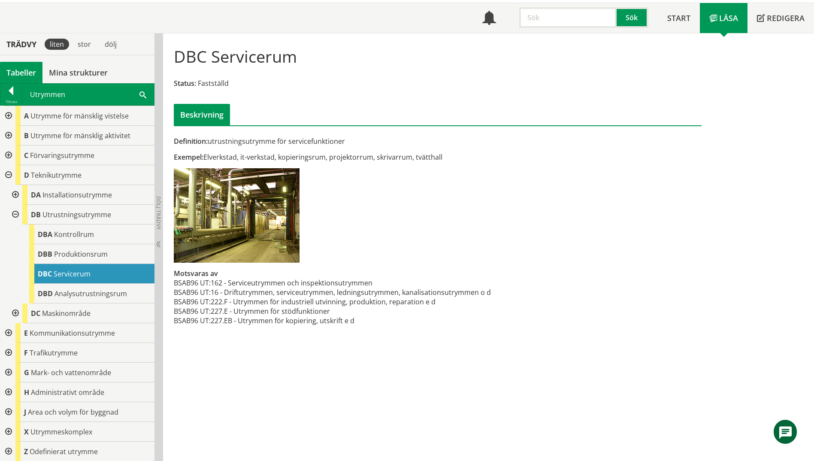
click at [7, 134] on div at bounding box center [7, 136] width 15 height 20
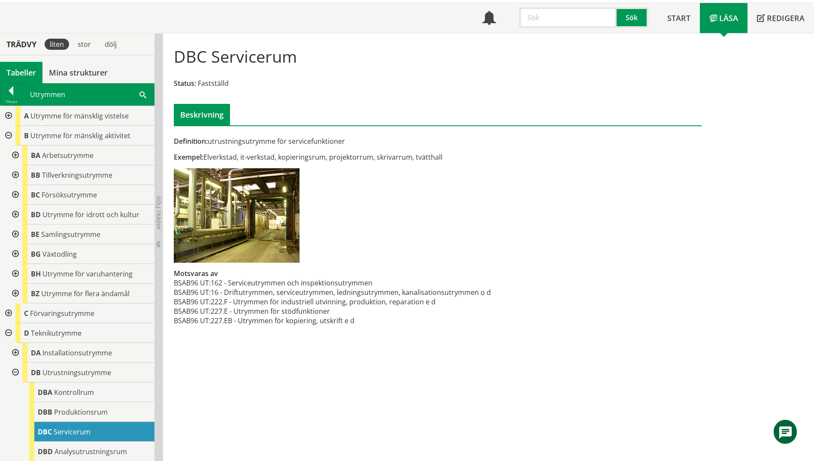
click at [15, 155] on div at bounding box center [14, 155] width 15 height 20
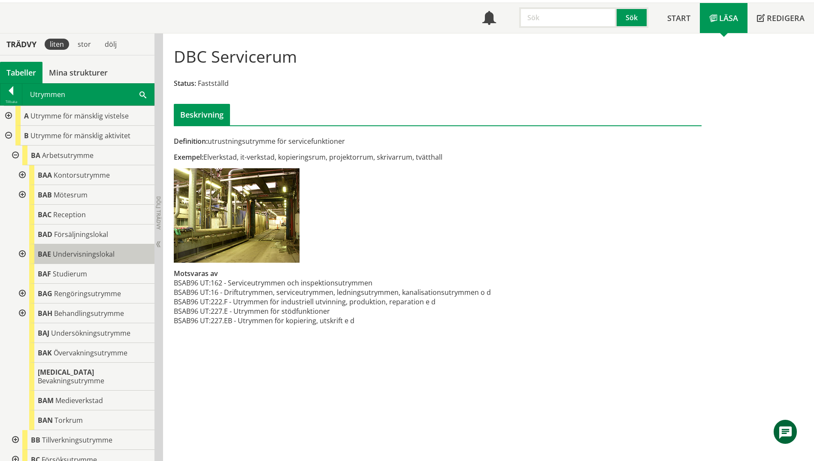
click at [66, 256] on span "Undervisningslokal" at bounding box center [84, 253] width 62 height 9
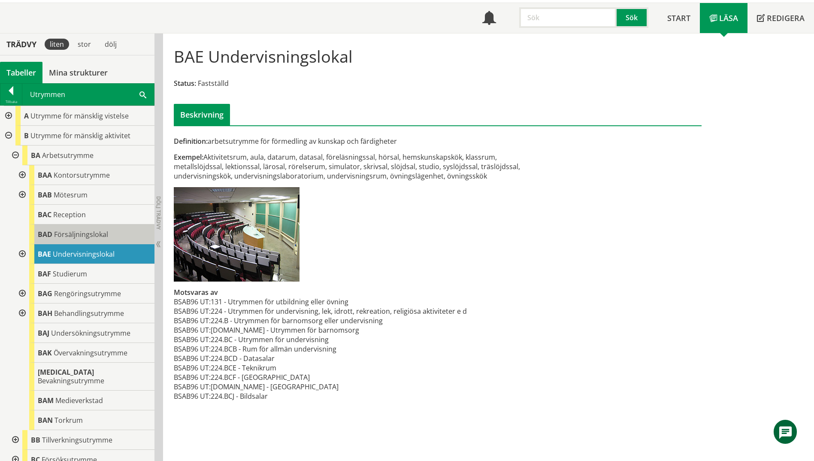
click at [67, 236] on span "Försäljningslokal" at bounding box center [81, 233] width 54 height 9
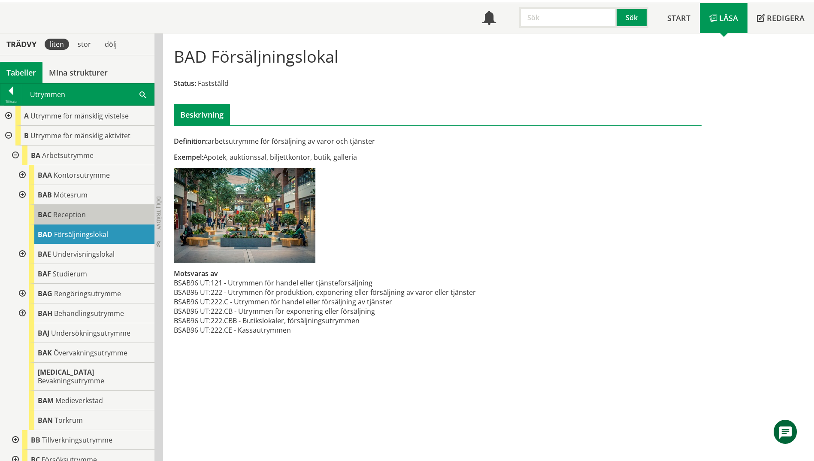
click at [68, 218] on span "Reception" at bounding box center [69, 214] width 33 height 9
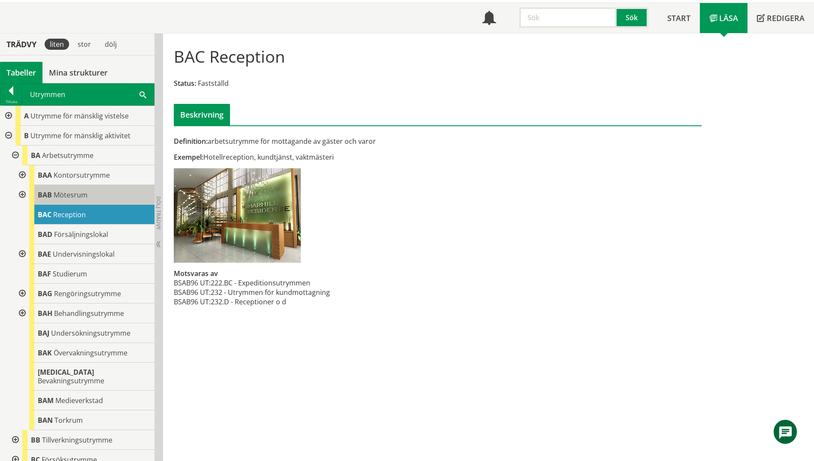
click at [69, 202] on div "BAB Mötesrum" at bounding box center [91, 195] width 125 height 20
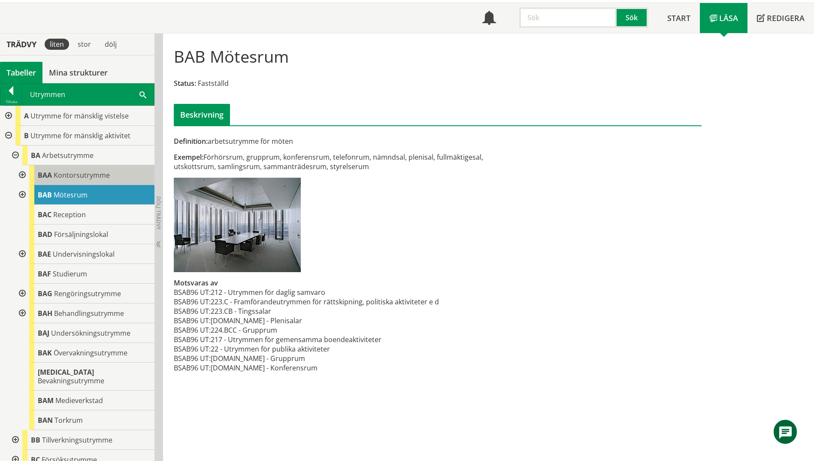
click at [70, 180] on div "BAA Kontorsutrymme" at bounding box center [91, 175] width 125 height 20
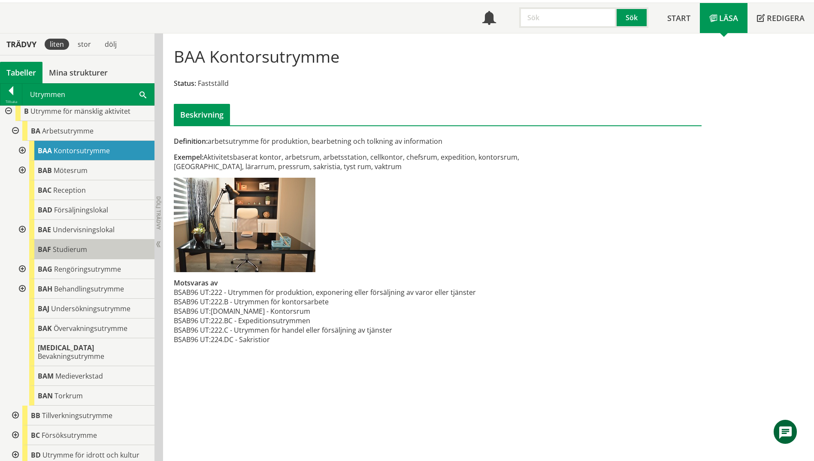
scroll to position [43, 0]
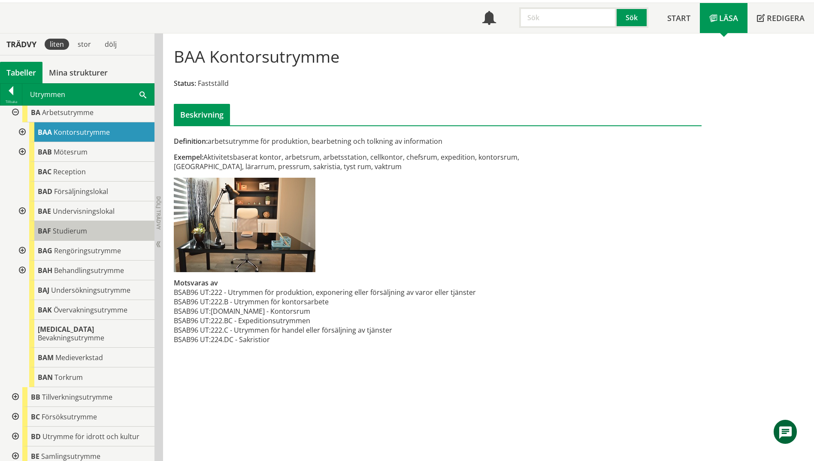
click at [80, 232] on span "Studierum" at bounding box center [70, 230] width 34 height 9
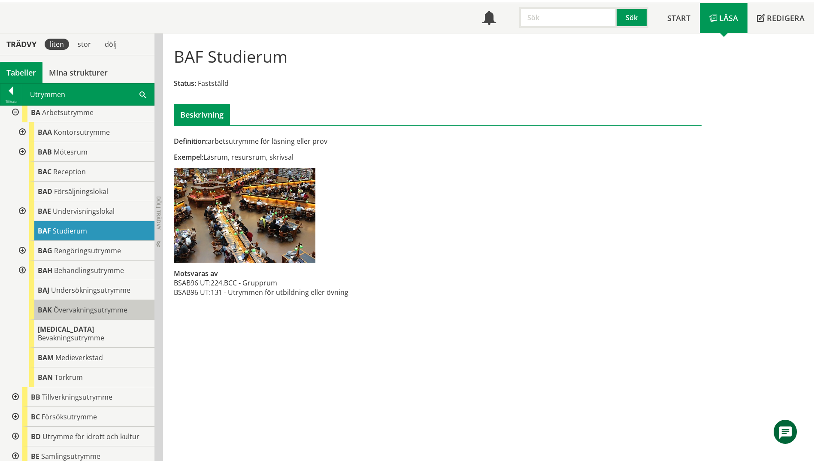
click at [106, 308] on span "Övervakningsutrymme" at bounding box center [91, 309] width 74 height 9
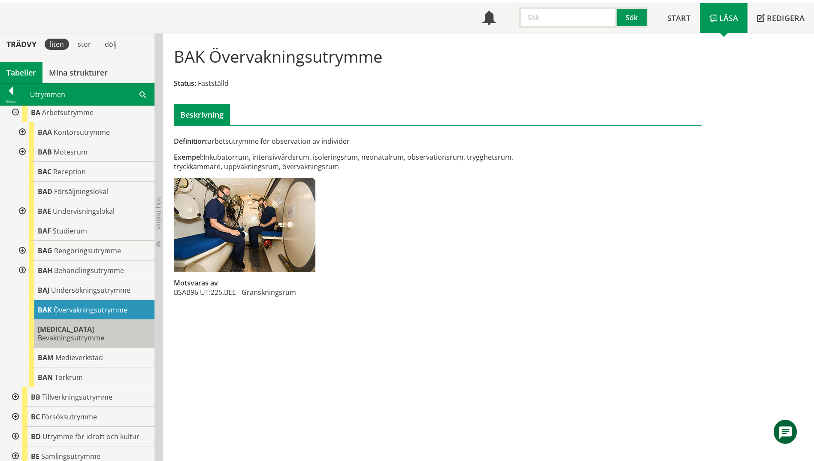
click at [104, 333] on span "Bevakningsutrymme" at bounding box center [71, 337] width 66 height 9
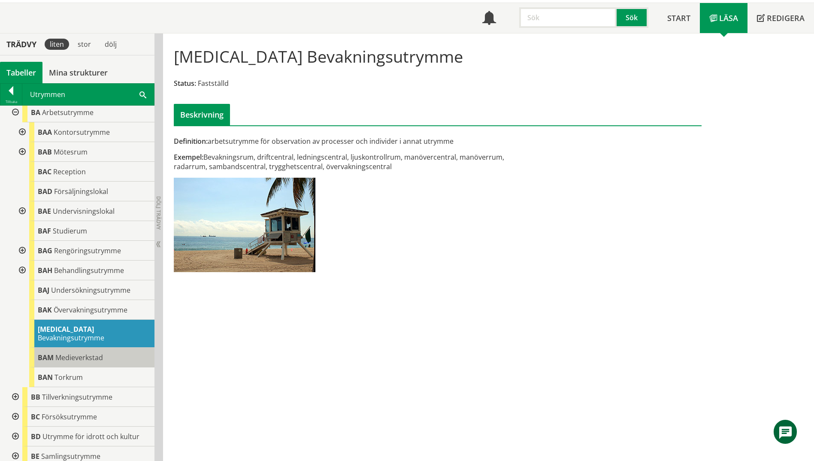
click at [107, 347] on div "BAM Medieverkstad" at bounding box center [91, 357] width 125 height 20
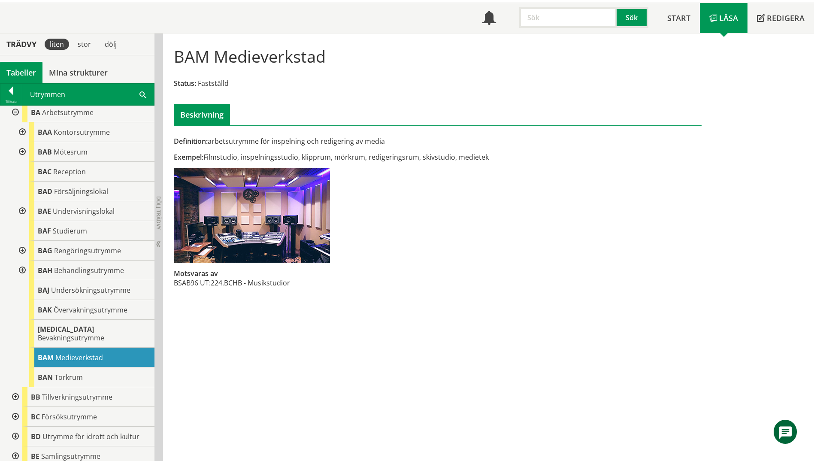
scroll to position [86, 0]
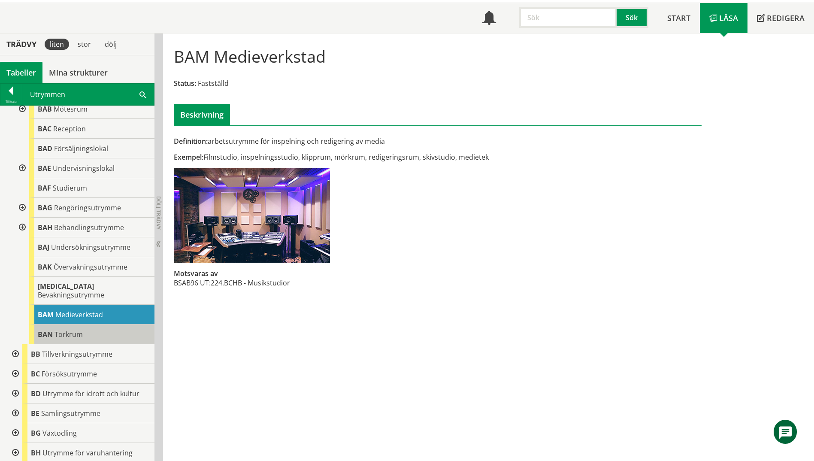
click at [105, 329] on div "BAN Torkrum" at bounding box center [91, 334] width 125 height 20
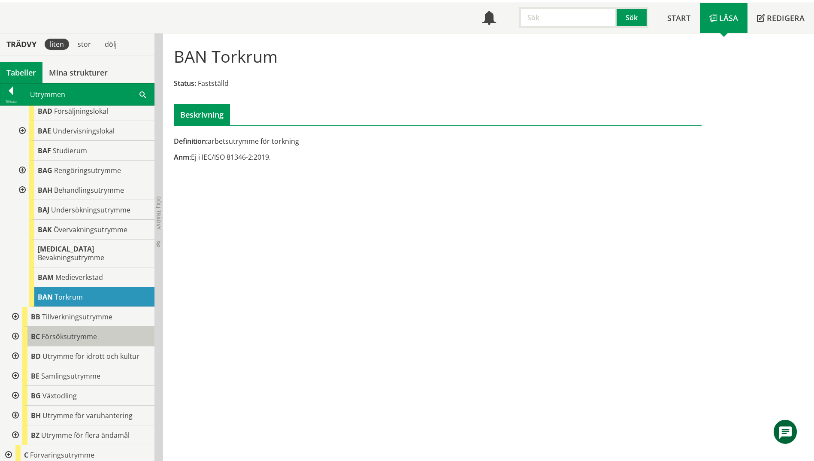
scroll to position [172, 0]
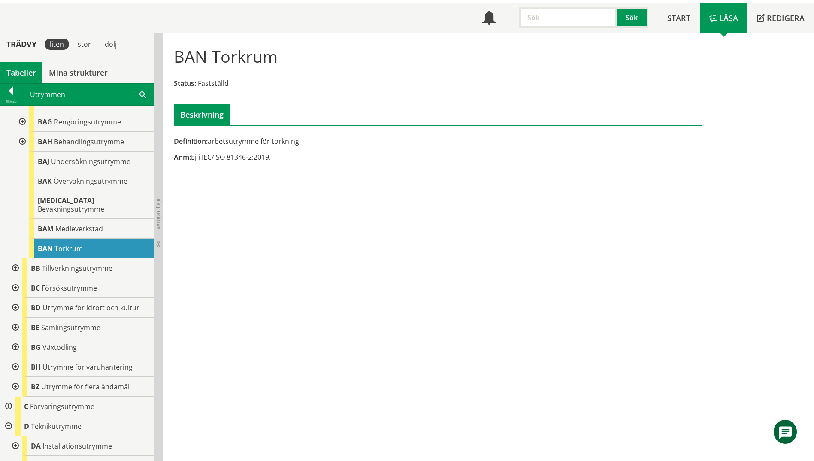
click at [15, 260] on div at bounding box center [14, 268] width 15 height 20
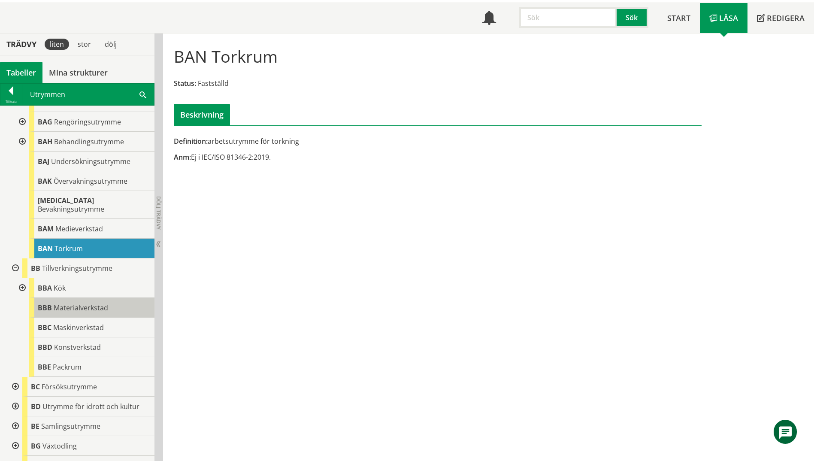
click at [95, 303] on span "Materialverkstad" at bounding box center [81, 307] width 54 height 9
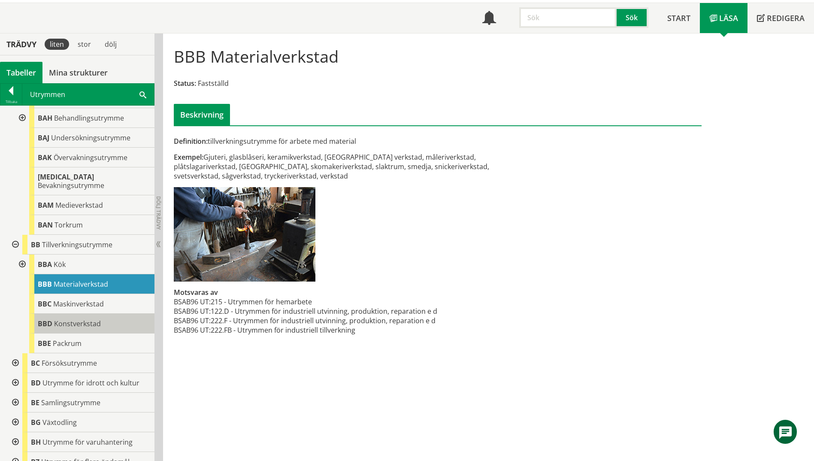
scroll to position [214, 0]
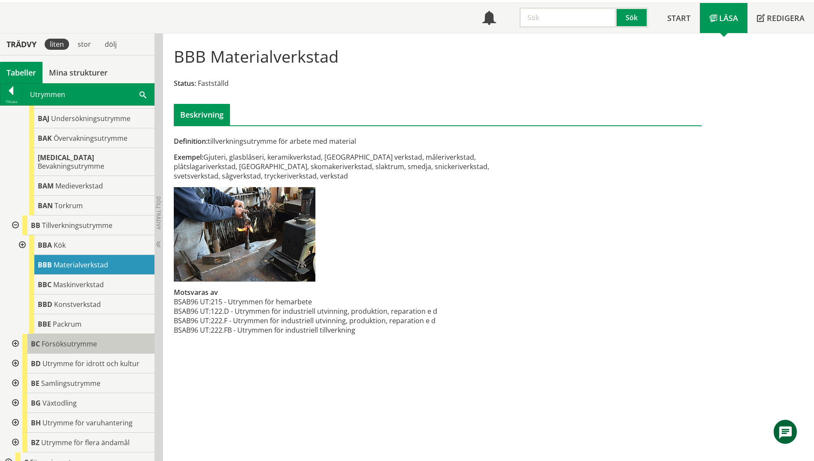
click at [91, 340] on div "BC Försöksutrymme" at bounding box center [88, 344] width 132 height 20
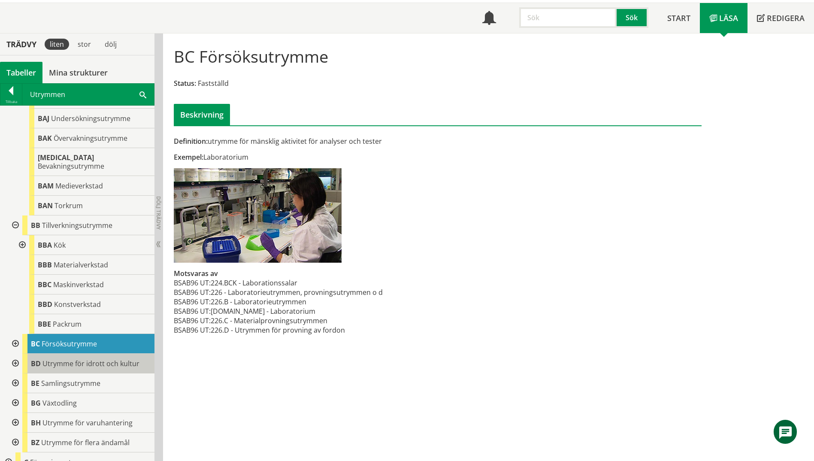
click at [90, 359] on span "Utrymme för idrott och kultur" at bounding box center [90, 363] width 97 height 9
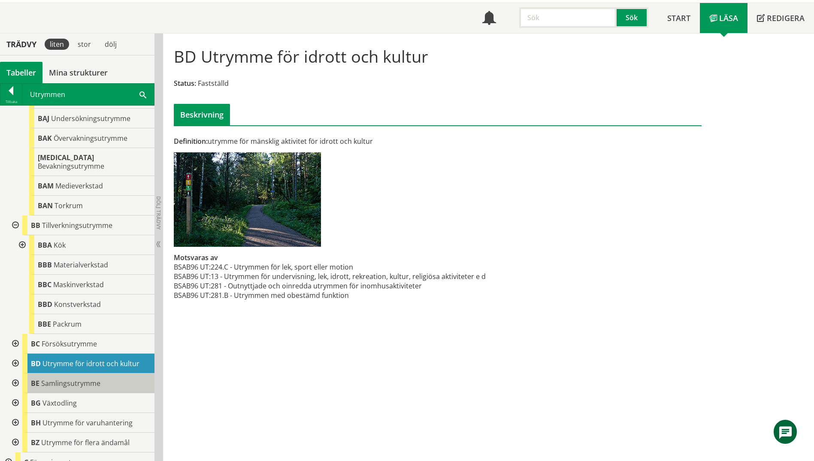
click at [98, 378] on span "Samlingsutrymme" at bounding box center [70, 382] width 59 height 9
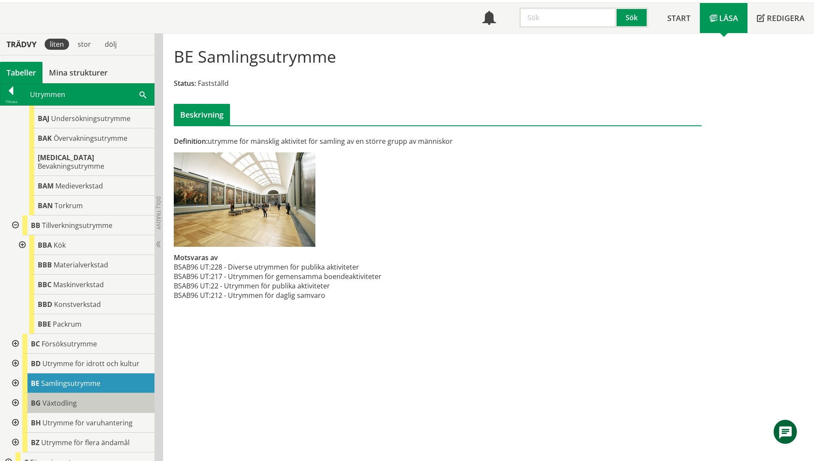
click at [94, 393] on div "BG Växtodling" at bounding box center [88, 403] width 132 height 20
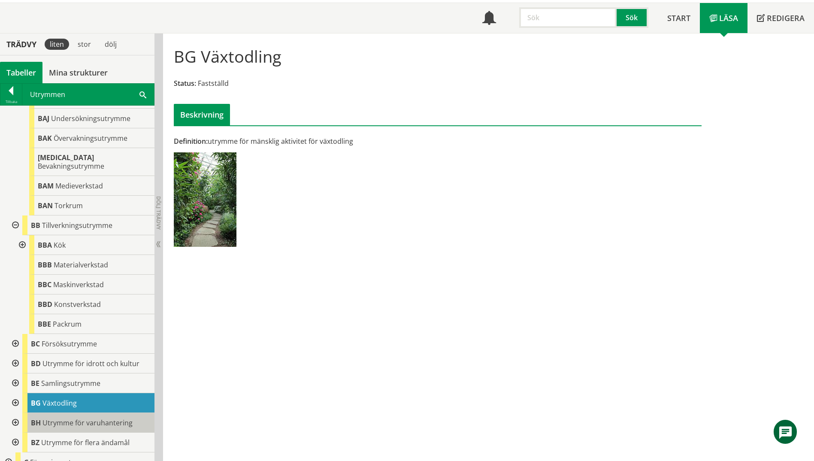
click at [100, 418] on span "Utrymme för varuhantering" at bounding box center [87, 422] width 90 height 9
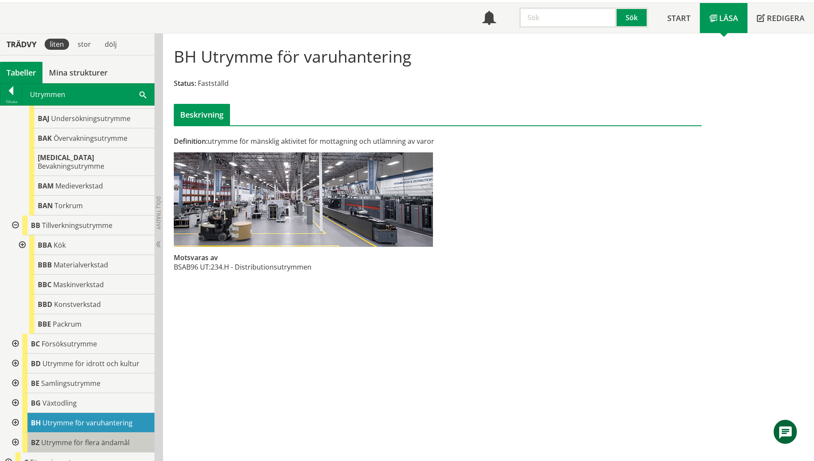
click at [104, 437] on span "Utrymme för flera ändamål" at bounding box center [85, 441] width 88 height 9
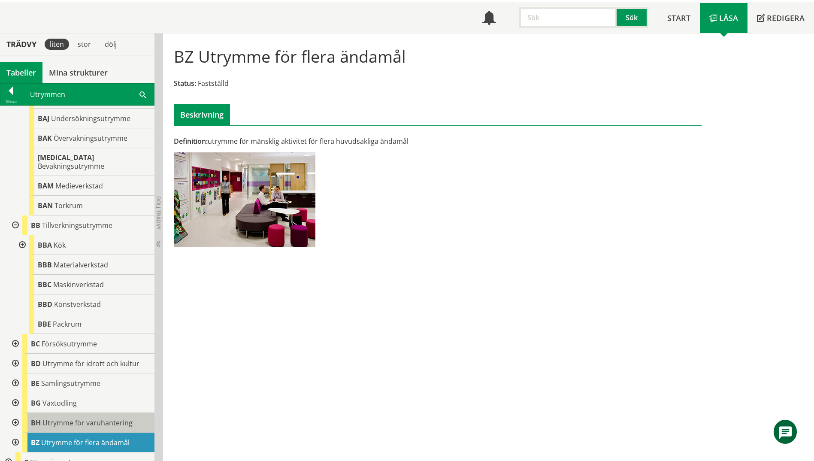
click at [99, 418] on span "Utrymme för varuhantering" at bounding box center [87, 422] width 90 height 9
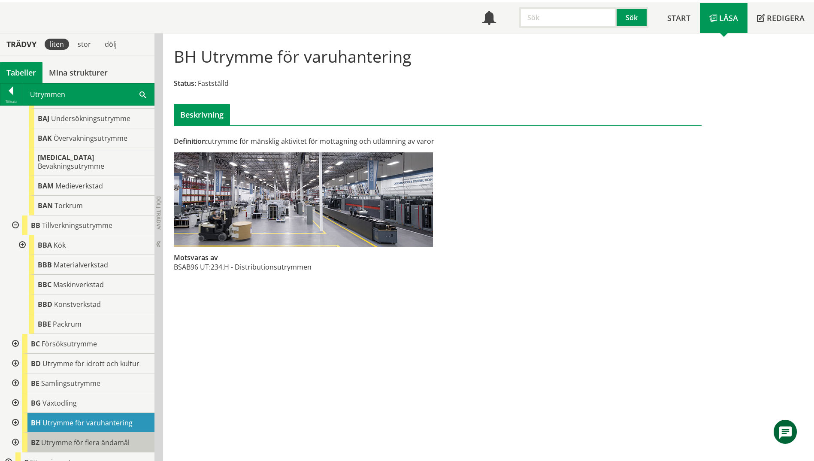
click at [48, 437] on span "Utrymme för flera ändamål" at bounding box center [85, 441] width 88 height 9
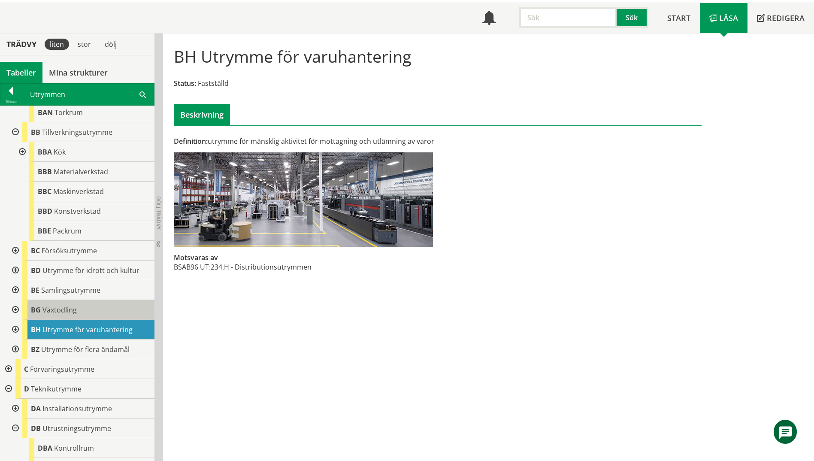
scroll to position [343, 0]
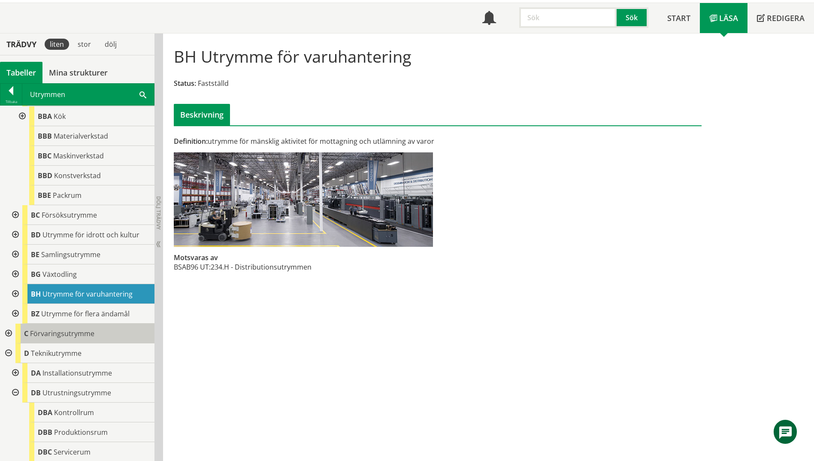
click at [67, 330] on div "C Förvaringsutrymme" at bounding box center [84, 333] width 139 height 20
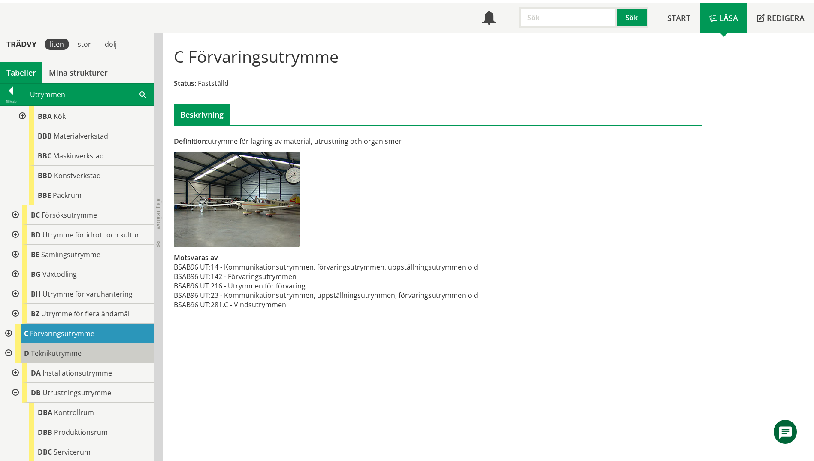
click at [81, 348] on span "Teknikutrymme" at bounding box center [56, 352] width 51 height 9
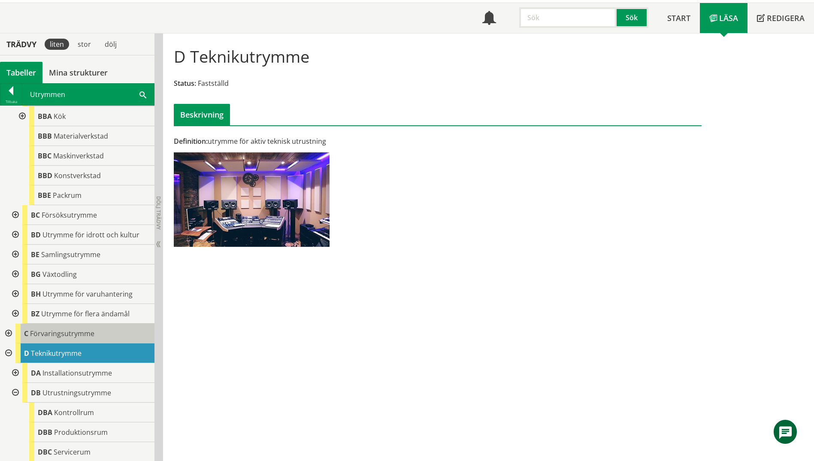
click at [81, 329] on span "Förvaringsutrymme" at bounding box center [62, 332] width 64 height 9
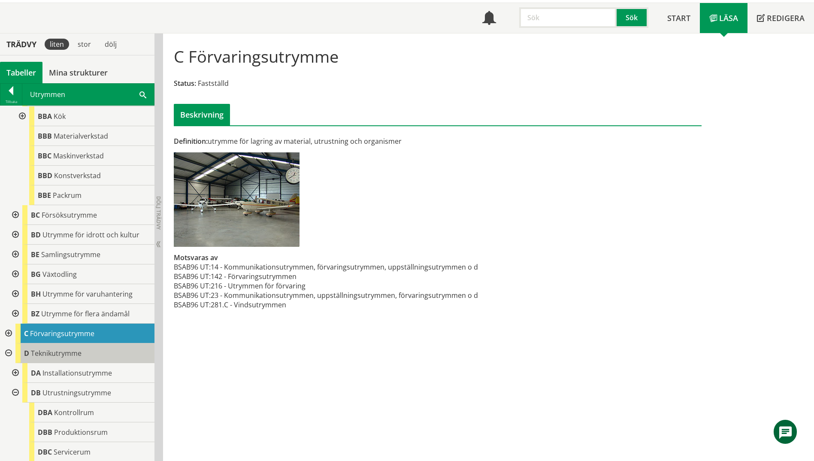
click at [83, 349] on div "D Teknikutrymme" at bounding box center [84, 353] width 139 height 20
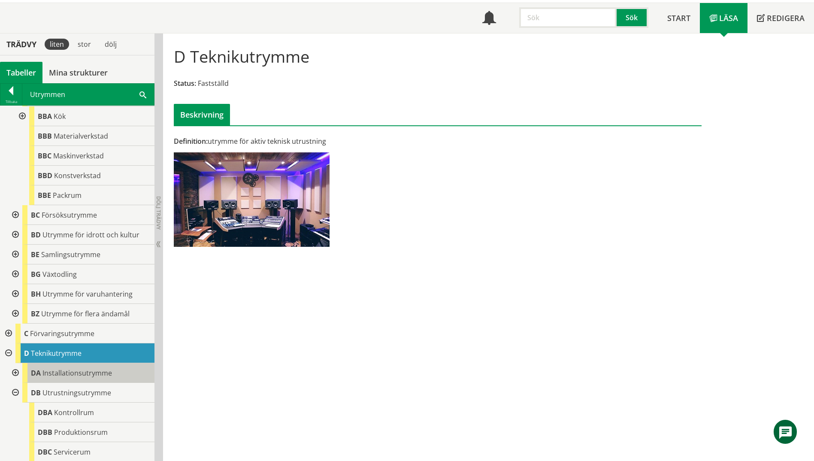
click at [90, 363] on div "DA Installationsutrymme" at bounding box center [88, 373] width 132 height 20
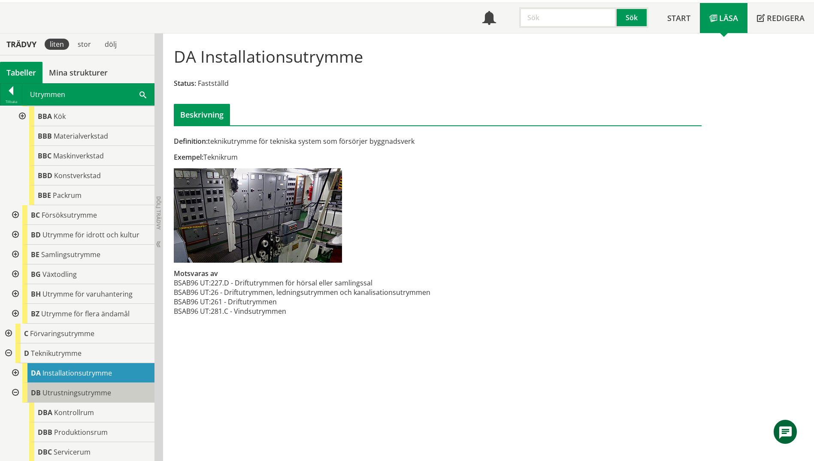
click at [82, 388] on span "Utrustningsutrymme" at bounding box center [76, 392] width 69 height 9
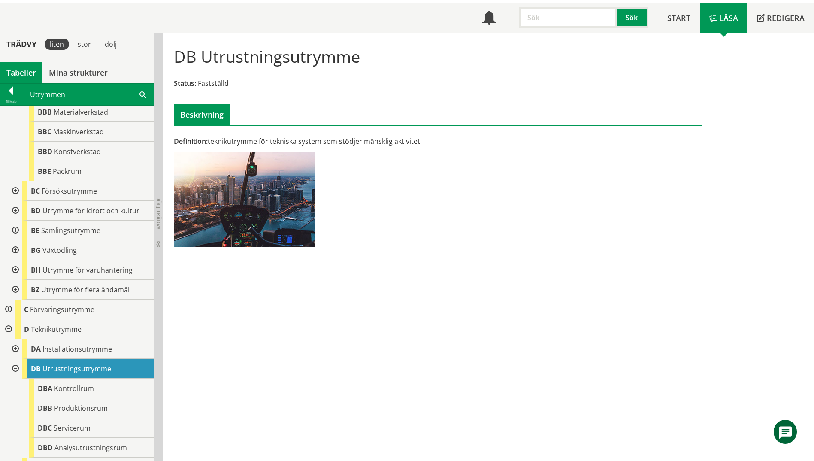
scroll to position [386, 0]
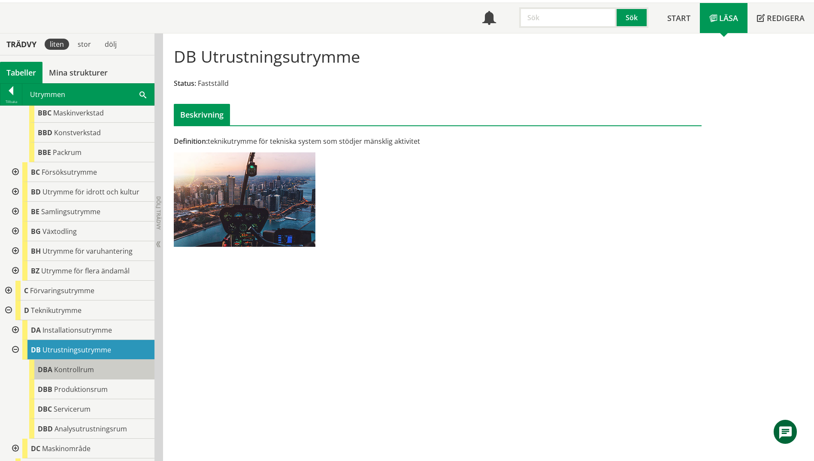
click at [88, 365] on span "Kontrollrum" at bounding box center [74, 369] width 40 height 9
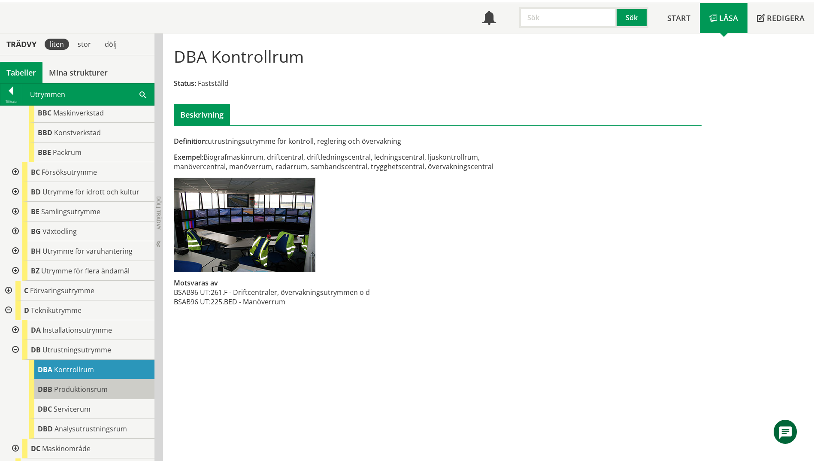
click at [94, 384] on span "Produktionsrum" at bounding box center [81, 388] width 54 height 9
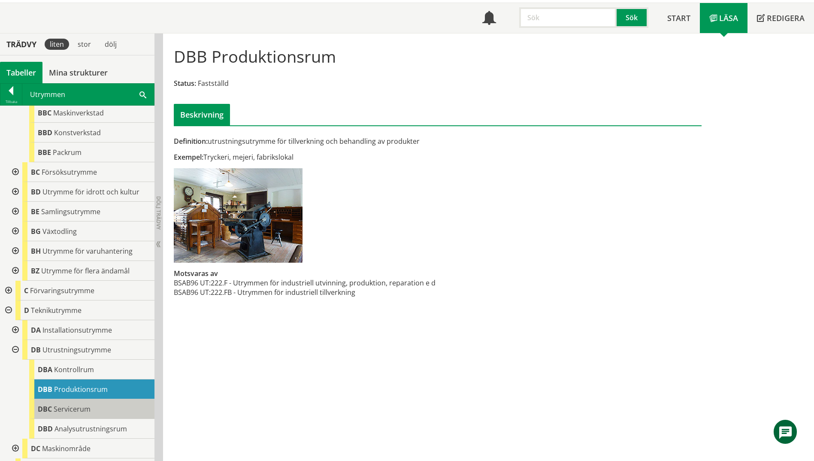
click at [97, 401] on div "DBC Servicerum" at bounding box center [91, 409] width 125 height 20
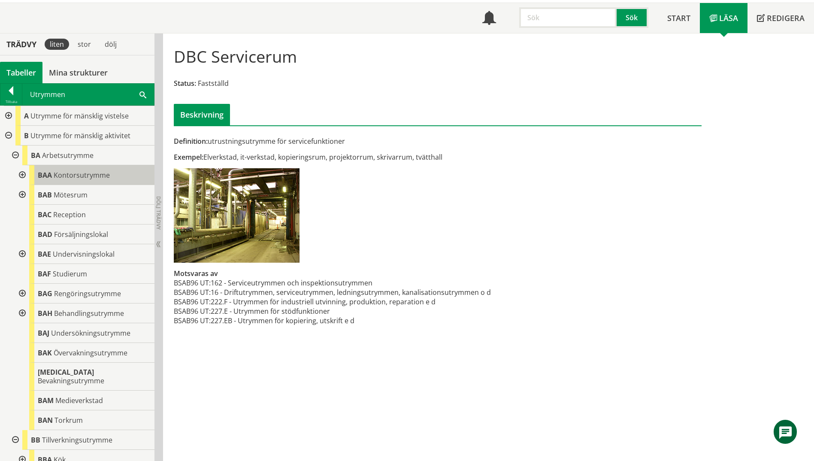
click at [39, 182] on div "BAA Kontorsutrymme" at bounding box center [91, 175] width 125 height 20
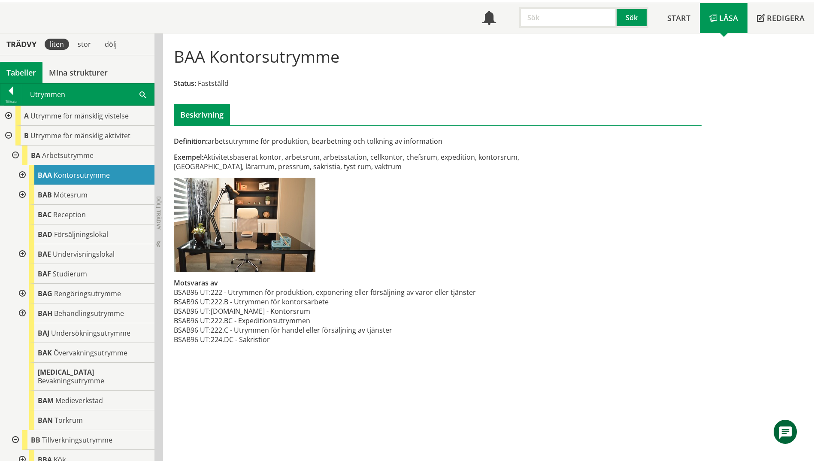
click at [24, 255] on div at bounding box center [21, 254] width 15 height 20
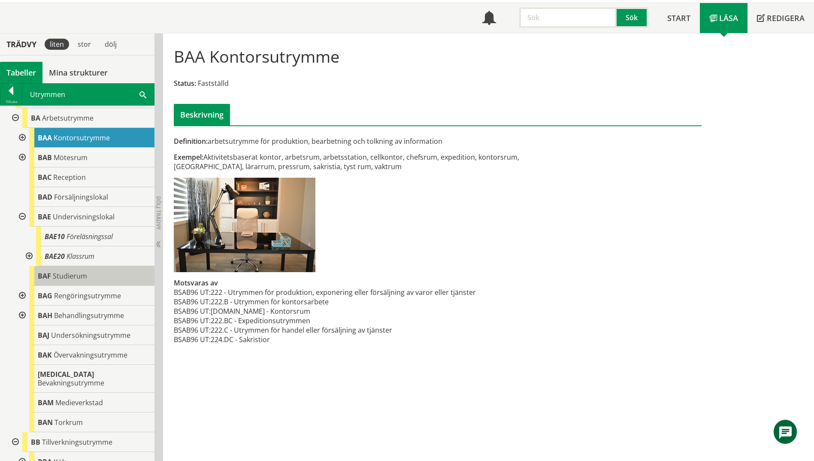
scroll to position [86, 0]
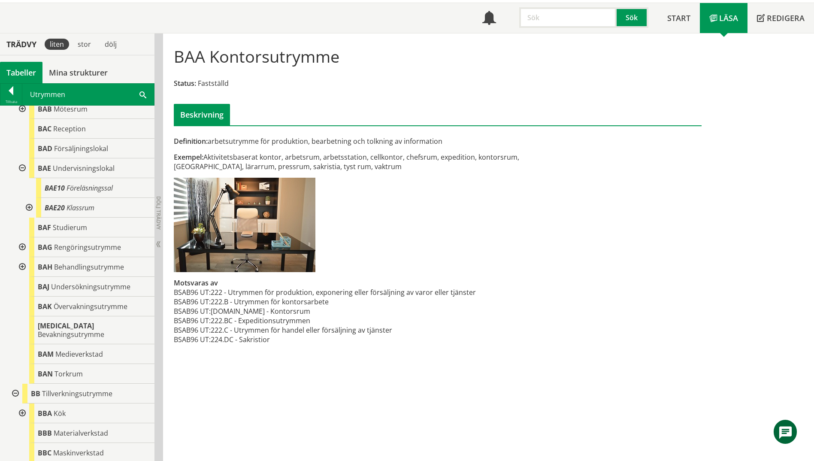
click at [30, 210] on div at bounding box center [28, 208] width 15 height 20
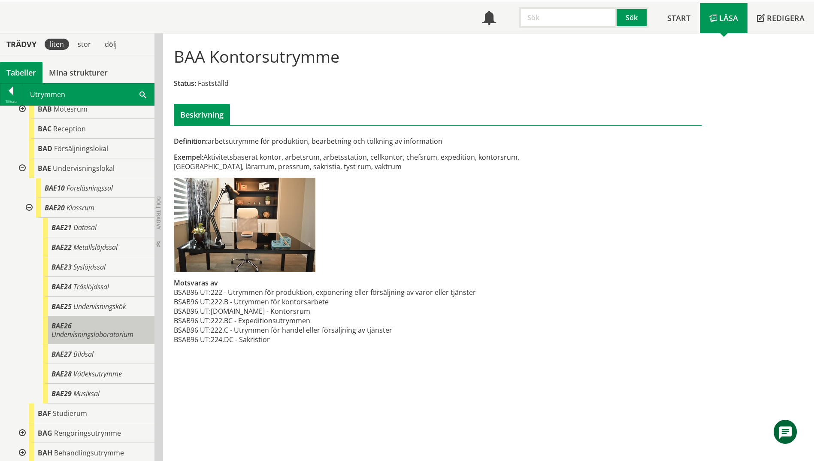
click at [77, 333] on span "Undervisningslaboratorium" at bounding box center [92, 333] width 82 height 9
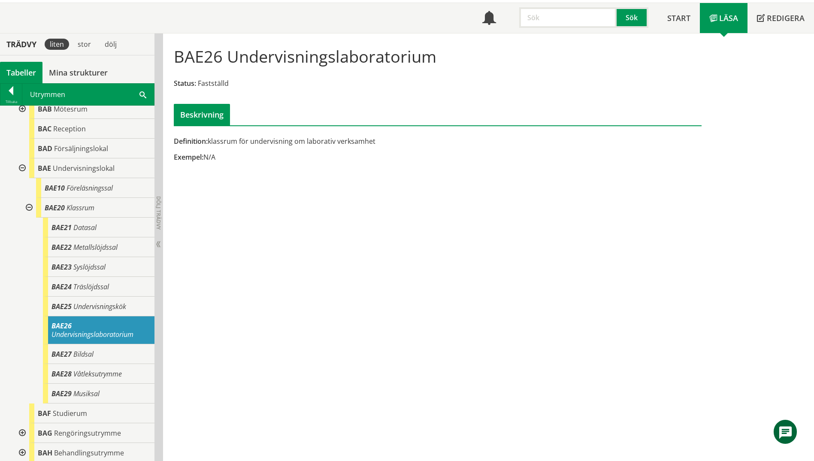
drag, startPoint x: 324, startPoint y: 281, endPoint x: 558, endPoint y: 189, distance: 250.7
click at [558, 189] on div "BAE26 Undervisningslaboratorium Status: Fastställd Beskrivning Definition: klas…" at bounding box center [488, 246] width 651 height 427
drag, startPoint x: 381, startPoint y: 142, endPoint x: 220, endPoint y: 136, distance: 160.5
click at [220, 136] on div "Definition: klassrum för undervisning om laborativ verksamhet Exempel: N/A Kont…" at bounding box center [437, 104] width 540 height 128
click at [81, 170] on span "Undervisningslokal" at bounding box center [84, 167] width 62 height 9
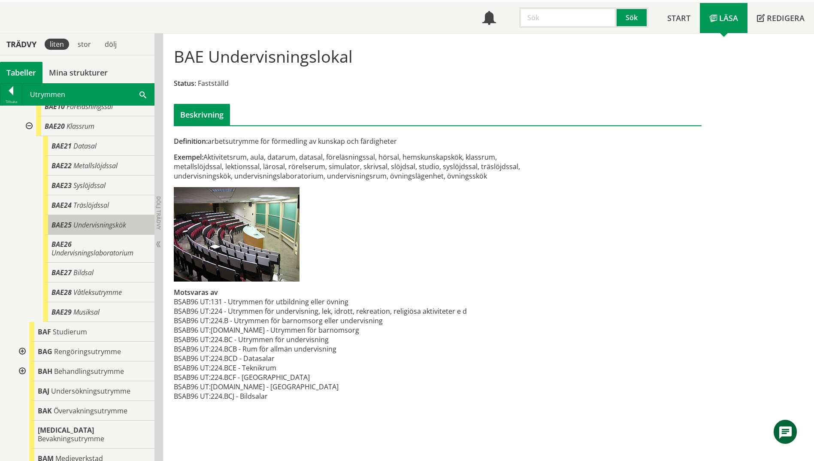
scroll to position [172, 0]
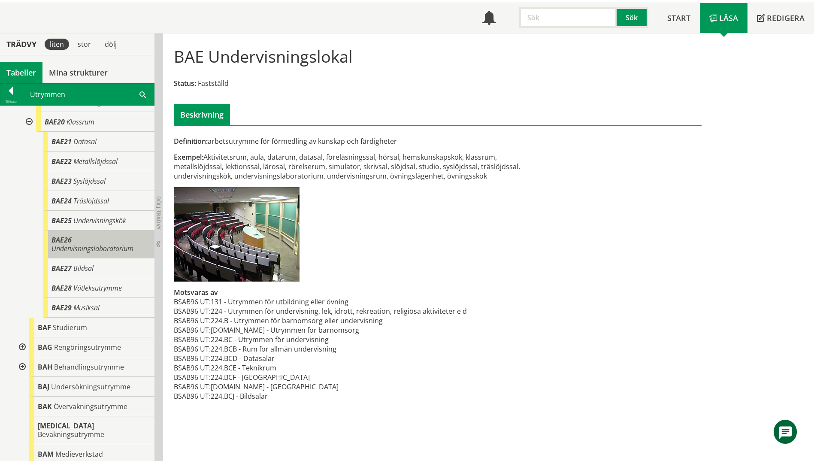
click at [96, 248] on span "Undervisningslaboratorium" at bounding box center [92, 248] width 82 height 9
